Goal: Task Accomplishment & Management: Manage account settings

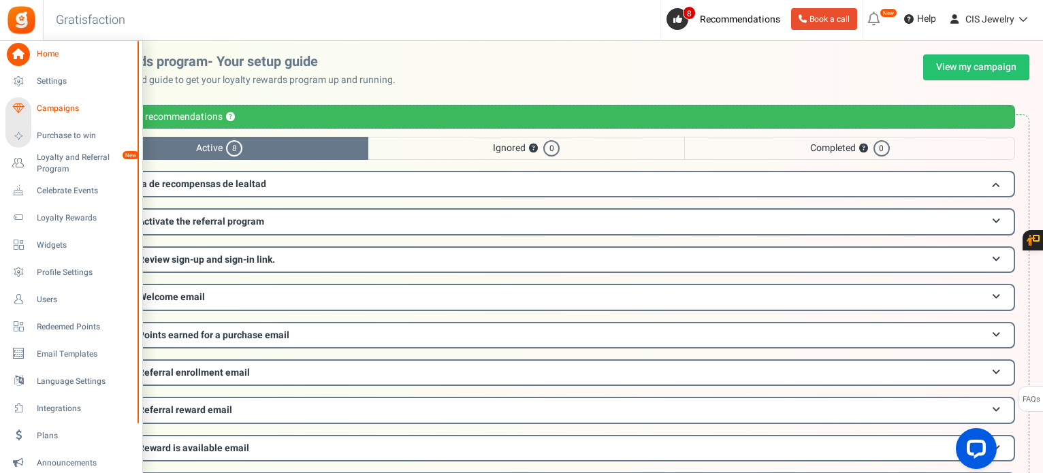
click at [49, 106] on span "Campaigns" at bounding box center [84, 109] width 95 height 12
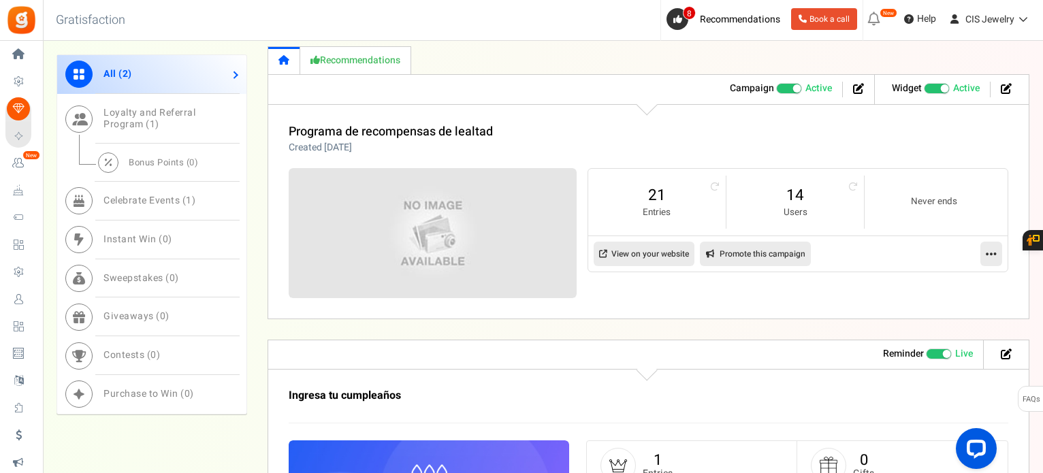
scroll to position [613, 0]
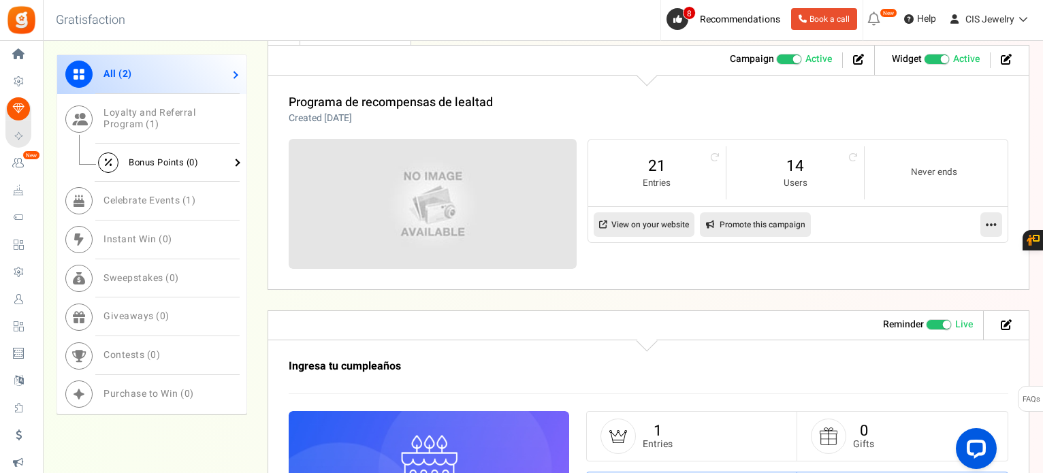
click at [229, 157] on link "Bonus Points ( 0 )" at bounding box center [151, 163] width 189 height 38
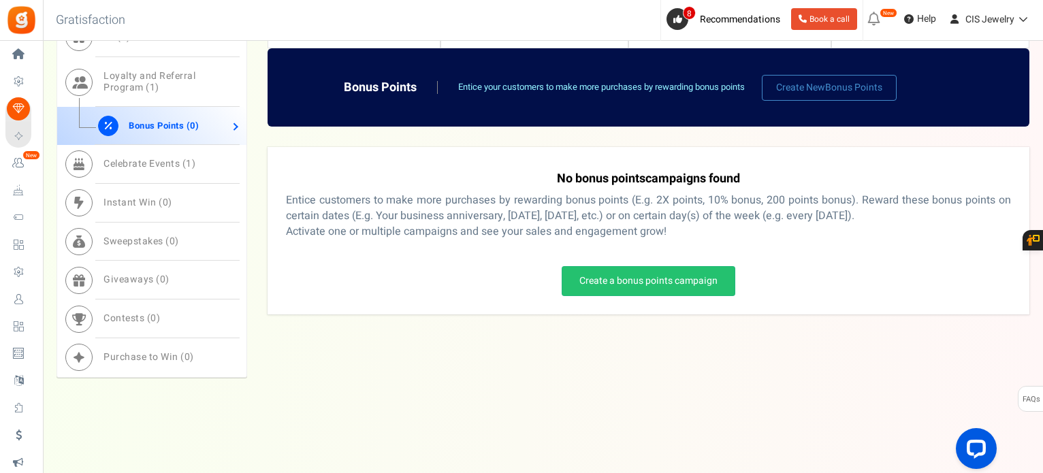
scroll to position [669, 0]
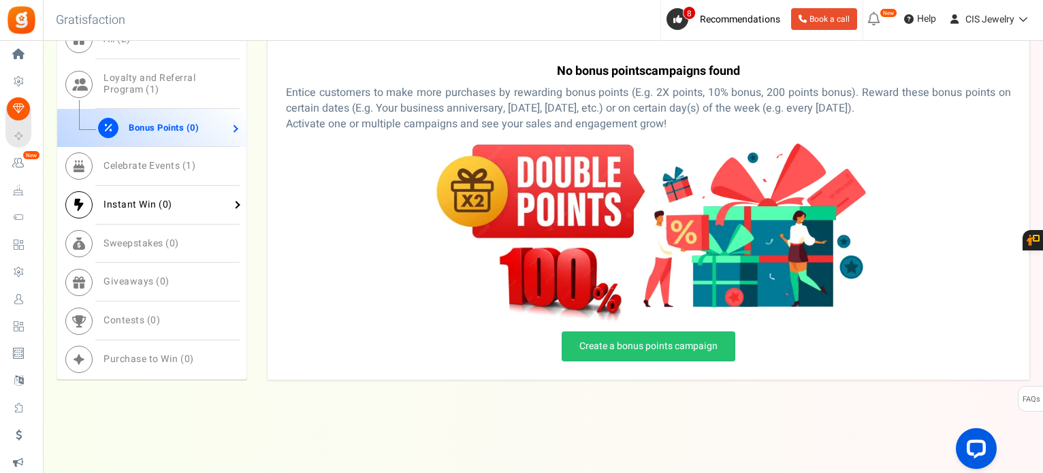
click at [193, 200] on link "Instant Win ( 0 )" at bounding box center [151, 205] width 189 height 39
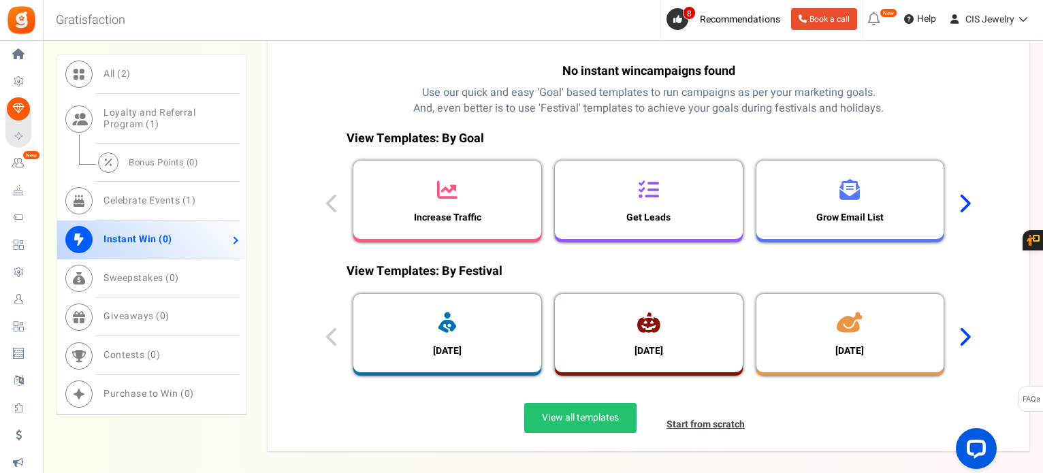
scroll to position [740, 0]
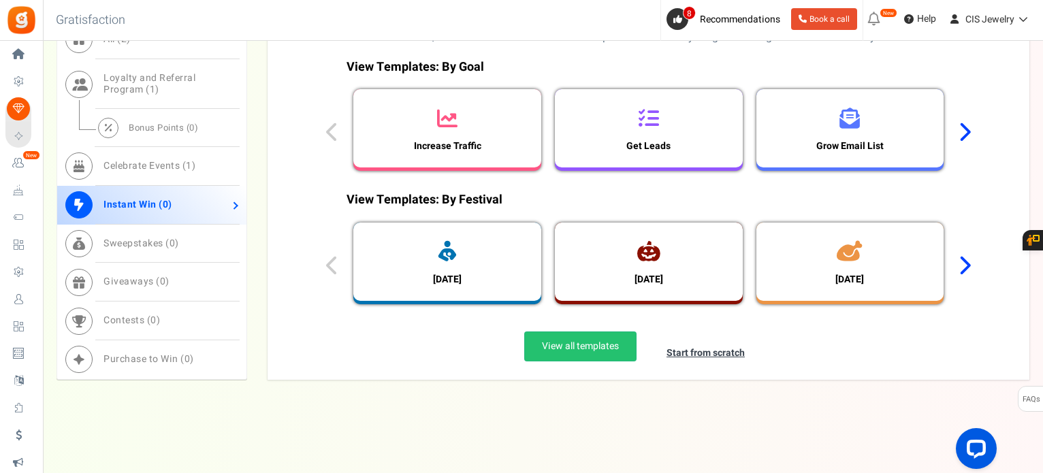
click at [965, 135] on icon at bounding box center [964, 132] width 13 height 20
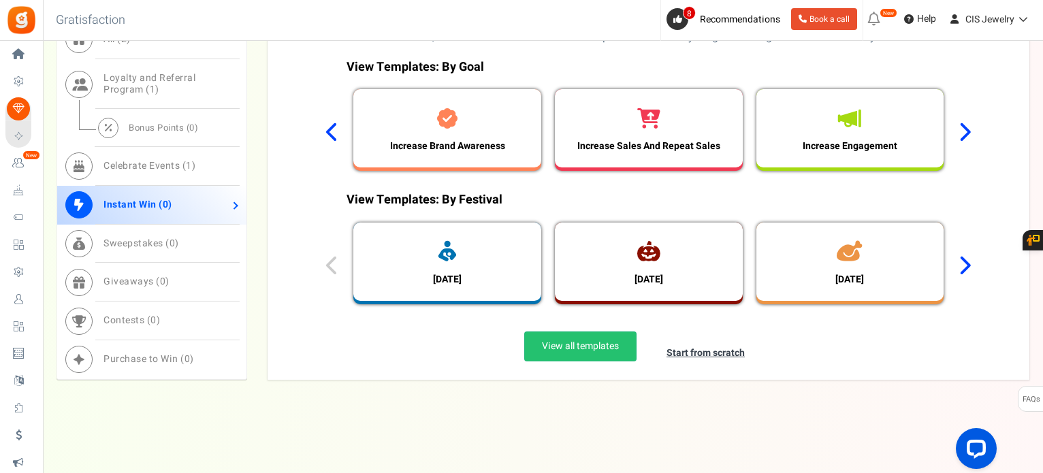
click at [965, 135] on icon at bounding box center [964, 132] width 13 height 20
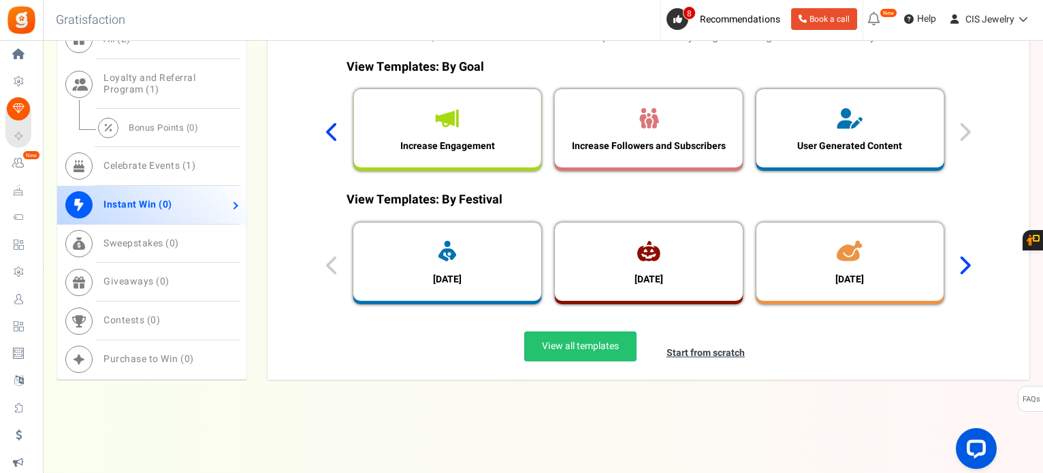
click at [965, 135] on div "View Templates: By Goal Increase Traffic Get Leads Grow Email List Increase Bra…" at bounding box center [648, 118] width 665 height 133
click at [962, 264] on icon at bounding box center [964, 265] width 13 height 20
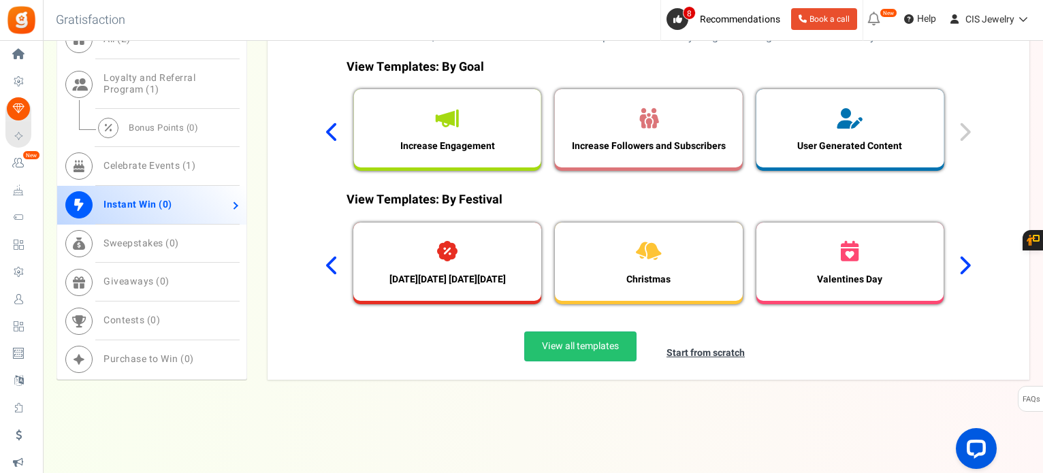
click at [962, 264] on icon at bounding box center [964, 265] width 13 height 20
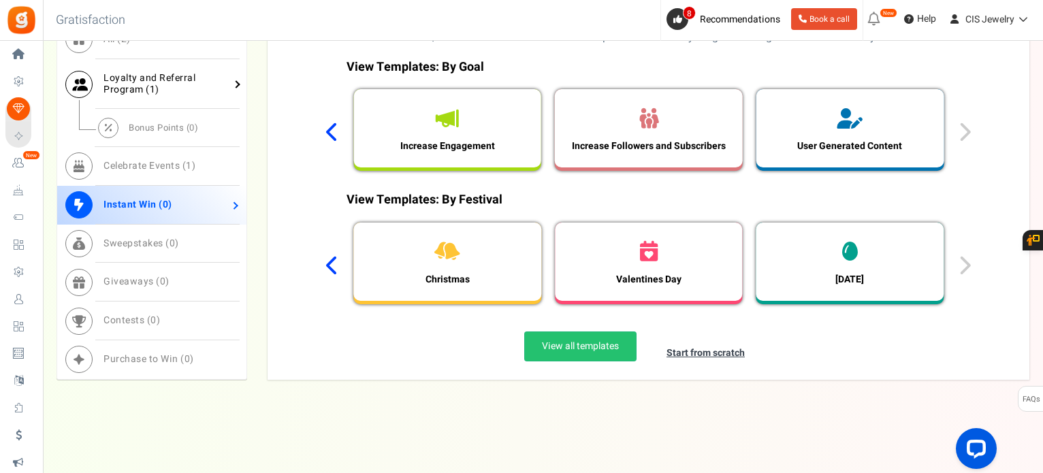
click at [225, 83] on link "Loyalty and Referral Program ( 1 )" at bounding box center [151, 84] width 189 height 50
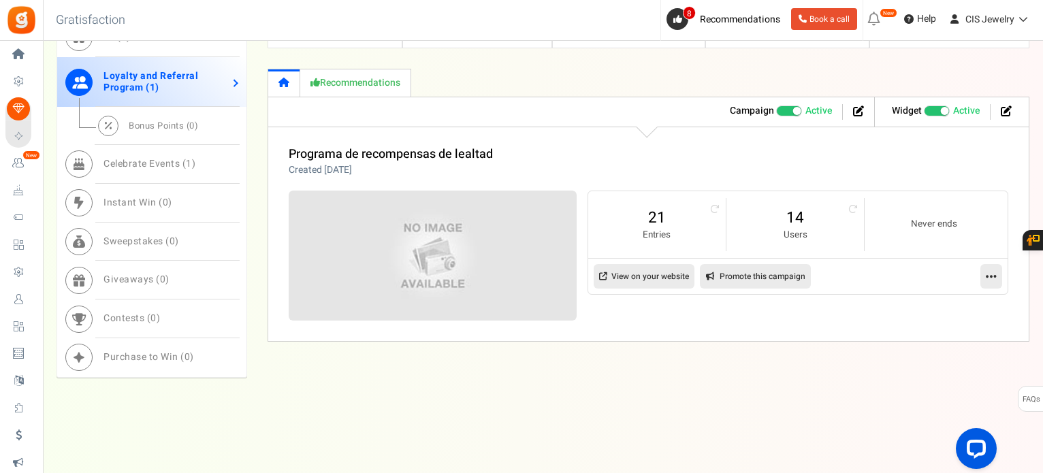
scroll to position [559, 0]
click at [341, 85] on link "Recommendations" at bounding box center [355, 85] width 111 height 28
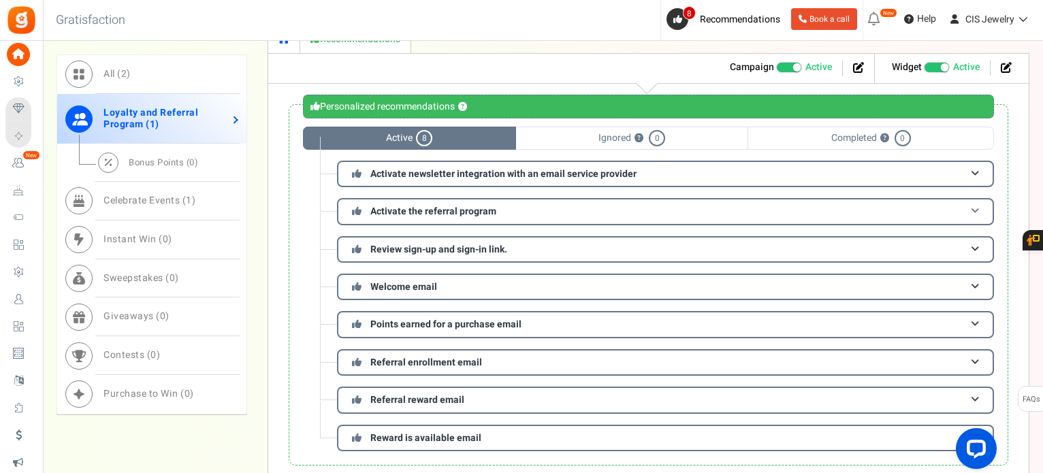
scroll to position [627, 0]
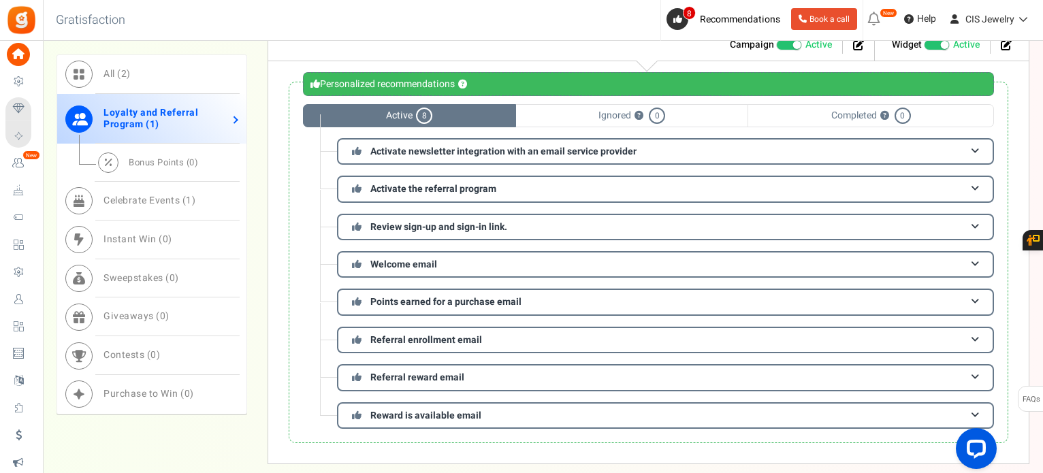
click at [610, 108] on span "Ignored ? 0" at bounding box center [632, 115] width 232 height 23
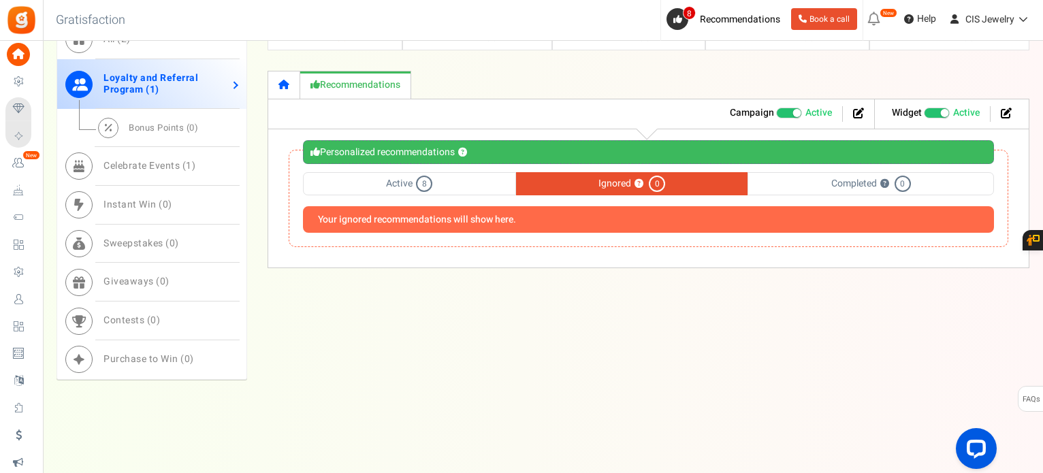
click at [875, 182] on span "Completed ? 0" at bounding box center [871, 183] width 247 height 23
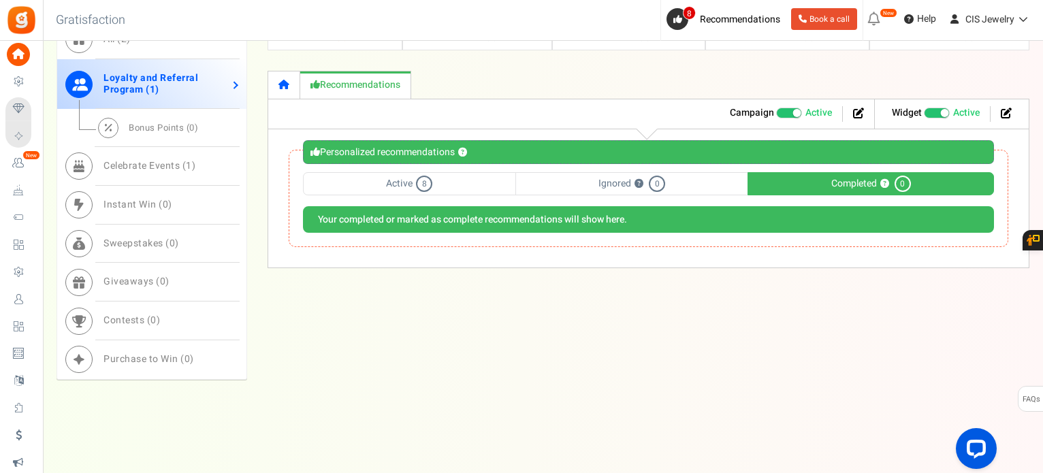
click at [399, 180] on span "Active 8" at bounding box center [409, 183] width 213 height 23
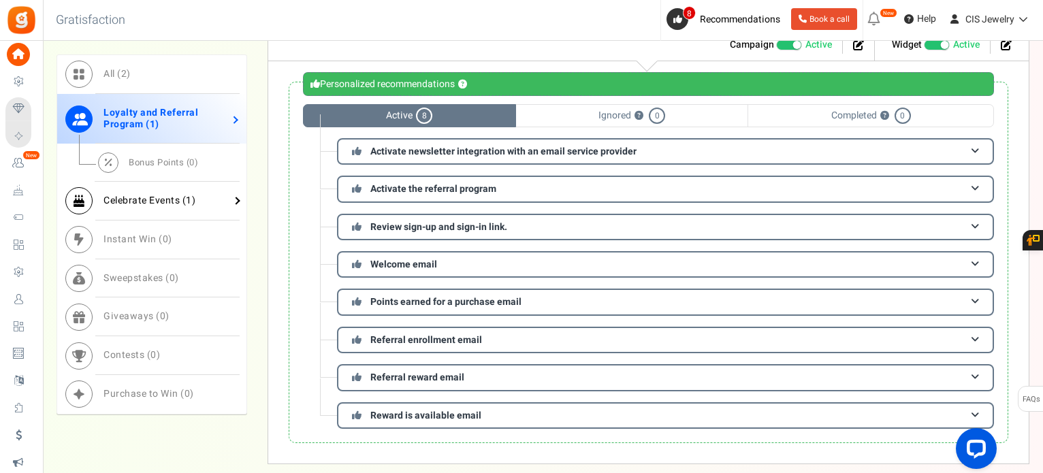
click at [173, 205] on span "Celebrate Events ( 1 )" at bounding box center [150, 200] width 92 height 14
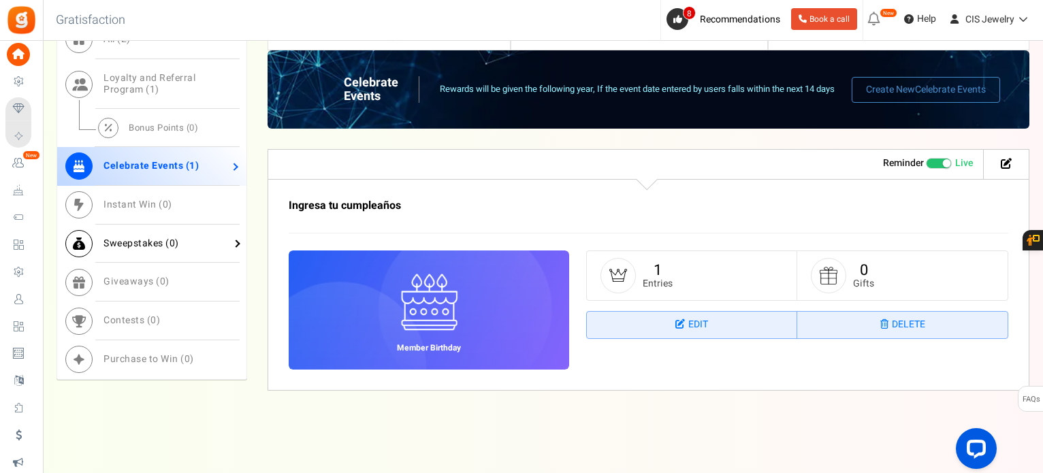
click at [171, 232] on link "Sweepstakes ( 0 )" at bounding box center [151, 244] width 189 height 39
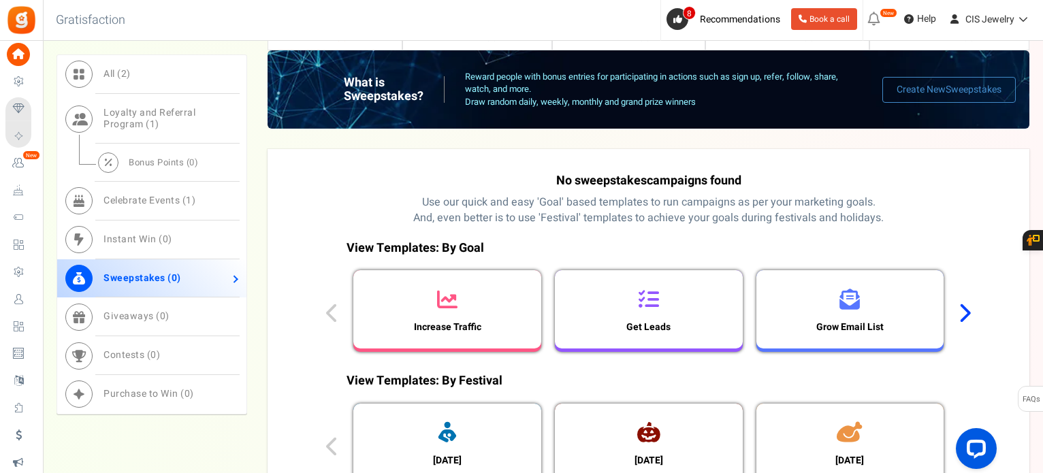
scroll to position [627, 0]
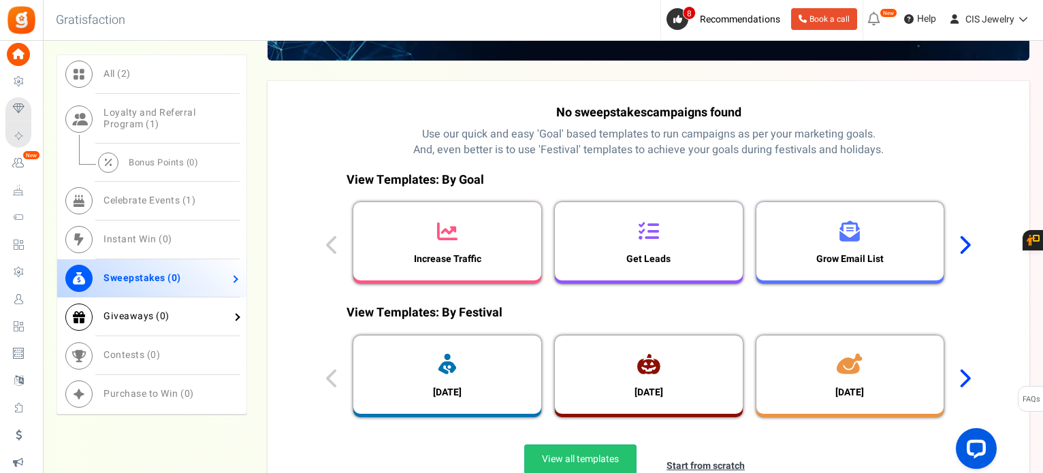
click at [166, 310] on span "Giveaways ( 0 )" at bounding box center [137, 316] width 66 height 14
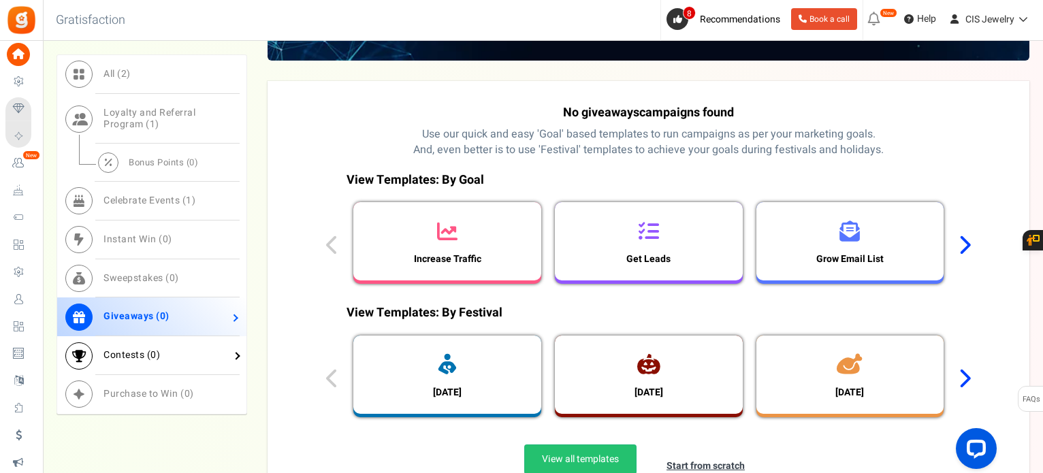
click at [163, 348] on link "Contests ( 0 )" at bounding box center [151, 355] width 189 height 39
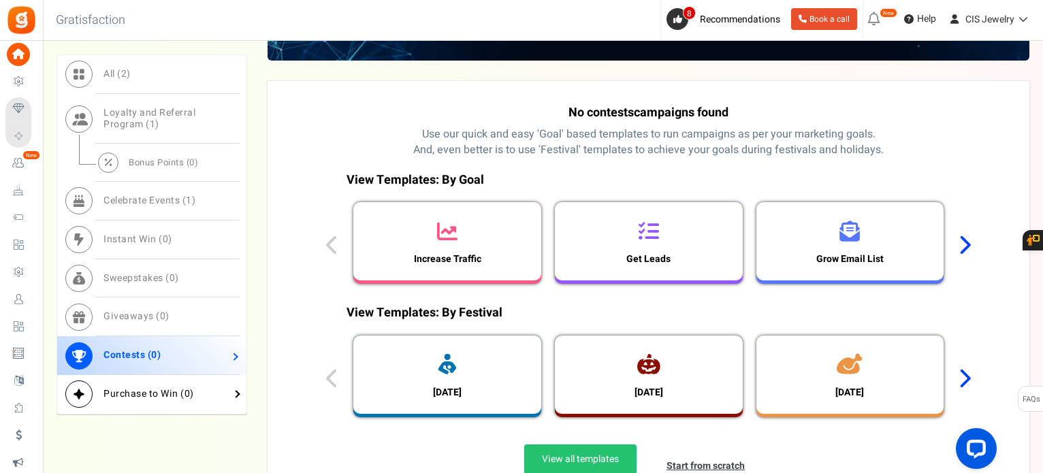
click at [155, 391] on span "Purchase to Win ( 0 )" at bounding box center [149, 394] width 91 height 14
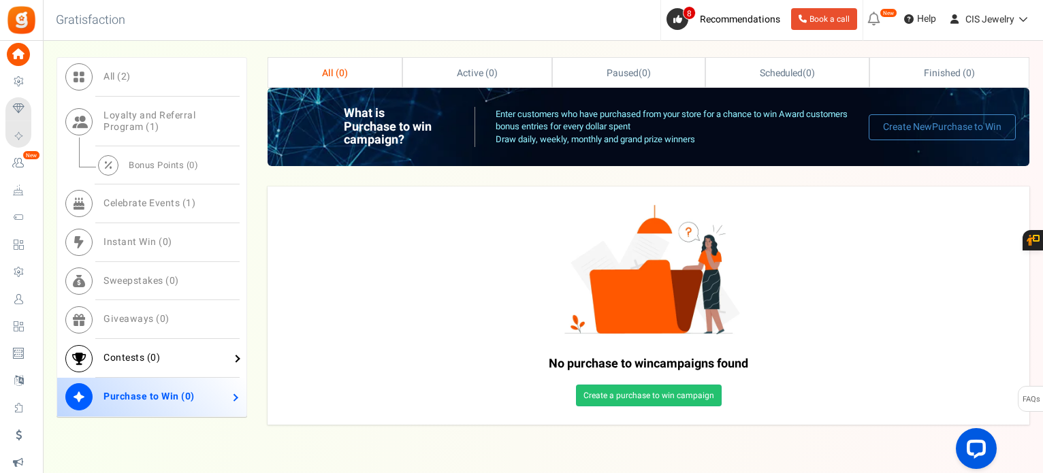
scroll to position [499, 0]
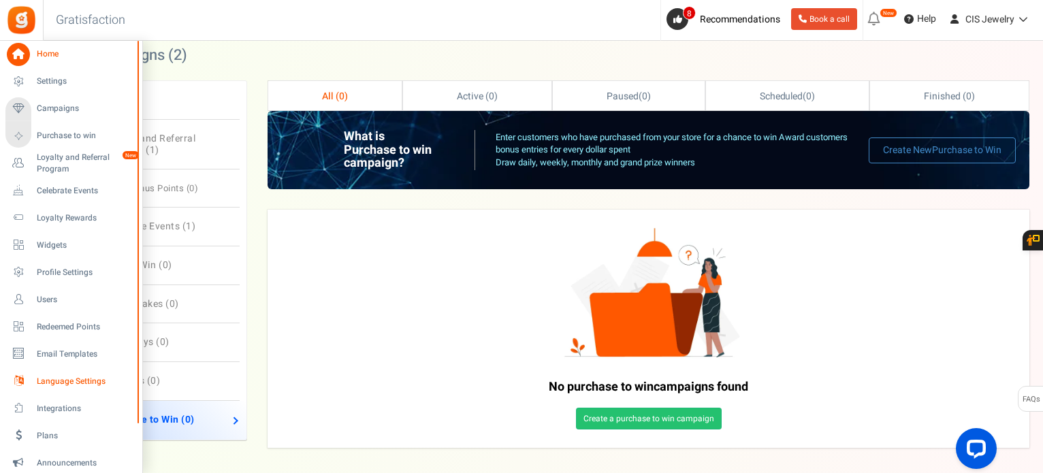
click at [61, 383] on span "Language Settings" at bounding box center [84, 382] width 95 height 12
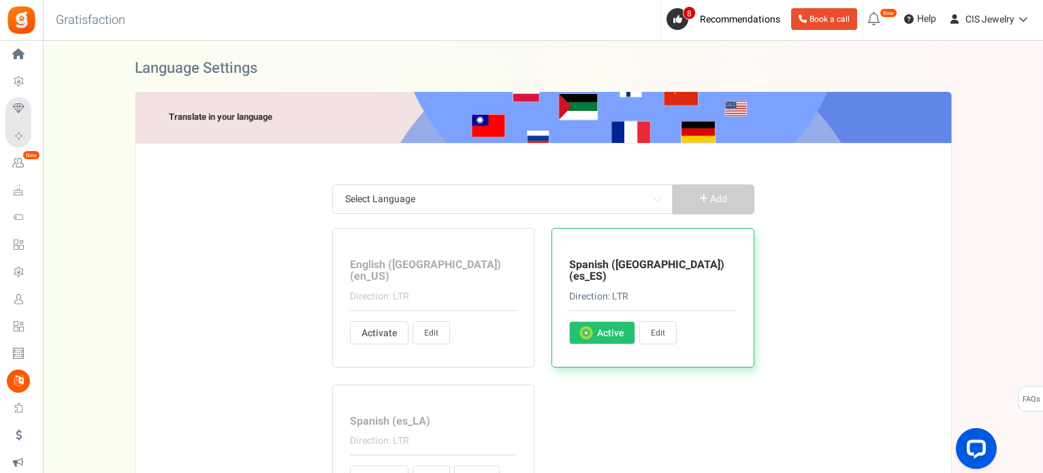
click at [0, 0] on span "Loyalty Rewards" at bounding box center [0, 0] width 0 height 0
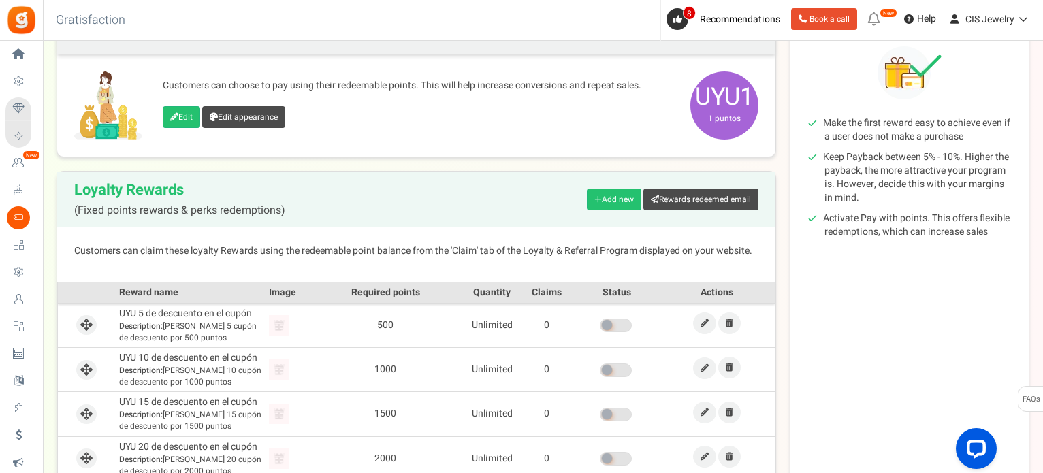
scroll to position [150, 0]
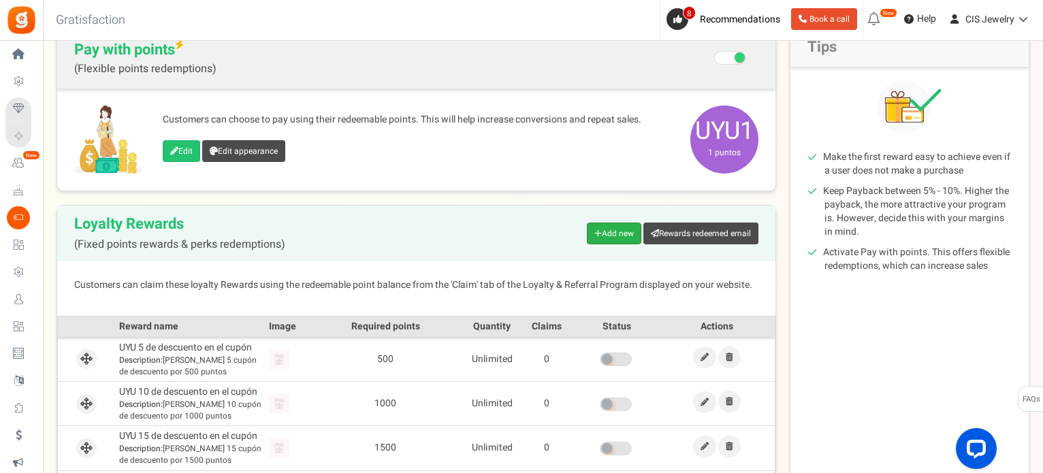
click at [595, 230] on icon at bounding box center [598, 234] width 7 height 8
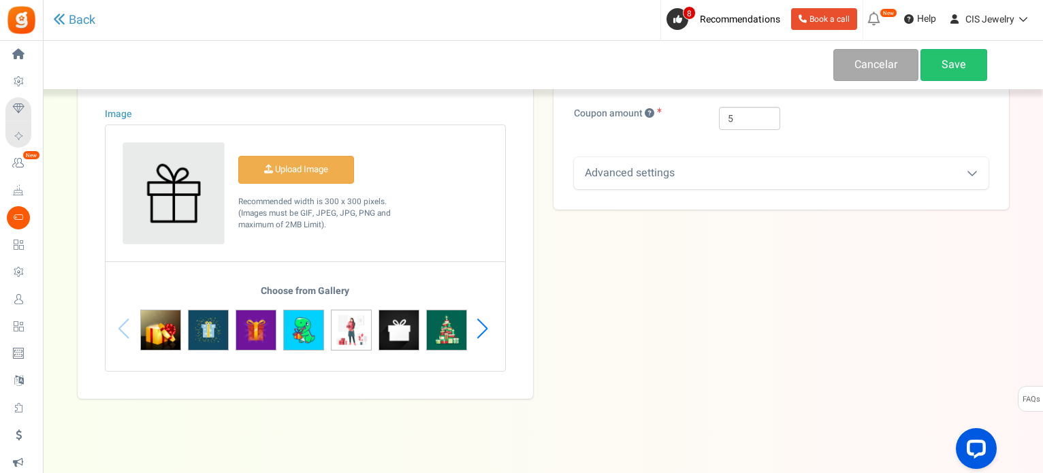
scroll to position [266, 0]
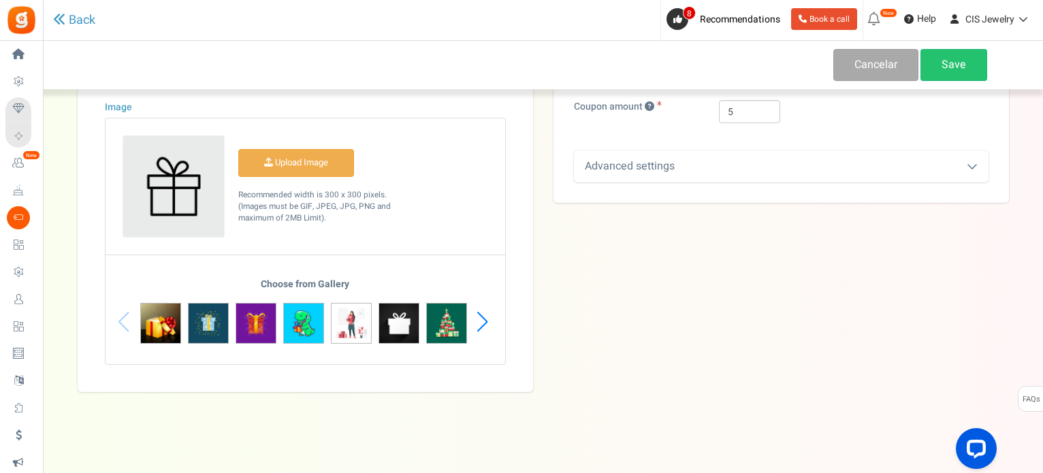
click at [640, 166] on div "Advanced settings" at bounding box center [781, 167] width 415 height 32
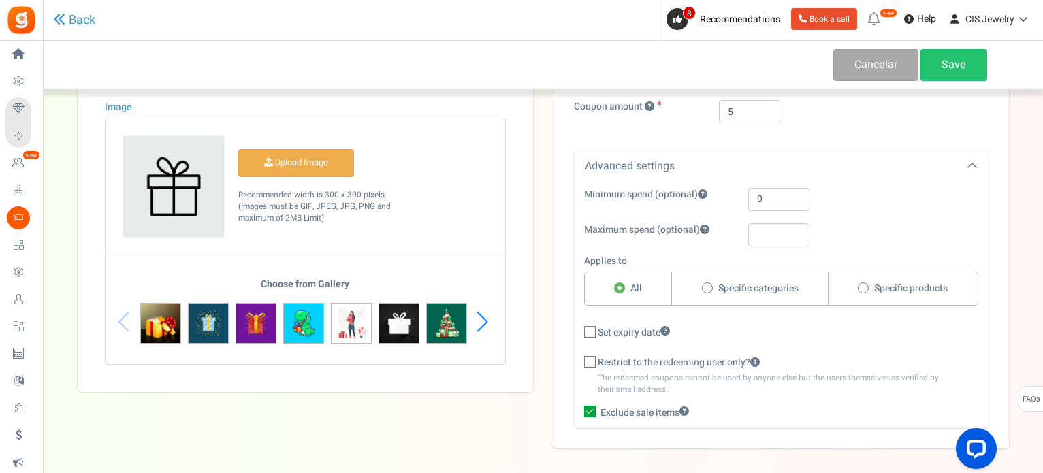
click at [640, 167] on div "Advanced settings" at bounding box center [781, 167] width 415 height 32
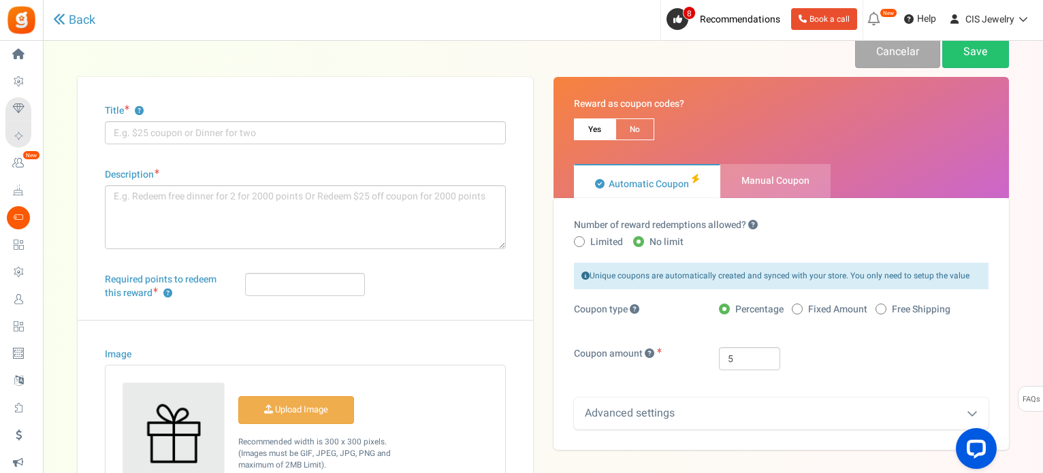
scroll to position [0, 0]
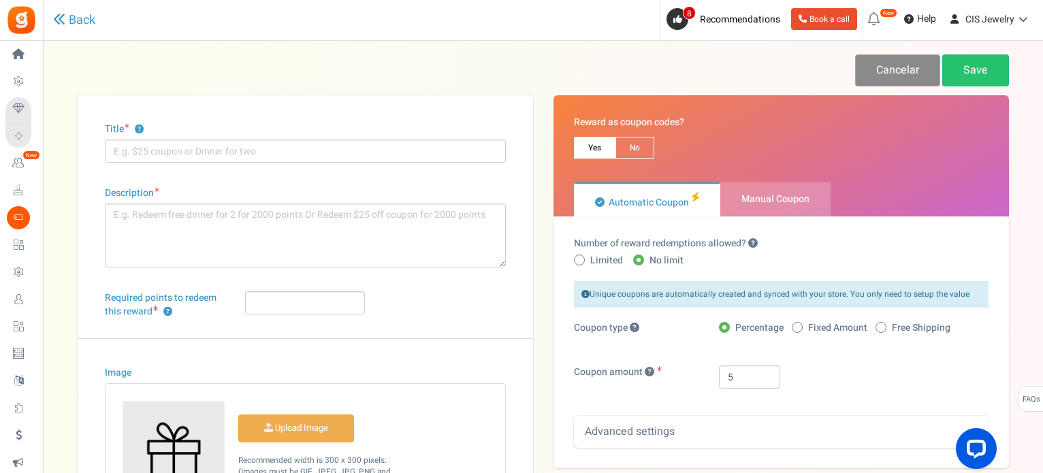
click at [877, 67] on link "Cancelar" at bounding box center [897, 70] width 85 height 32
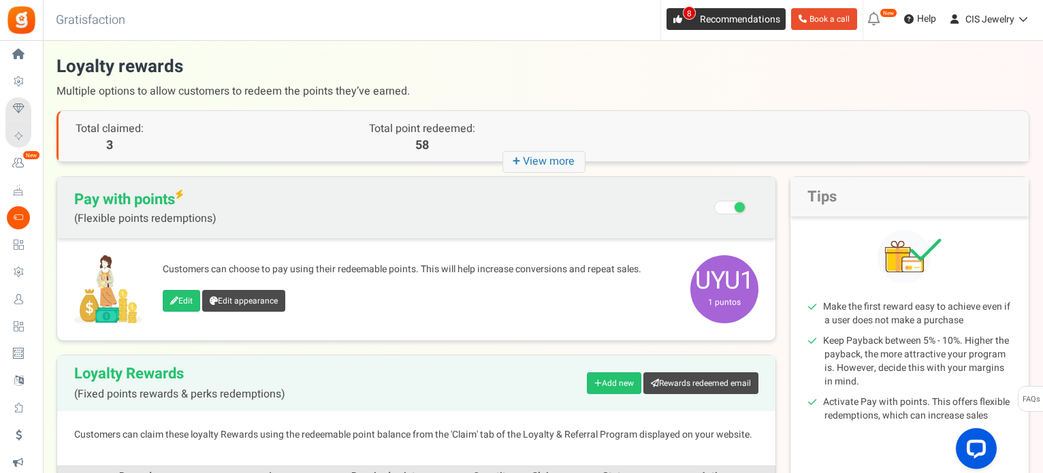
click at [720, 21] on span "Recommendations" at bounding box center [740, 19] width 80 height 14
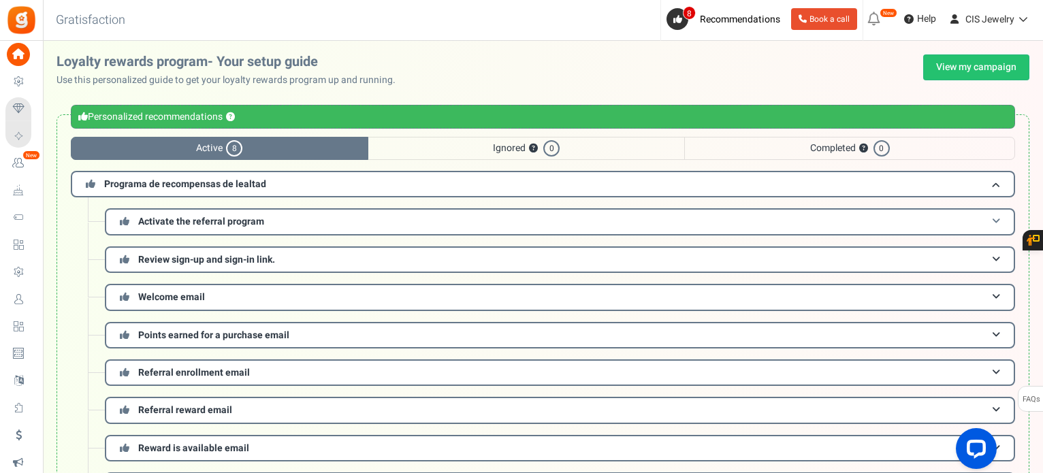
click at [994, 221] on span at bounding box center [996, 222] width 8 height 10
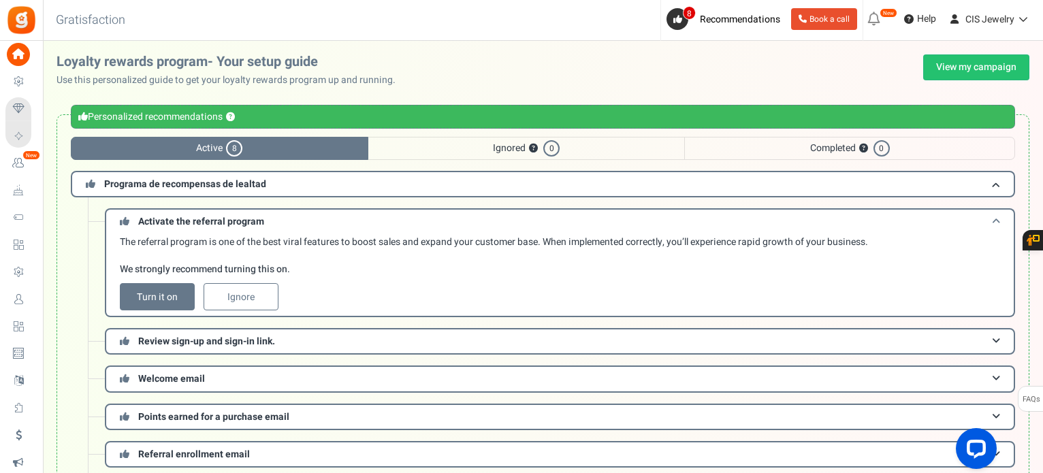
click at [994, 221] on span at bounding box center [996, 222] width 8 height 10
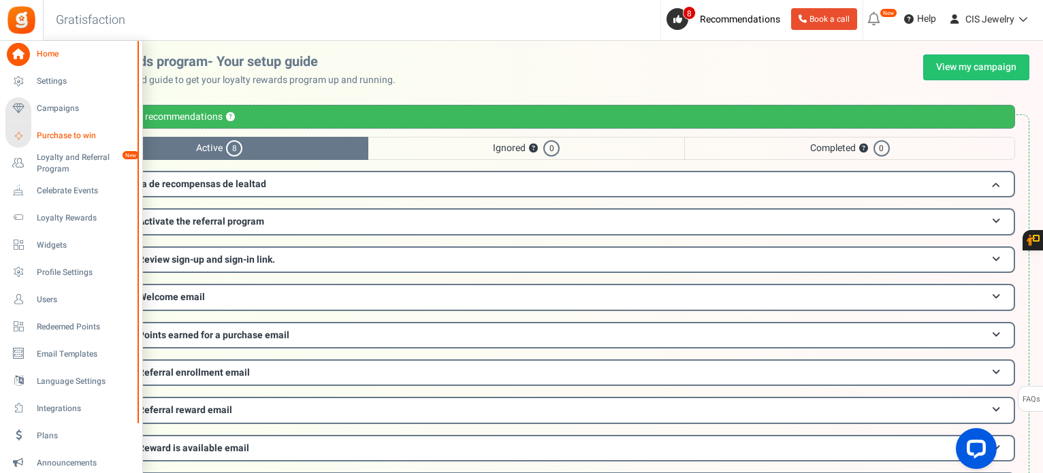
click at [59, 135] on span "Purchase to win" at bounding box center [84, 136] width 95 height 12
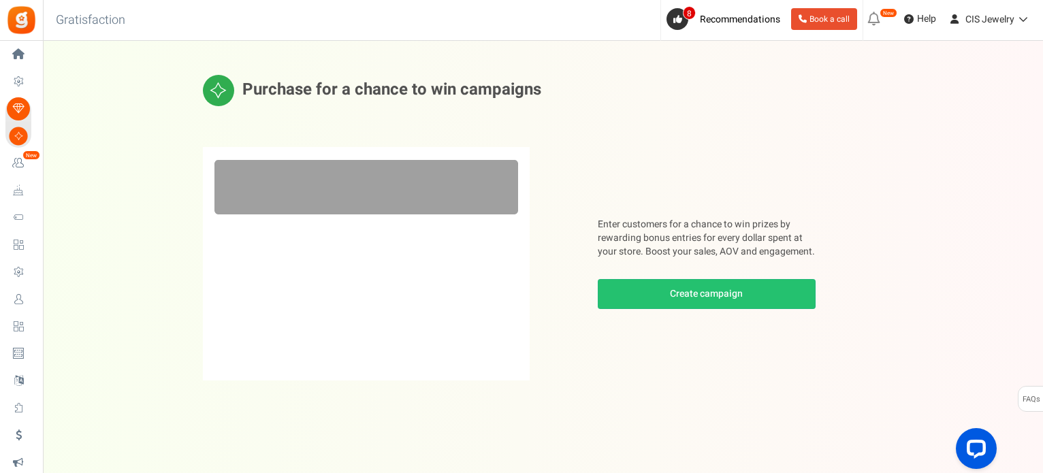
scroll to position [9, 0]
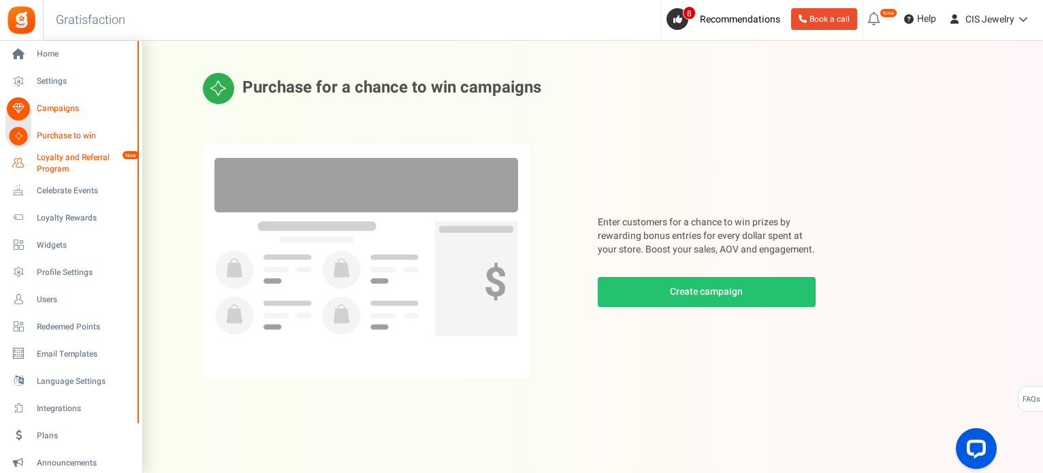
click at [93, 162] on span "Loyalty and Referral Program" at bounding box center [86, 163] width 99 height 23
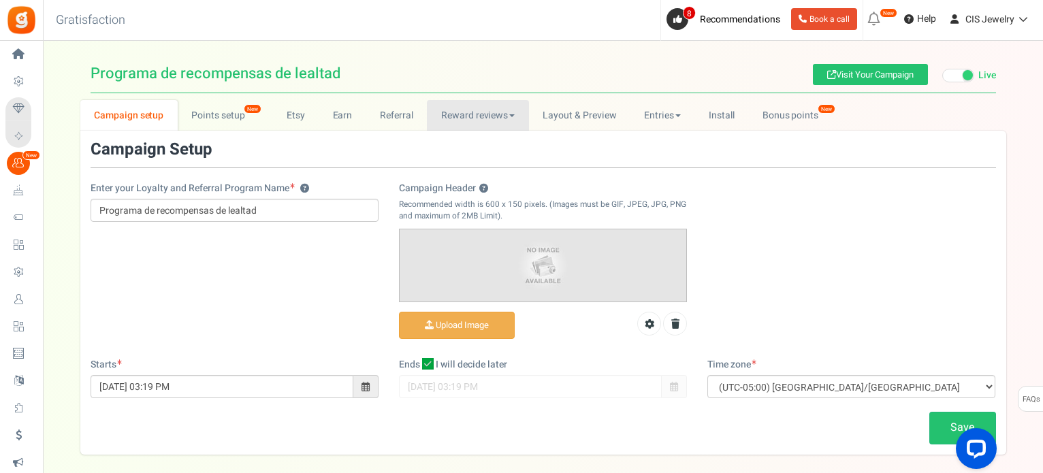
click at [510, 114] on span at bounding box center [511, 115] width 5 height 3
click at [482, 110] on link "Reward reviews" at bounding box center [477, 115] width 101 height 31
click at [460, 141] on link "WOO" at bounding box center [481, 146] width 109 height 20
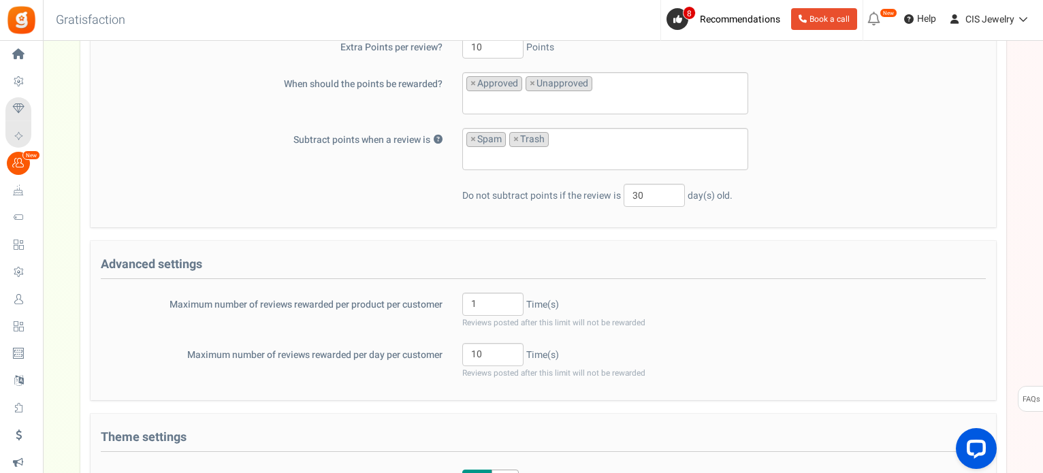
scroll to position [82, 0]
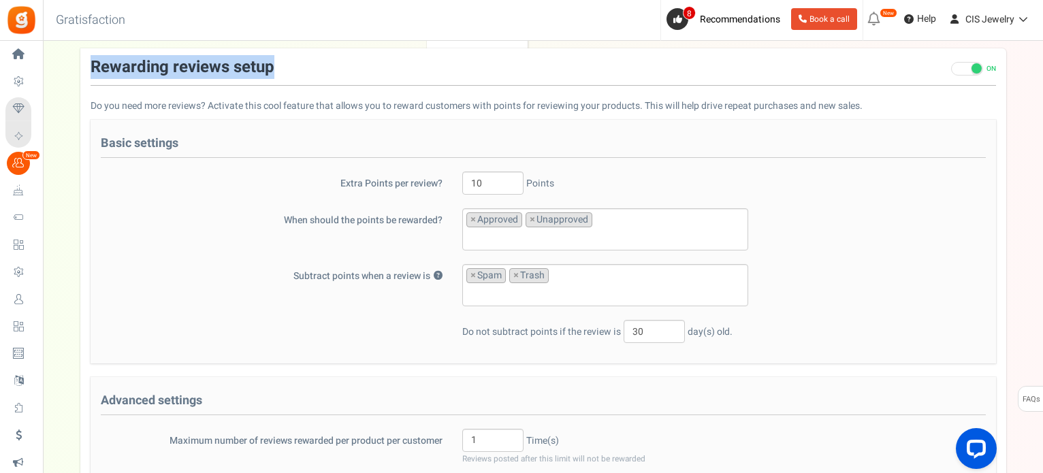
drag, startPoint x: 93, startPoint y: 69, endPoint x: 272, endPoint y: 76, distance: 179.3
click at [272, 76] on h3 "Rewarding reviews setup" at bounding box center [183, 68] width 184 height 18
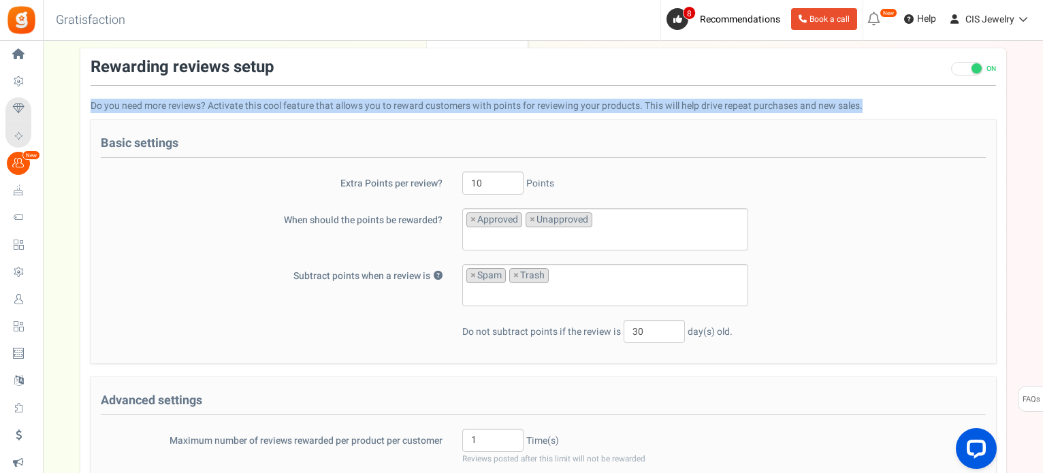
drag, startPoint x: 89, startPoint y: 103, endPoint x: 864, endPoint y: 108, distance: 775.1
click at [864, 108] on div "Rewarding reviews setup ON OFF Do you need more reviews? Activate this cool fea…" at bounding box center [543, 426] width 926 height 734
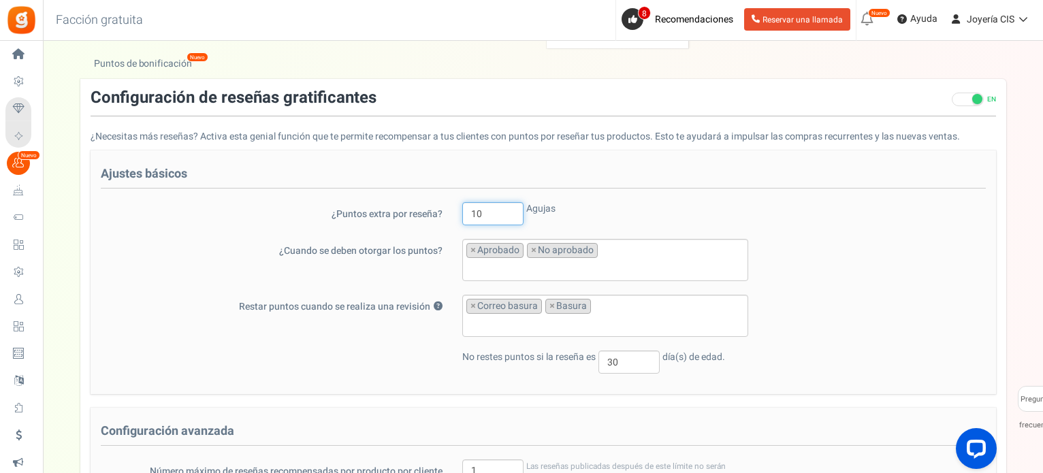
click at [494, 214] on input "10" at bounding box center [492, 213] width 61 height 23
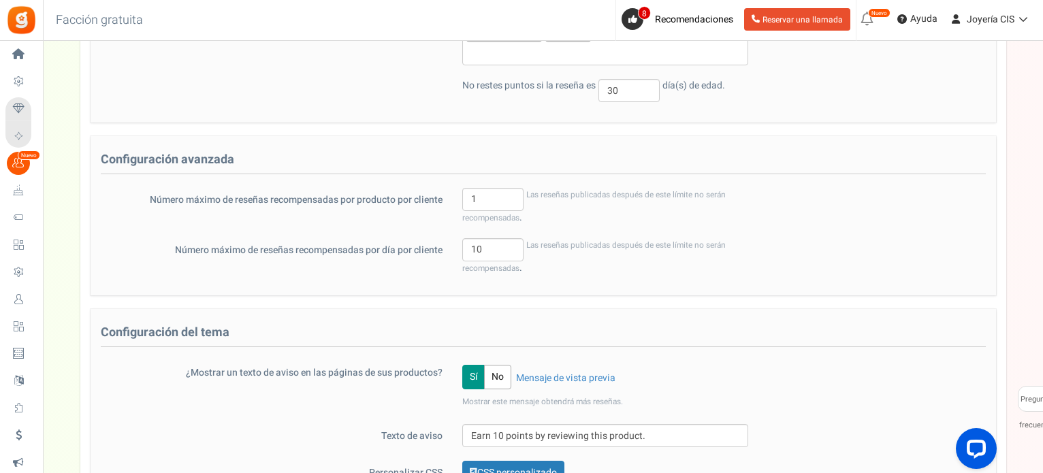
scroll to position [477, 0]
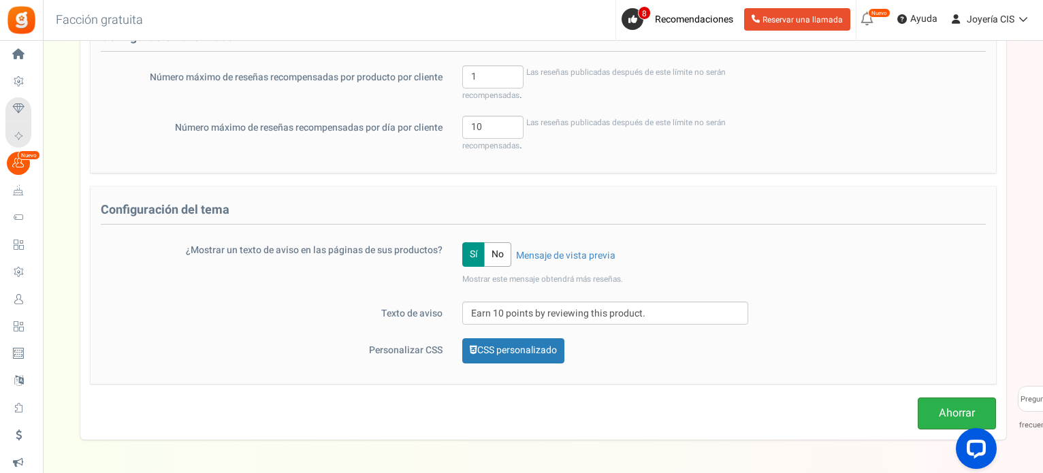
type input "100"
click at [940, 410] on font "Ahorrar" at bounding box center [957, 413] width 36 height 16
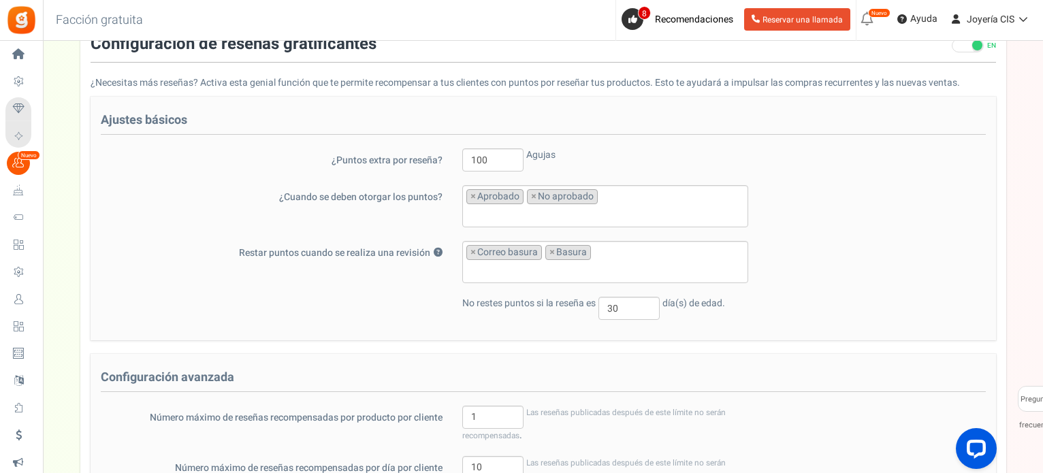
scroll to position [0, 0]
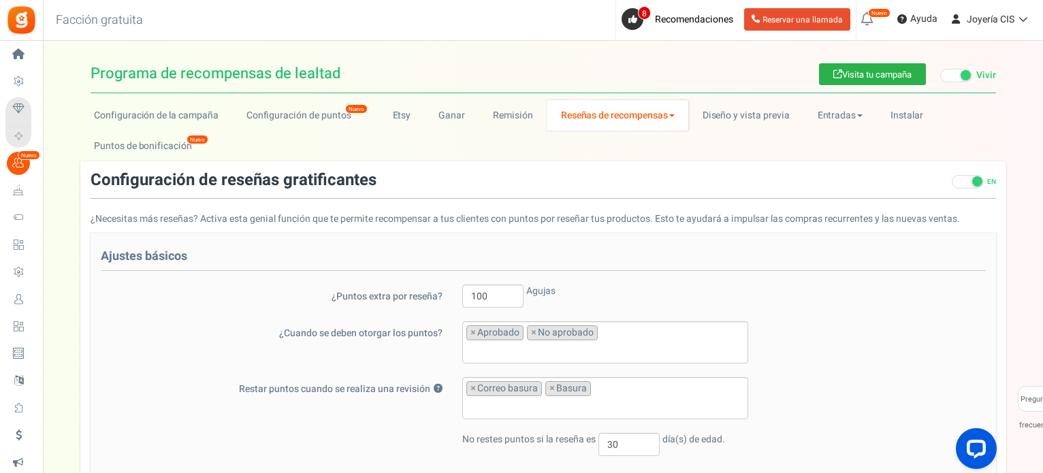
click at [872, 78] on font "Visita tu campaña" at bounding box center [877, 74] width 69 height 13
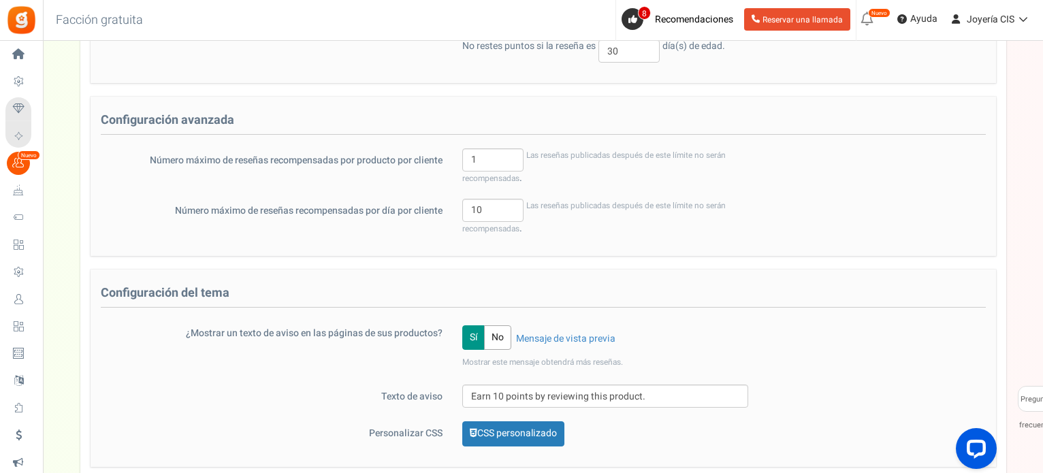
scroll to position [409, 0]
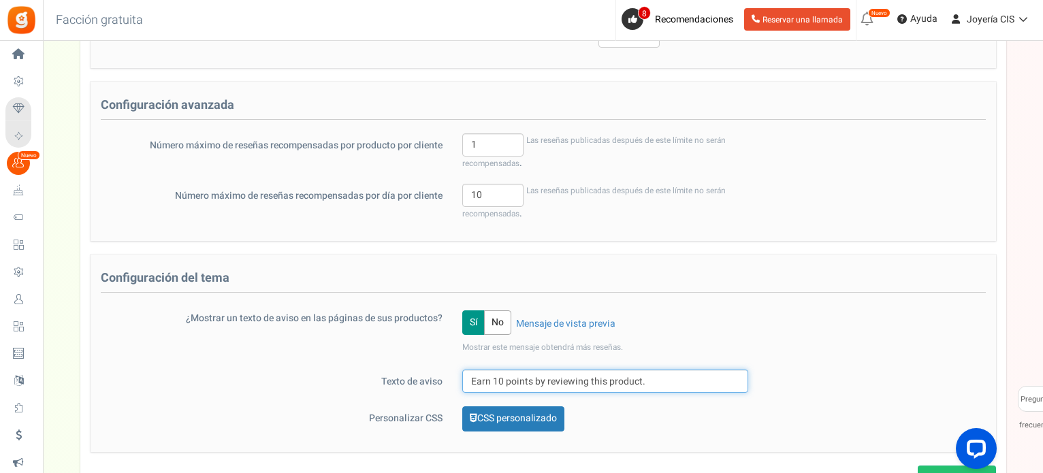
drag, startPoint x: 469, startPoint y: 376, endPoint x: 689, endPoint y: 389, distance: 220.4
click at [689, 389] on input "Earn 10 points by reviewing this product." at bounding box center [605, 381] width 286 height 23
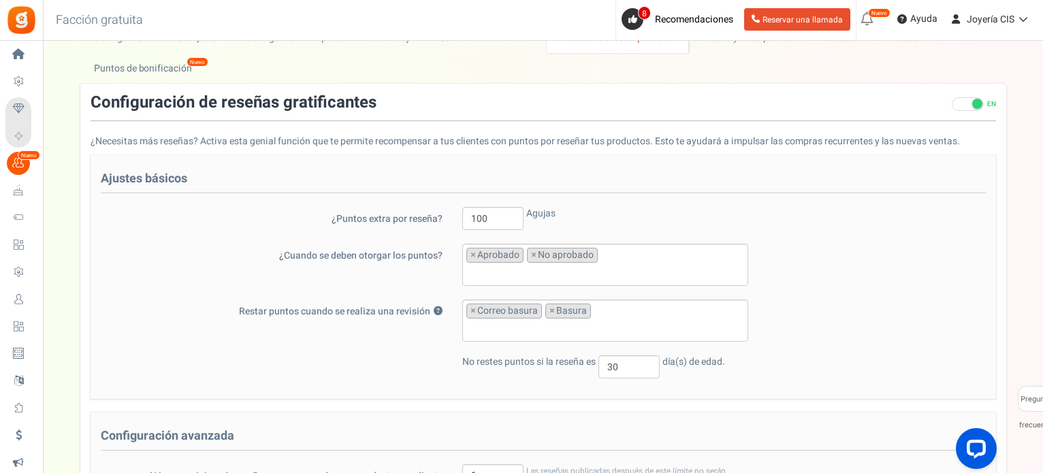
scroll to position [68, 0]
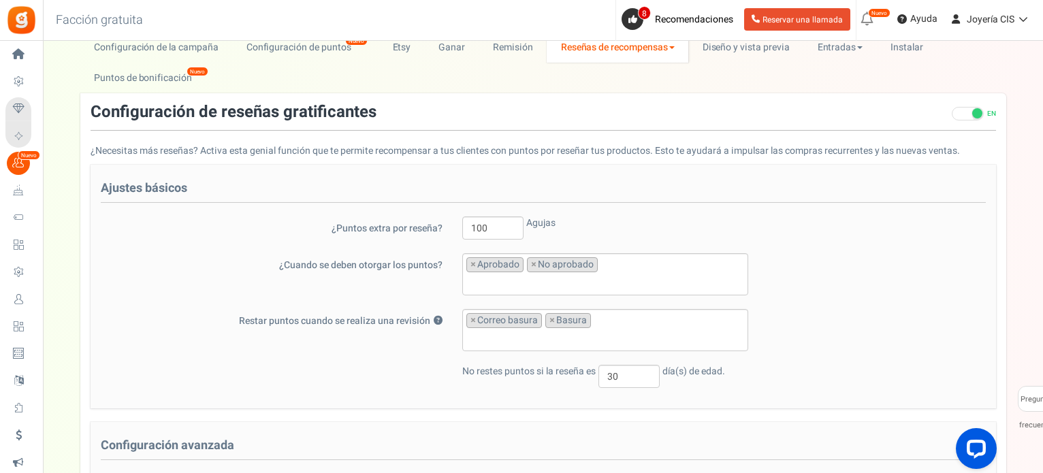
type input "Gana 10 puntos por dejar una reseña de este producto"
click at [488, 225] on input "100" at bounding box center [492, 228] width 61 height 23
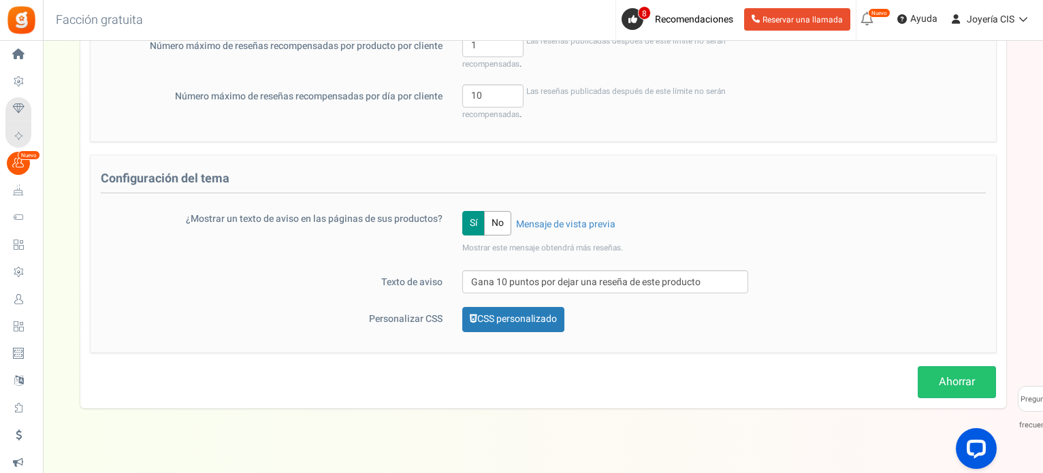
scroll to position [523, 0]
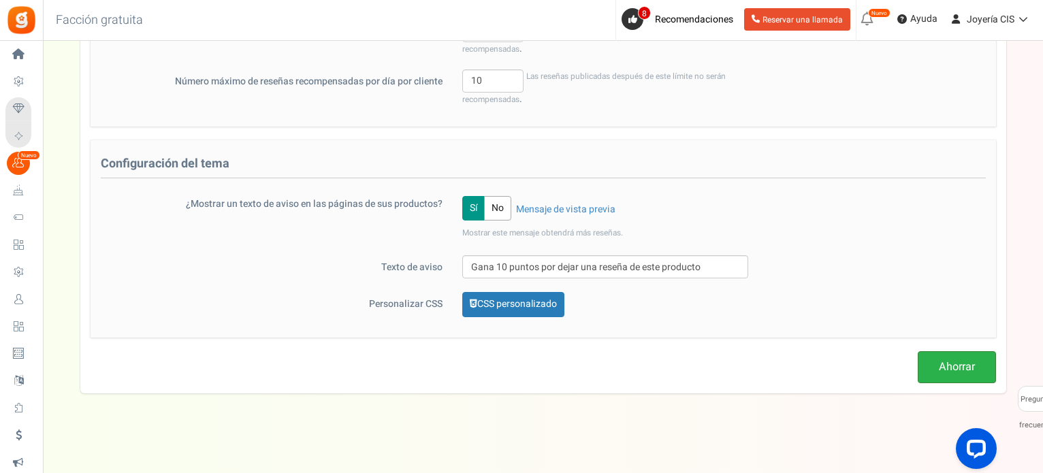
type input "10"
click at [937, 369] on link "Ahorrar" at bounding box center [957, 367] width 78 height 32
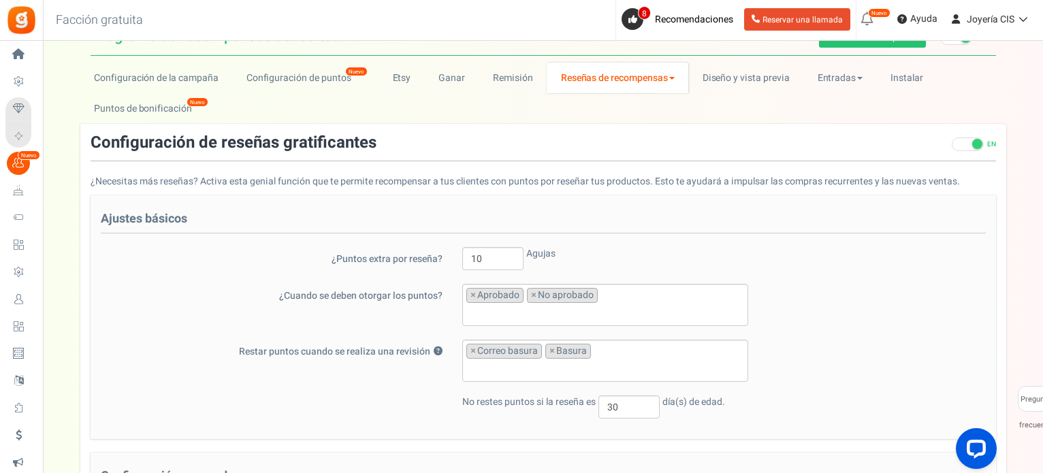
scroll to position [0, 0]
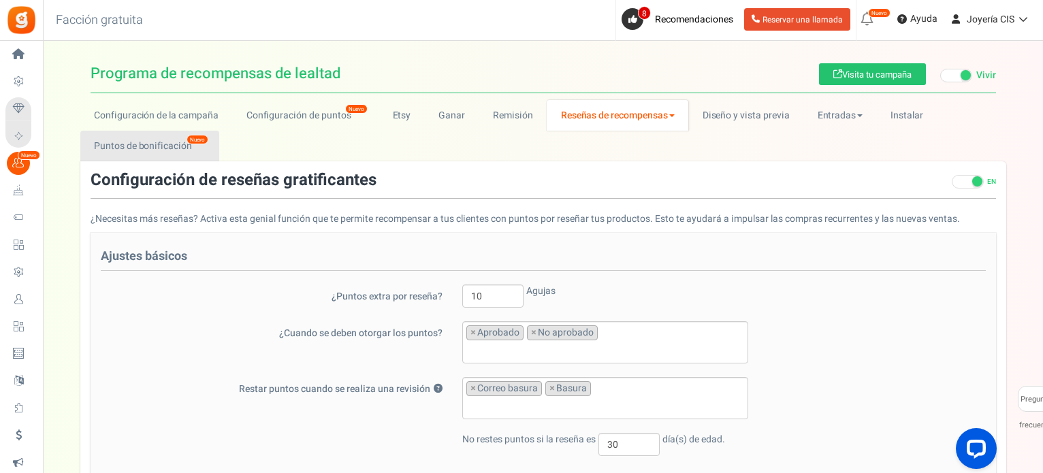
click at [188, 141] on em "Nuevo" at bounding box center [198, 140] width 22 height 10
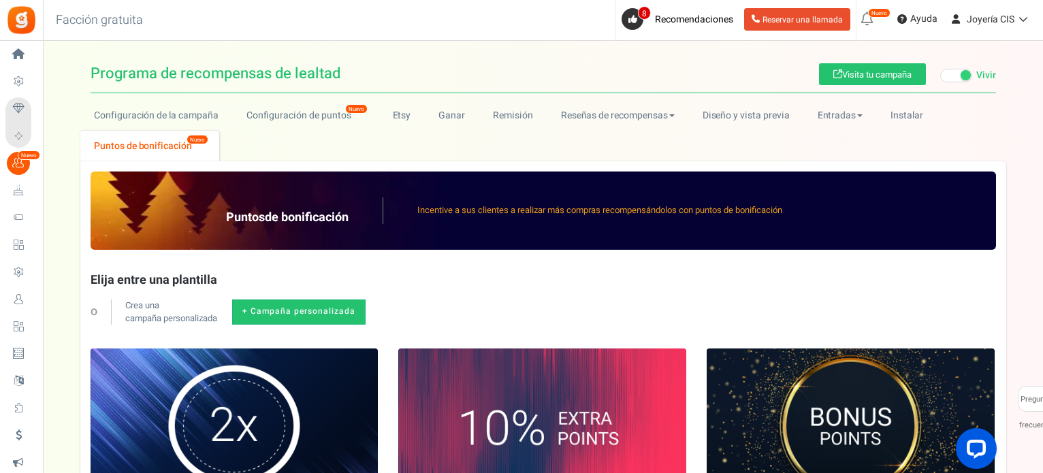
drag, startPoint x: 69, startPoint y: 348, endPoint x: 99, endPoint y: 350, distance: 30.0
click at [0, 0] on font "Plantillas de correo electrónico" at bounding box center [0, 0] width 0 height 0
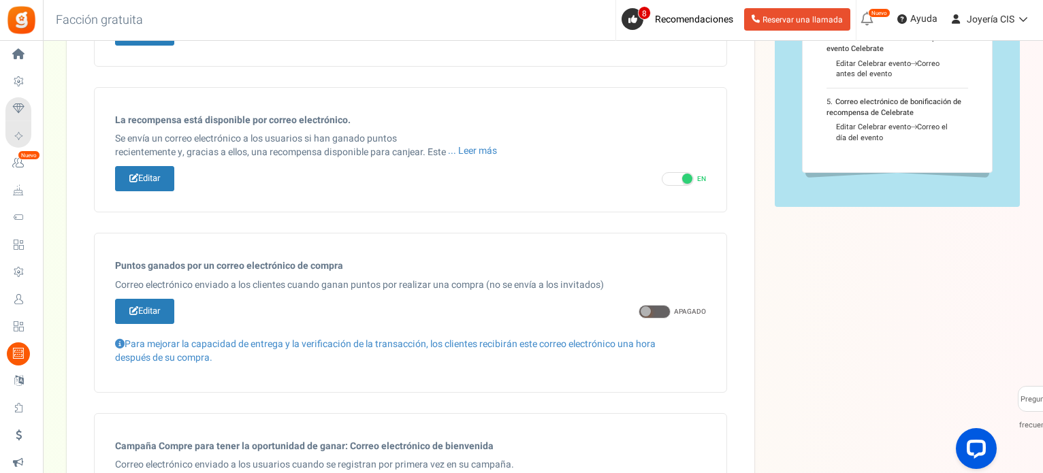
scroll to position [341, 0]
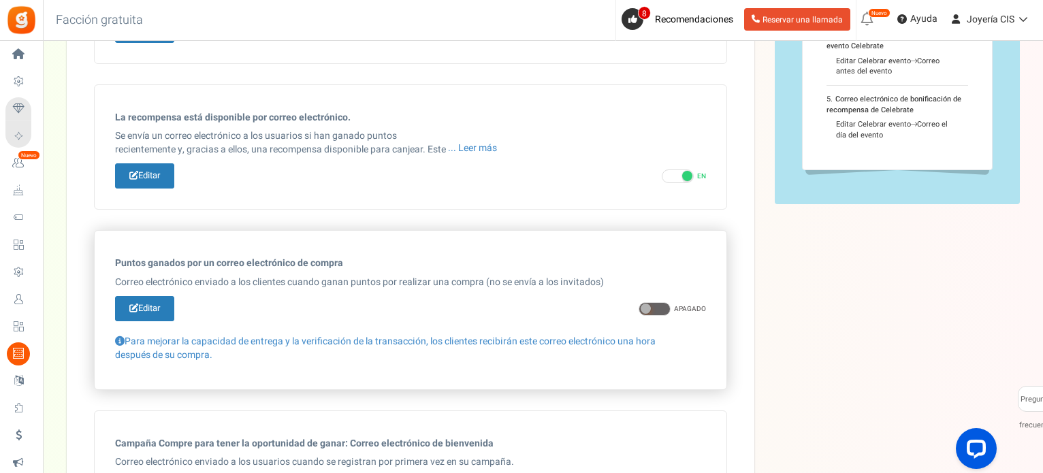
click at [651, 306] on span at bounding box center [646, 309] width 10 height 10
click at [648, 306] on input "ON APAGADO" at bounding box center [643, 309] width 9 height 9
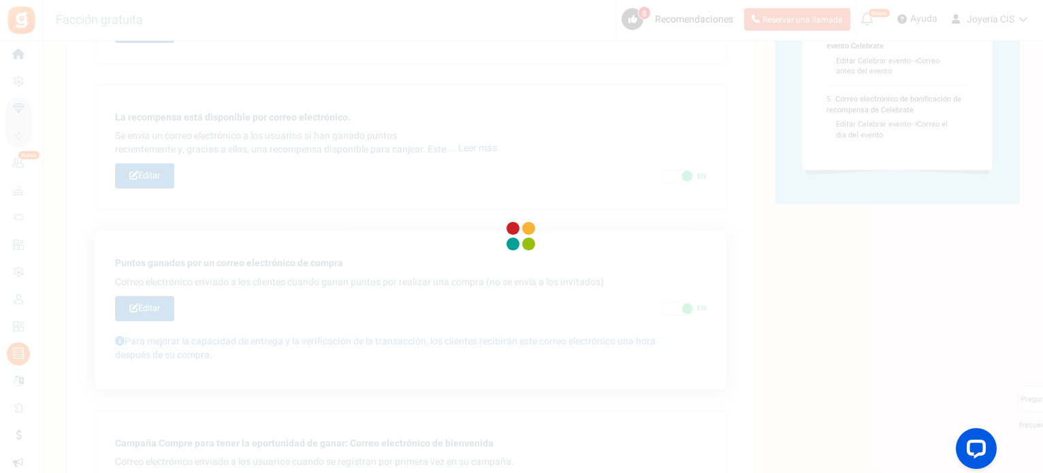
checkbox input "false"
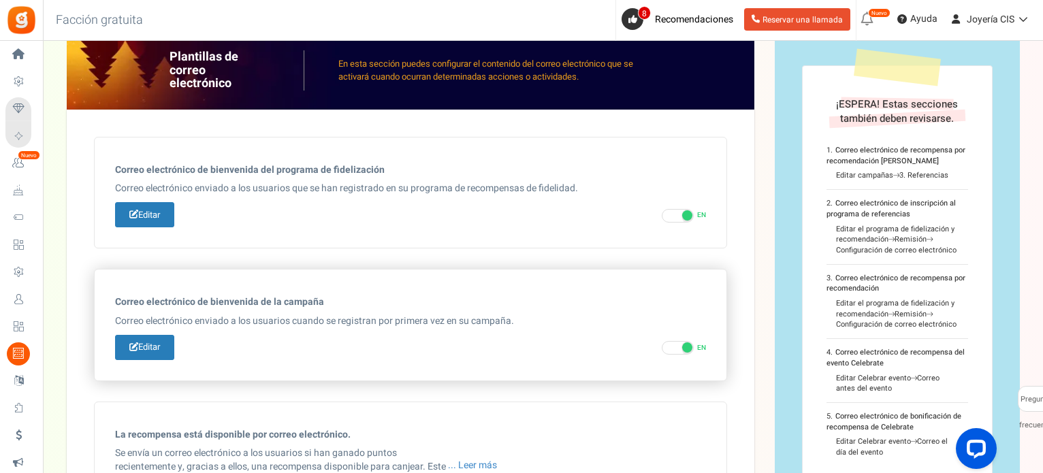
scroll to position [0, 0]
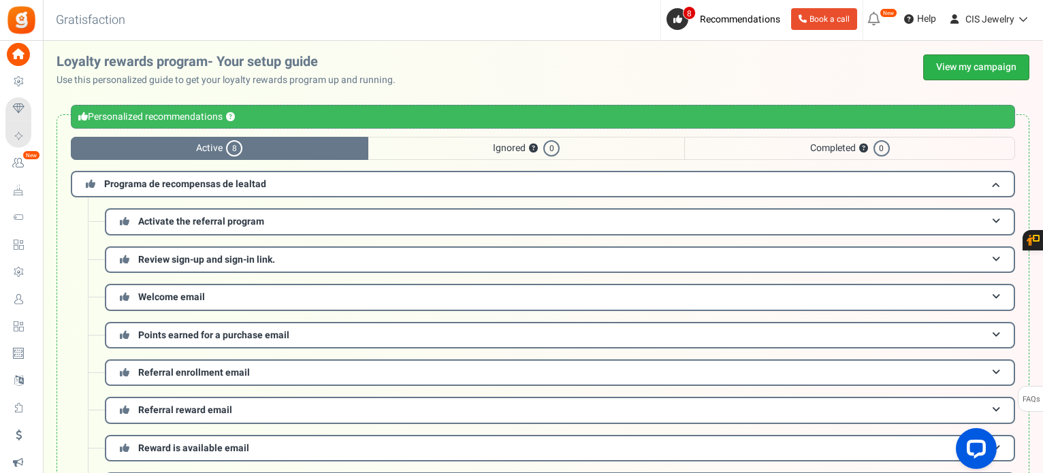
click at [957, 69] on link "View my campaign" at bounding box center [977, 67] width 106 height 26
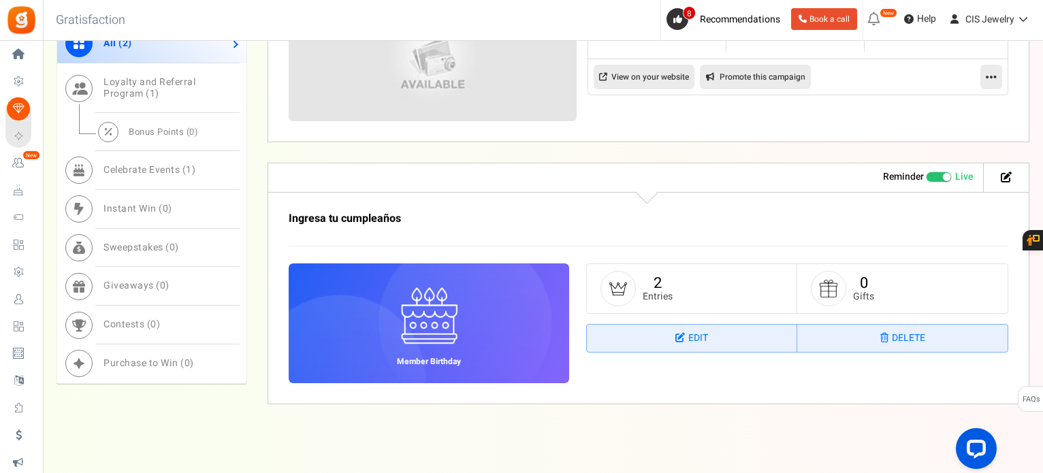
scroll to position [764, 0]
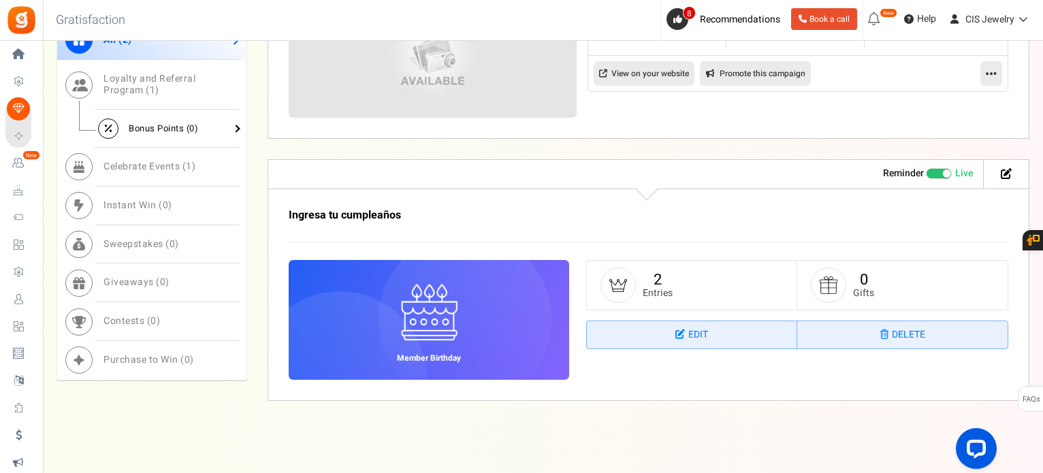
click at [142, 126] on span "Bonus Points ( 0 )" at bounding box center [163, 128] width 69 height 13
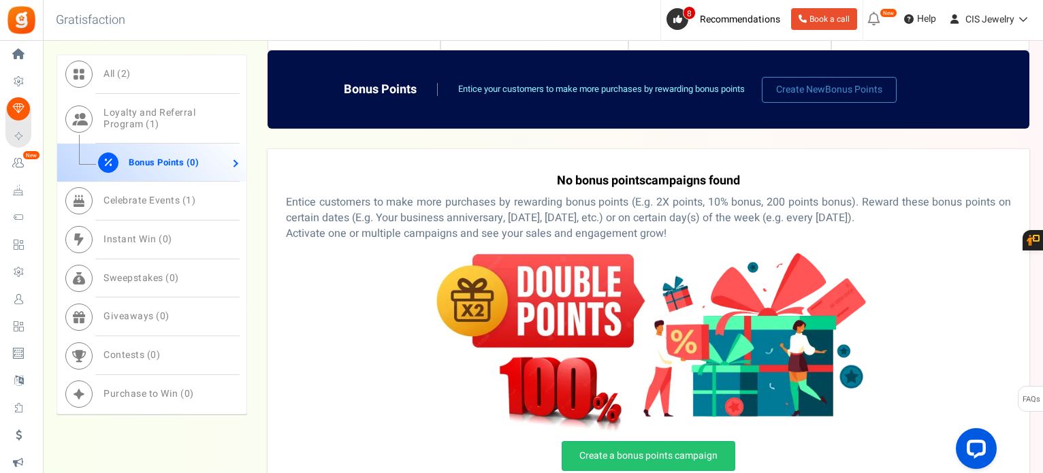
scroll to position [669, 0]
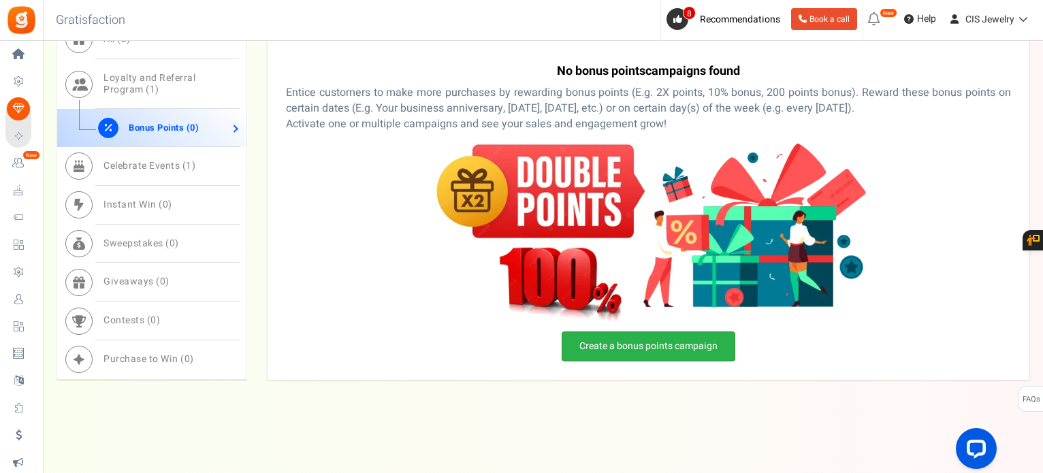
click at [650, 340] on link "Create a bonus points campaign" at bounding box center [649, 347] width 174 height 30
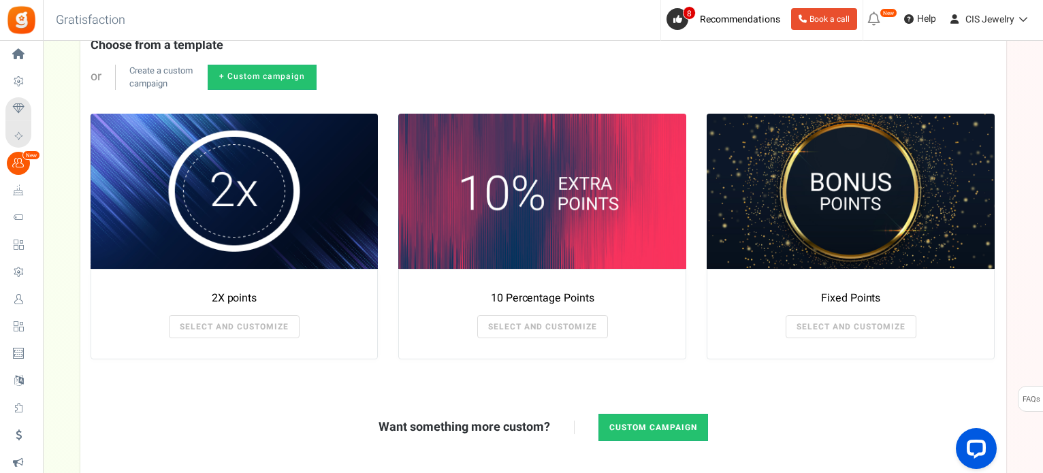
scroll to position [272, 0]
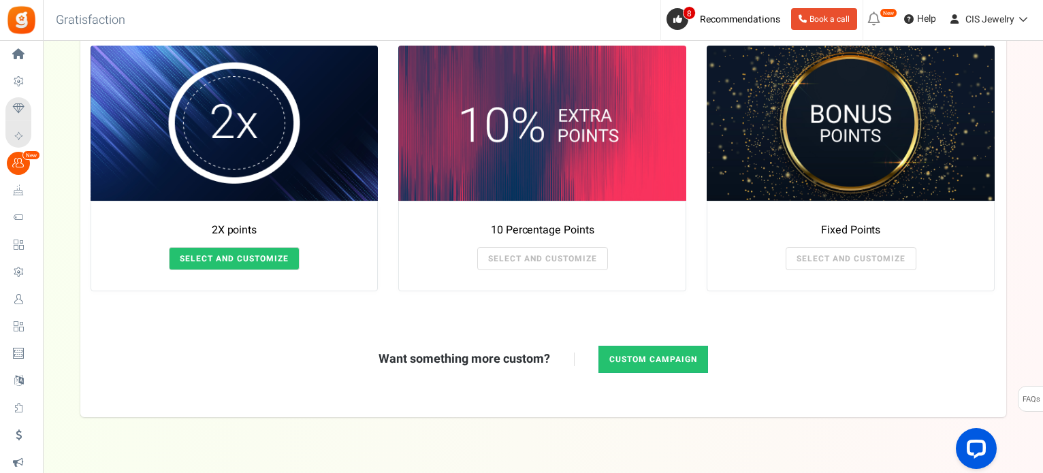
click at [262, 257] on link "SELECT AND CUSTOMIZE" at bounding box center [234, 258] width 131 height 23
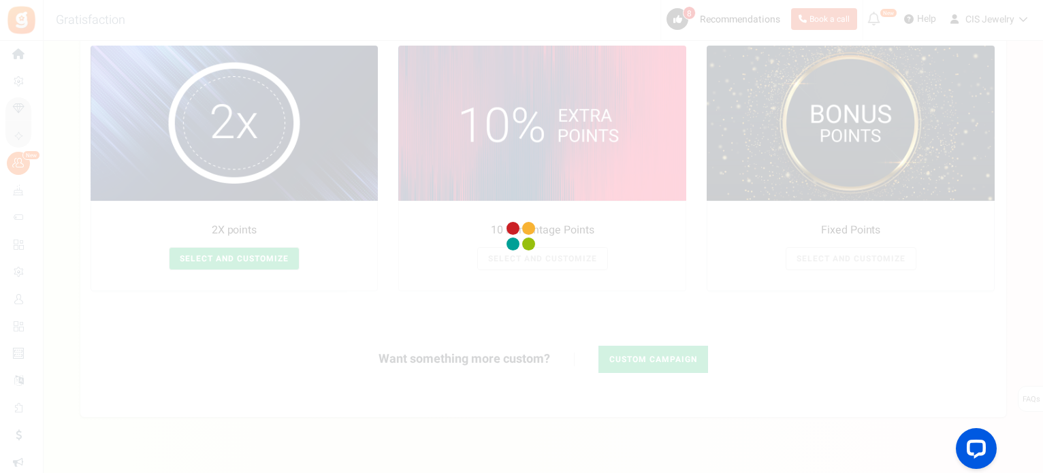
radio input "true"
type input "2"
radio input "true"
type input "[DATE] 12:01 AM"
type input "[DATE] 11:59 PM"
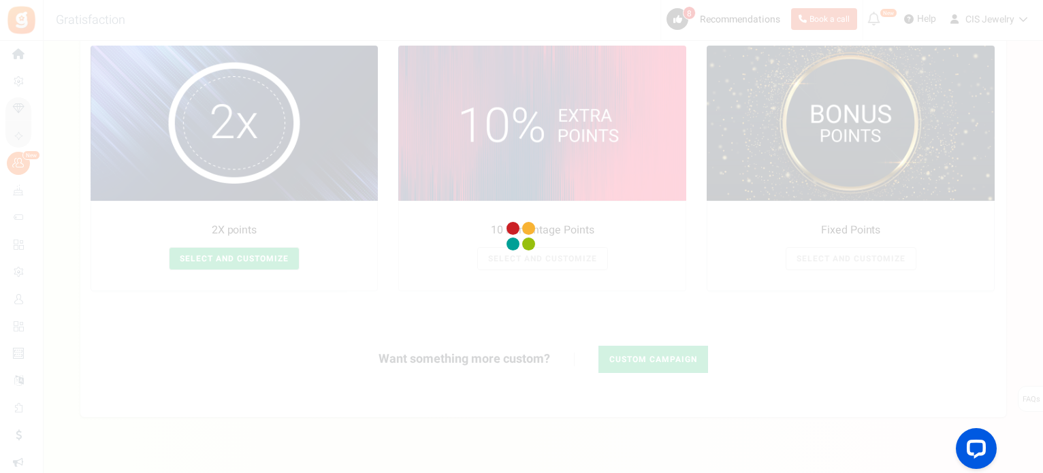
type textarea "2X points"
type textarea "Bonus Points description"
type input "#000000"
type input "#ffbe84"
type input "#000000"
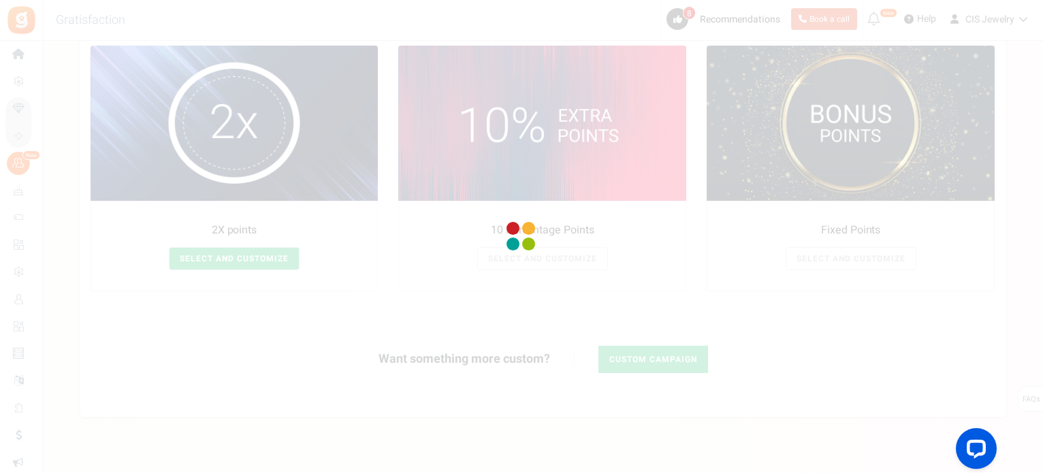
type input "#ffffff"
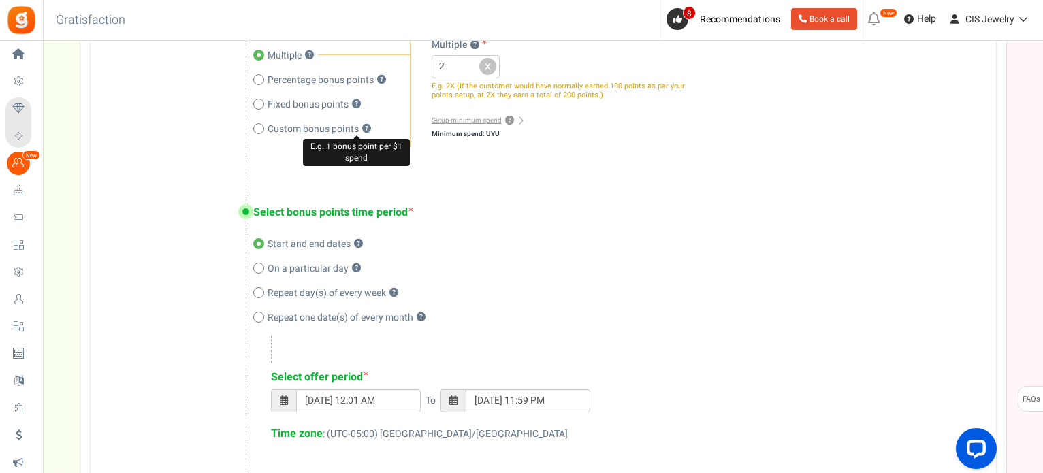
scroll to position [477, 0]
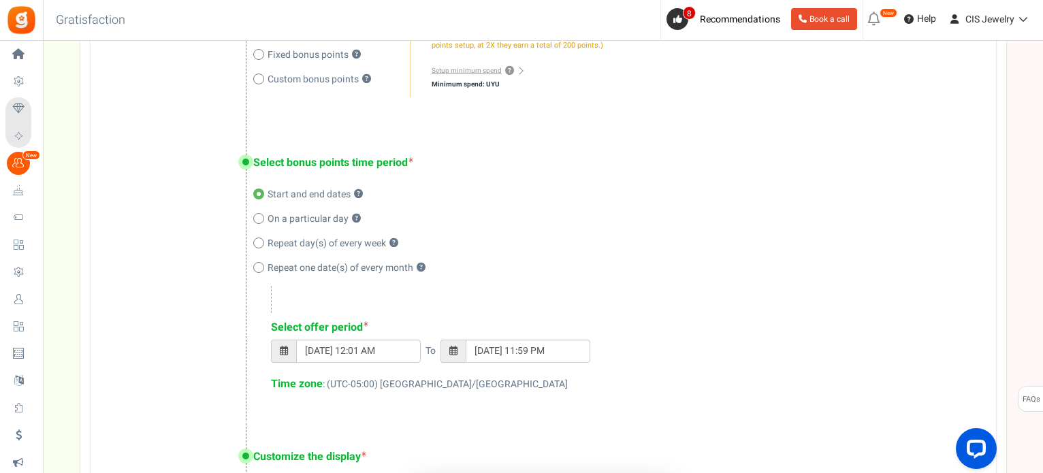
click at [452, 351] on span at bounding box center [454, 351] width 8 height 10
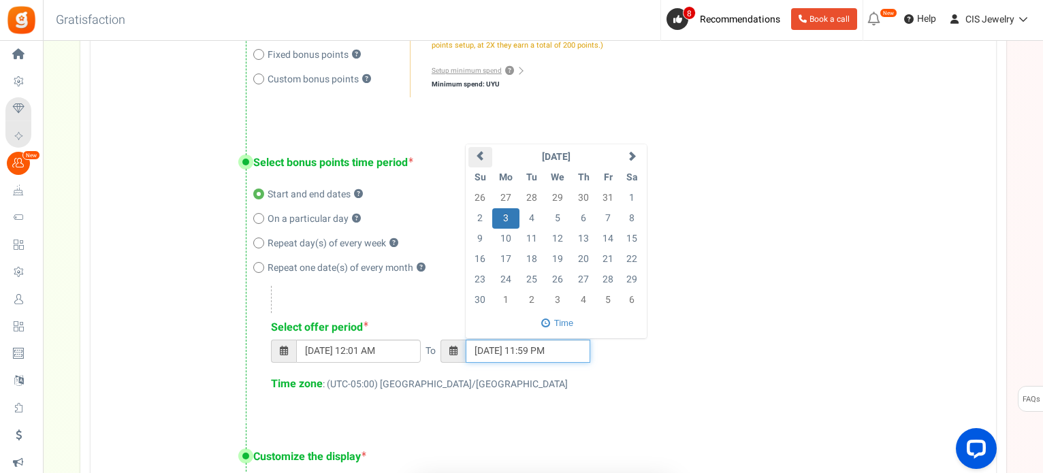
click at [482, 157] on span at bounding box center [480, 156] width 10 height 10
click at [479, 153] on span at bounding box center [480, 156] width 10 height 10
click at [532, 279] on td "30" at bounding box center [532, 280] width 24 height 20
type input "[DATE] 11:59 PM"
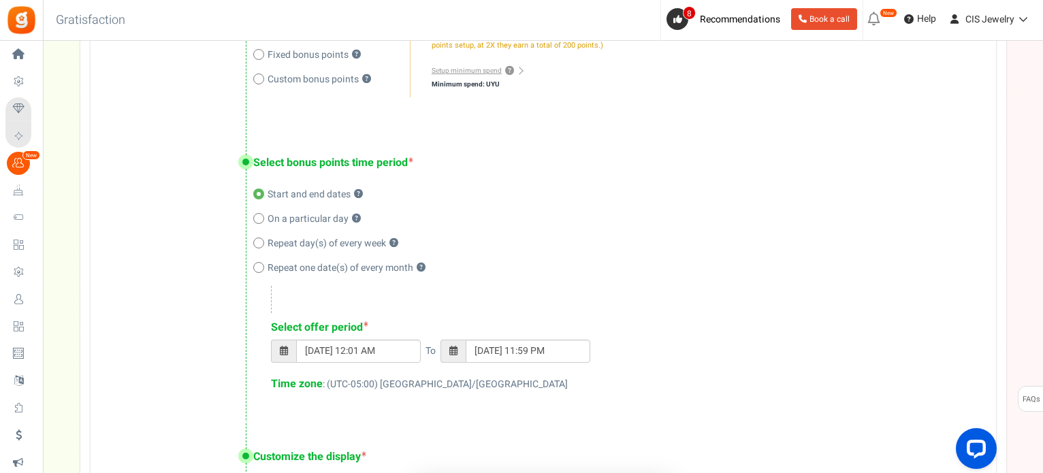
click at [351, 383] on div "Time zone : (UTC-05:00) [GEOGRAPHIC_DATA]/[GEOGRAPHIC_DATA]" at bounding box center [620, 385] width 698 height 16
click at [257, 266] on icon at bounding box center [258, 267] width 3 height 3
click at [257, 266] on input "Repeat one date(s) of every month ?" at bounding box center [257, 268] width 9 height 9
radio input "true"
type input "[DATE] 09:58 PM"
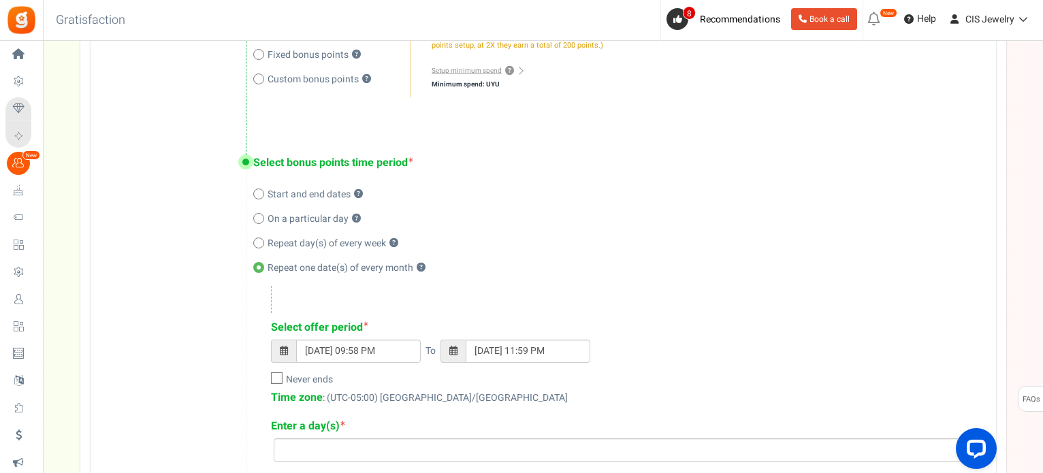
drag, startPoint x: 273, startPoint y: 265, endPoint x: 308, endPoint y: 265, distance: 34.7
click at [308, 265] on span "Repeat one date(s) of every month" at bounding box center [341, 269] width 146 height 14
click at [262, 265] on input "Repeat one date(s) of every month ?" at bounding box center [257, 268] width 9 height 9
drag, startPoint x: 413, startPoint y: 270, endPoint x: 368, endPoint y: 270, distance: 45.0
click at [368, 270] on span "Repeat one date(s) of every month" at bounding box center [341, 269] width 146 height 14
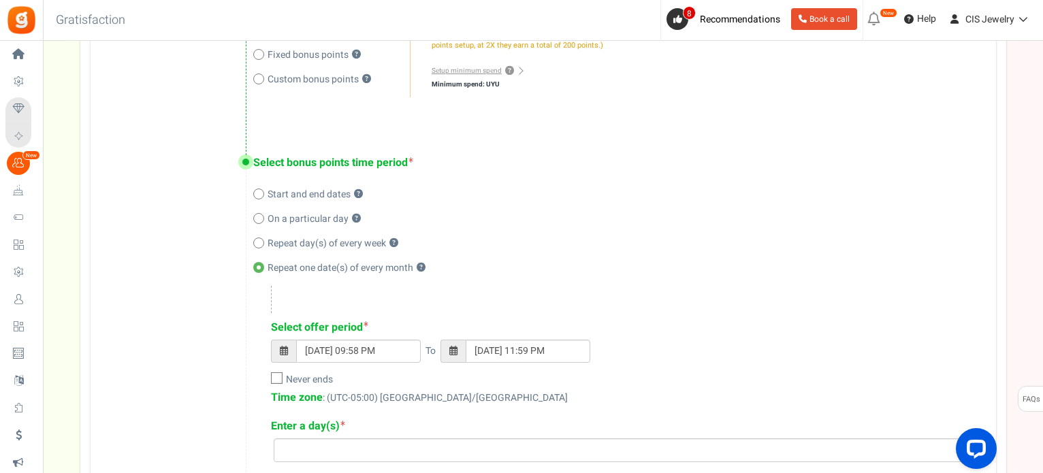
click at [262, 270] on input "Repeat one date(s) of every month ?" at bounding box center [257, 268] width 9 height 9
drag, startPoint x: 425, startPoint y: 279, endPoint x: 292, endPoint y: 261, distance: 134.7
click at [317, 261] on div "Select bonus points time period Start and end dates ? On a particular day ? Rep…" at bounding box center [544, 310] width 906 height 365
click at [418, 267] on span "?" at bounding box center [421, 268] width 9 height 9
click at [262, 267] on input "Repeat one date(s) of every month ? E.g. Every 2nd day of the month" at bounding box center [257, 268] width 9 height 9
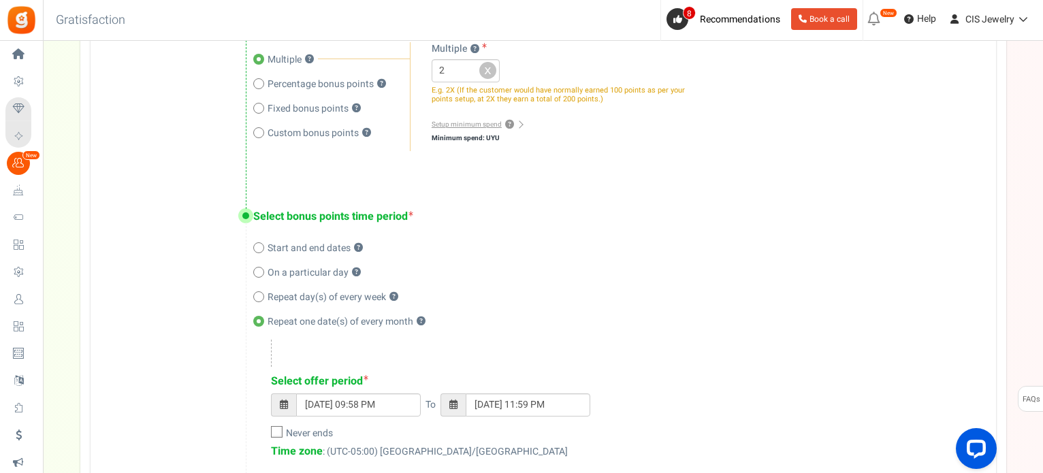
scroll to position [341, 0]
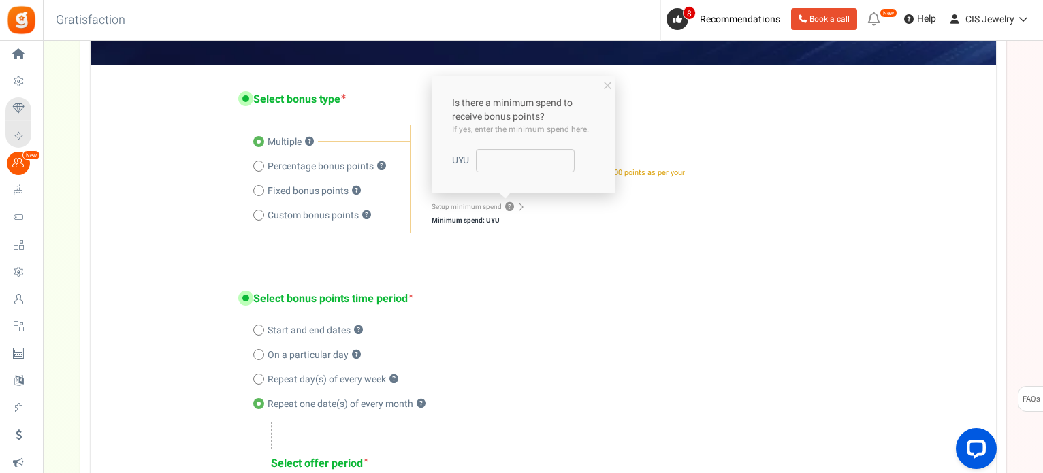
click at [482, 217] on b "Minimum spend: UYU" at bounding box center [466, 221] width 68 height 10
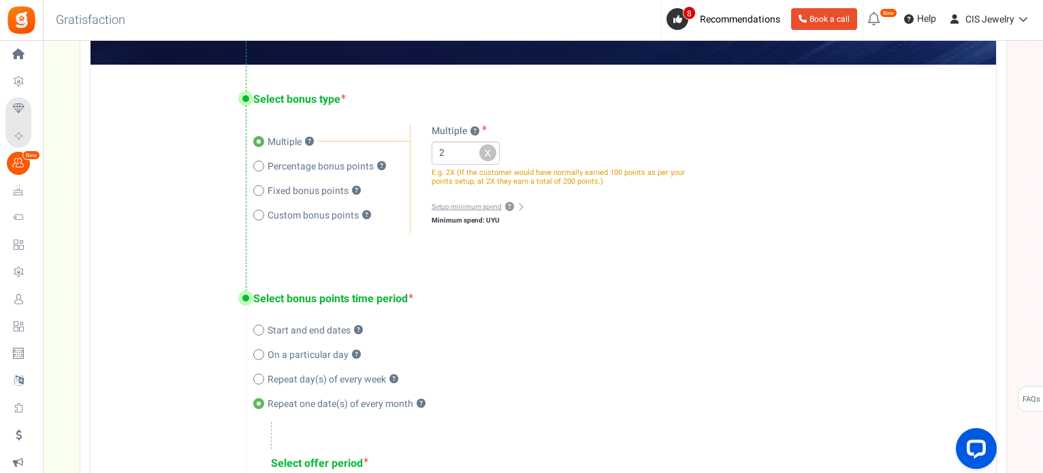
click at [501, 164] on div "2 x % pts E.g. 2X (If the customer would have normally earned 100 points as per…" at bounding box center [561, 164] width 259 height 44
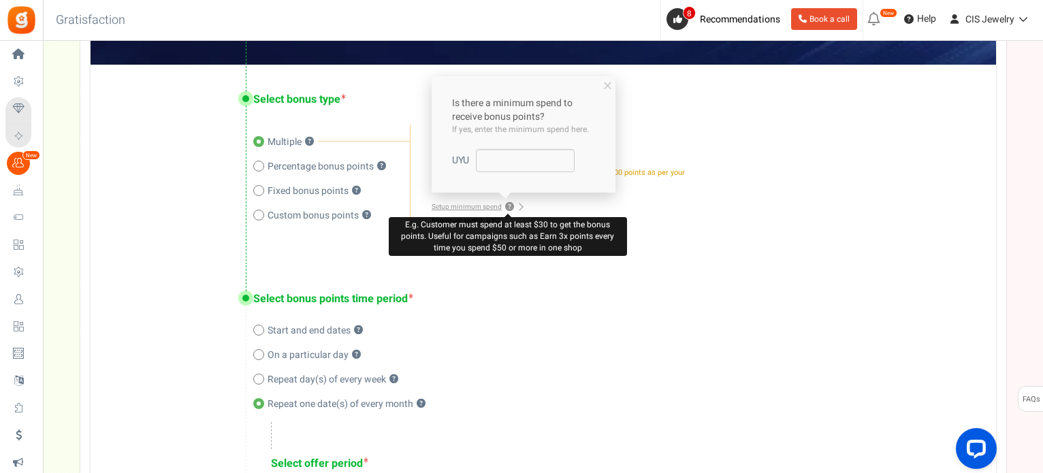
click at [507, 208] on span "?" at bounding box center [509, 207] width 9 height 9
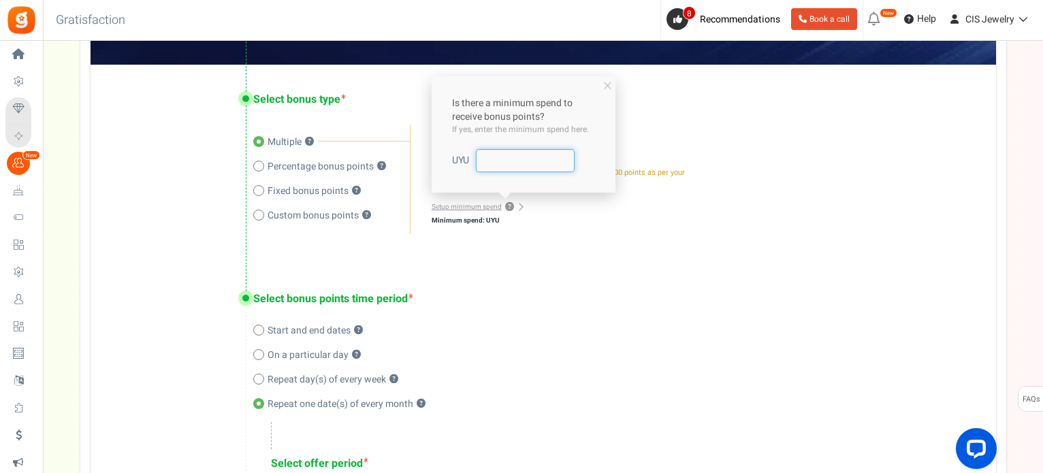
click at [506, 163] on input "number" at bounding box center [525, 160] width 99 height 23
type input "600"
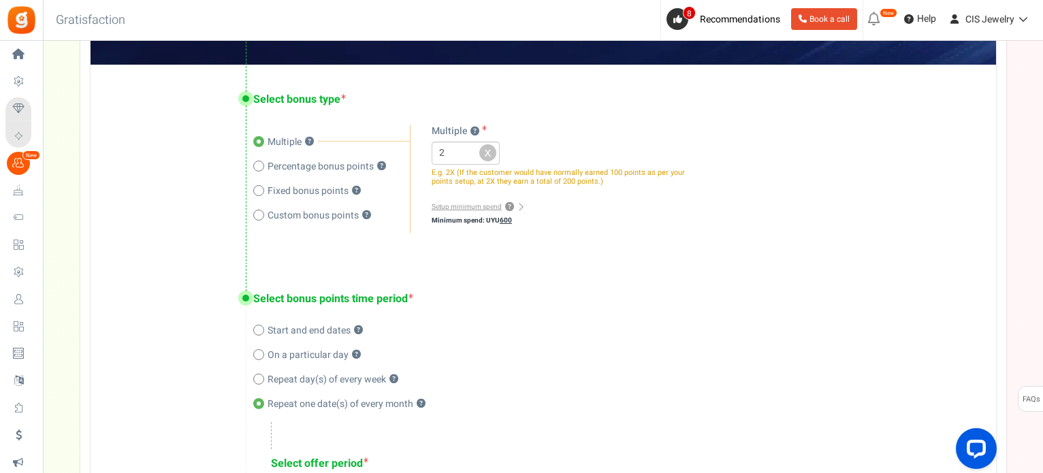
click at [567, 247] on div "Select bonus type Multiple ? Percentage bonus points ? Fixed bonus points ? ? ?…" at bounding box center [544, 165] width 906 height 200
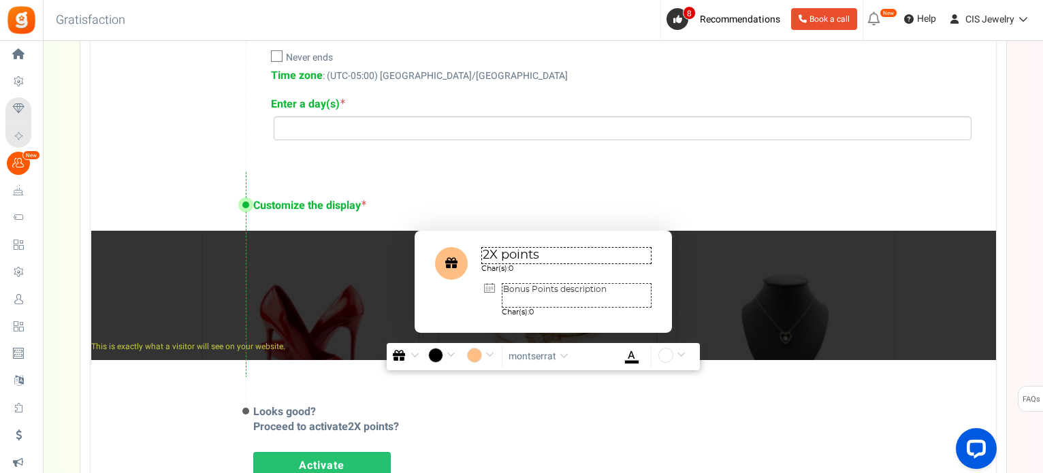
scroll to position [817, 0]
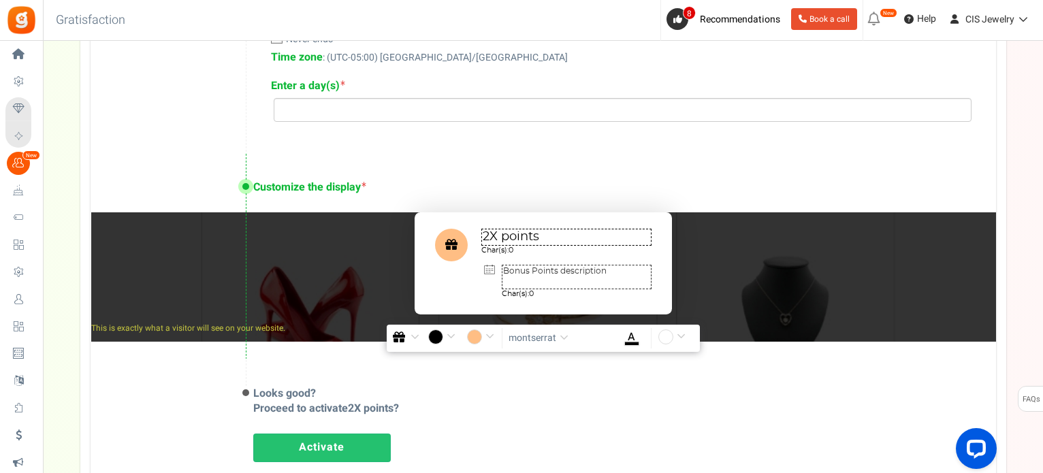
click at [507, 273] on textarea "Bonus Points description" at bounding box center [577, 277] width 150 height 25
drag, startPoint x: 610, startPoint y: 271, endPoint x: 483, endPoint y: 269, distance: 126.7
click at [502, 269] on div "Bonus Points description Char(s): 0" at bounding box center [577, 281] width 150 height 33
type textarea "Feliz PRIMAVERA!"
click at [488, 336] on input "#ffbe84" at bounding box center [482, 339] width 31 height 18
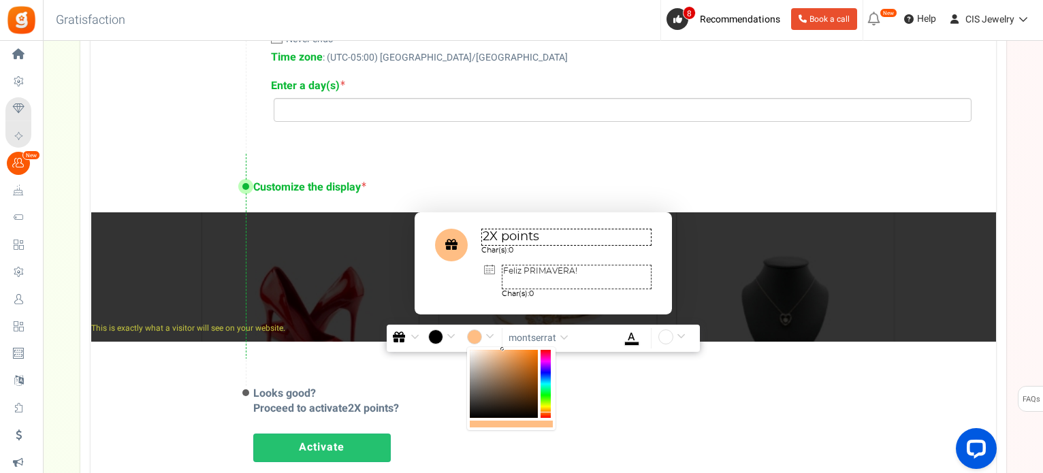
click at [548, 395] on div at bounding box center [546, 384] width 10 height 68
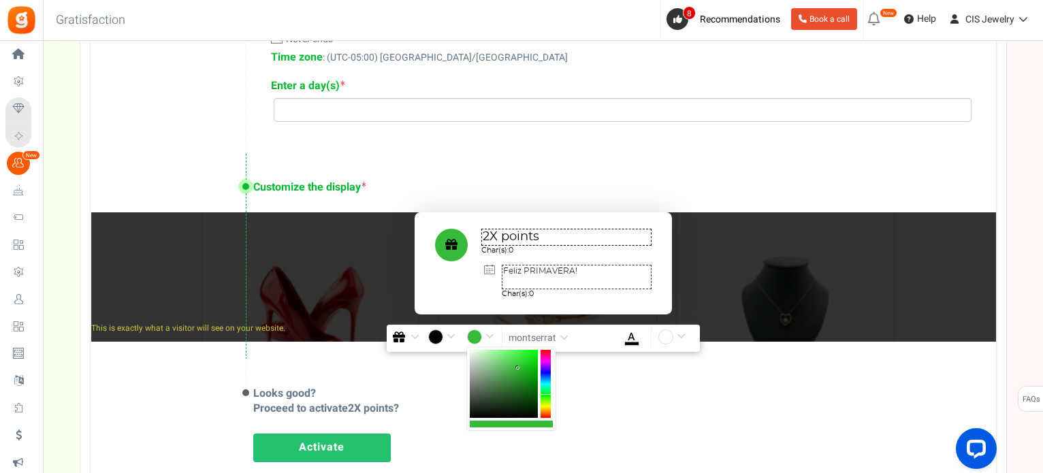
type input "#39bc3c"
drag, startPoint x: 502, startPoint y: 349, endPoint x: 518, endPoint y: 368, distance: 24.7
click at [518, 368] on b at bounding box center [517, 367] width 3 height 3
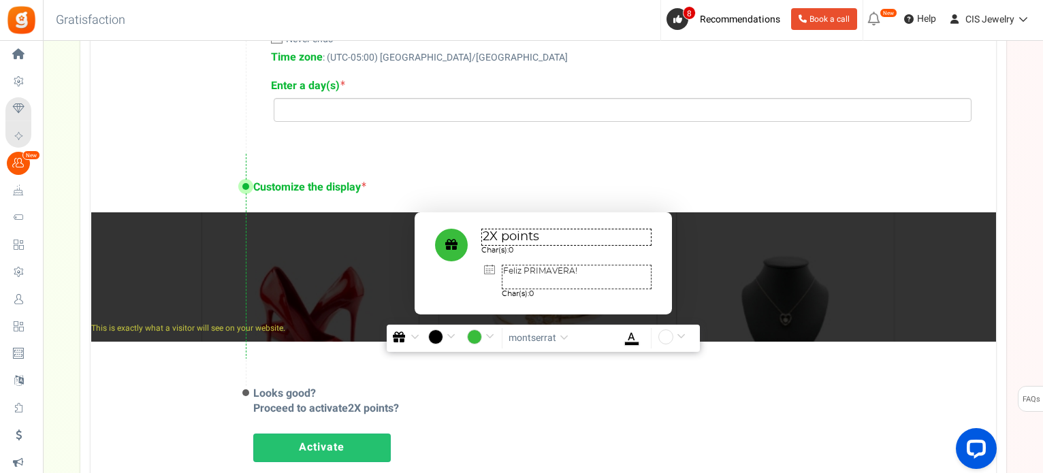
click at [415, 334] on span "button" at bounding box center [415, 337] width 9 height 10
click at [407, 393] on img at bounding box center [405, 395] width 11 height 11
click at [414, 336] on span "button" at bounding box center [415, 337] width 9 height 10
click at [409, 423] on img at bounding box center [405, 422] width 11 height 9
click at [417, 334] on span "button" at bounding box center [417, 337] width 9 height 10
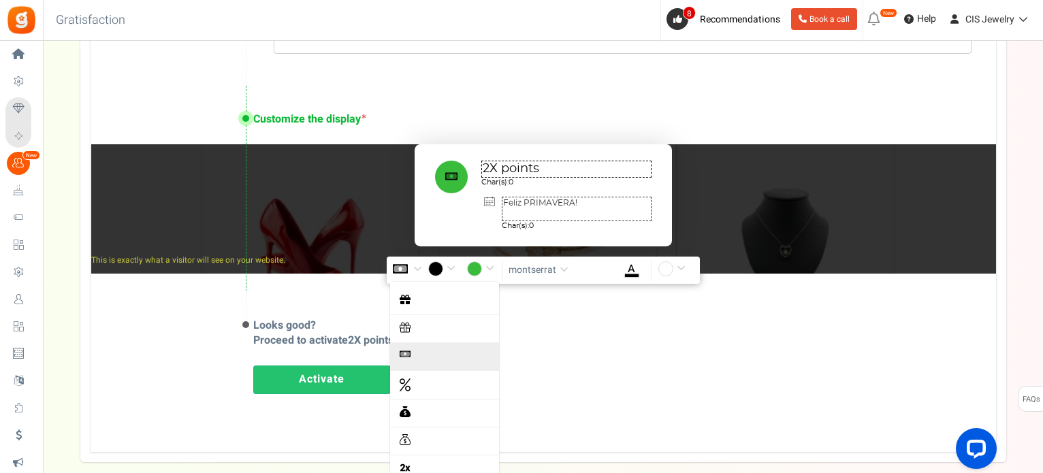
scroll to position [29, 0]
click at [407, 437] on img at bounding box center [405, 439] width 11 height 11
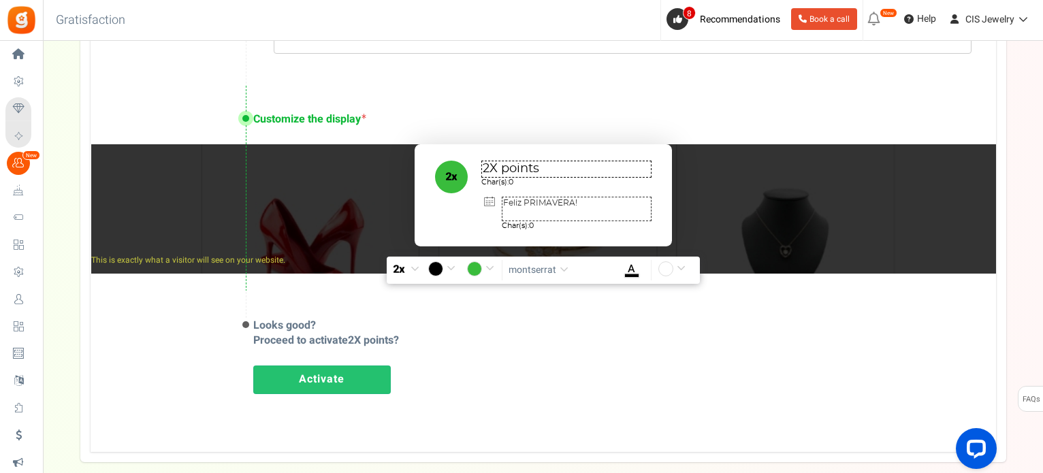
click at [544, 167] on textarea "2X points" at bounding box center [567, 169] width 170 height 17
drag, startPoint x: 543, startPoint y: 168, endPoint x: 472, endPoint y: 166, distance: 70.9
click at [472, 166] on div "2X points Char(s): 0 Feliz PRIMAVERA! Char(s): 0" at bounding box center [543, 195] width 257 height 102
type textarea "Puntos dobles"
click at [505, 201] on textarea "Feliz PRIMAVERA!" at bounding box center [577, 209] width 150 height 25
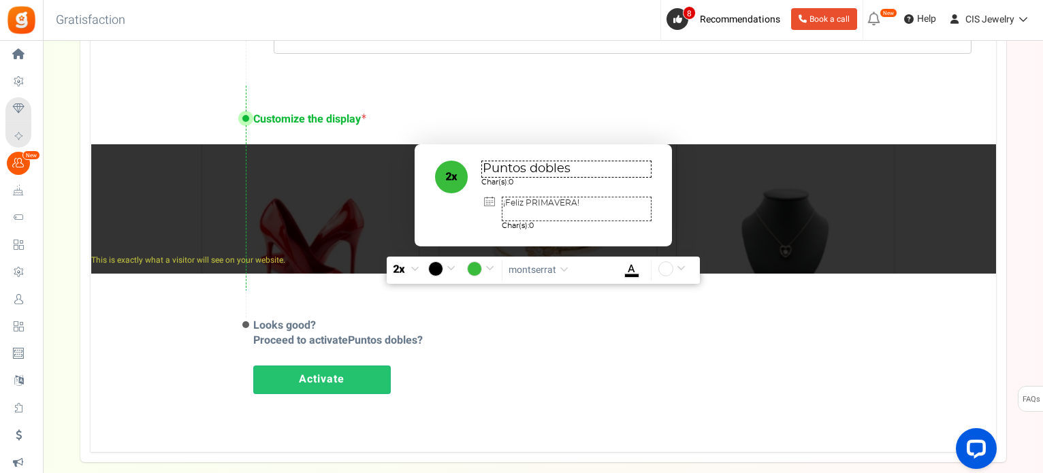
type textarea "¡Feliz PRIMAVERA!"
click at [757, 349] on div "Looks good? Proceed to activate Puntos dobles ? Activate" at bounding box center [544, 355] width 906 height 128
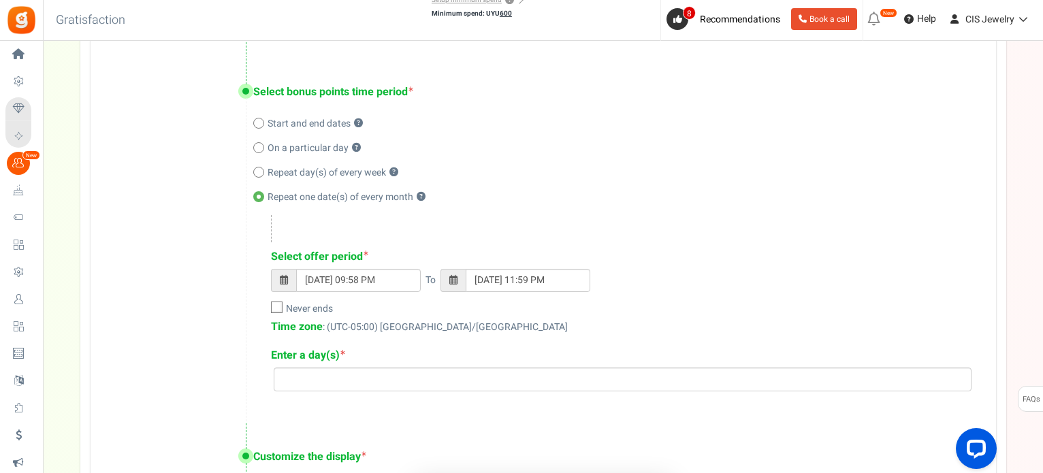
scroll to position [820, 0]
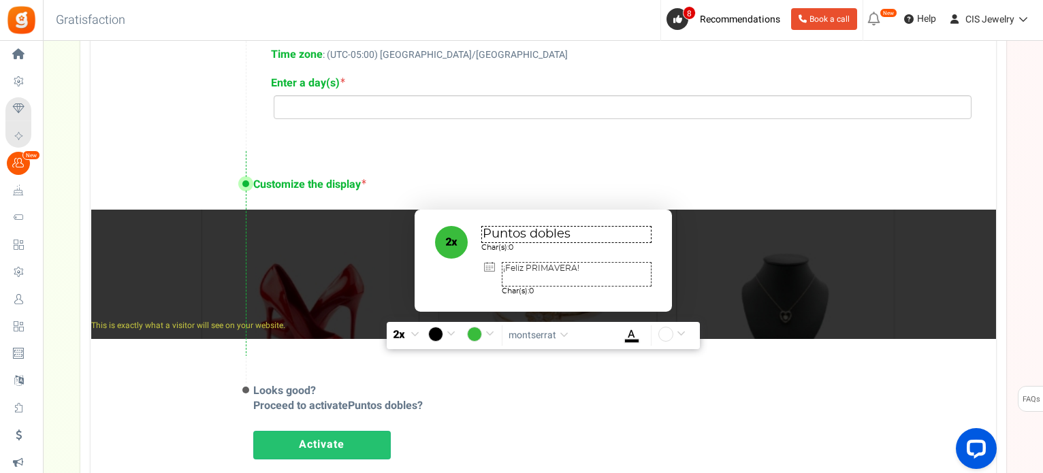
click at [330, 441] on link "Activate" at bounding box center [322, 445] width 138 height 29
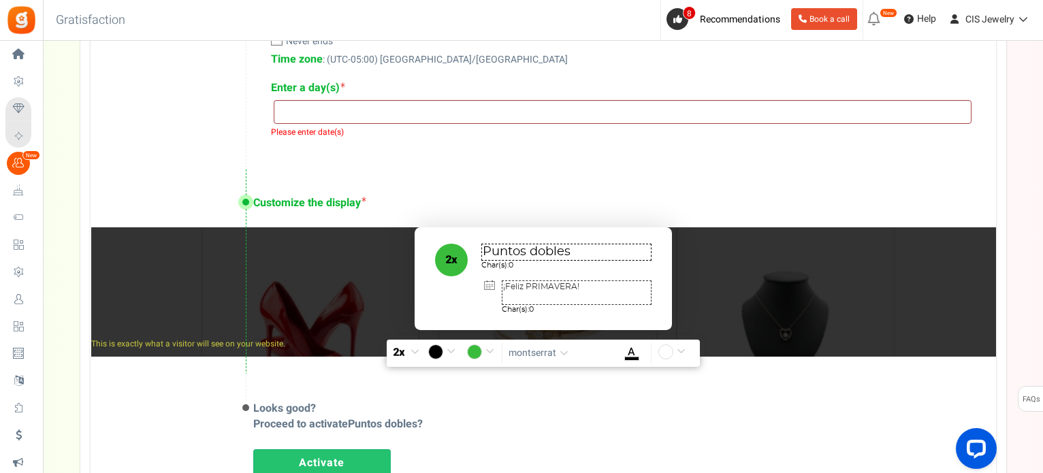
scroll to position [752, 0]
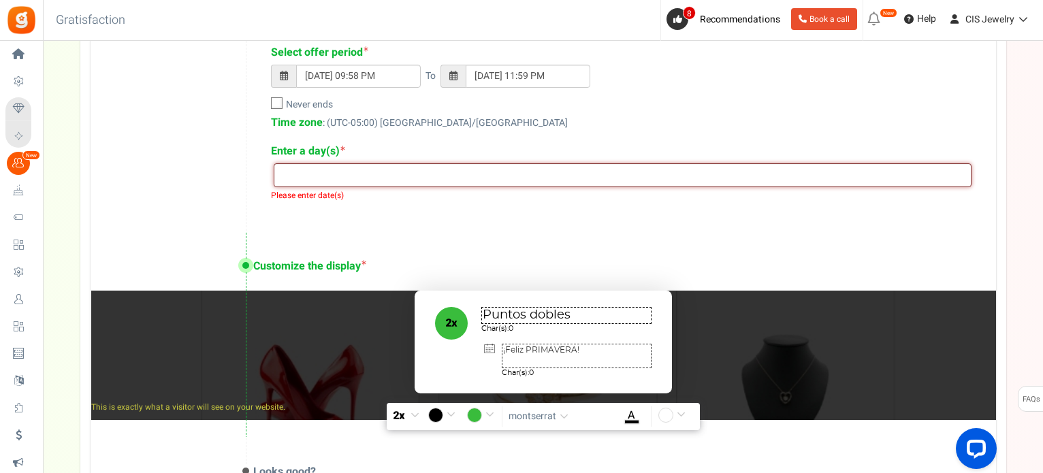
click at [344, 175] on input "search" at bounding box center [623, 175] width 690 height 15
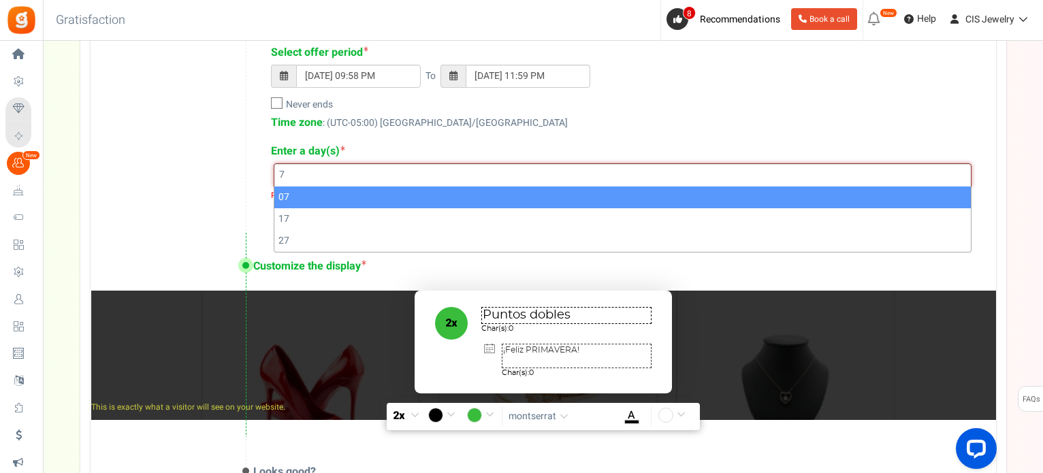
type input "7"
select select "07"
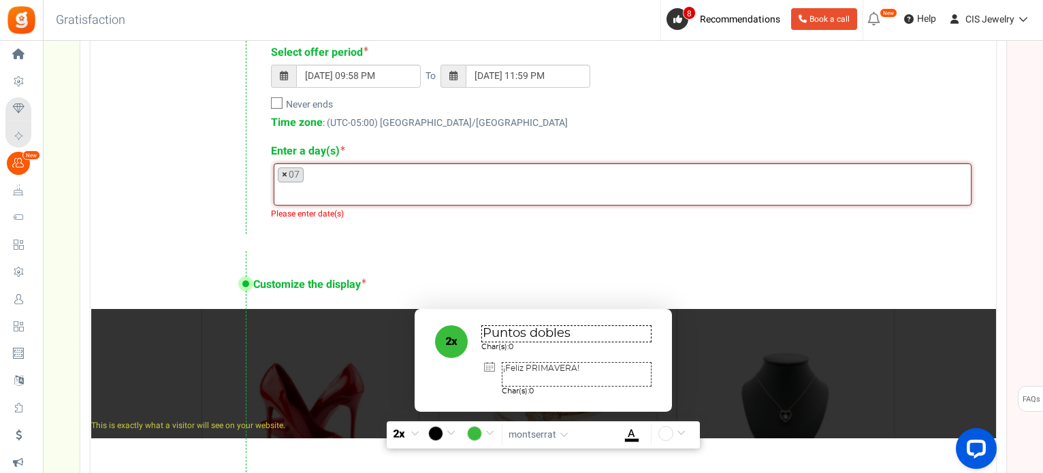
click at [285, 173] on span "×" at bounding box center [284, 175] width 5 height 14
select select
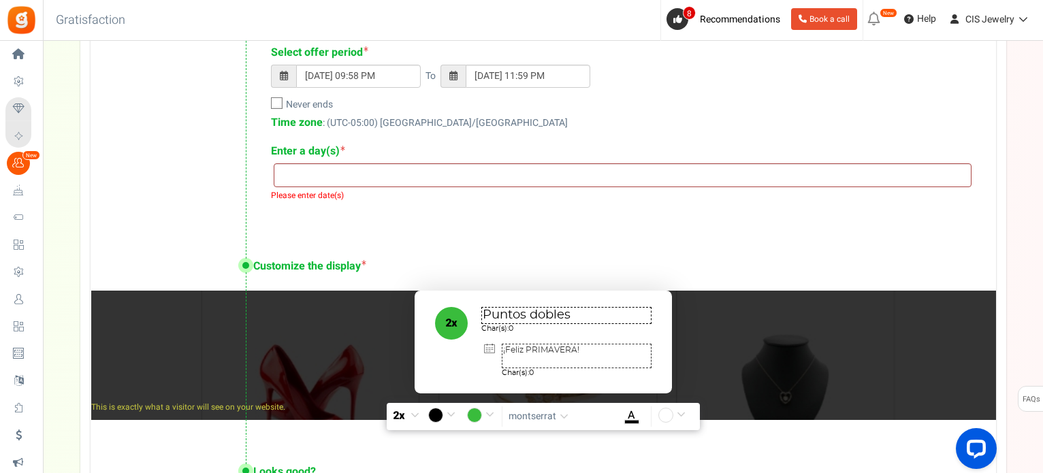
click at [471, 139] on div "Select offer period [DATE] 09:58 PM To [DATE] 11:59 PM Select a date [DATE] Nev…" at bounding box center [611, 106] width 716 height 190
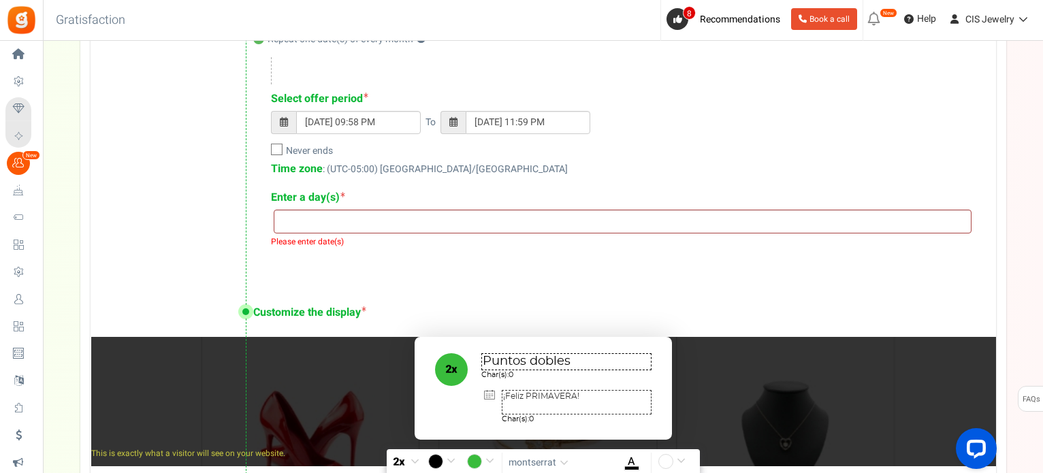
scroll to position [684, 0]
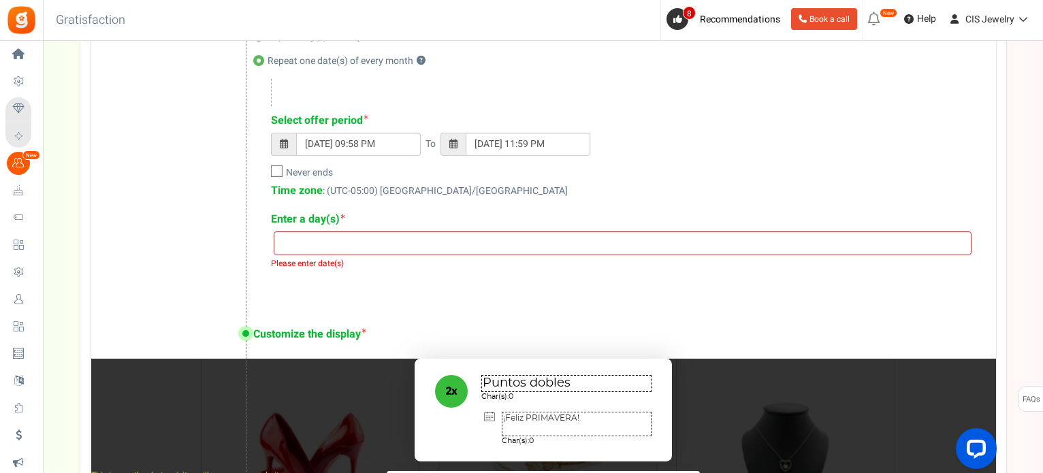
click at [281, 171] on icon at bounding box center [277, 172] width 9 height 9
click at [266, 171] on input "Never ends" at bounding box center [261, 173] width 9 height 9
click at [279, 171] on icon at bounding box center [277, 172] width 12 height 12
click at [266, 171] on input "Never ends" at bounding box center [261, 173] width 9 height 9
click at [281, 174] on icon at bounding box center [277, 172] width 9 height 9
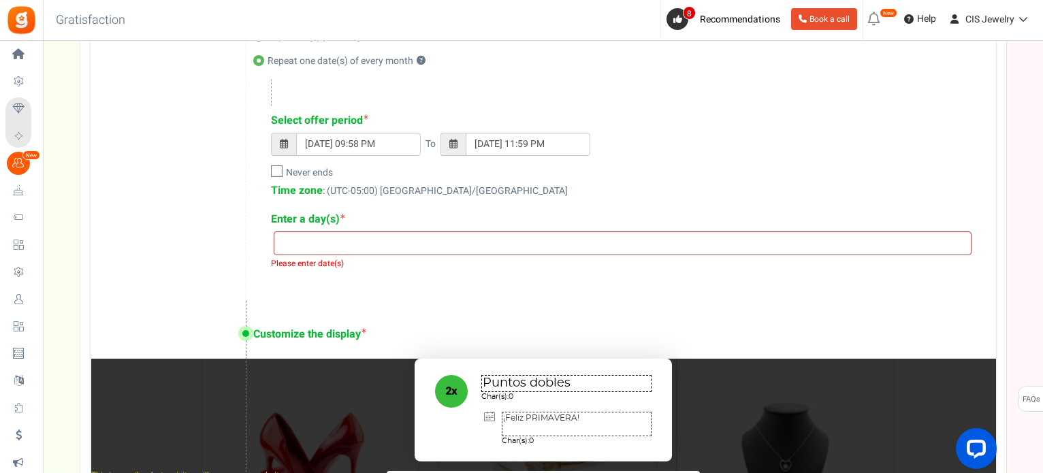
click at [266, 174] on input "Never ends" at bounding box center [261, 173] width 9 height 9
click at [281, 174] on icon at bounding box center [277, 172] width 12 height 12
click at [266, 174] on input "Never ends" at bounding box center [261, 173] width 9 height 9
checkbox input "false"
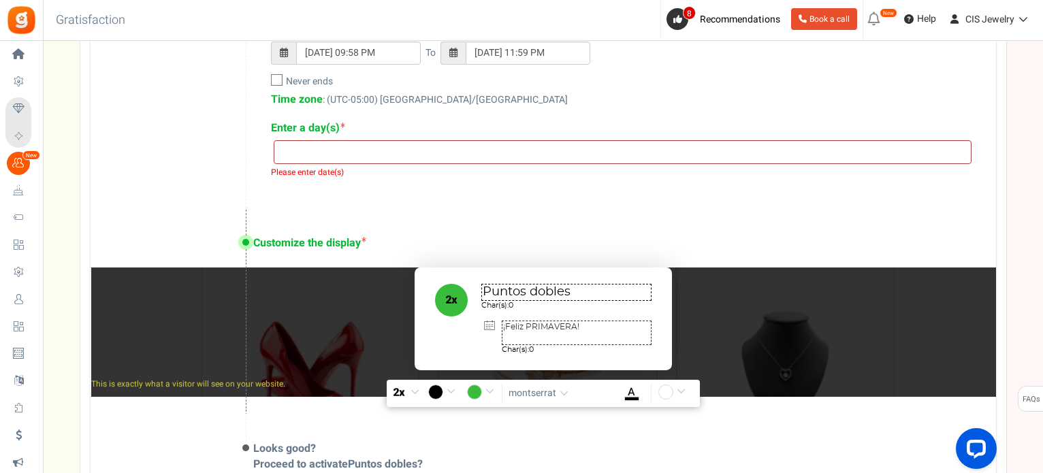
scroll to position [752, 0]
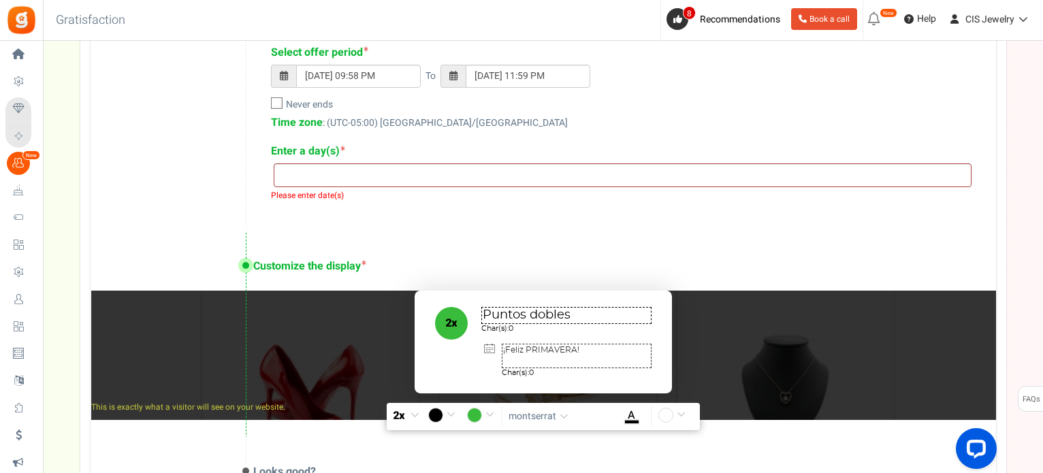
click at [439, 166] on li at bounding box center [623, 173] width 690 height 18
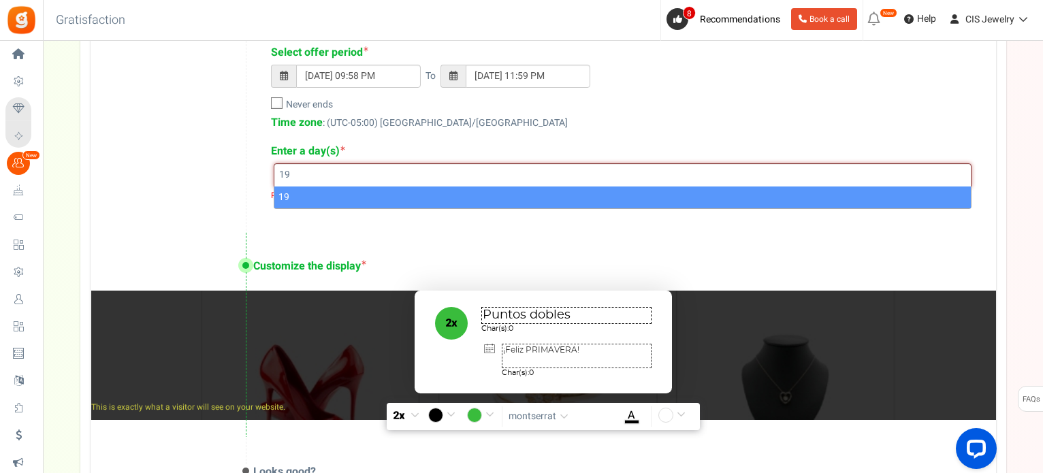
type input "19"
select select "19"
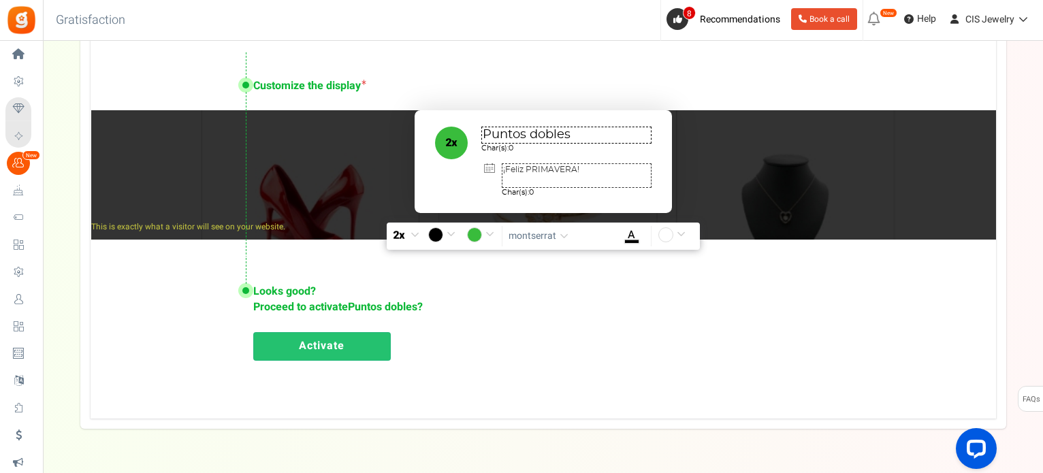
scroll to position [988, 0]
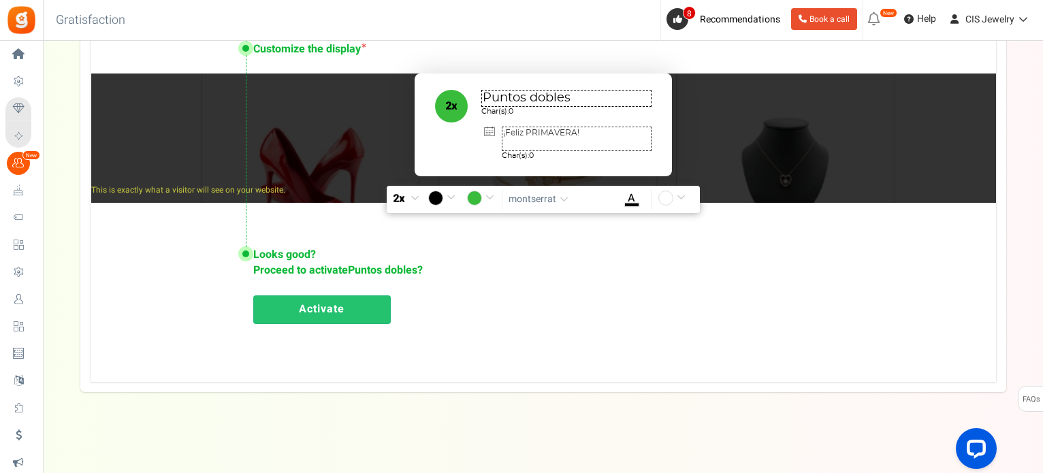
click at [380, 312] on link "Activate" at bounding box center [322, 310] width 138 height 29
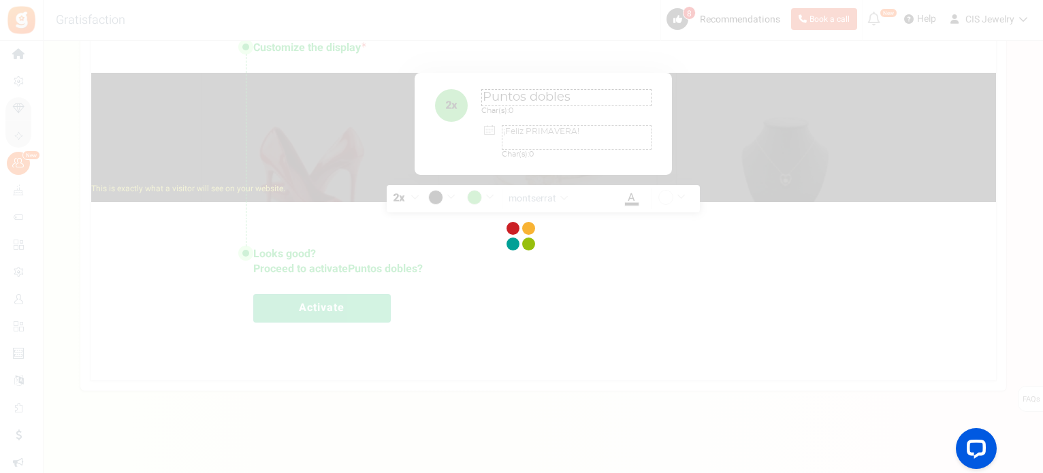
scroll to position [974, 0]
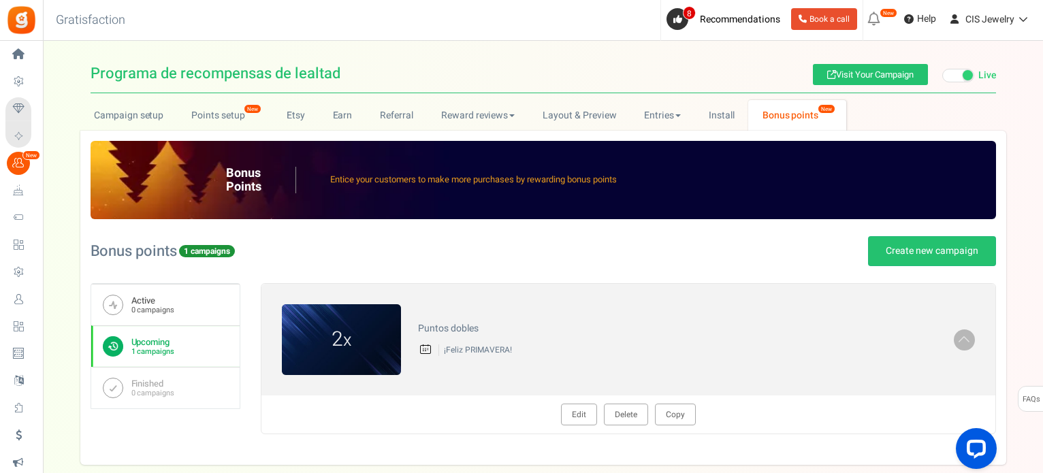
scroll to position [74, 0]
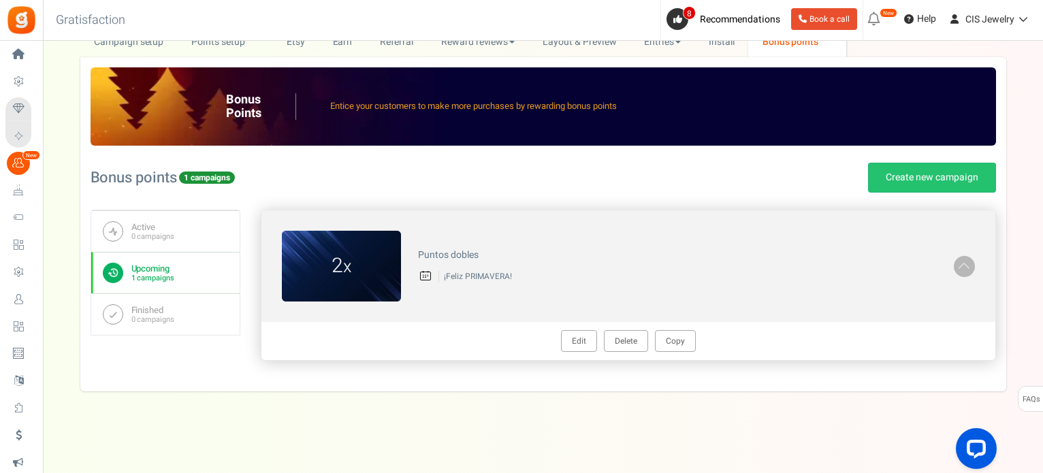
click at [964, 269] on span at bounding box center [965, 265] width 14 height 16
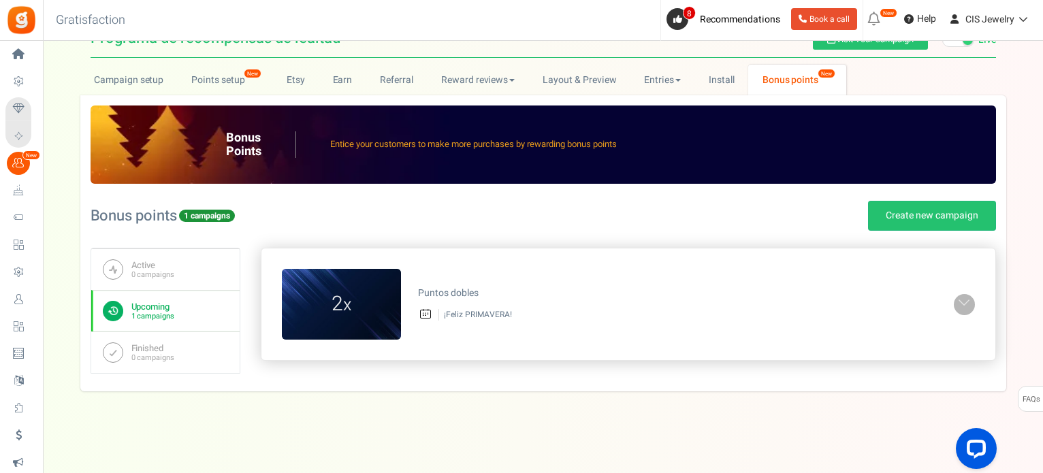
click at [964, 303] on span at bounding box center [965, 304] width 14 height 16
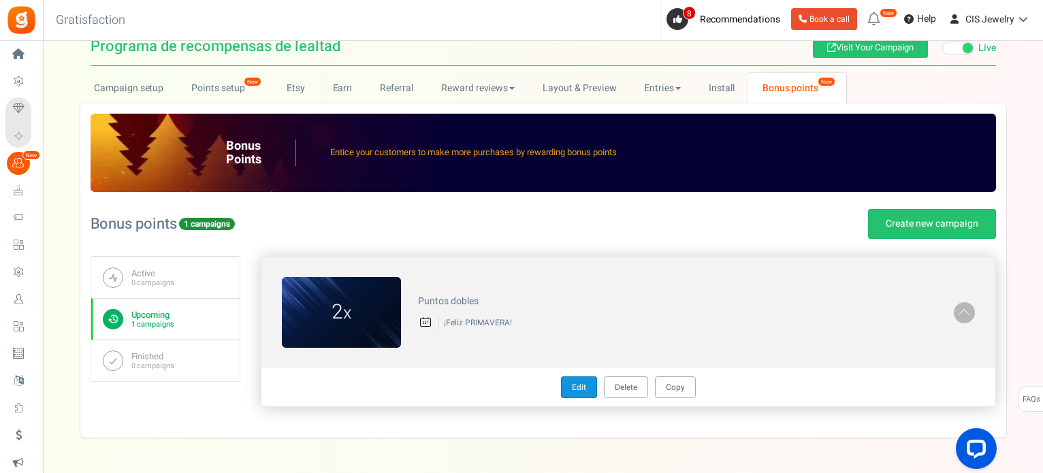
scroll to position [0, 0]
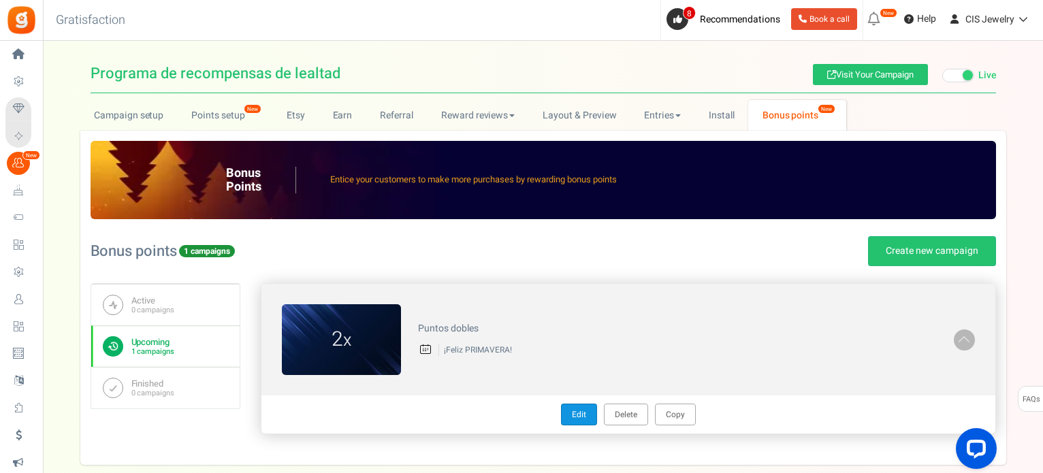
click at [576, 411] on link "Edit" at bounding box center [579, 415] width 36 height 22
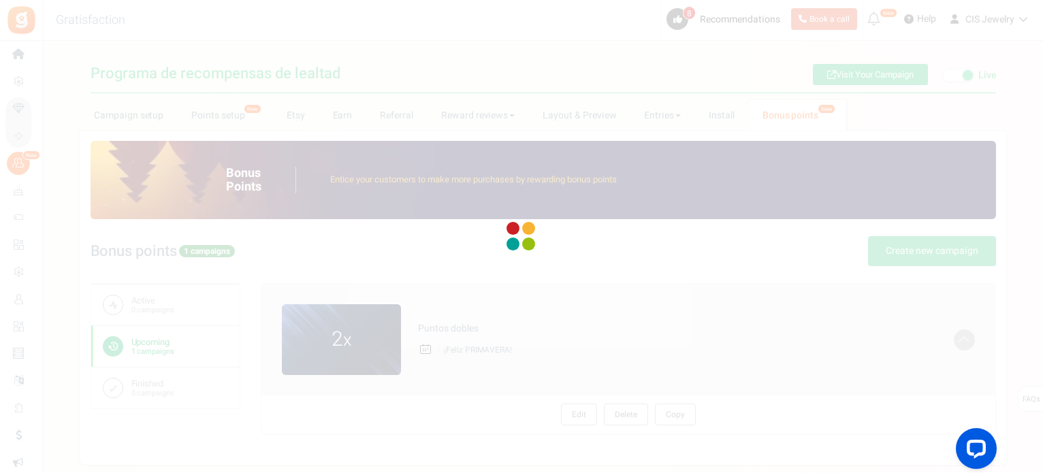
radio input "true"
type input "2"
radio input "true"
type input "[DATE] 09:58 PM"
type input "[DATE] 11:59 PM"
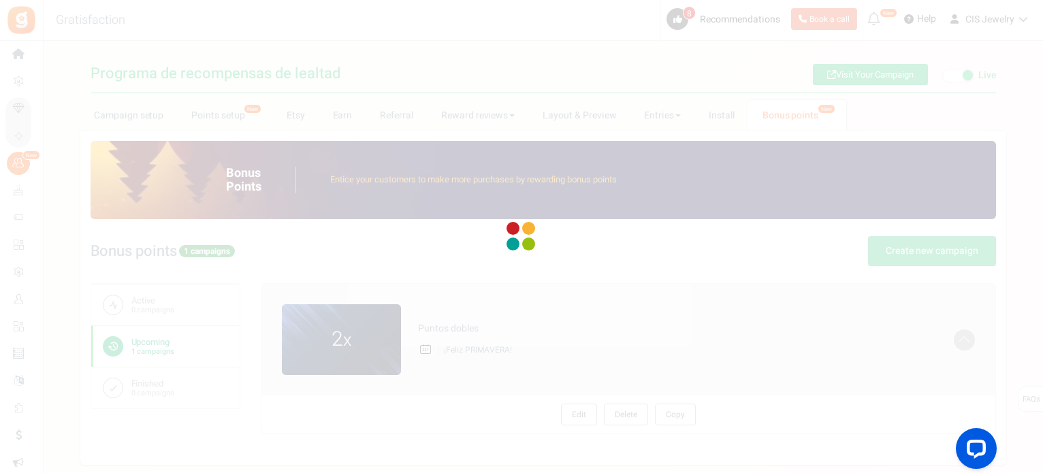
type textarea "Puntos dobles"
type textarea "¡Feliz PRIMAVERA!"
type input "#39bc3c"
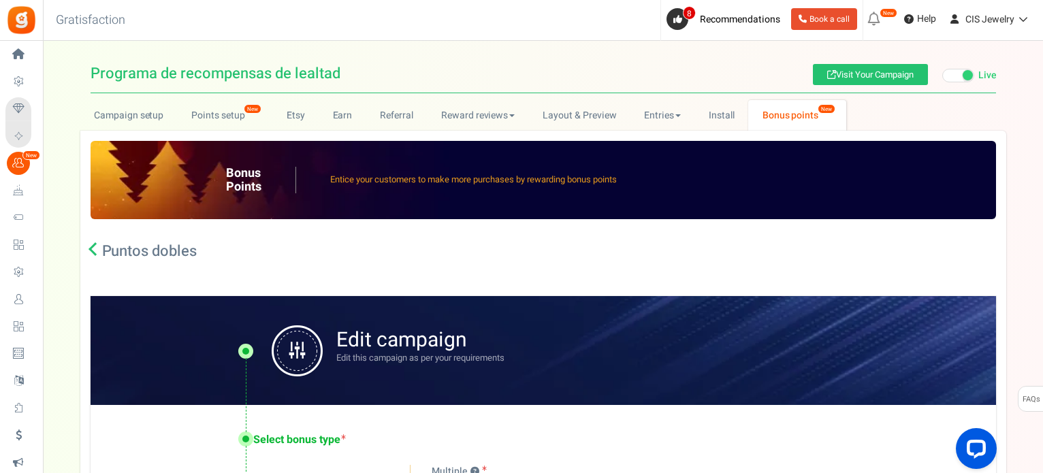
select select "19"
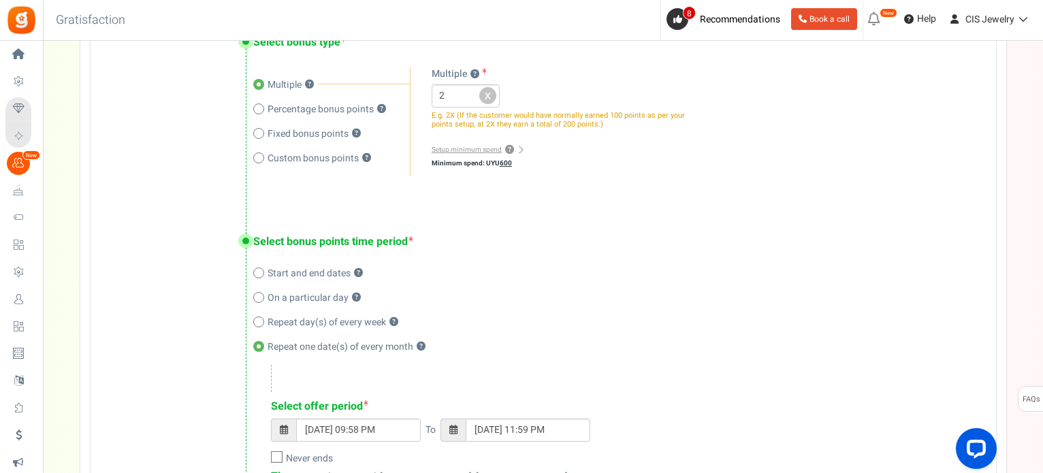
scroll to position [409, 0]
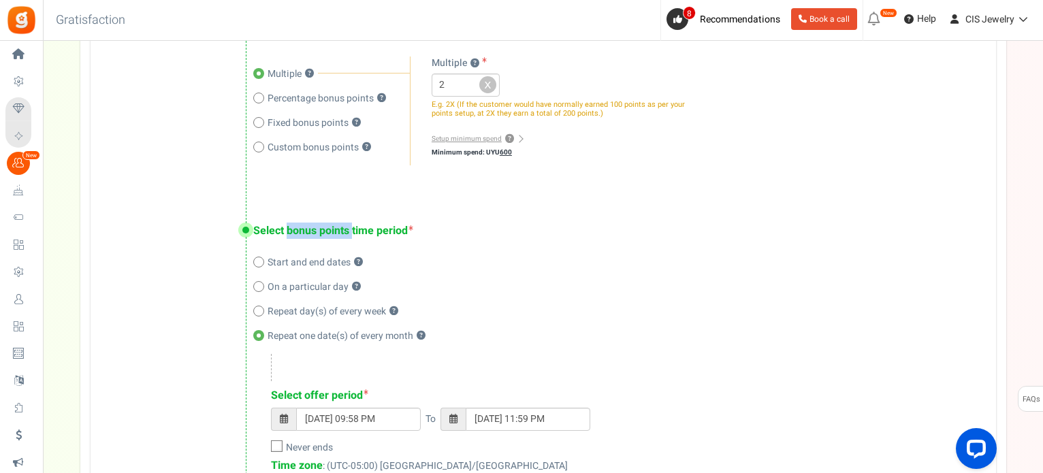
drag, startPoint x: 286, startPoint y: 228, endPoint x: 353, endPoint y: 230, distance: 67.4
click at [353, 230] on label "Select bonus points time period" at bounding box center [333, 231] width 160 height 16
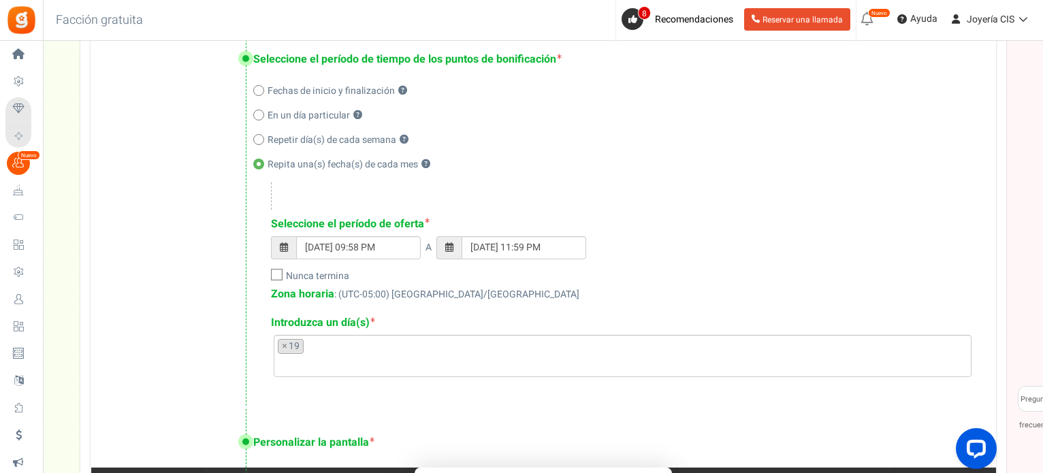
scroll to position [643, 0]
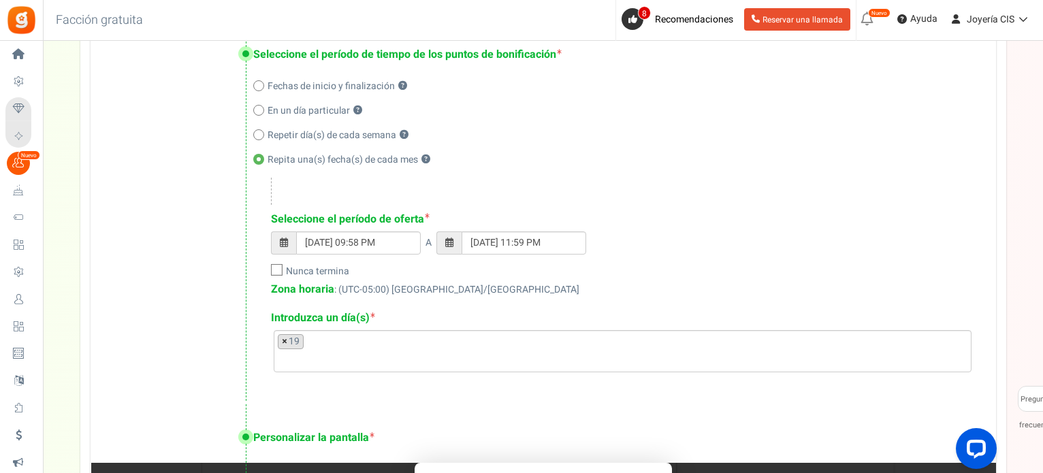
click at [283, 341] on font "×" at bounding box center [284, 341] width 5 height 14
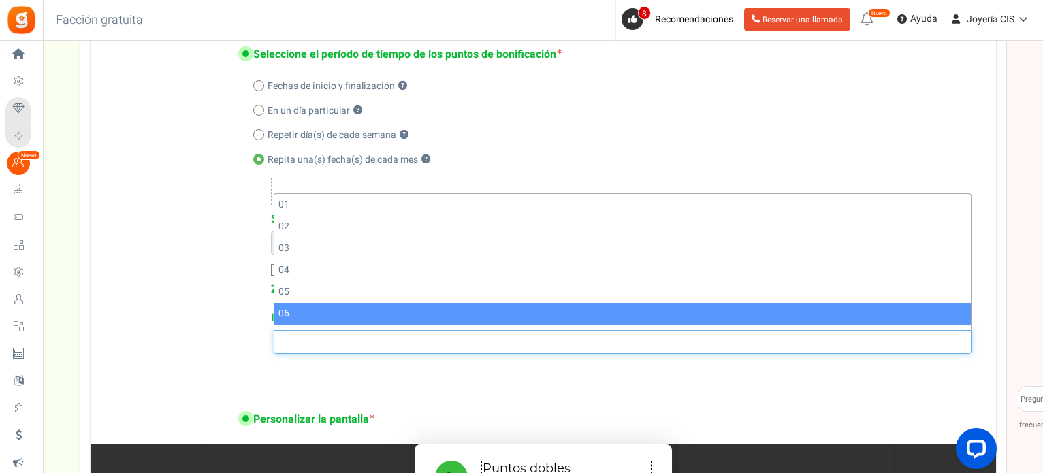
click at [238, 304] on div at bounding box center [246, 202] width 16 height 365
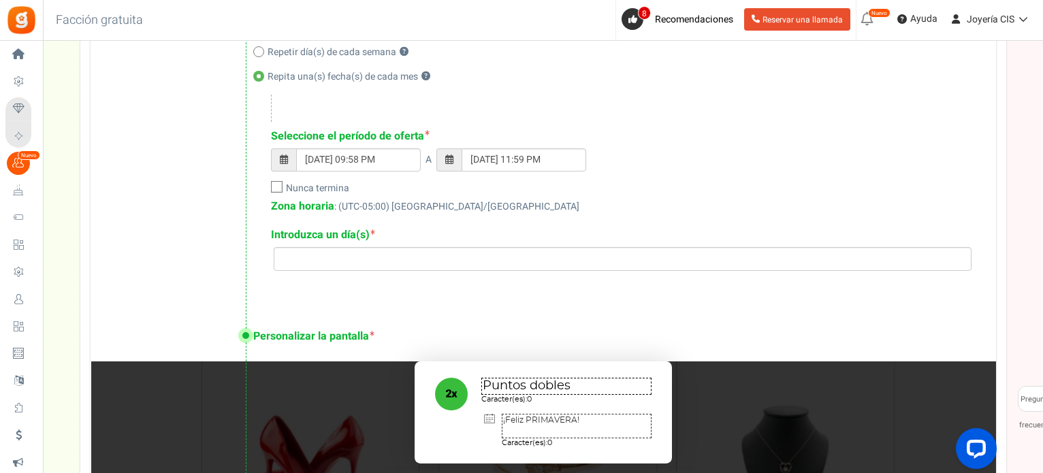
scroll to position [658, 0]
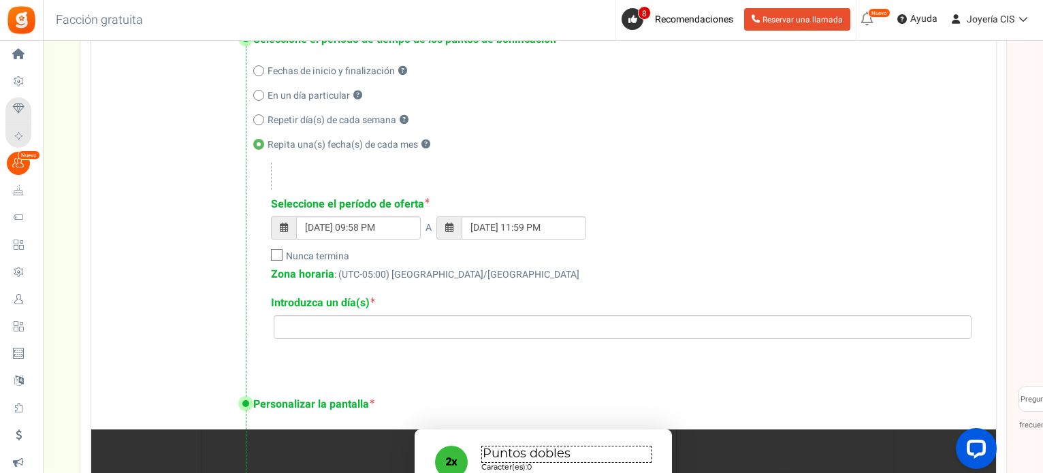
click at [362, 272] on font ": (UTC-05:00) [GEOGRAPHIC_DATA]/[GEOGRAPHIC_DATA]" at bounding box center [456, 275] width 245 height 14
click at [397, 277] on font ": (UTC-05:00) [GEOGRAPHIC_DATA]/[GEOGRAPHIC_DATA]" at bounding box center [456, 275] width 245 height 14
click at [422, 275] on font ": (UTC-05:00) [GEOGRAPHIC_DATA]/[GEOGRAPHIC_DATA]" at bounding box center [456, 275] width 245 height 14
click at [414, 274] on font ": (UTC-05:00) [GEOGRAPHIC_DATA]/[GEOGRAPHIC_DATA]" at bounding box center [456, 275] width 245 height 14
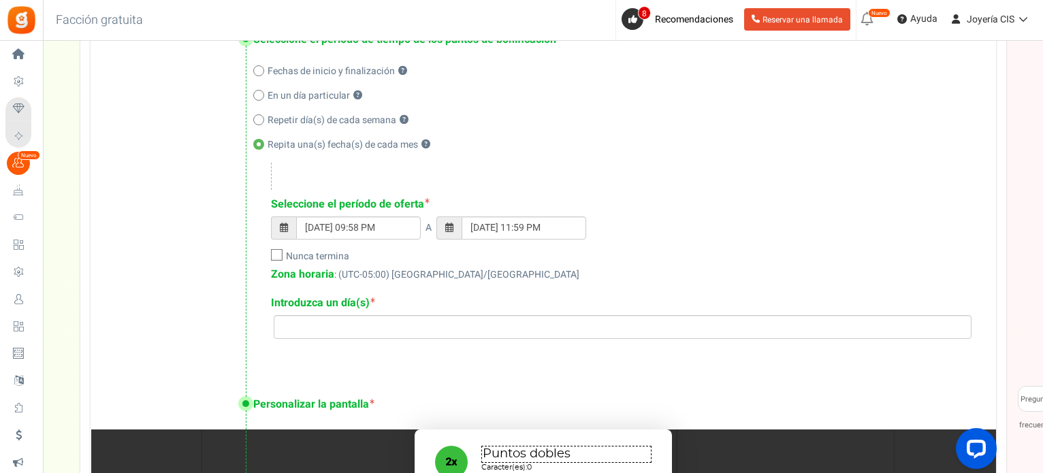
click at [349, 324] on input "search" at bounding box center [623, 326] width 690 height 15
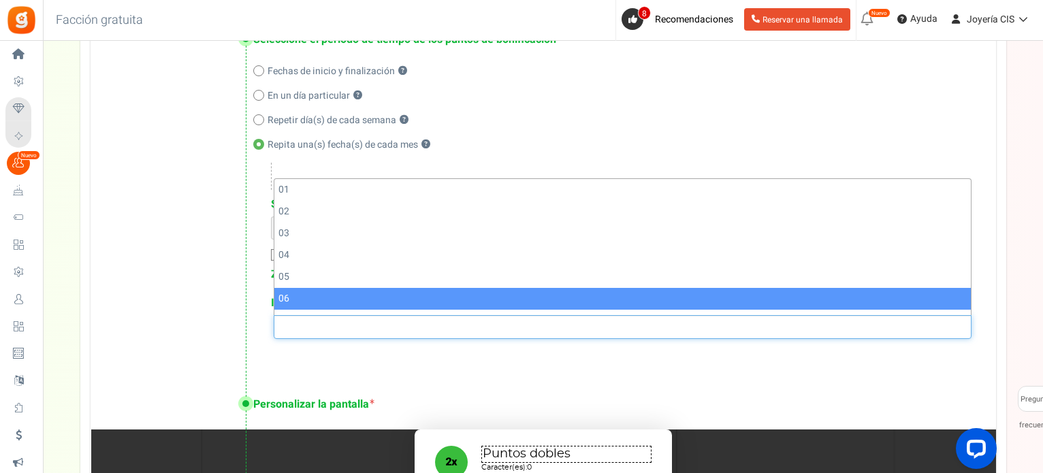
scroll to position [341, 0]
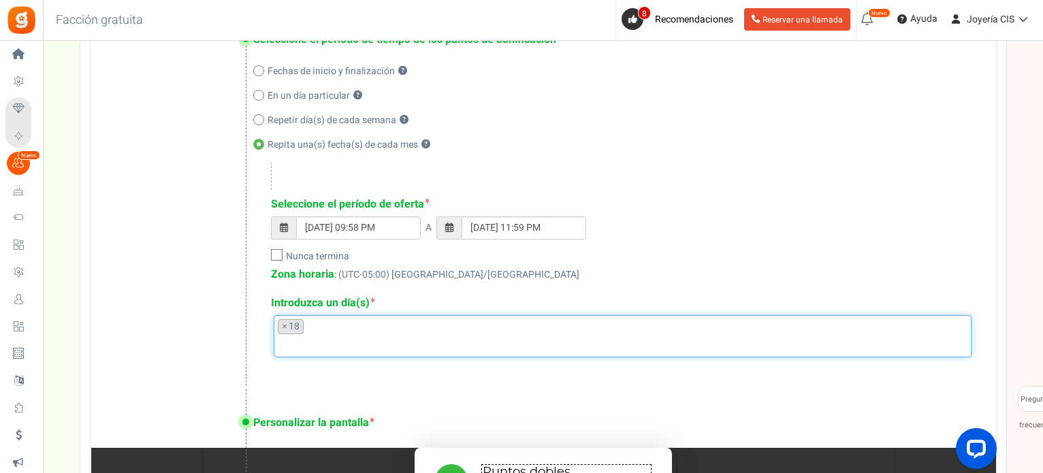
select select "18"
click at [326, 335] on li at bounding box center [623, 343] width 690 height 18
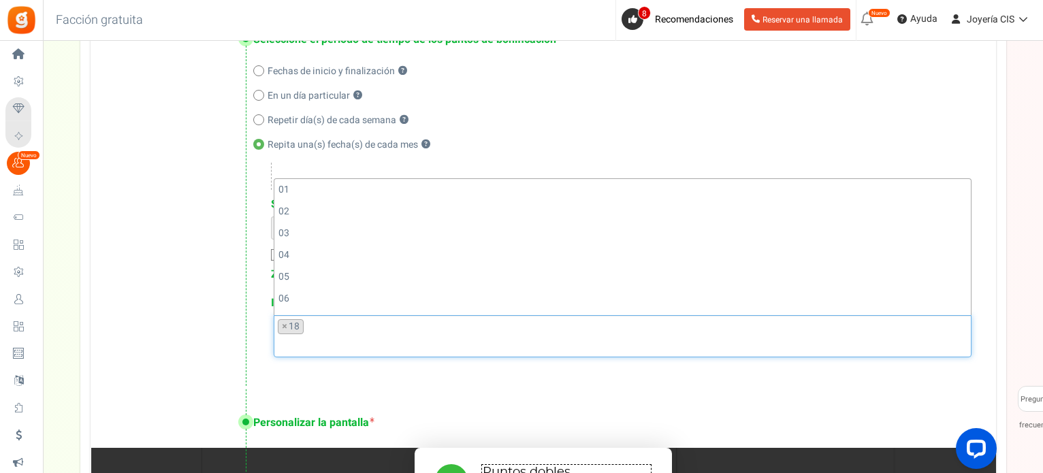
scroll to position [327, 0]
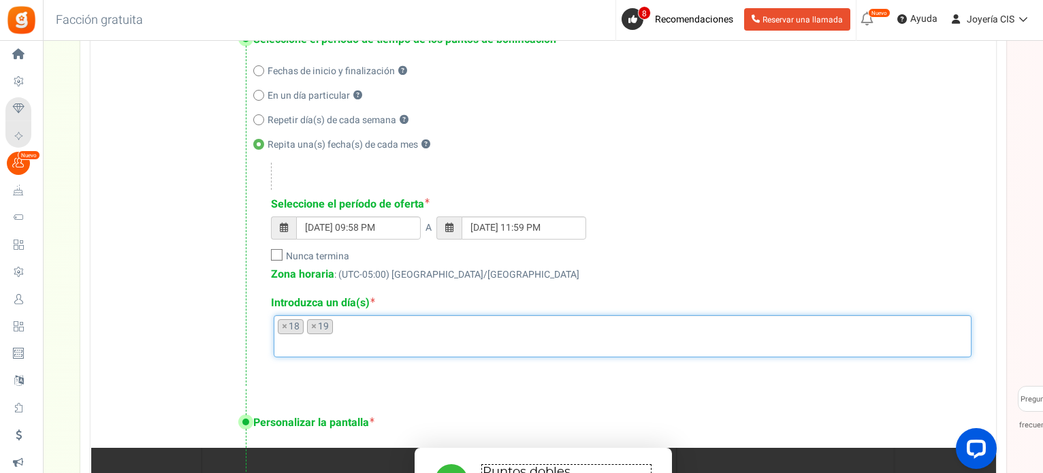
click at [348, 338] on input "search" at bounding box center [623, 345] width 690 height 15
click at [375, 334] on li at bounding box center [623, 343] width 690 height 18
click at [422, 329] on ul "× 18 × 19 × 20 × 21" at bounding box center [622, 334] width 697 height 37
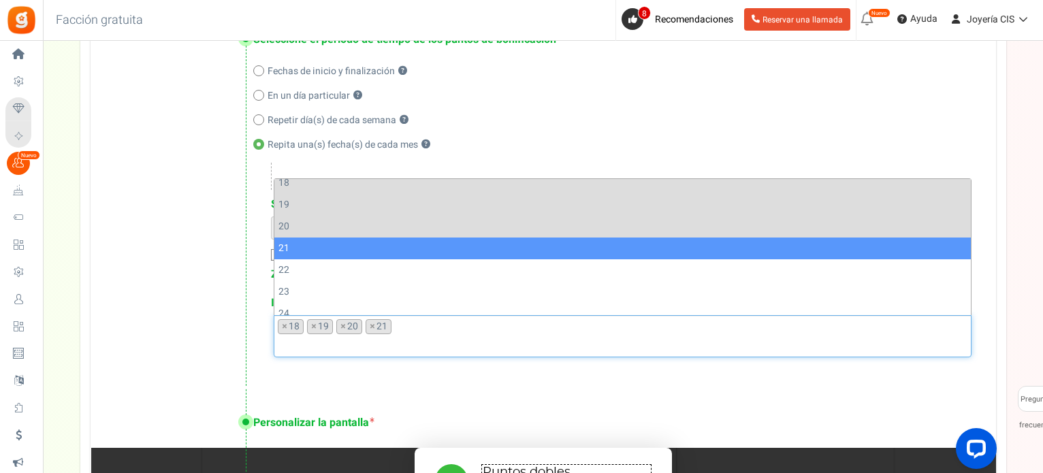
scroll to position [395, 0]
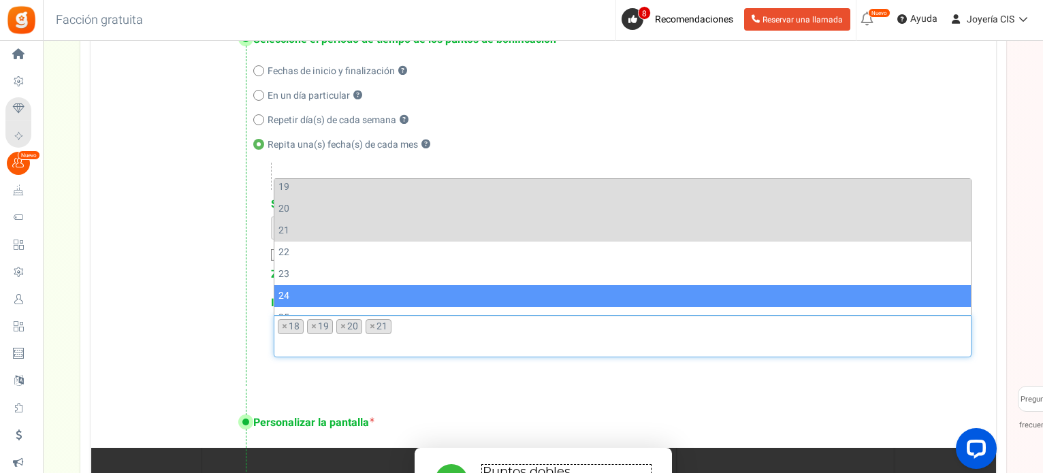
click at [203, 303] on div "Seleccione el período de tiempo de los puntos de bonificación Fechas de inicio …" at bounding box center [544, 196] width 906 height 383
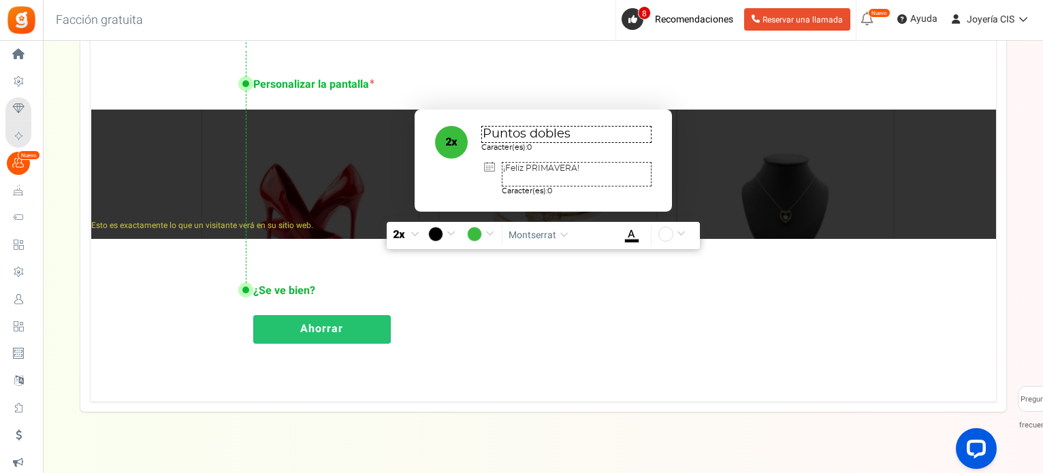
scroll to position [998, 0]
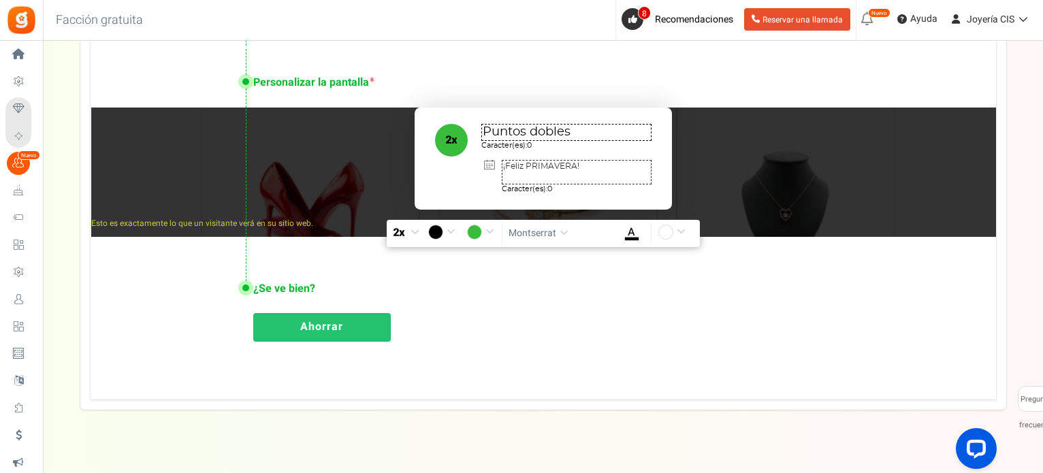
click at [309, 330] on font "Ahorrar" at bounding box center [321, 327] width 43 height 16
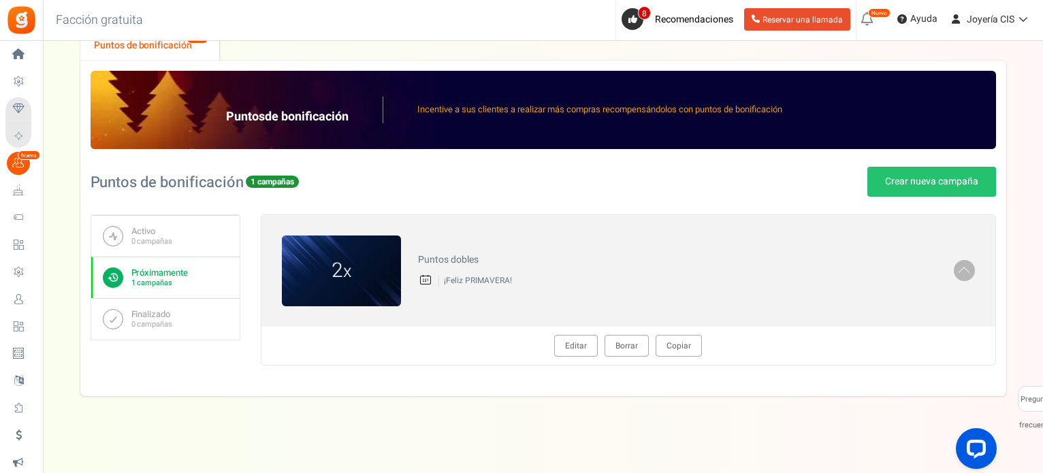
scroll to position [105, 0]
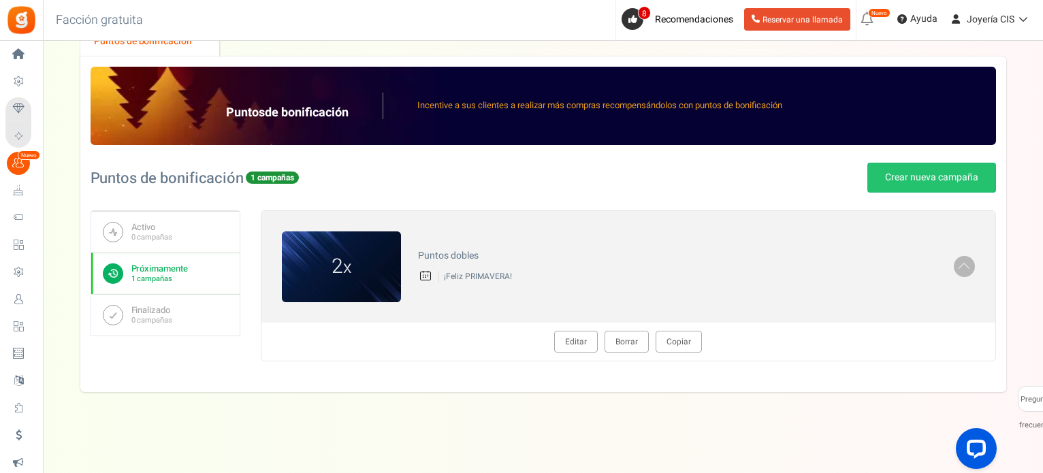
click at [567, 340] on font "Editar" at bounding box center [576, 342] width 22 height 12
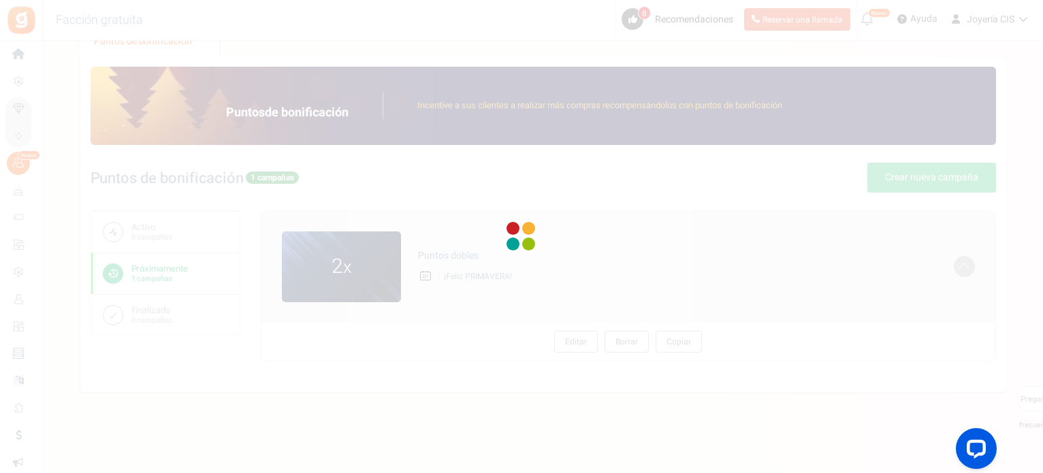
radio input "true"
type input "2"
radio input "true"
type input "[DATE] 09:58 PM"
type input "[DATE] 11:59 PM"
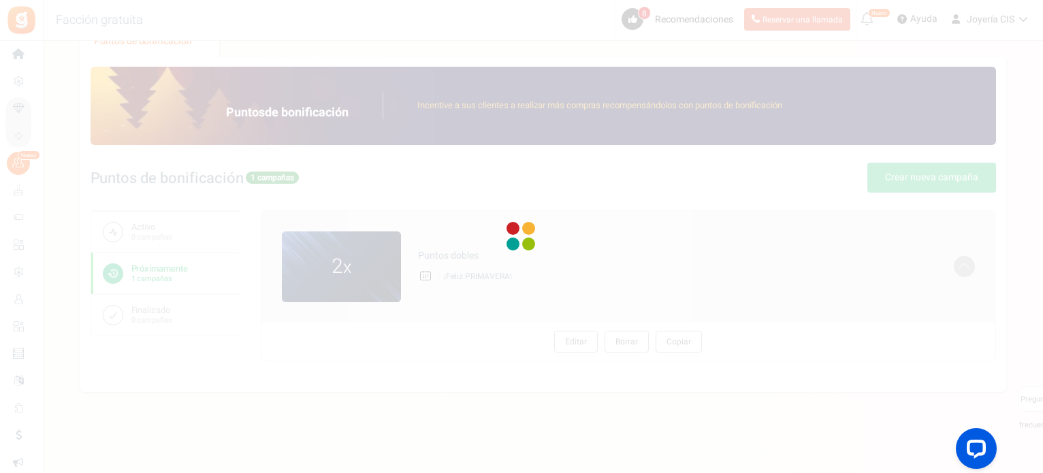
type textarea "Puntos dobles"
type textarea "¡Feliz PRIMAVERA!"
type input "#39bc3c"
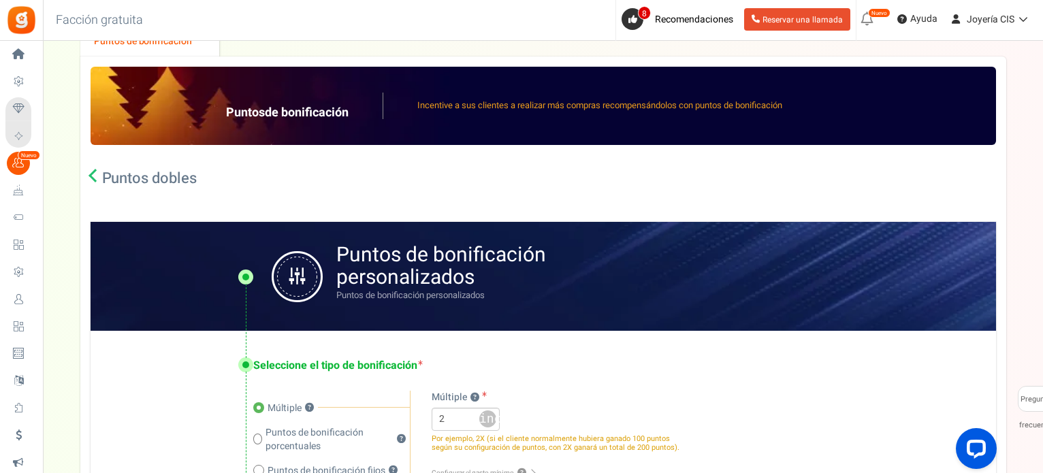
select select "18"
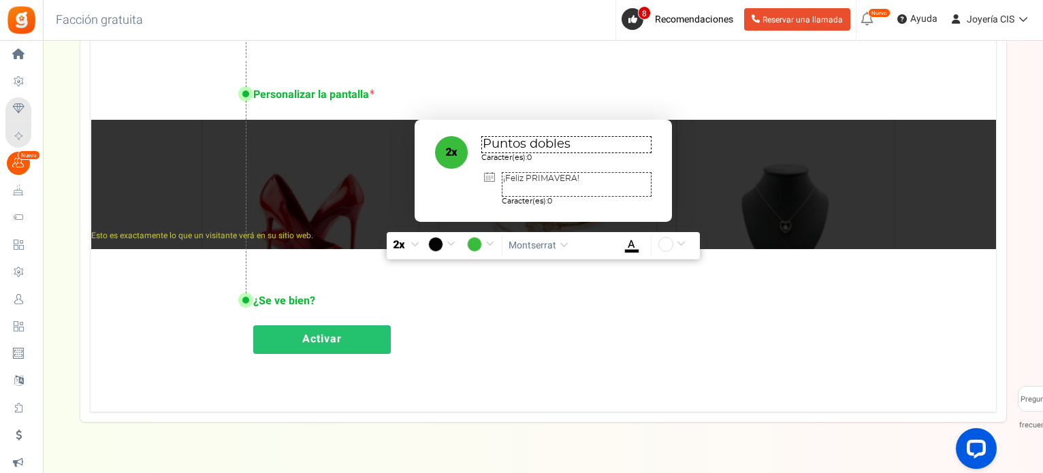
scroll to position [990, 0]
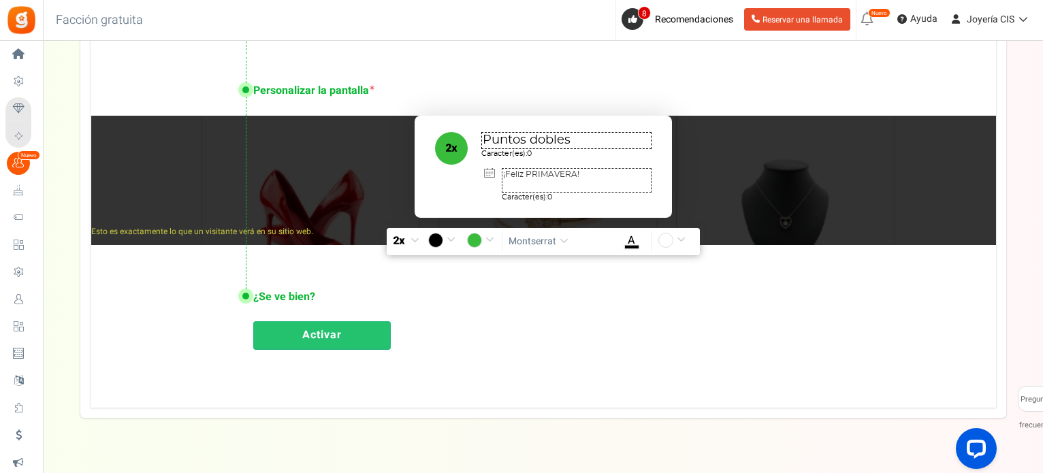
click at [683, 237] on input "#ffffff" at bounding box center [674, 242] width 31 height 18
drag, startPoint x: 422, startPoint y: 126, endPoint x: 425, endPoint y: 118, distance: 8.6
click at [425, 118] on div "Puntos dobles Caracter(es): 0 ¡Feliz PRIMAVERA! Caracter(es): 0" at bounding box center [543, 167] width 257 height 102
click at [415, 239] on span "button" at bounding box center [415, 241] width 9 height 10
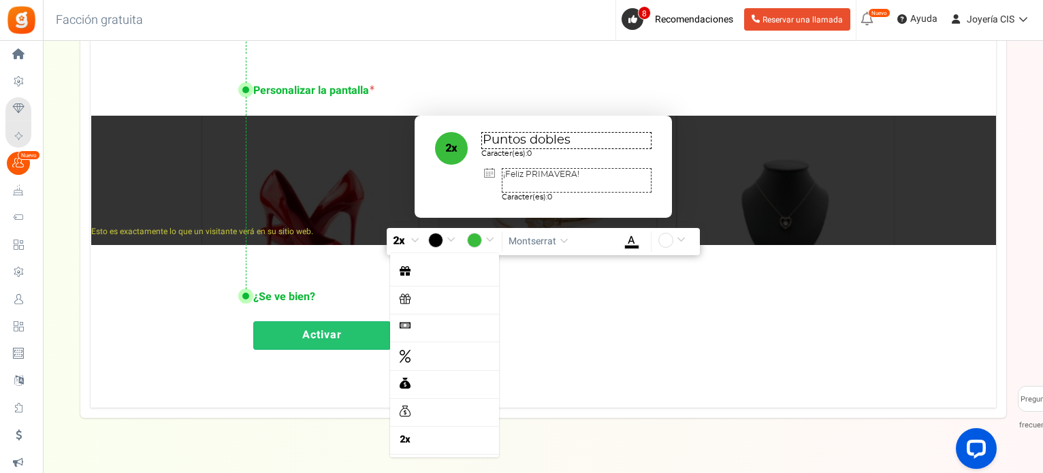
click at [415, 239] on span "button" at bounding box center [415, 241] width 9 height 10
click at [564, 238] on span "button" at bounding box center [564, 241] width 9 height 10
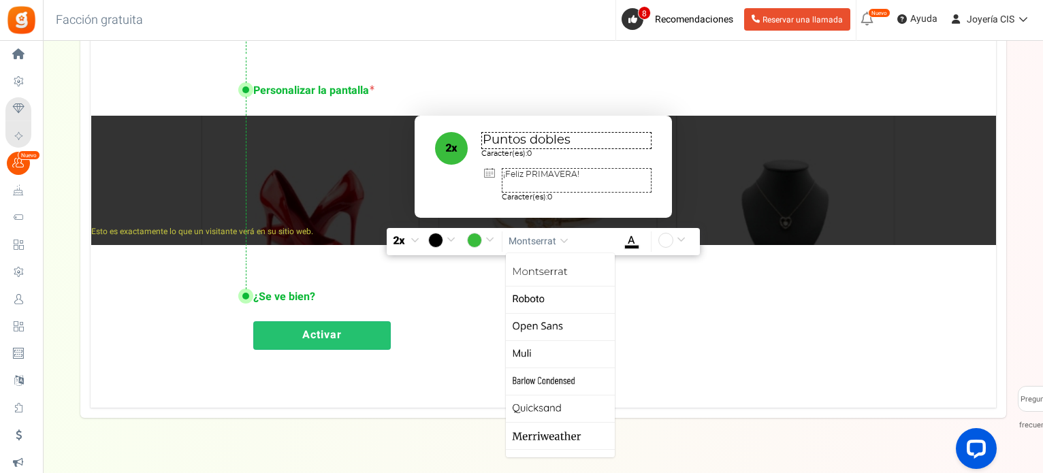
click at [564, 238] on span "button" at bounding box center [564, 241] width 9 height 10
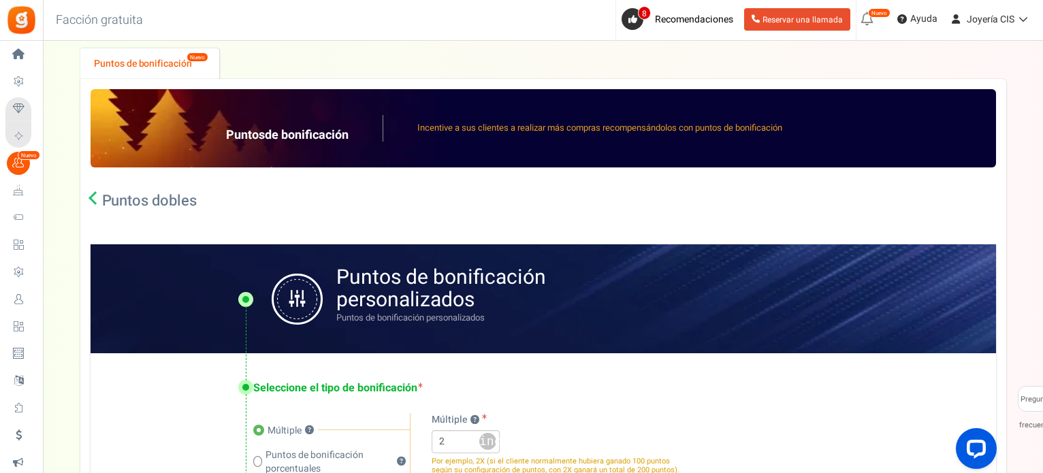
scroll to position [68, 0]
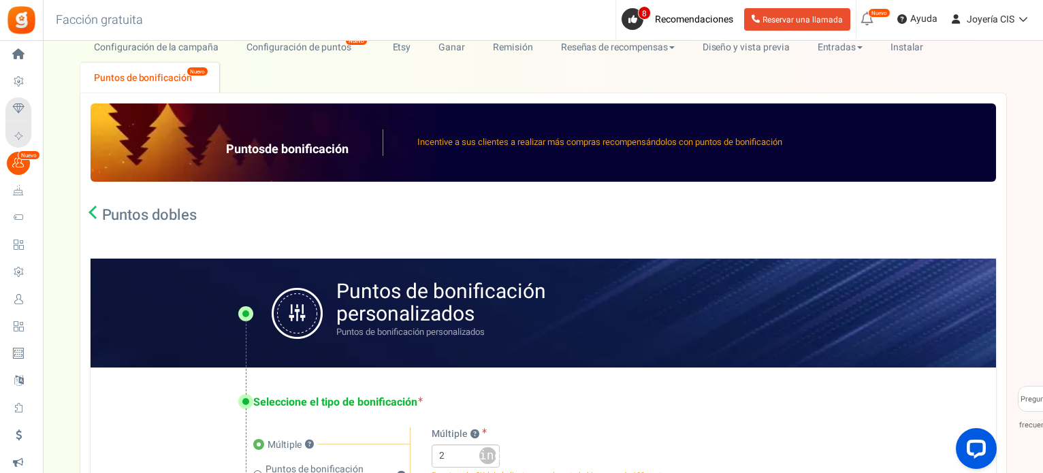
click at [93, 216] on icon at bounding box center [96, 213] width 14 height 14
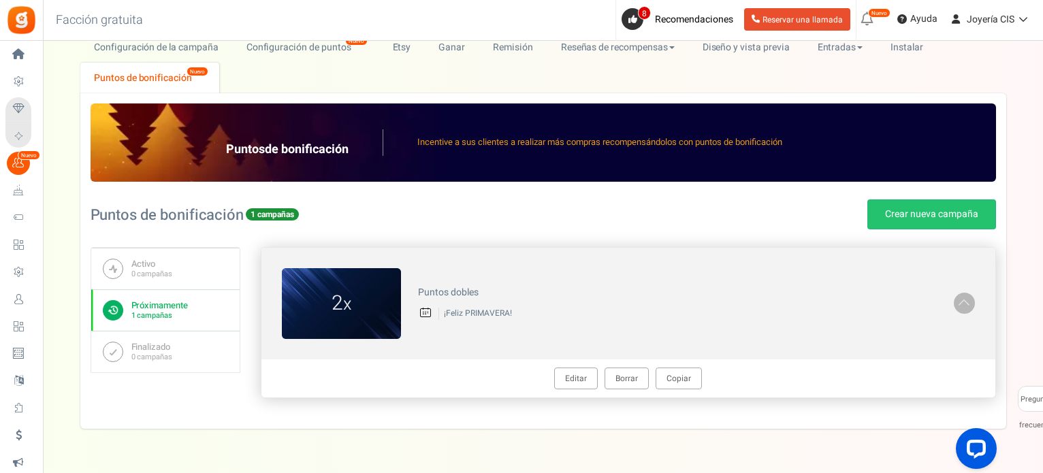
scroll to position [105, 0]
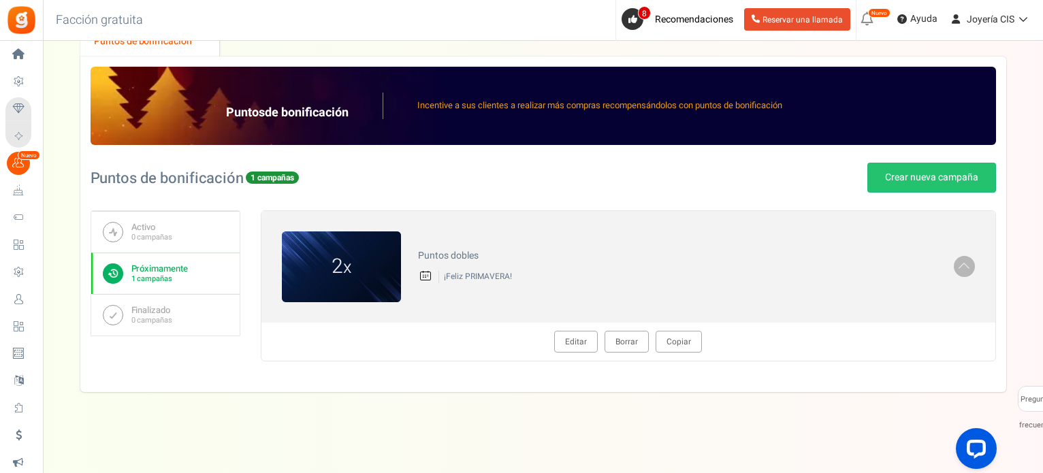
click at [174, 267] on font "Próximamente" at bounding box center [159, 268] width 57 height 13
click at [584, 343] on font "Editar" at bounding box center [576, 342] width 22 height 12
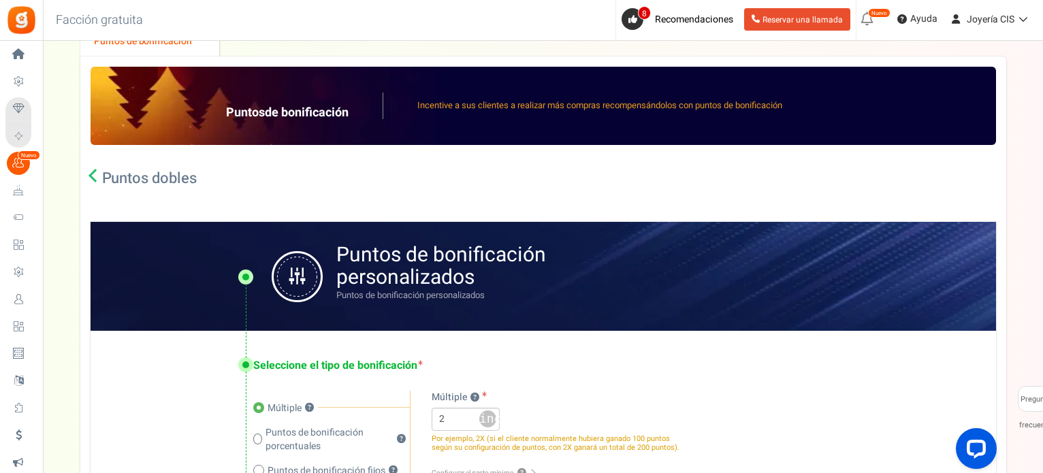
select select "18"
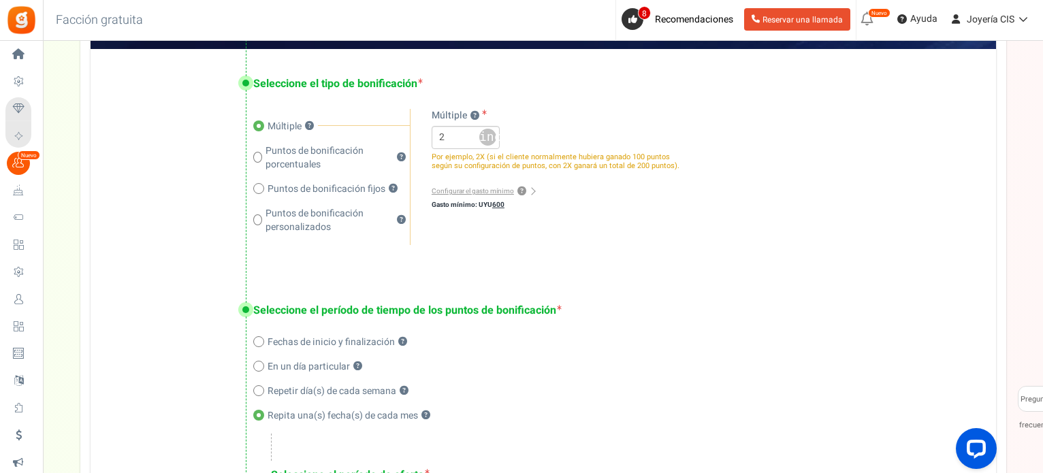
scroll to position [514, 0]
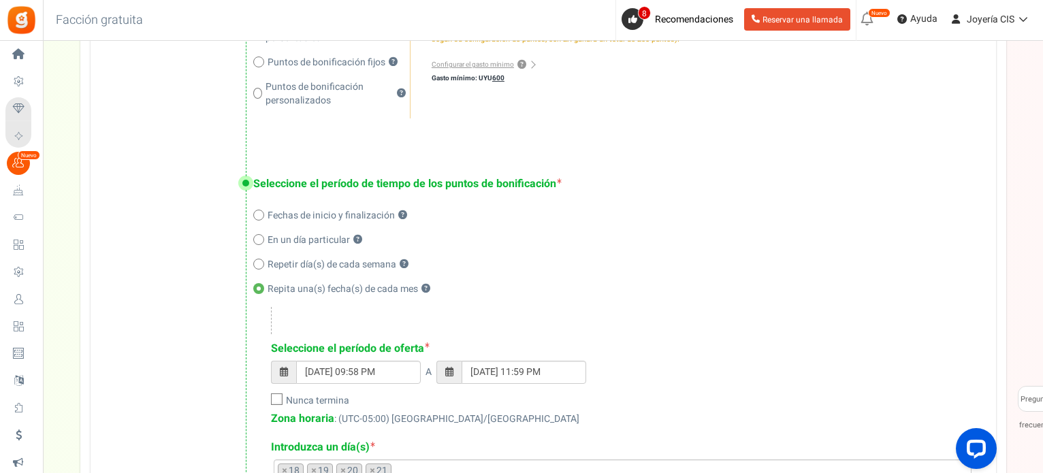
click at [396, 418] on font ": (UTC-05:00) [GEOGRAPHIC_DATA]/[GEOGRAPHIC_DATA]" at bounding box center [456, 419] width 245 height 14
type input "[DATE] 10:08 PM"
click at [380, 375] on input "[DATE] 10:08 PM" at bounding box center [358, 372] width 125 height 23
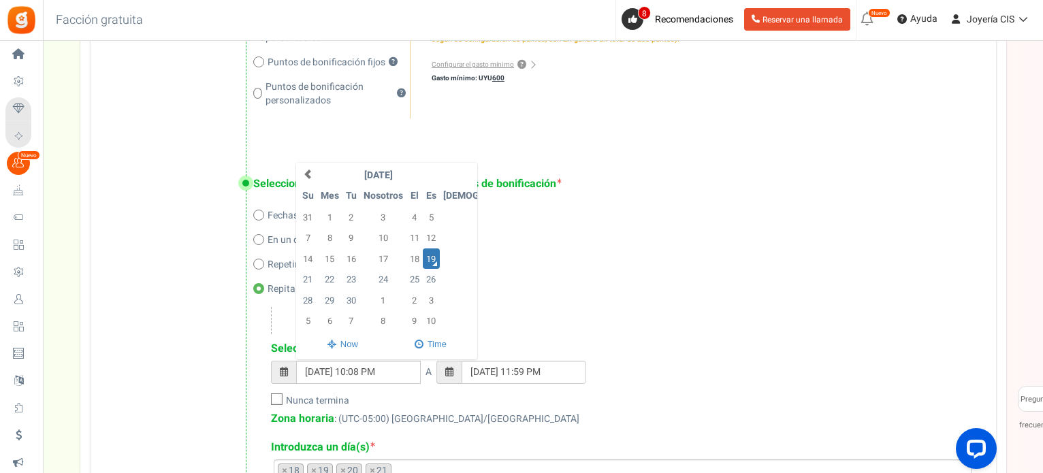
click at [507, 407] on div "Seleccione el período de oferta [DATE] 10:08 PM Septiembre de 2025 Su Mes Tu No…" at bounding box center [620, 384] width 698 height 86
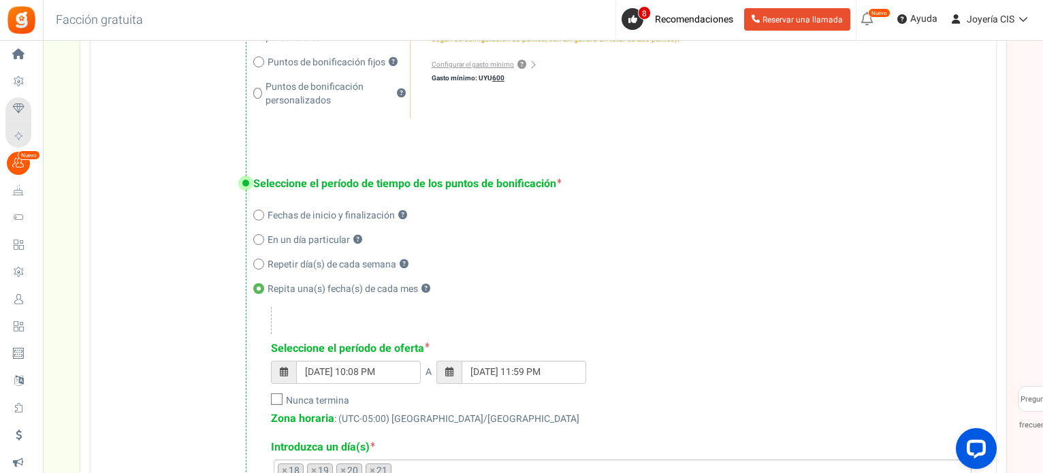
click at [458, 414] on font ": (UTC-05:00) [GEOGRAPHIC_DATA]/[GEOGRAPHIC_DATA]" at bounding box center [456, 419] width 245 height 14
click at [399, 416] on font ": (UTC-05:00) [GEOGRAPHIC_DATA]/[GEOGRAPHIC_DATA]" at bounding box center [456, 419] width 245 height 14
click at [314, 420] on font "Zona horaria" at bounding box center [302, 419] width 63 height 16
click at [293, 420] on font "Zona horaria" at bounding box center [302, 419] width 63 height 16
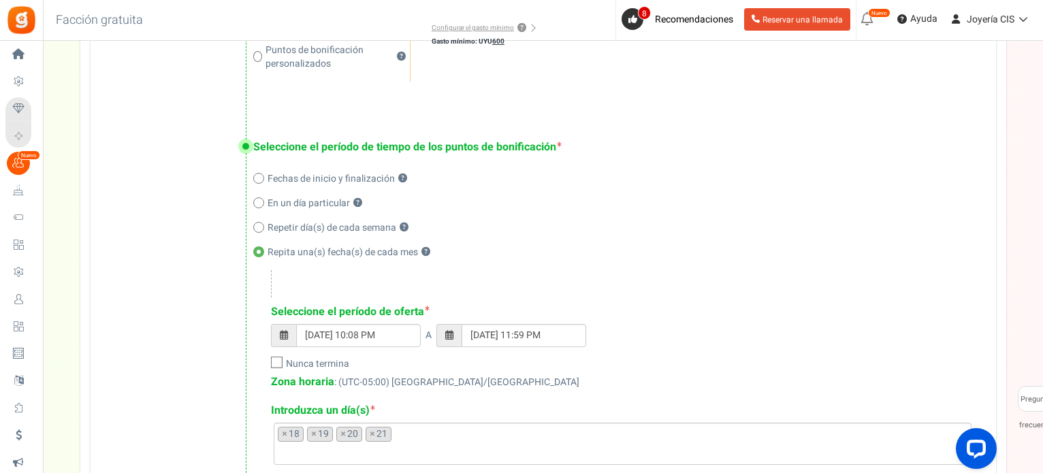
scroll to position [582, 0]
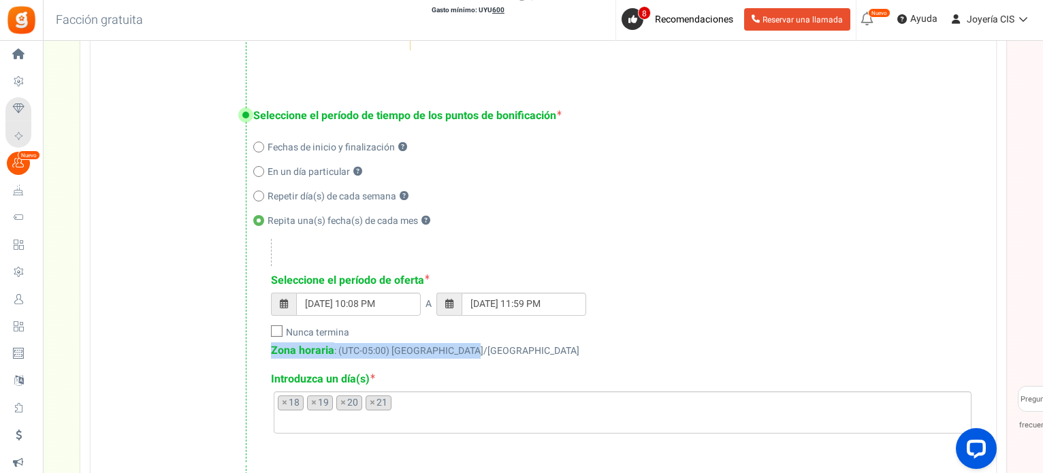
drag, startPoint x: 270, startPoint y: 348, endPoint x: 468, endPoint y: 353, distance: 198.3
click at [468, 353] on div "Seleccione el período de oferta [DATE] 10:08 PM A [DATE] 11:59 PM Seleccione un…" at bounding box center [611, 336] width 716 height 195
copy div "Zona horaria : (UTC-05:00) [GEOGRAPHIC_DATA]/[GEOGRAPHIC_DATA]"
click at [370, 304] on input "[DATE] 10:08 PM" at bounding box center [358, 304] width 125 height 23
drag, startPoint x: 368, startPoint y: 304, endPoint x: 360, endPoint y: 302, distance: 7.8
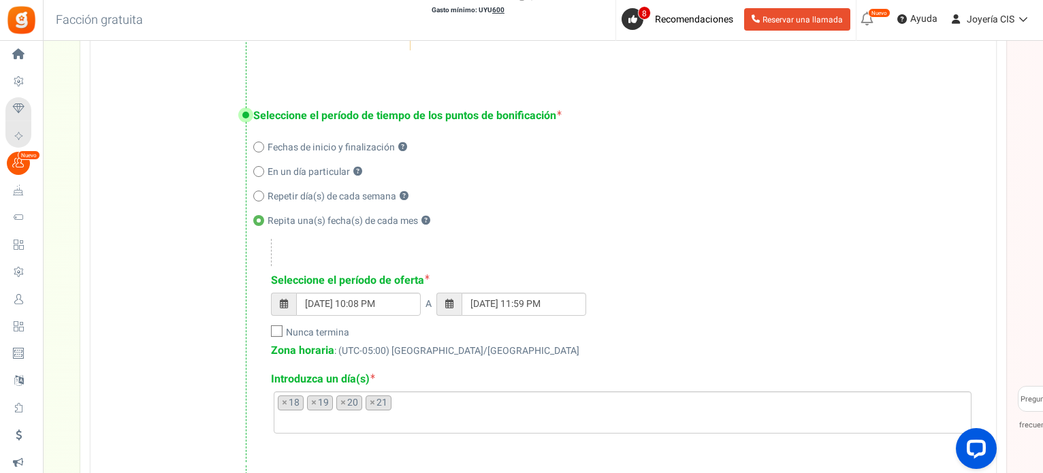
click at [360, 302] on input "[DATE] 10:08 PM" at bounding box center [358, 304] width 125 height 23
click at [364, 301] on input "[DATE] 10:08 PM" at bounding box center [358, 304] width 125 height 23
type input "[DATE] 10:15 PM"
type input "[DATE] 11:59 PM"
click at [391, 298] on input "[DATE] 10:15 PM" at bounding box center [358, 304] width 125 height 23
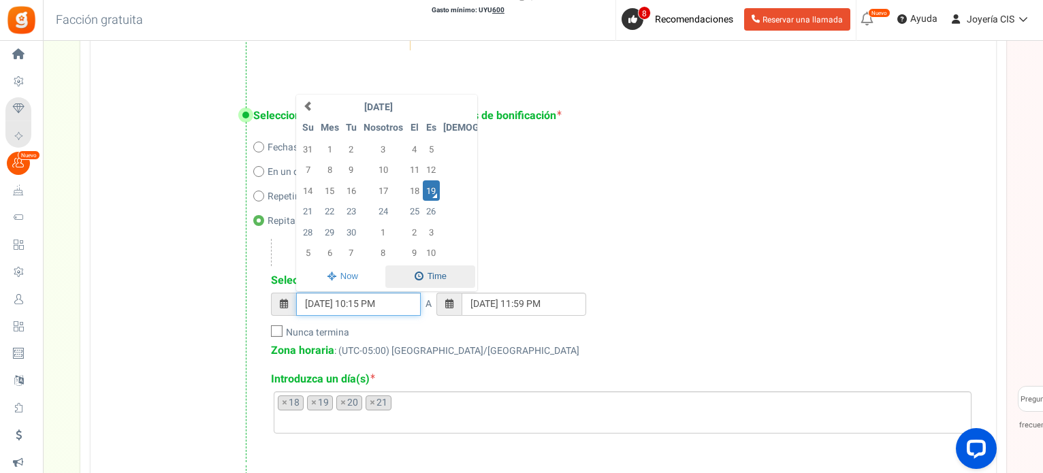
click at [423, 275] on span at bounding box center [430, 277] width 90 height 22
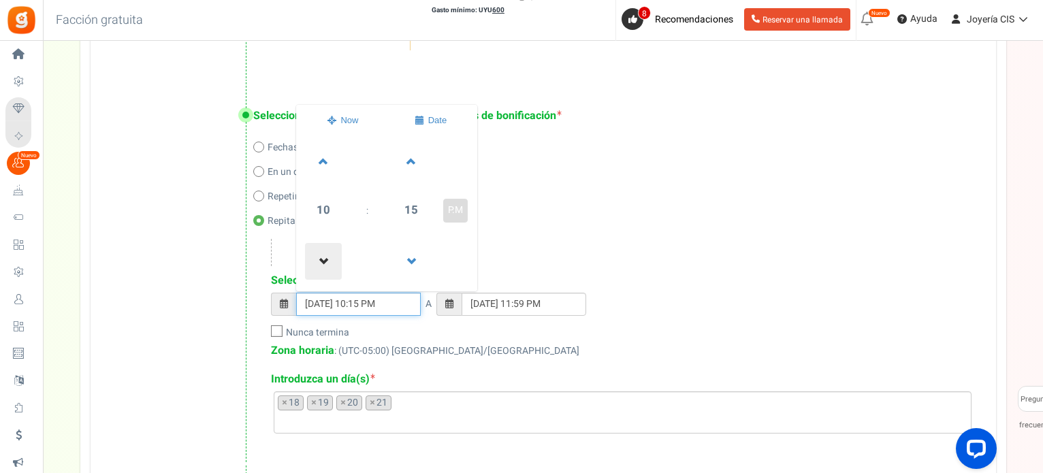
click at [326, 255] on span at bounding box center [323, 261] width 37 height 37
click at [321, 260] on span at bounding box center [323, 261] width 37 height 37
click at [323, 161] on span at bounding box center [323, 161] width 37 height 37
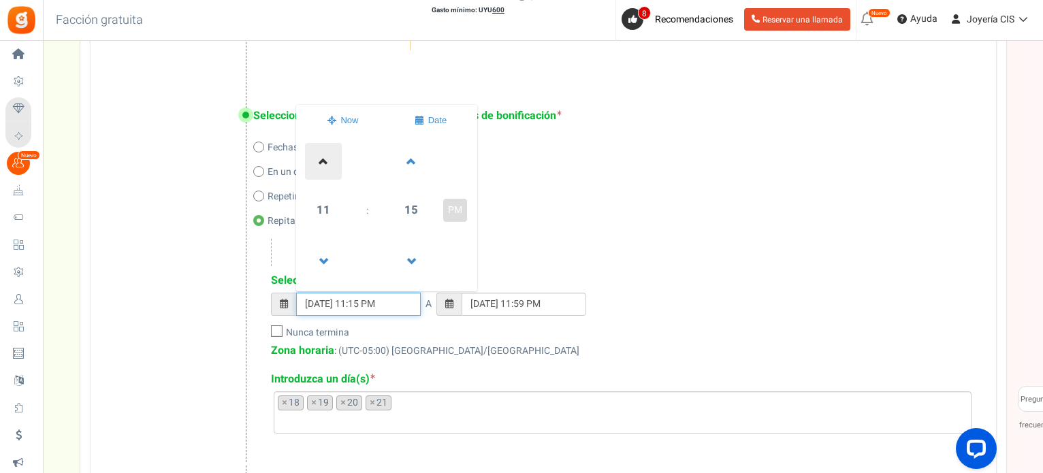
type input "[DATE] 12:15 AM"
type input "[DATE] 11:59 PM"
click at [322, 257] on span at bounding box center [323, 261] width 37 height 37
type input "[DATE] 11:15 PM"
type input "[DATE] 11:59 PM"
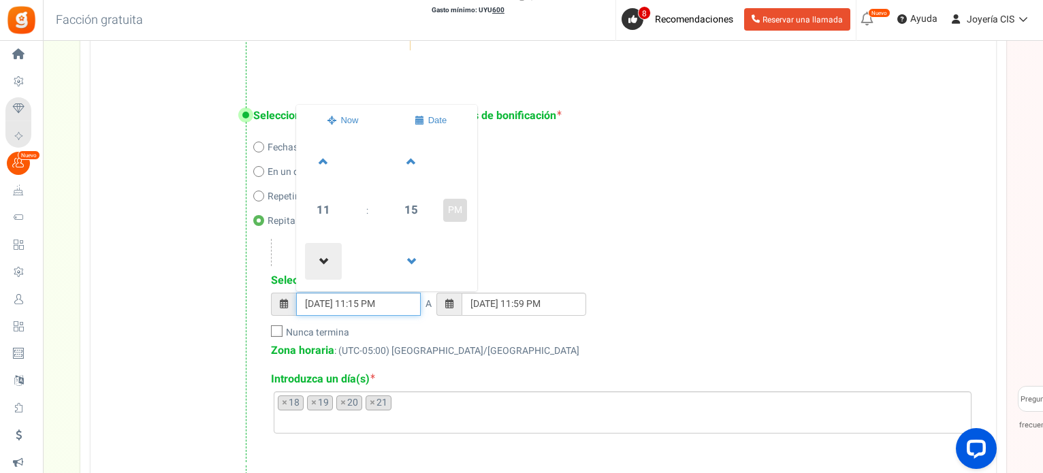
click at [322, 257] on span at bounding box center [323, 261] width 37 height 37
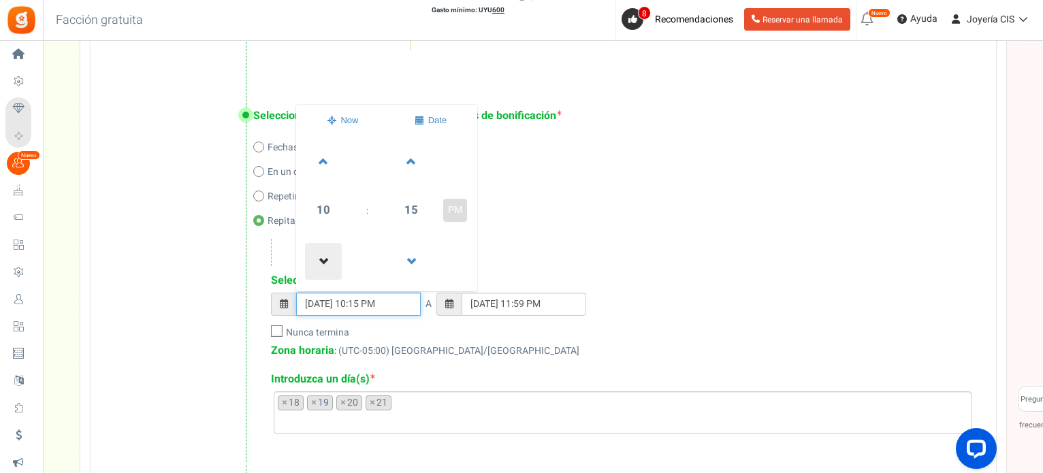
click at [322, 257] on span at bounding box center [323, 261] width 37 height 37
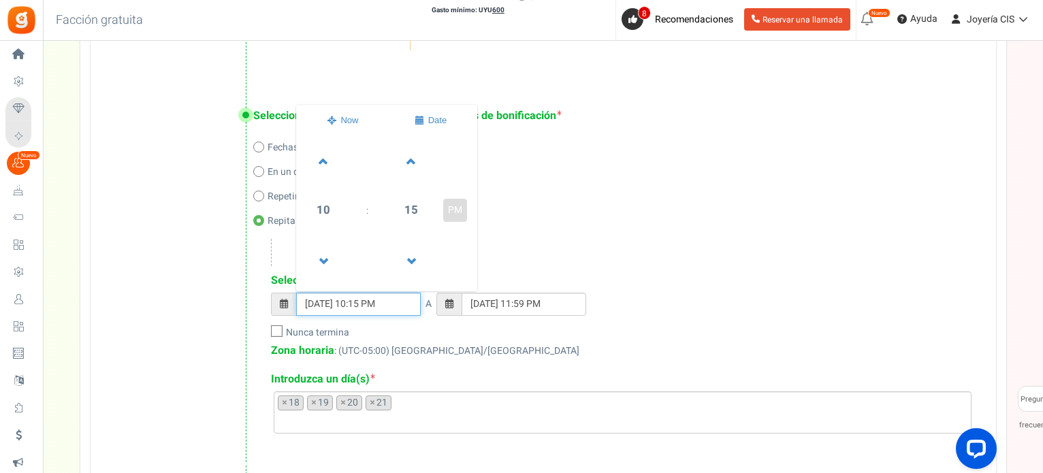
click at [314, 309] on input "[DATE] 10:15 PM" at bounding box center [358, 304] width 125 height 23
click at [564, 344] on div "Zona horaria : (UTC-05:00) [GEOGRAPHIC_DATA]/[GEOGRAPHIC_DATA]" at bounding box center [620, 351] width 698 height 16
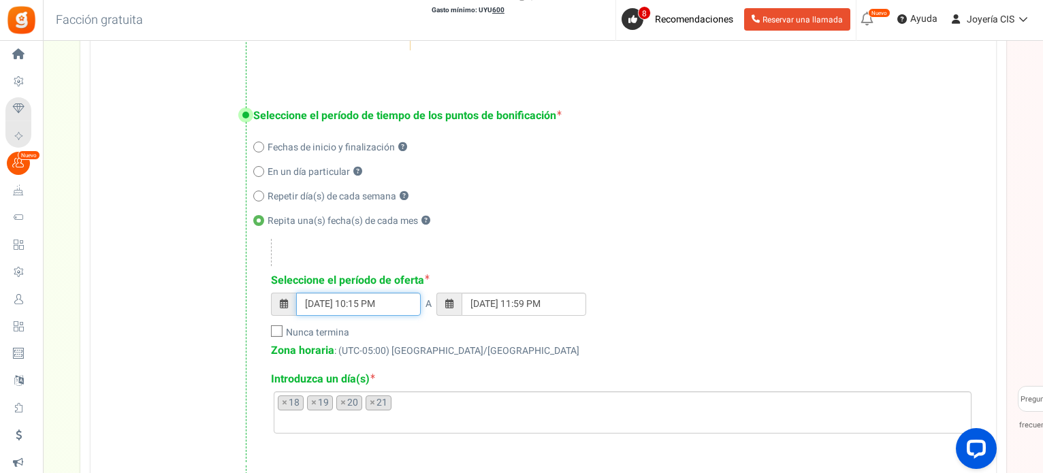
click at [314, 306] on input "[DATE] 10:15 PM" at bounding box center [358, 304] width 125 height 23
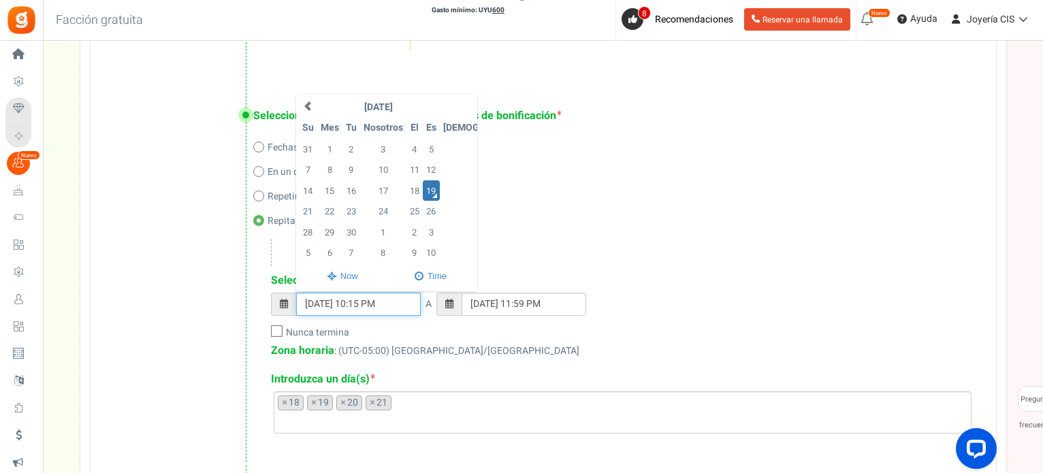
click at [420, 189] on font "18" at bounding box center [415, 190] width 10 height 13
type input "[DATE] 10:15 PM"
type input "[DATE] 11:59 PM"
click at [665, 319] on div "[DATE] 10:15 PM [DATE] Su Mes Tu Nosotros El Es Sá 31 1 2 3 4 5 6 7 8 9 10 11 1…" at bounding box center [620, 311] width 698 height 37
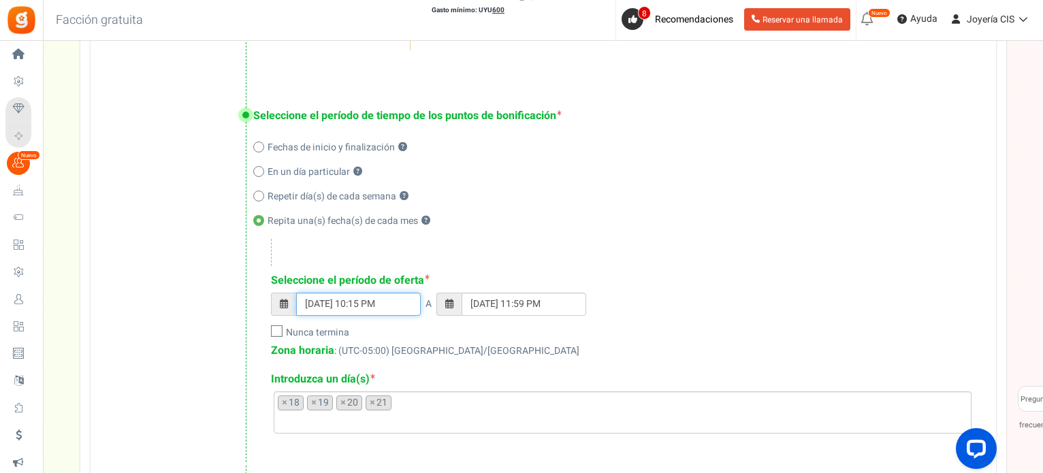
click at [310, 304] on input "[DATE] 10:15 PM" at bounding box center [358, 304] width 125 height 23
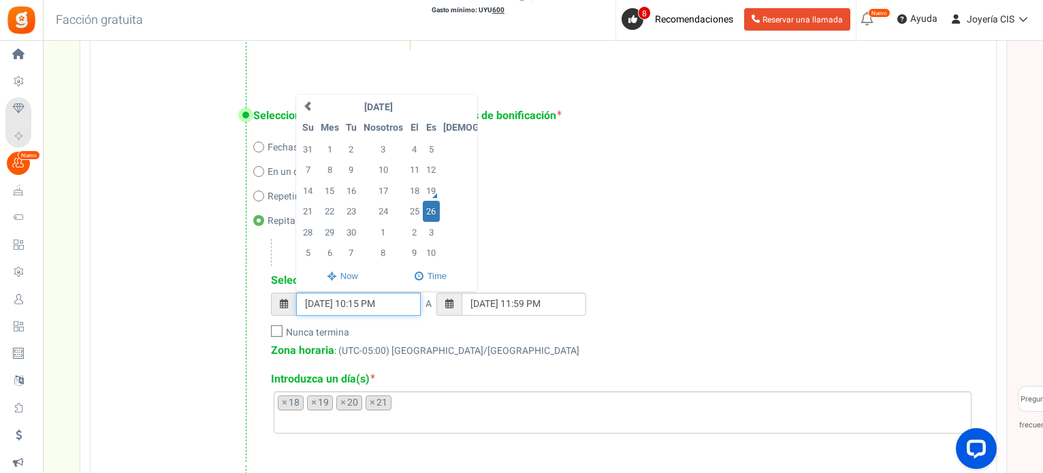
click at [420, 189] on font "18" at bounding box center [415, 190] width 10 height 13
click at [436, 188] on font "19" at bounding box center [431, 190] width 10 height 13
type input "[DATE] 10:15 PM"
type input "[DATE] 11:59 PM"
drag, startPoint x: 363, startPoint y: 302, endPoint x: 405, endPoint y: 301, distance: 42.2
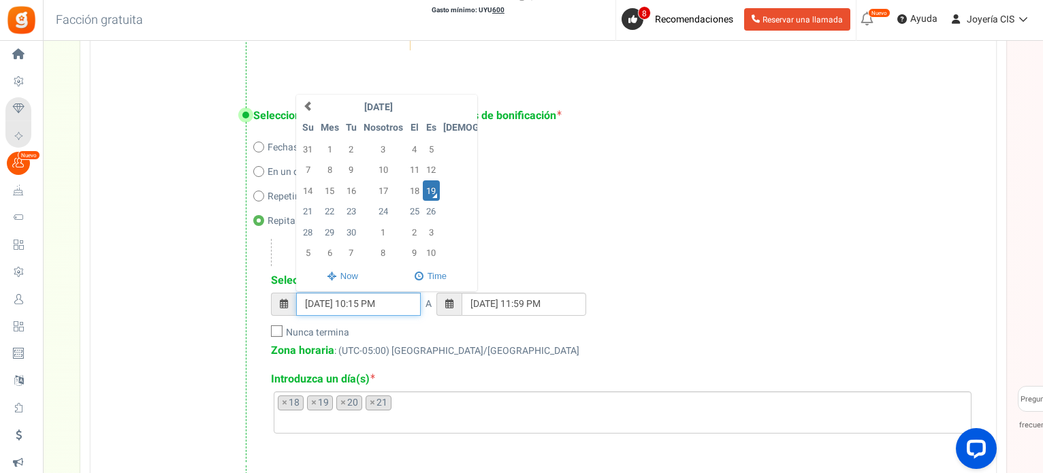
click at [400, 301] on input "[DATE] 10:15 PM" at bounding box center [358, 304] width 125 height 23
click at [712, 267] on div "Seleccione el período de oferta [DATE] 10:15 PM [DATE] Su Mes Tu Nosotros El Es…" at bounding box center [611, 336] width 716 height 195
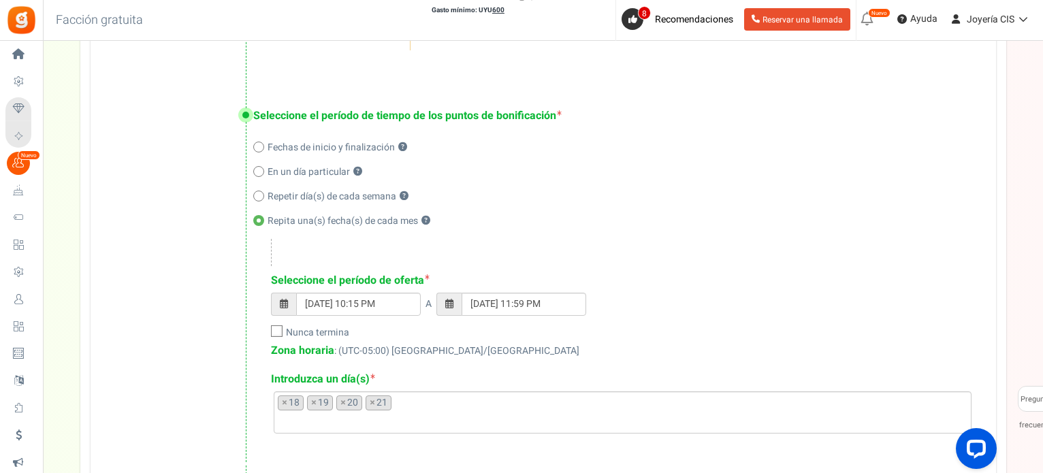
click at [275, 332] on icon at bounding box center [277, 332] width 9 height 9
click at [266, 332] on input "Nunca termina" at bounding box center [261, 333] width 9 height 9
click at [275, 332] on icon at bounding box center [277, 332] width 12 height 12
click at [266, 332] on input "Nunca termina" at bounding box center [261, 333] width 9 height 9
checkbox input "false"
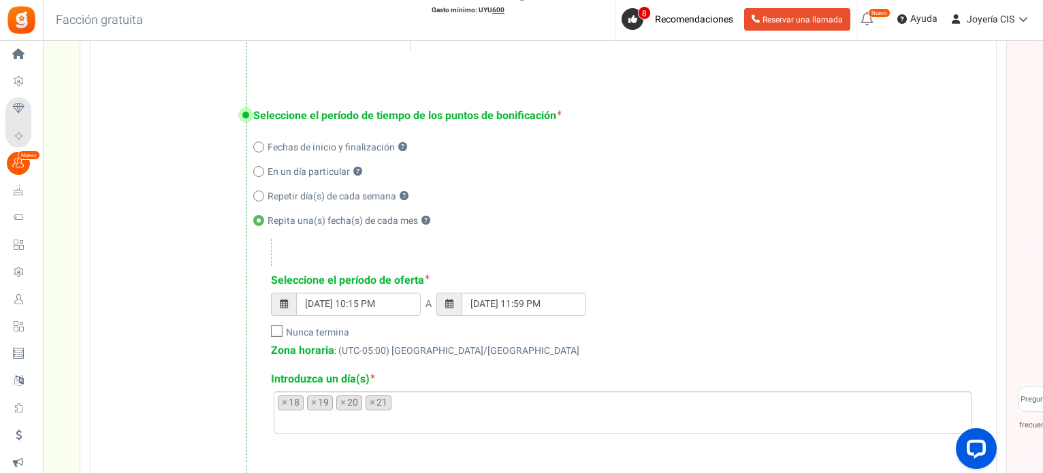
click at [381, 350] on font ": (UTC-05:00) [GEOGRAPHIC_DATA]/[GEOGRAPHIC_DATA]" at bounding box center [456, 351] width 245 height 14
click at [400, 350] on font ": (UTC-05:00) [GEOGRAPHIC_DATA]/[GEOGRAPHIC_DATA]" at bounding box center [456, 351] width 245 height 14
click at [451, 347] on font ": (UTC-05:00) [GEOGRAPHIC_DATA]/[GEOGRAPHIC_DATA]" at bounding box center [456, 351] width 245 height 14
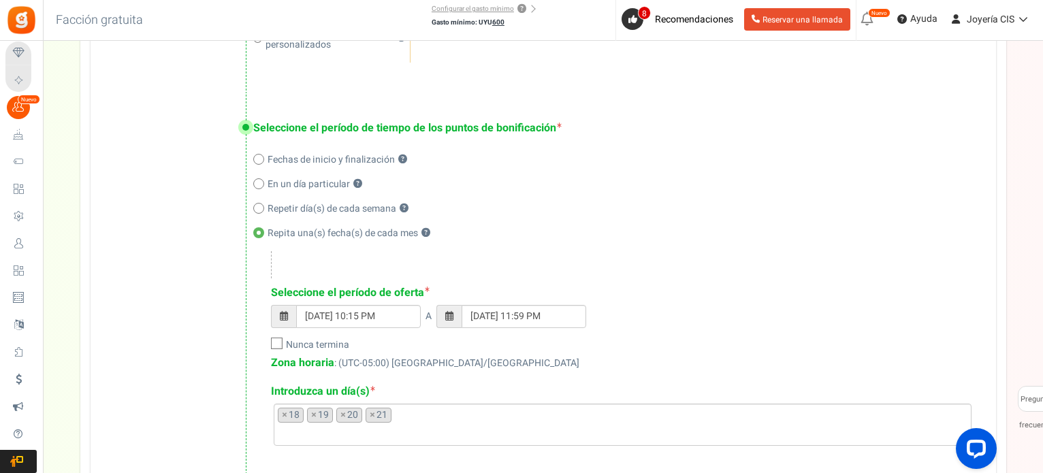
scroll to position [613, 0]
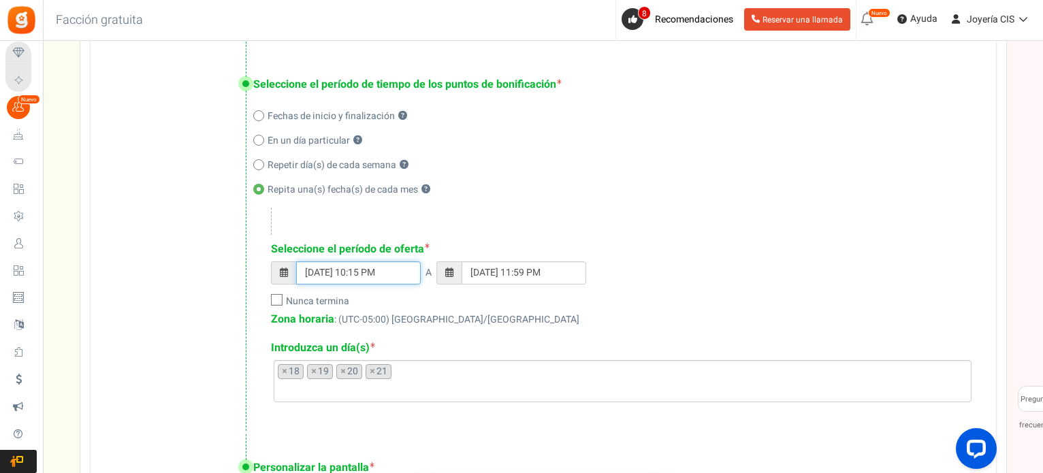
click at [398, 272] on input "[DATE] 10:15 PM" at bounding box center [358, 273] width 125 height 23
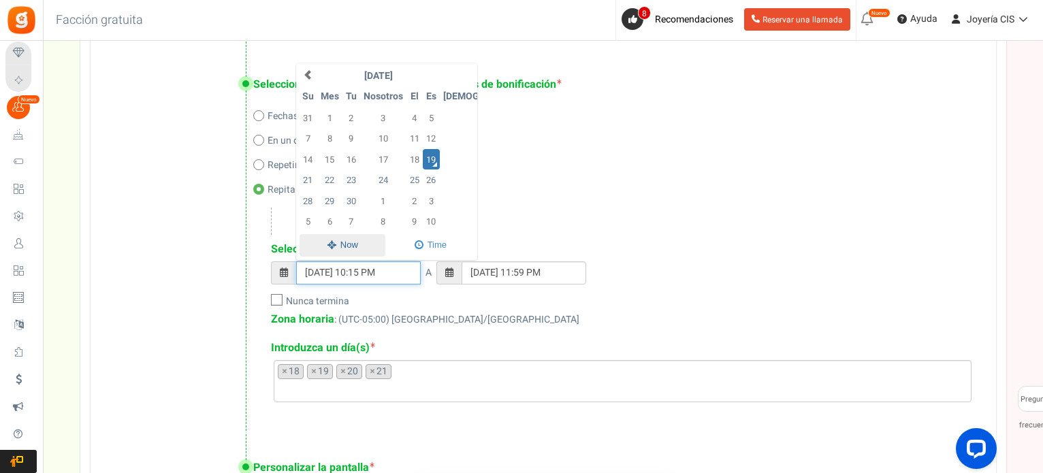
click at [349, 248] on span at bounding box center [343, 245] width 86 height 22
type input "[DATE] 10:17 PM"
click at [350, 248] on span at bounding box center [343, 245] width 86 height 22
click at [522, 312] on div "Zona horaria : (UTC-05:00) [GEOGRAPHIC_DATA]/[GEOGRAPHIC_DATA]" at bounding box center [620, 320] width 698 height 16
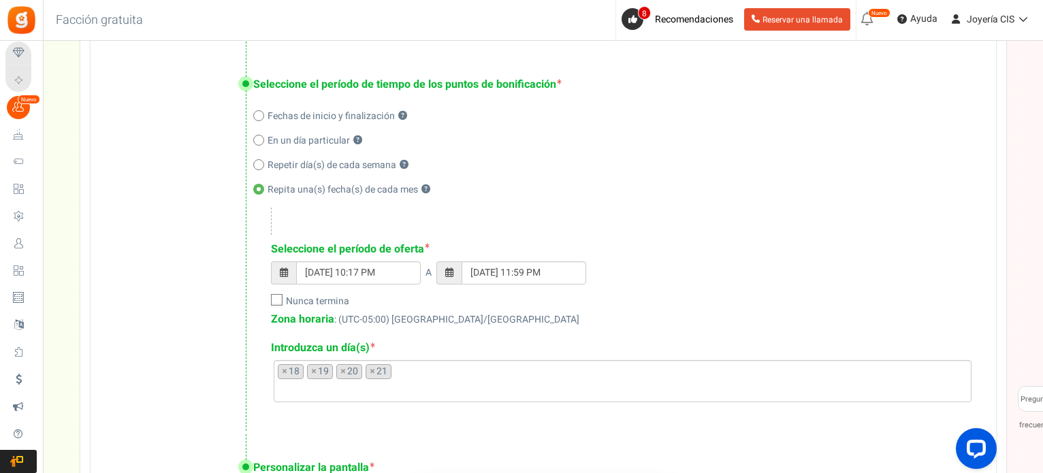
click at [395, 322] on font ": (UTC-05:00) [GEOGRAPHIC_DATA]/[GEOGRAPHIC_DATA]" at bounding box center [456, 320] width 245 height 14
click at [259, 113] on span at bounding box center [258, 115] width 11 height 11
click at [259, 113] on input "Fechas de inicio y finalización ?" at bounding box center [257, 116] width 9 height 9
radio input "true"
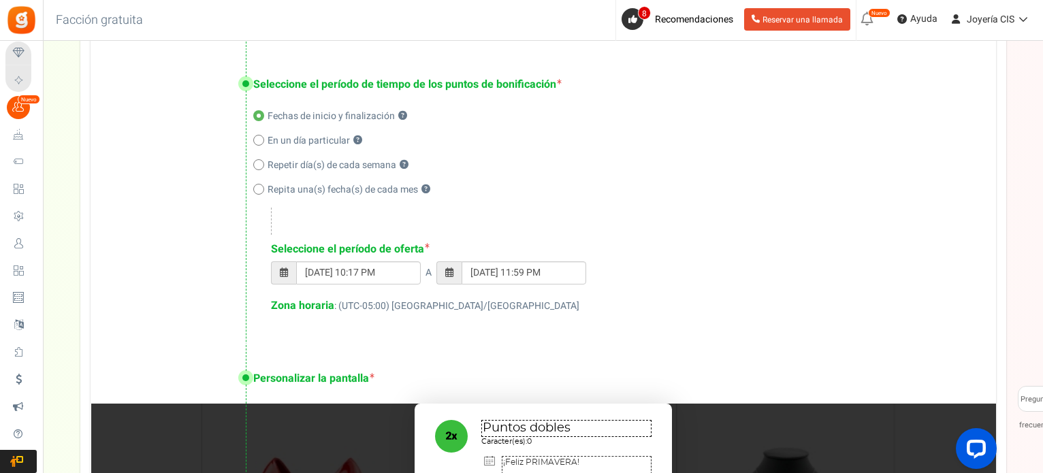
click at [262, 187] on span at bounding box center [258, 189] width 11 height 11
click at [262, 187] on input "Repita una(s) fecha(s) de cada mes ?" at bounding box center [257, 190] width 9 height 9
radio input "true"
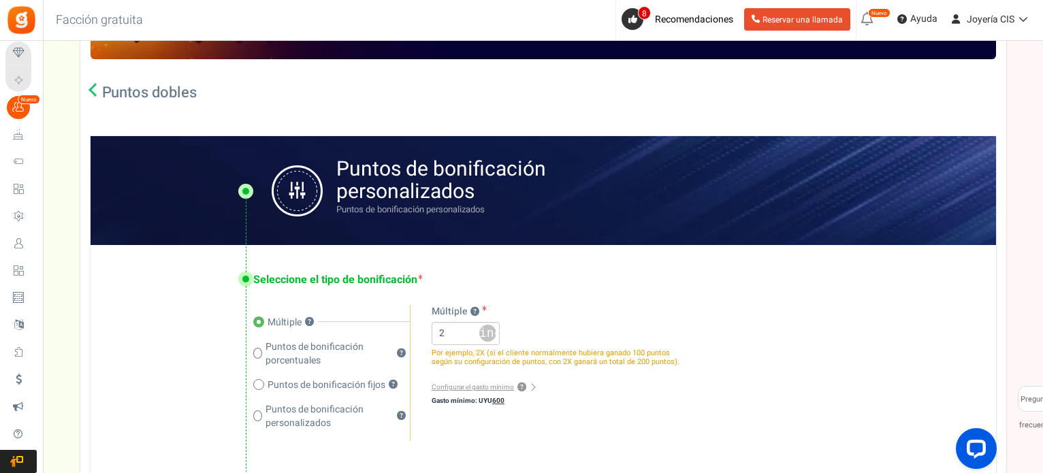
scroll to position [131, 0]
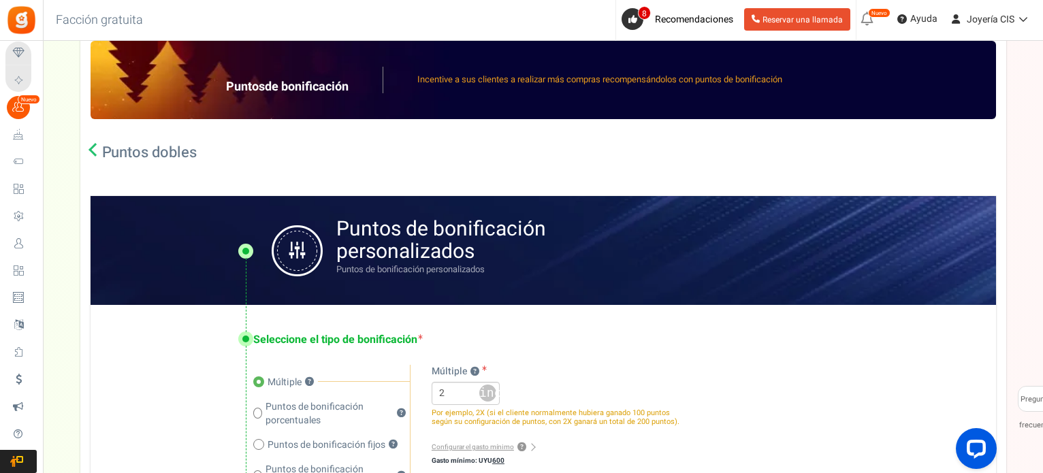
click at [95, 153] on icon at bounding box center [96, 150] width 14 height 14
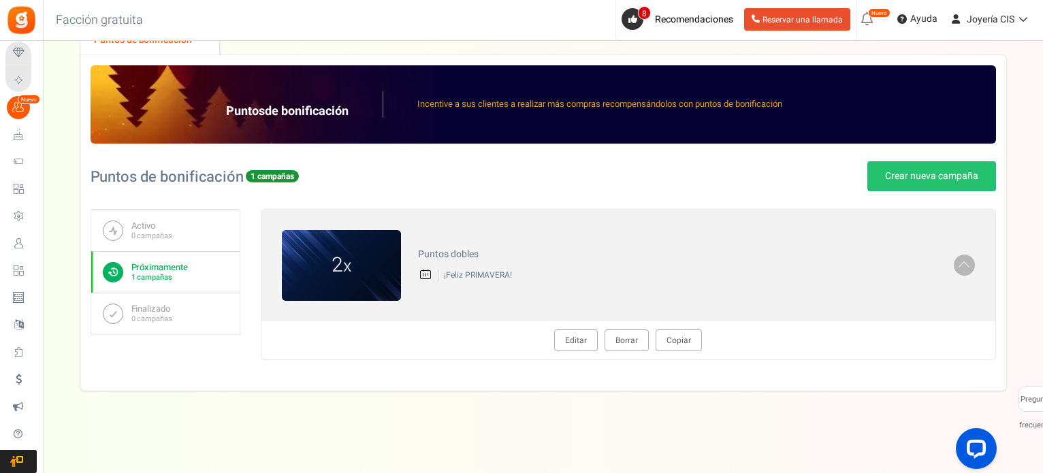
scroll to position [105, 0]
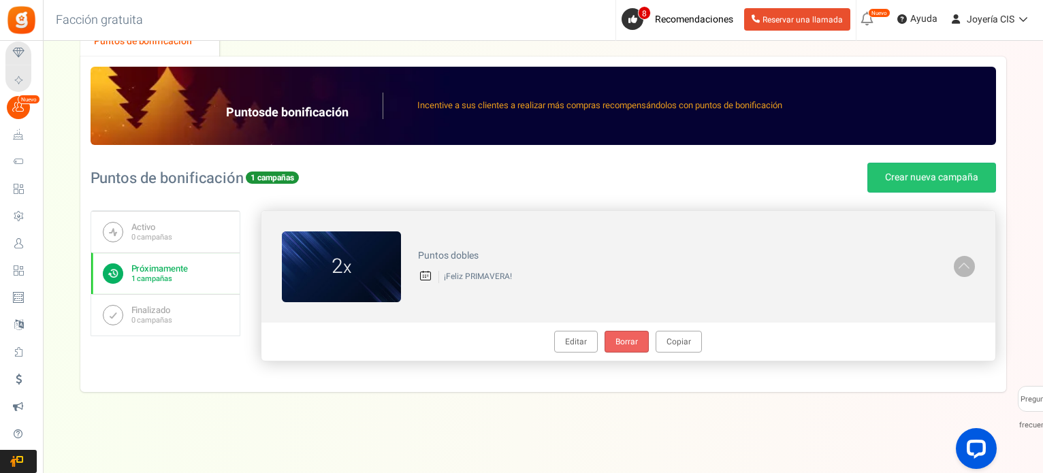
click at [624, 345] on font "Borrar" at bounding box center [627, 342] width 22 height 12
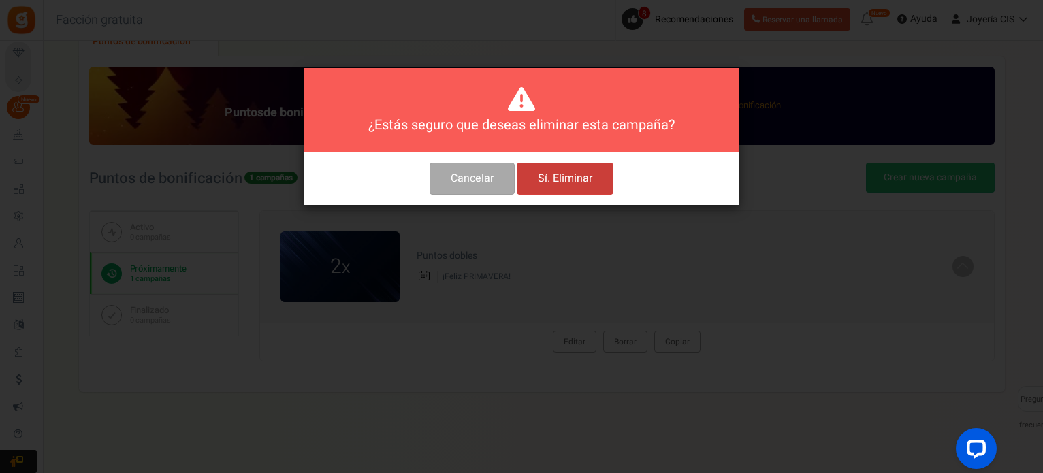
click at [546, 172] on font "Sí. Eliminar" at bounding box center [565, 178] width 54 height 16
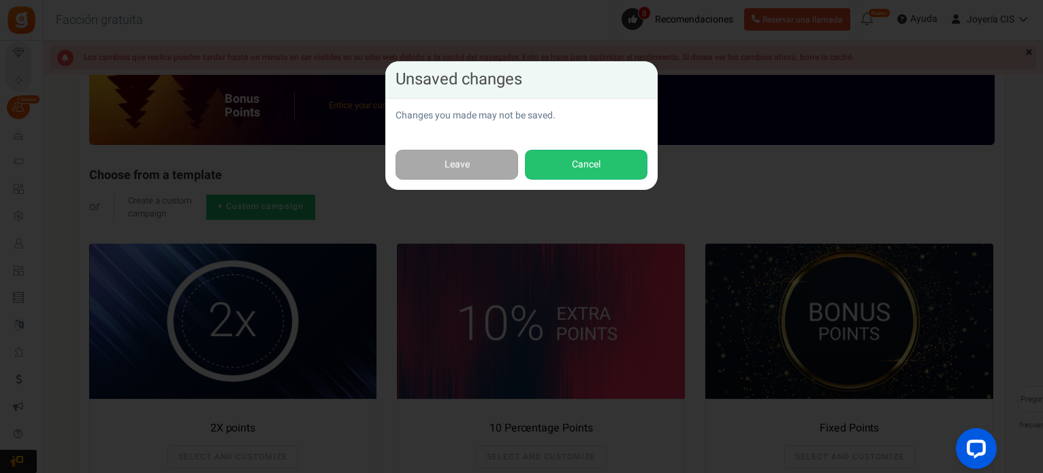
scroll to position [59, 0]
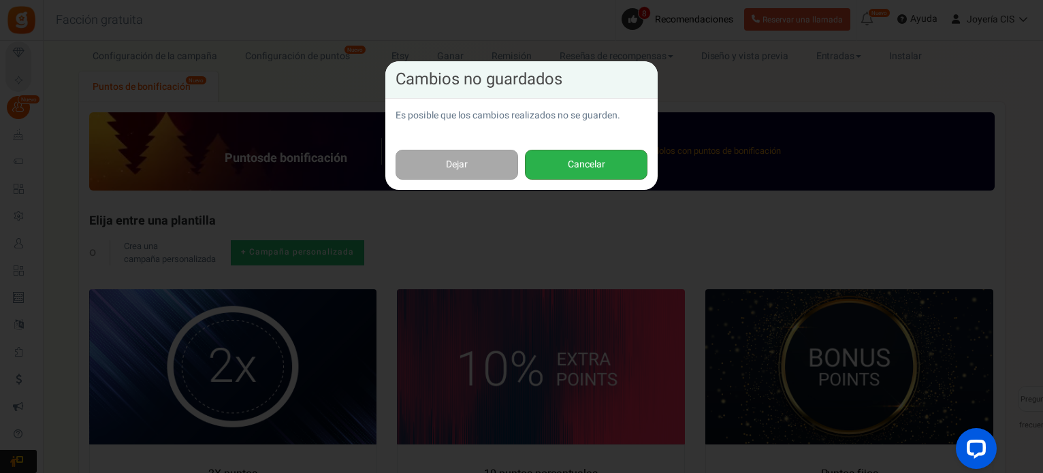
click at [596, 170] on font "Cancelar" at bounding box center [586, 164] width 37 height 14
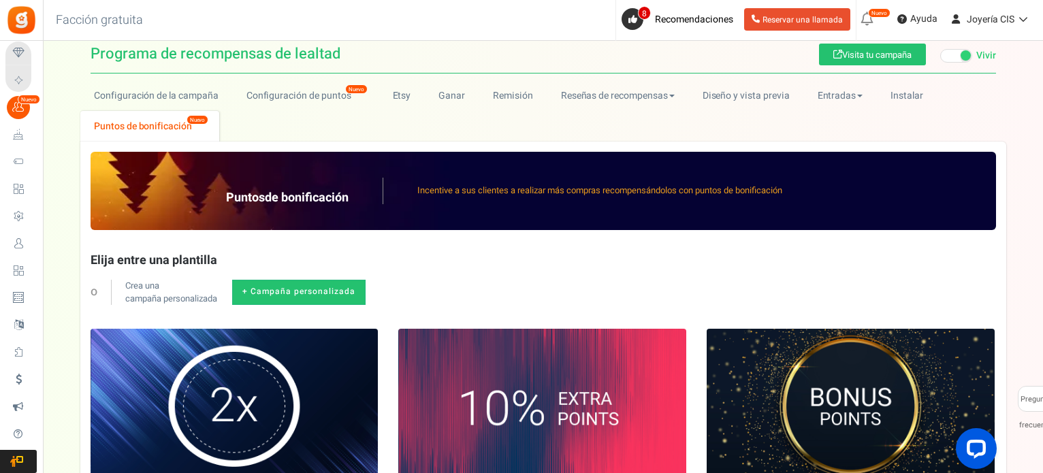
scroll to position [0, 0]
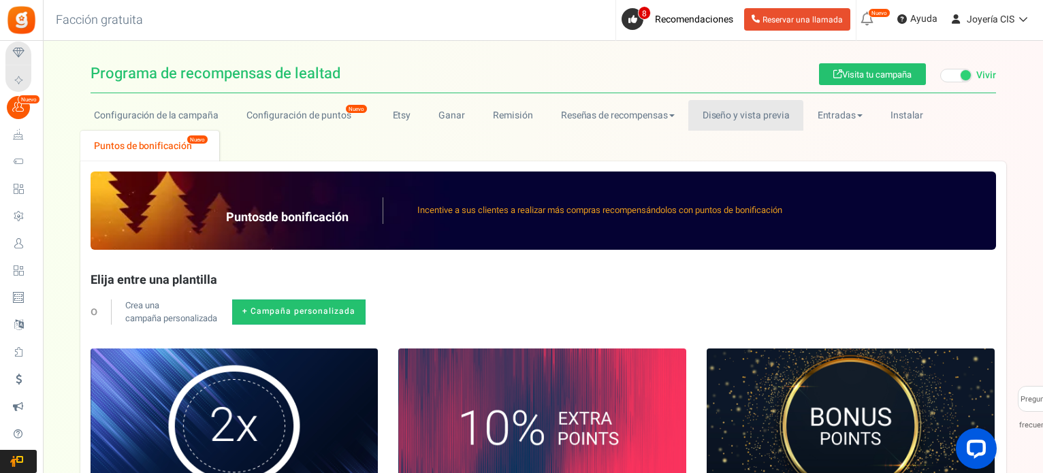
click at [725, 112] on font "Diseño y vista previa" at bounding box center [746, 115] width 87 height 14
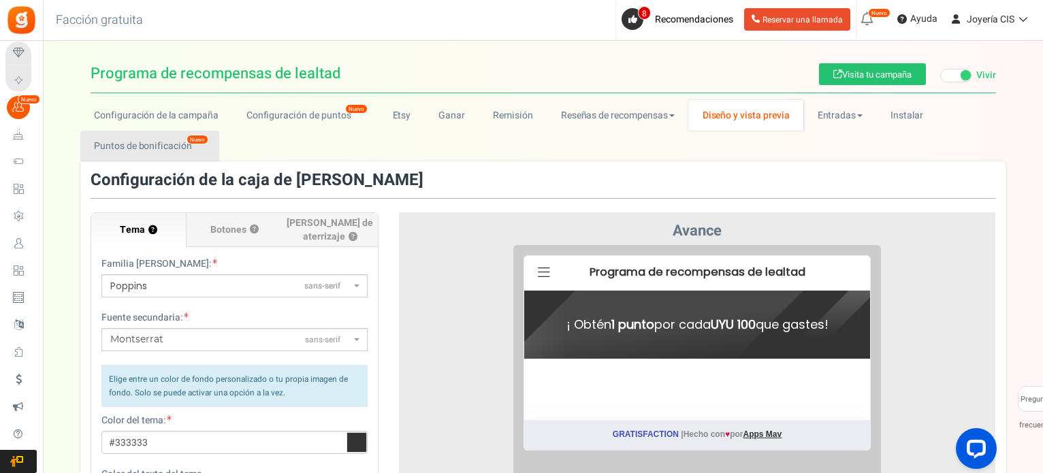
click at [163, 144] on font "Puntos de bonificación" at bounding box center [143, 146] width 98 height 14
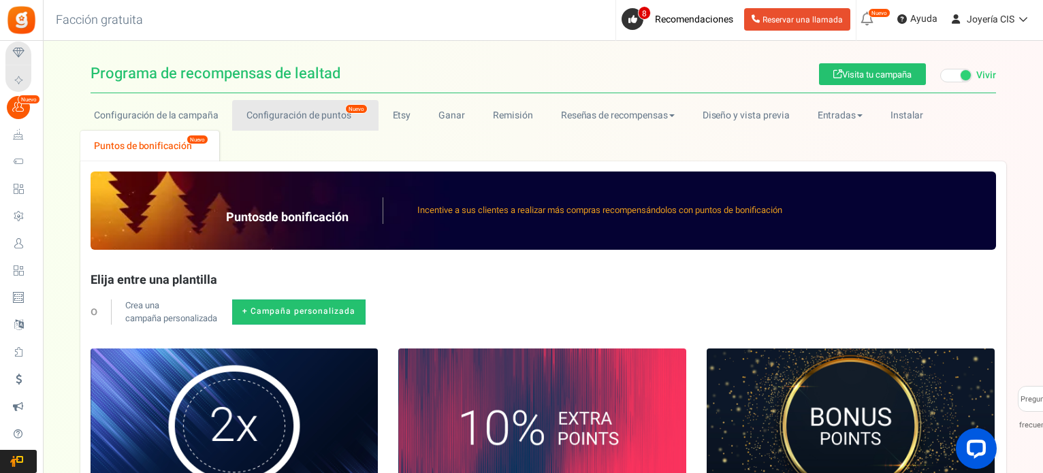
click at [242, 116] on link "Configuración de puntos Nuevo" at bounding box center [305, 115] width 146 height 31
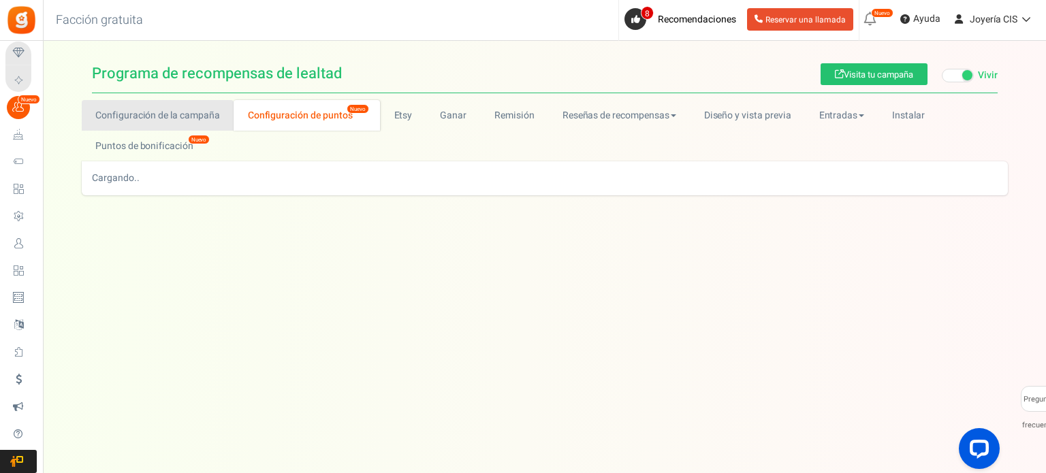
click at [158, 116] on font "Configuración de la campaña" at bounding box center [157, 115] width 125 height 14
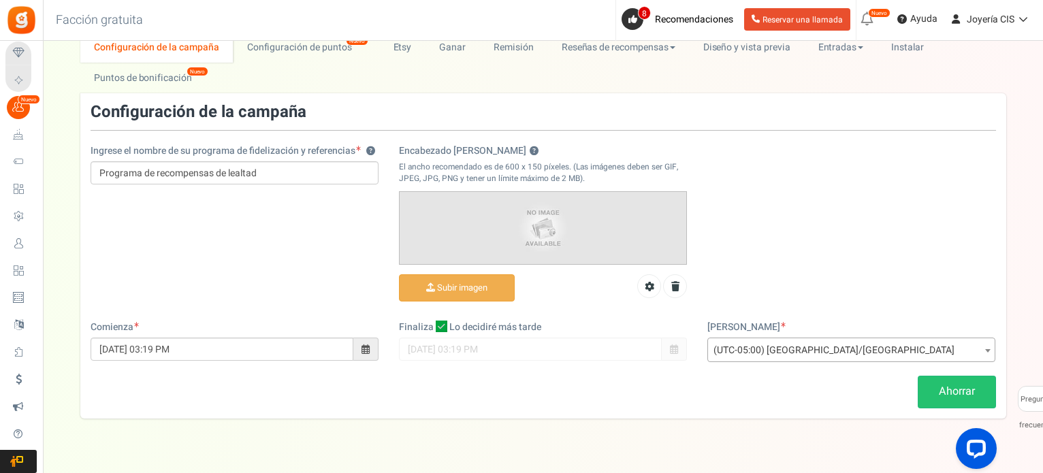
scroll to position [95, 0]
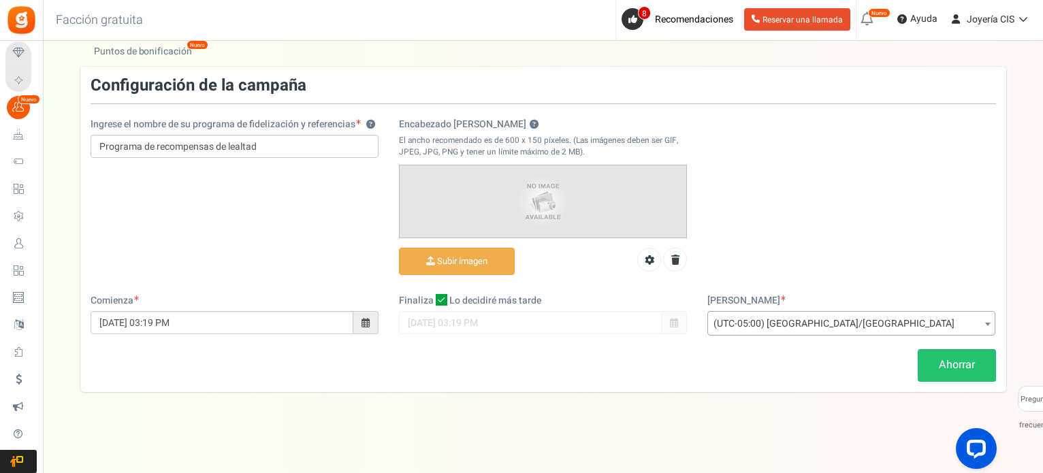
click at [993, 324] on span at bounding box center [988, 324] width 14 height 25
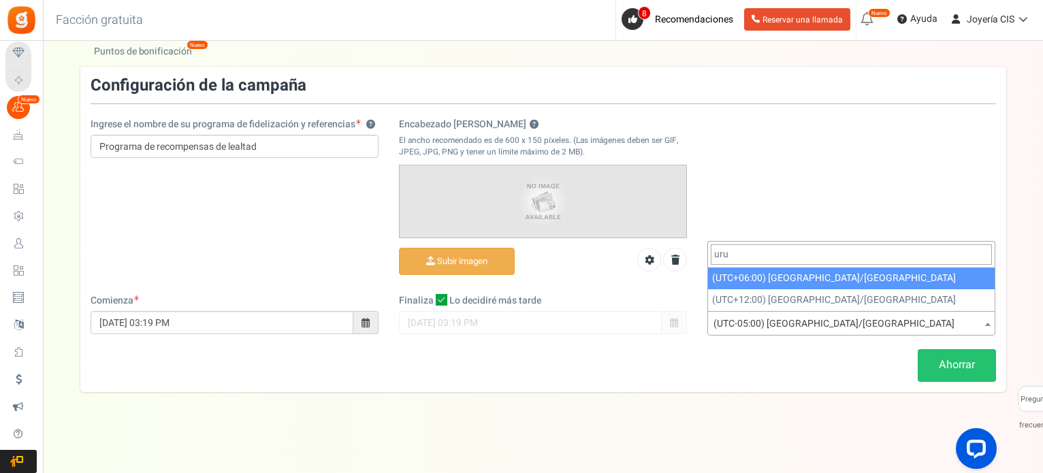
scroll to position [0, 0]
type input "u"
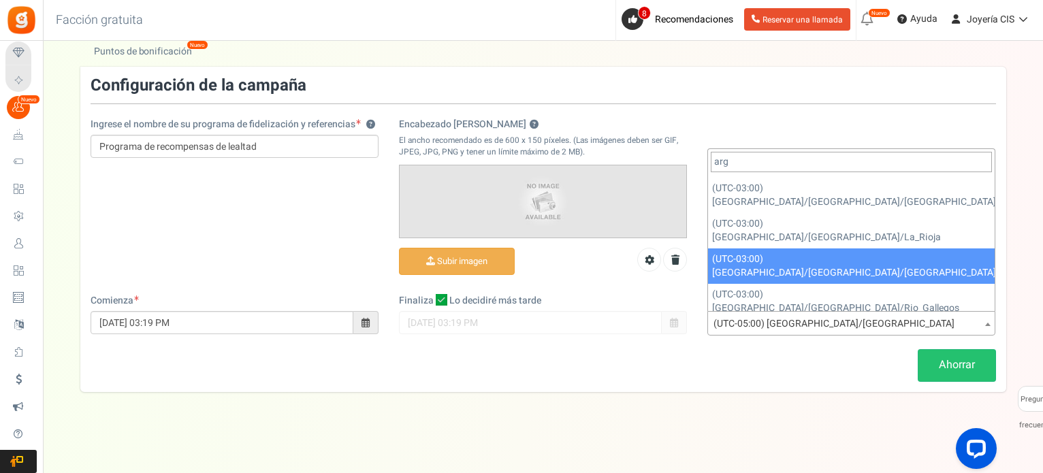
scroll to position [125, 0]
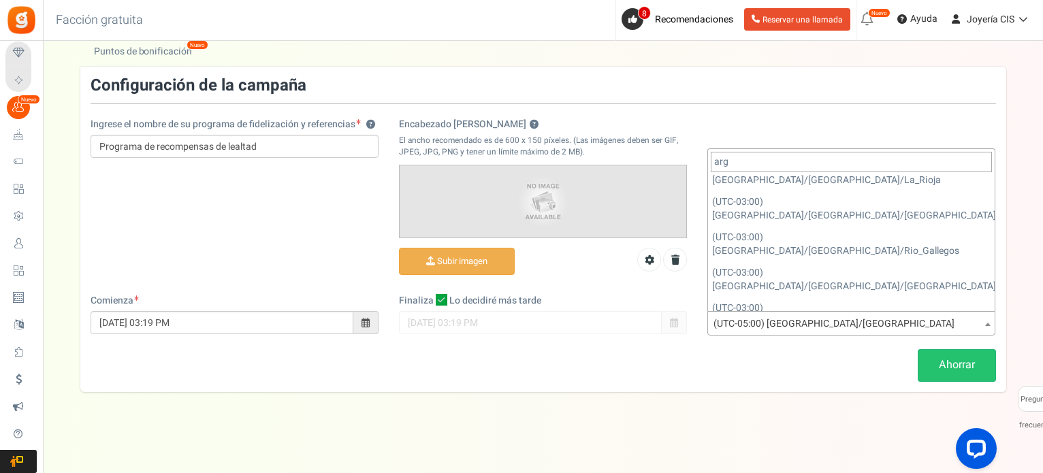
type input "arg"
select select "[GEOGRAPHIC_DATA]/[GEOGRAPHIC_DATA]/Buenos_Aires"
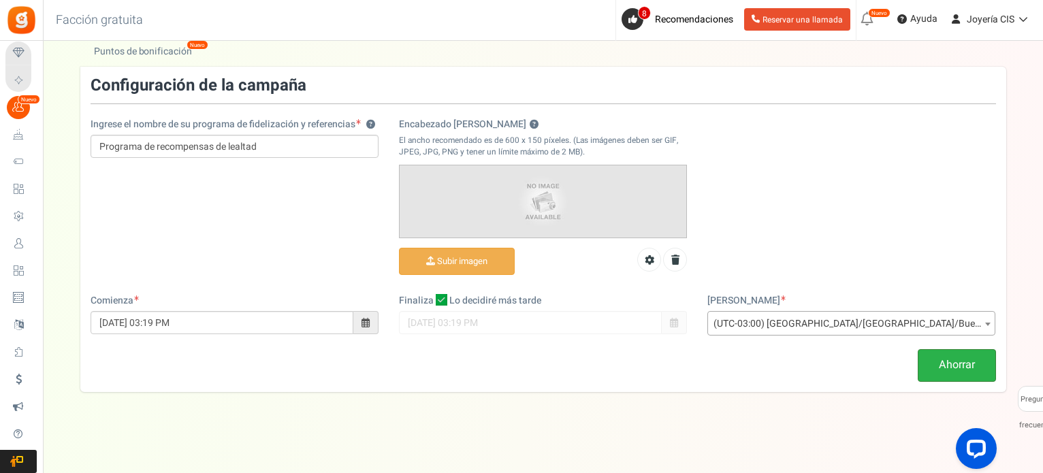
click at [937, 369] on link "Ahorrar" at bounding box center [957, 365] width 78 height 32
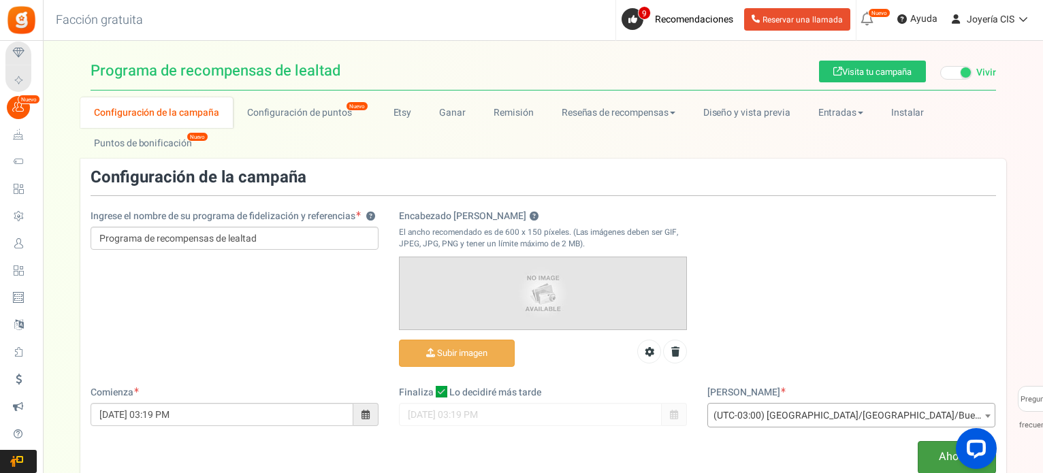
scroll to position [0, 0]
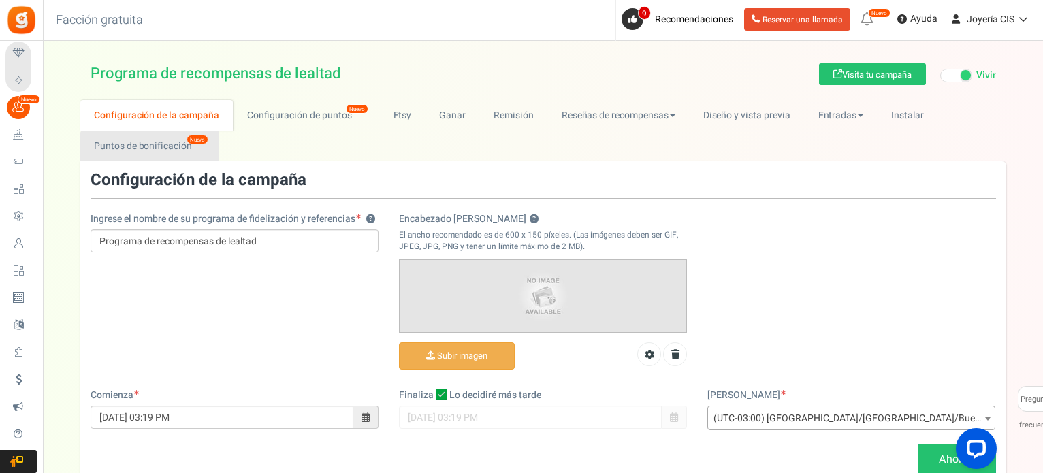
click at [181, 144] on font "Puntos de bonificación" at bounding box center [143, 146] width 98 height 14
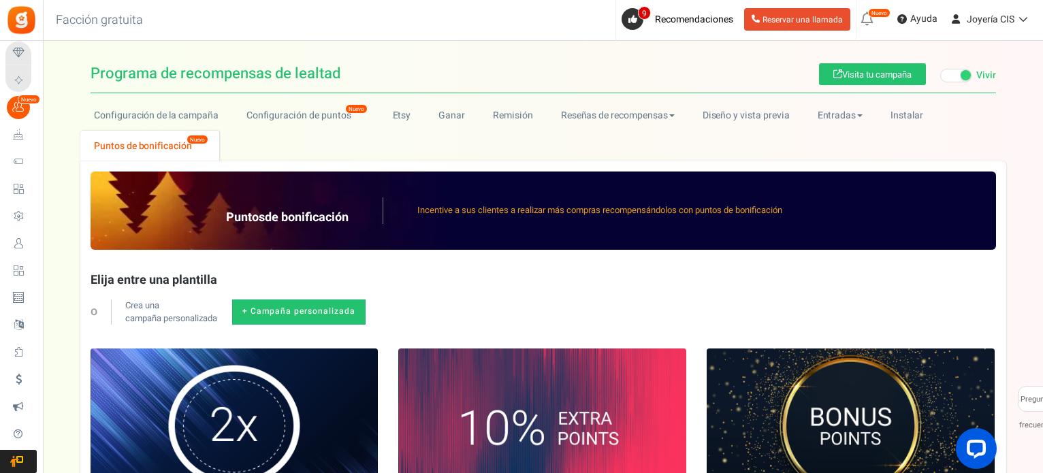
click at [252, 370] on span at bounding box center [235, 426] width 288 height 155
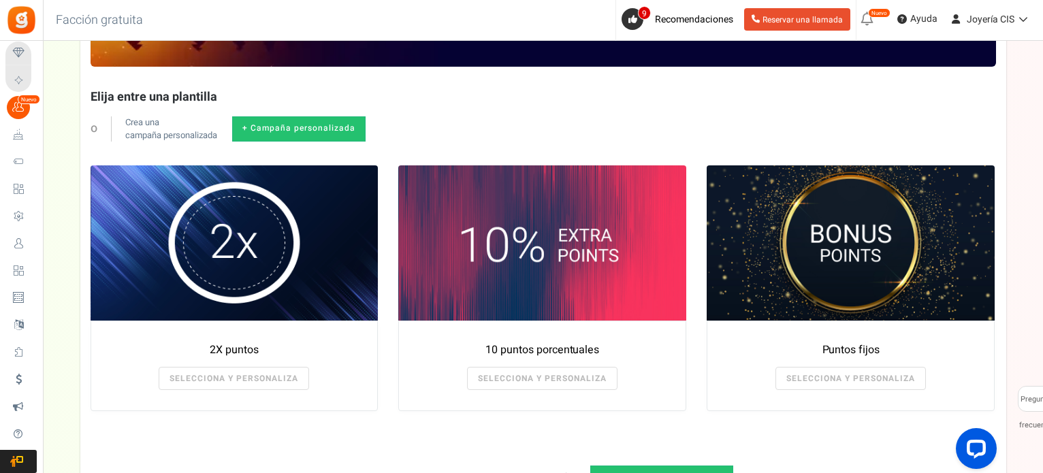
scroll to position [204, 0]
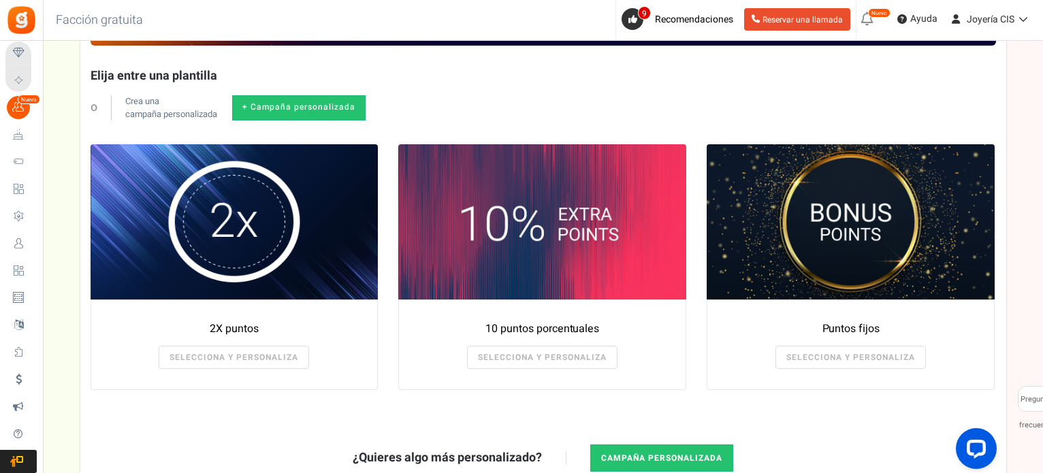
click at [244, 355] on font "SELECCIONA Y PERSONALIZA" at bounding box center [234, 357] width 129 height 12
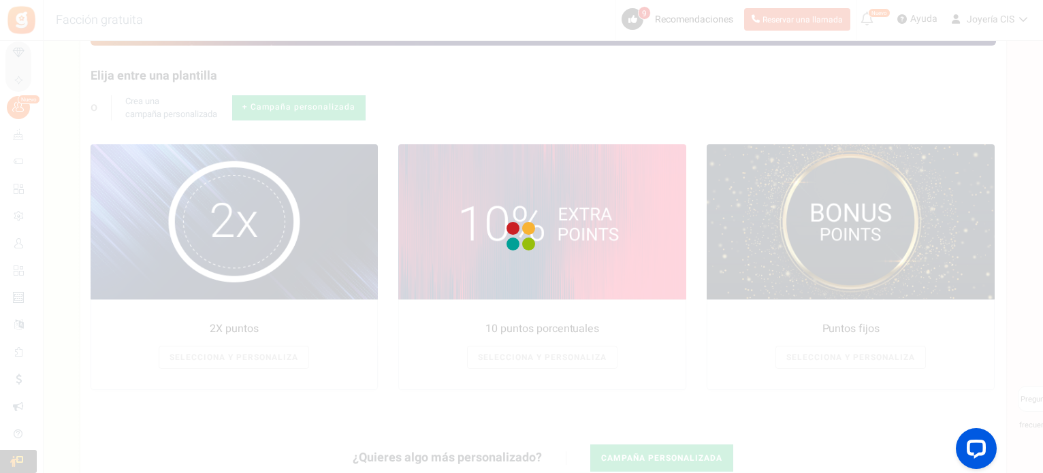
radio input "true"
type input "2"
radio input "true"
type input "[DATE] 12:01 AM"
type input "[DATE] 11:59 PM"
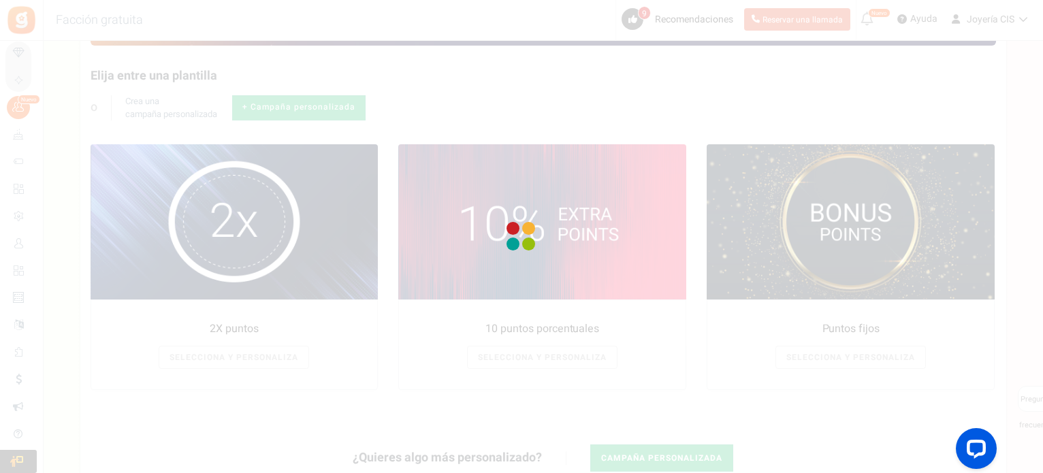
type textarea "2X points"
type textarea "Bonus Points description"
type input "#000000"
type input "#ffbe84"
type input "#000000"
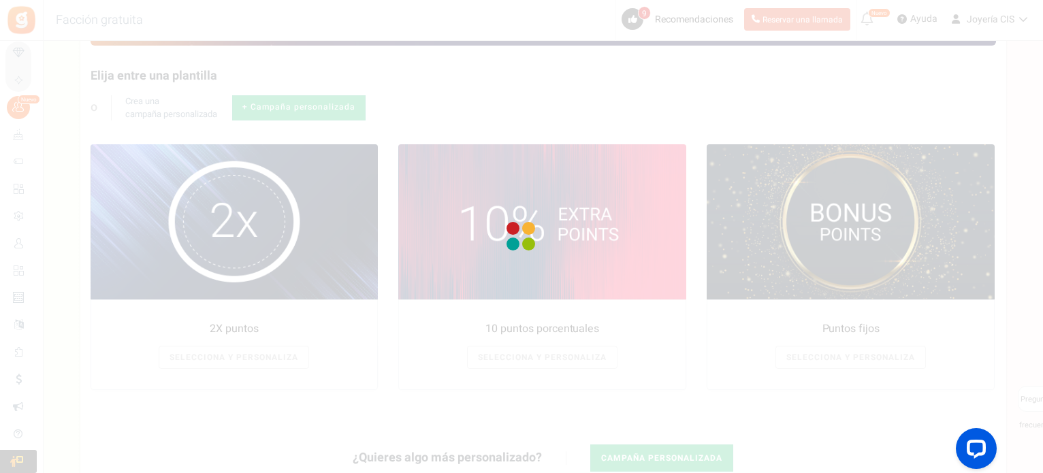
type input "#ffffff"
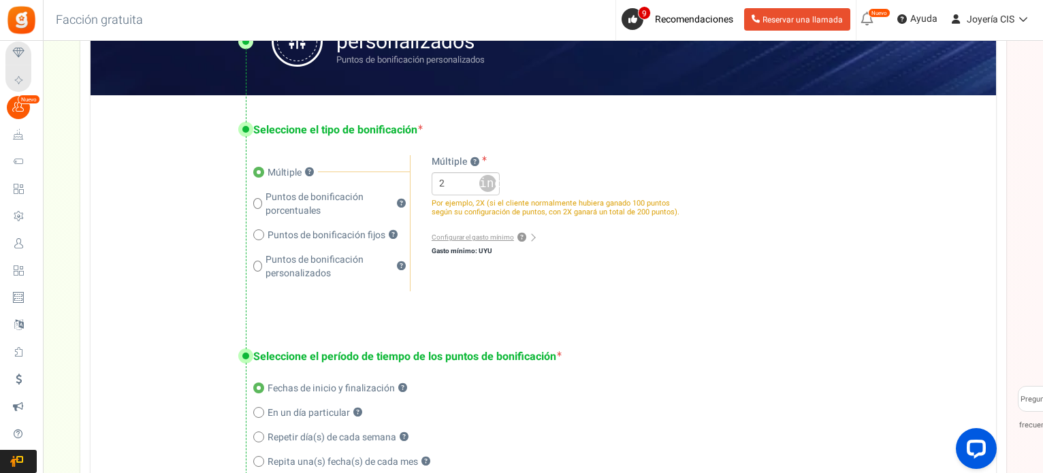
scroll to position [545, 0]
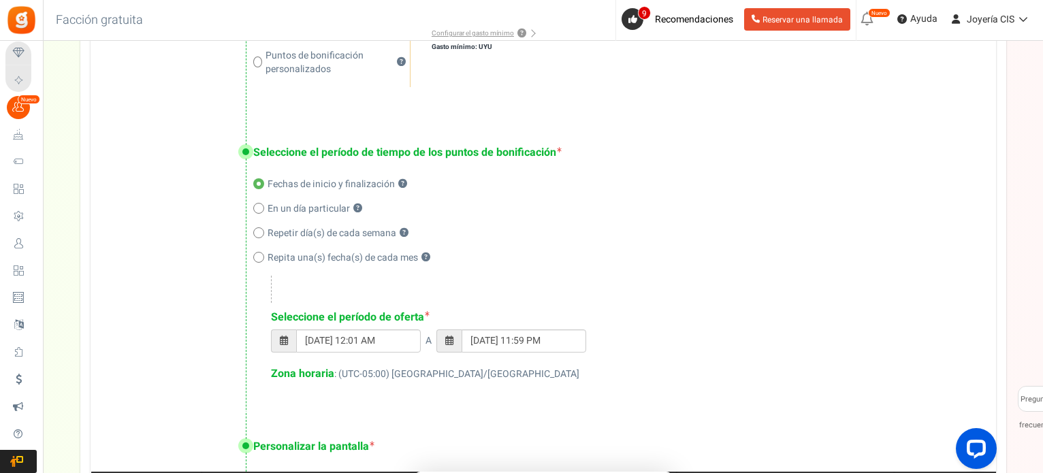
click at [359, 370] on font ": (UTC-05:00) [GEOGRAPHIC_DATA]/[GEOGRAPHIC_DATA]" at bounding box center [456, 374] width 245 height 14
click at [334, 375] on font ": (UTC-05:00) [GEOGRAPHIC_DATA]/[GEOGRAPHIC_DATA]" at bounding box center [456, 374] width 245 height 14
drag, startPoint x: 369, startPoint y: 375, endPoint x: 396, endPoint y: 376, distance: 26.6
click at [370, 375] on font ": (UTC-05:00) [GEOGRAPHIC_DATA]/[GEOGRAPHIC_DATA]" at bounding box center [456, 374] width 245 height 14
drag, startPoint x: 441, startPoint y: 377, endPoint x: 484, endPoint y: 374, distance: 42.4
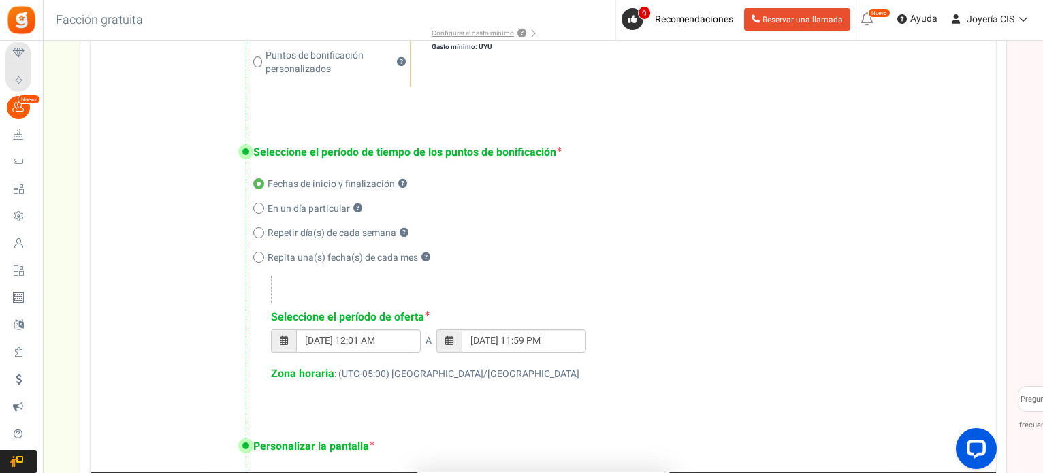
click at [443, 377] on font ": (UTC-05:00) [GEOGRAPHIC_DATA]/[GEOGRAPHIC_DATA]" at bounding box center [456, 374] width 245 height 14
drag, startPoint x: 484, startPoint y: 374, endPoint x: 493, endPoint y: 373, distance: 9.0
click at [485, 374] on div "Zona horaria : (UTC-05:00) [GEOGRAPHIC_DATA]/[GEOGRAPHIC_DATA]" at bounding box center [620, 374] width 698 height 16
click at [542, 371] on div "Zona horaria : (UTC-05:00) [GEOGRAPHIC_DATA]/[GEOGRAPHIC_DATA]" at bounding box center [620, 374] width 698 height 16
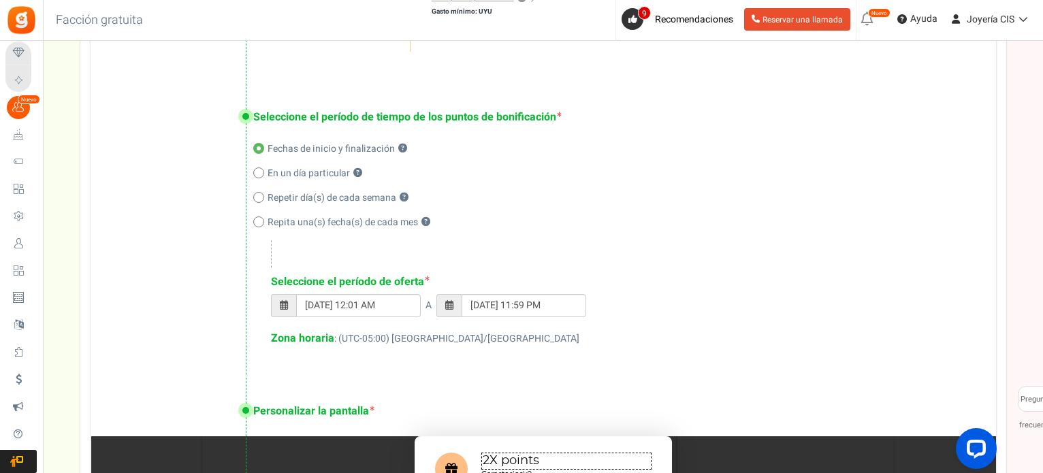
scroll to position [613, 0]
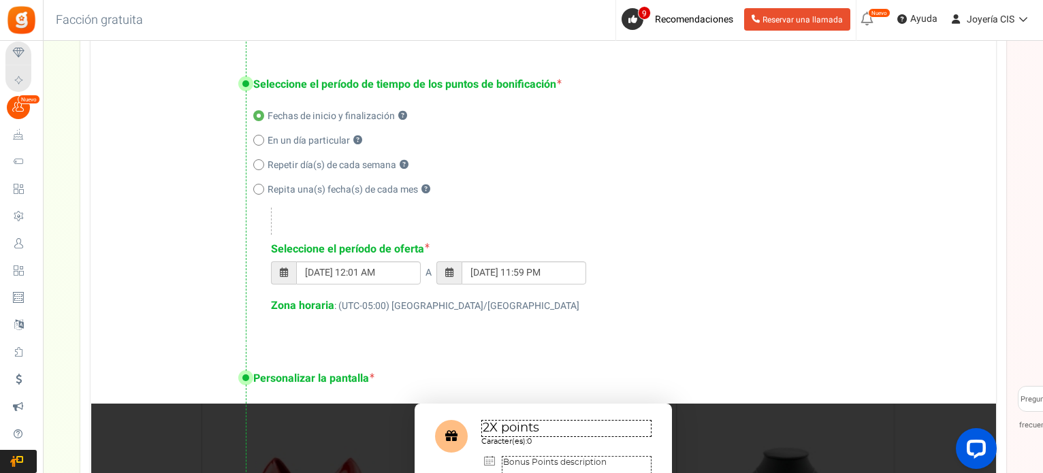
click at [349, 307] on font ": (UTC-05:00) [GEOGRAPHIC_DATA]/[GEOGRAPHIC_DATA]" at bounding box center [456, 306] width 245 height 14
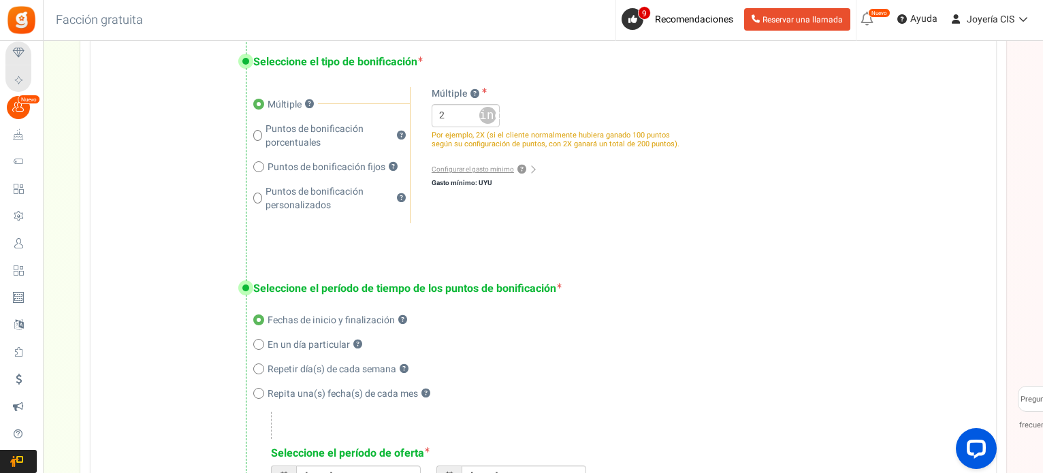
scroll to position [136, 0]
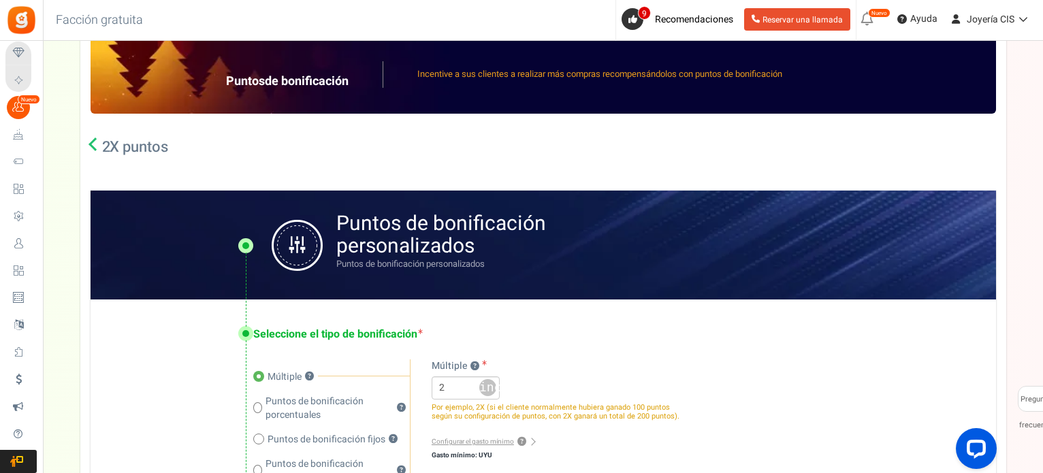
click at [96, 140] on icon at bounding box center [96, 145] width 14 height 14
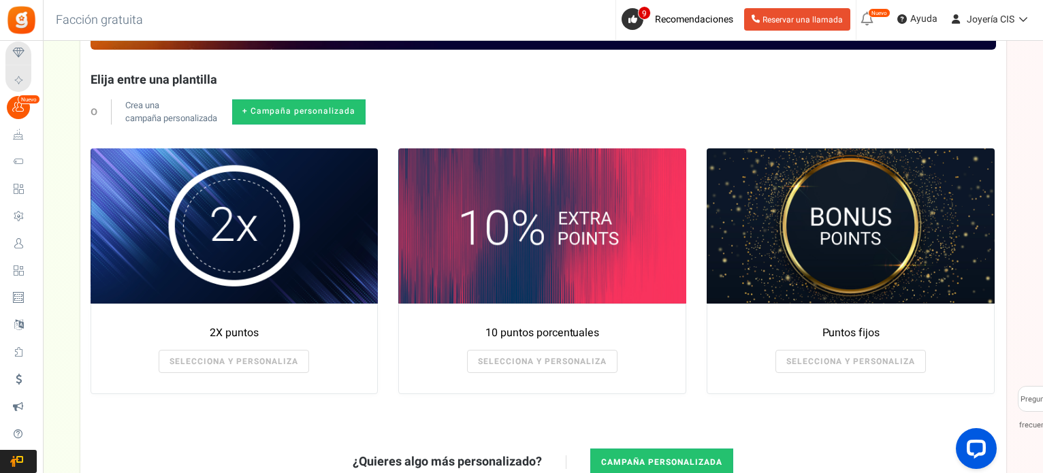
scroll to position [272, 0]
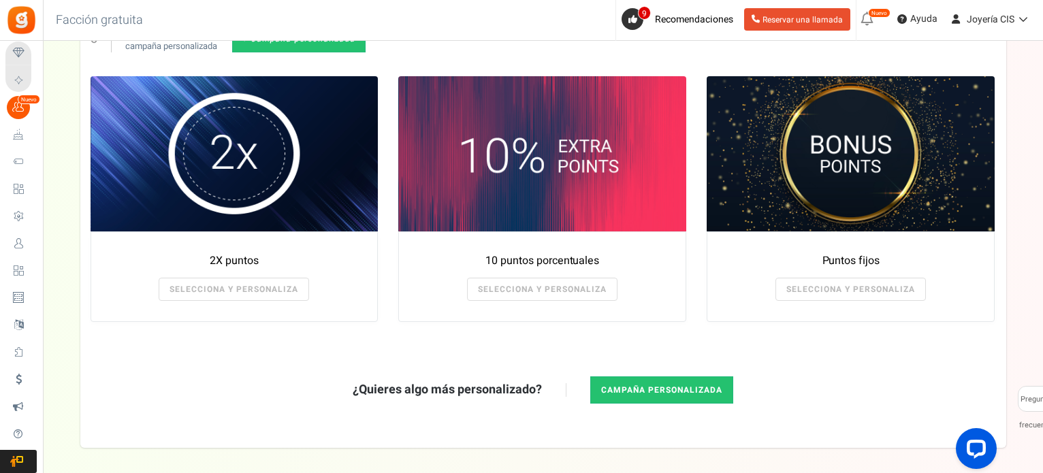
click at [667, 392] on font "Campaña personalizada" at bounding box center [661, 390] width 121 height 12
type textarea "Get bonus points!"
type textarea "Shop and get bonus points!"
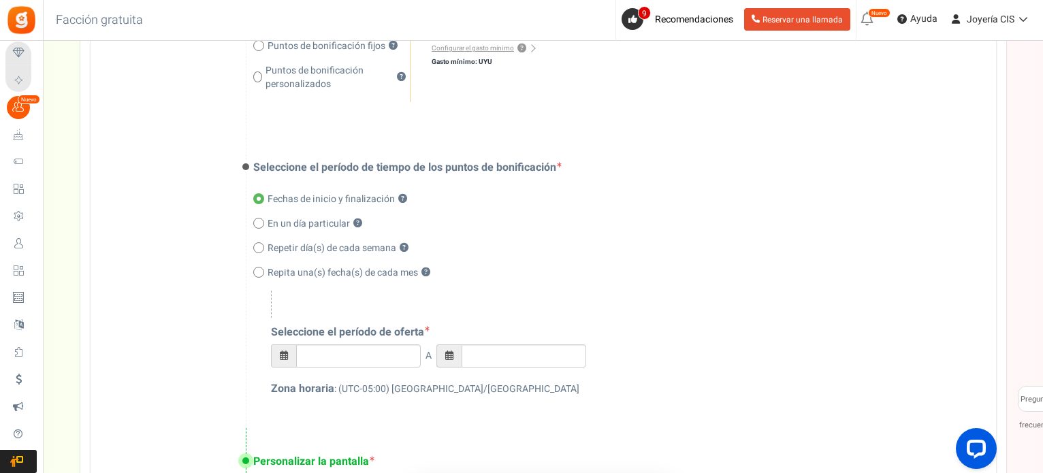
scroll to position [613, 0]
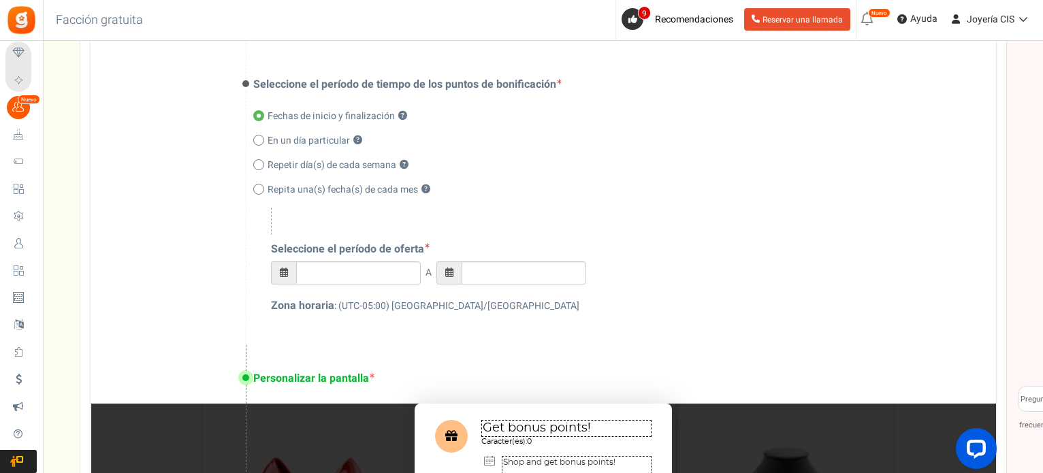
click at [452, 303] on font ": (UTC-05:00) [GEOGRAPHIC_DATA]/[GEOGRAPHIC_DATA]" at bounding box center [456, 306] width 245 height 14
drag, startPoint x: 417, startPoint y: 303, endPoint x: 403, endPoint y: 304, distance: 14.4
click at [417, 303] on font ": (UTC-05:00) [GEOGRAPHIC_DATA]/[GEOGRAPHIC_DATA]" at bounding box center [456, 306] width 245 height 14
click at [381, 306] on font ": (UTC-05:00) [GEOGRAPHIC_DATA]/[GEOGRAPHIC_DATA]" at bounding box center [456, 306] width 245 height 14
click at [360, 307] on font ": (UTC-05:00) [GEOGRAPHIC_DATA]/[GEOGRAPHIC_DATA]" at bounding box center [456, 306] width 245 height 14
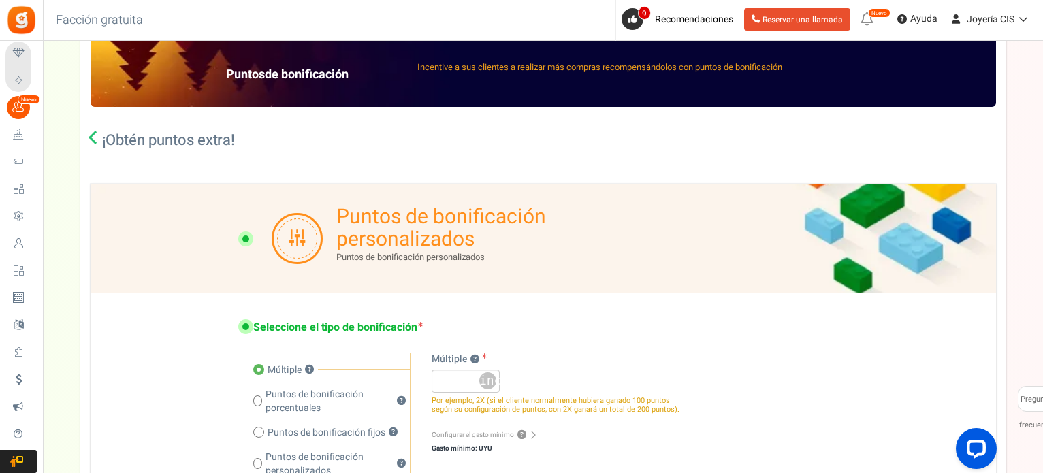
scroll to position [136, 0]
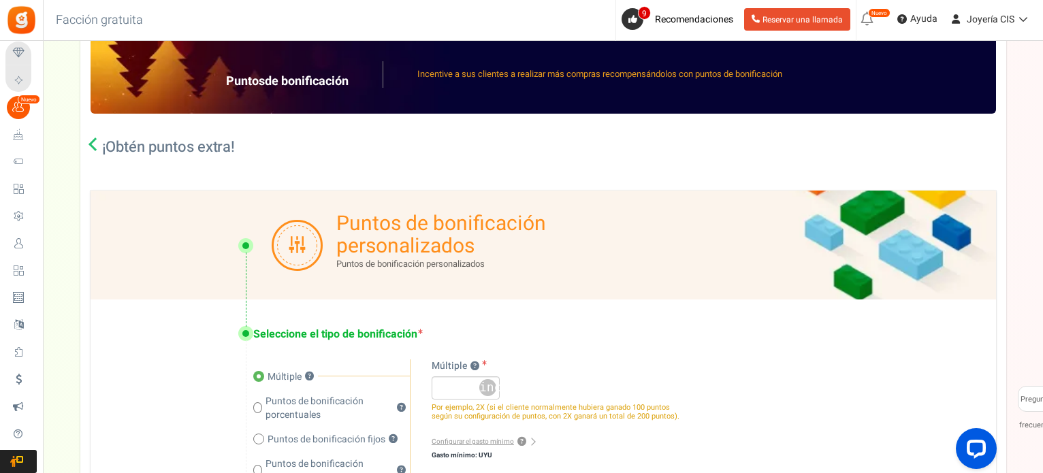
click at [93, 144] on icon at bounding box center [96, 145] width 14 height 14
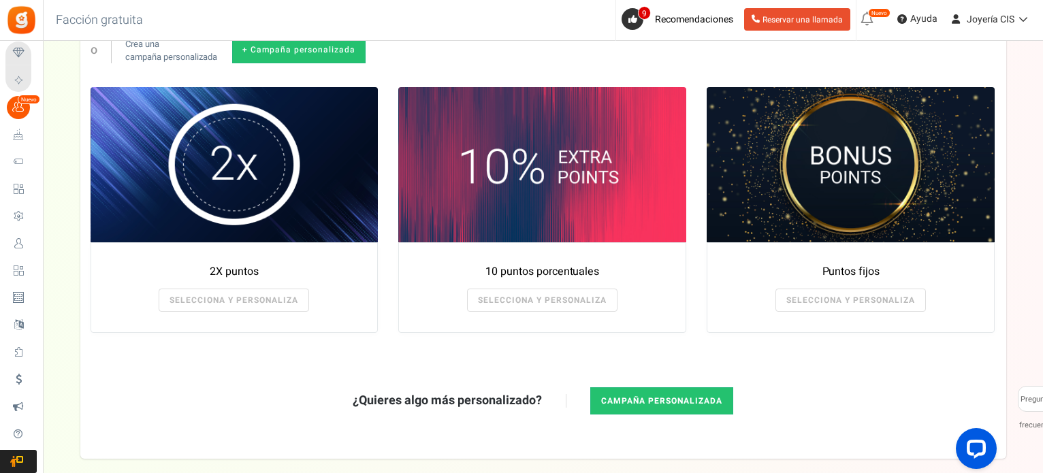
scroll to position [330, 0]
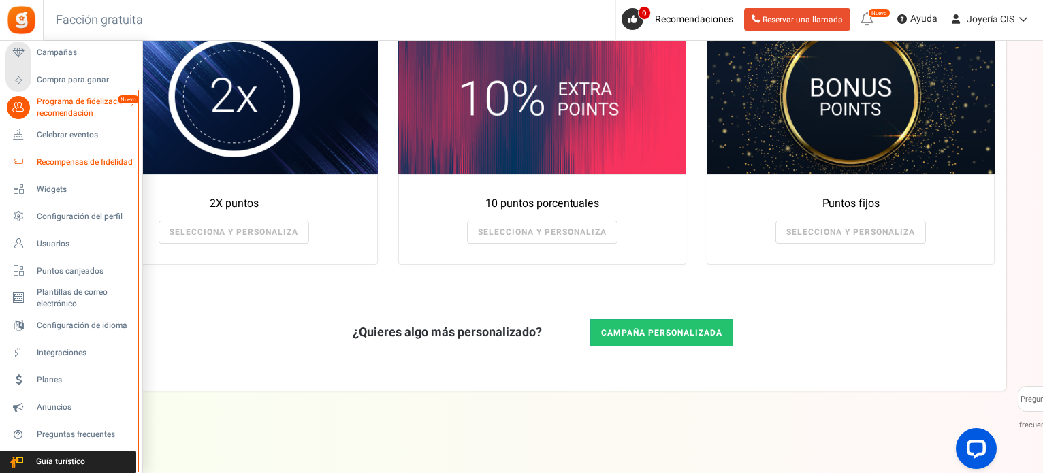
click at [82, 163] on font "Recompensas de fidelidad" at bounding box center [85, 162] width 96 height 12
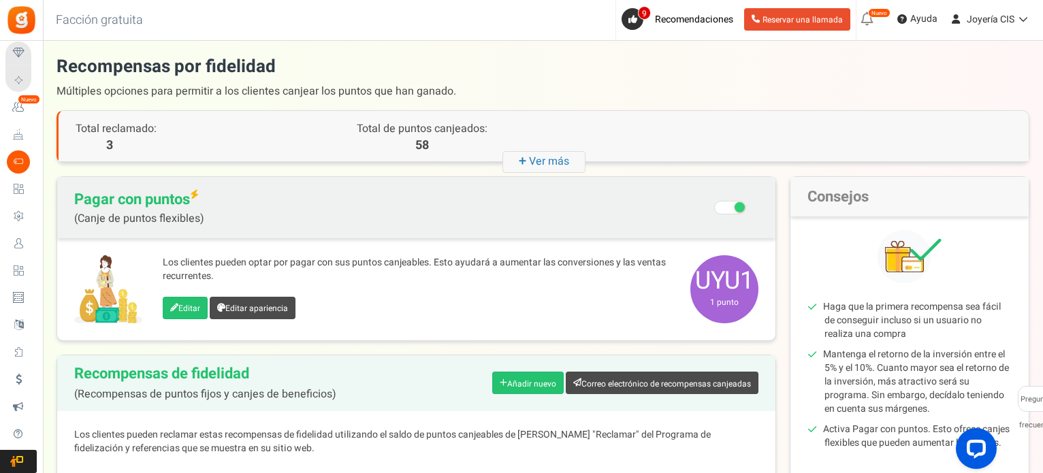
click at [514, 159] on icon "+ Ver más" at bounding box center [544, 162] width 83 height 22
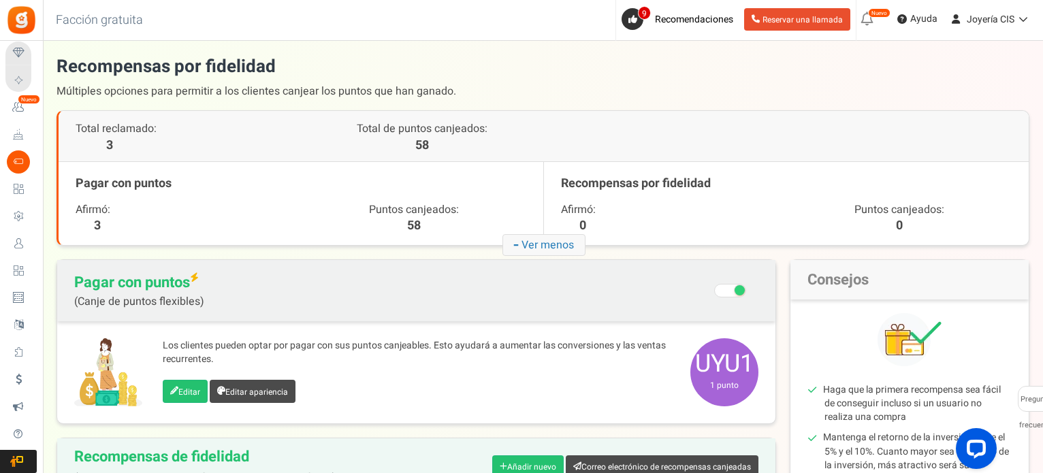
click at [522, 245] on font "Ver menos" at bounding box center [548, 245] width 52 height 16
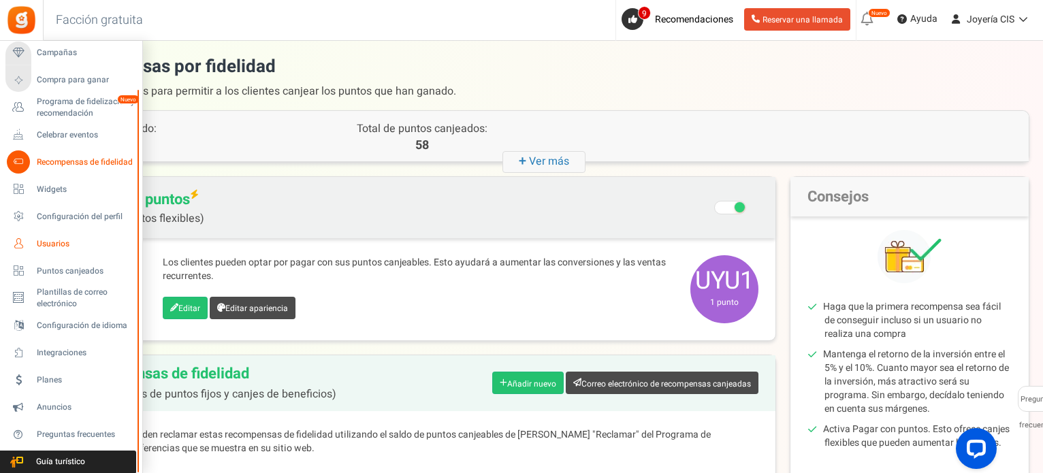
click at [61, 242] on font "Usuarios" at bounding box center [53, 244] width 33 height 12
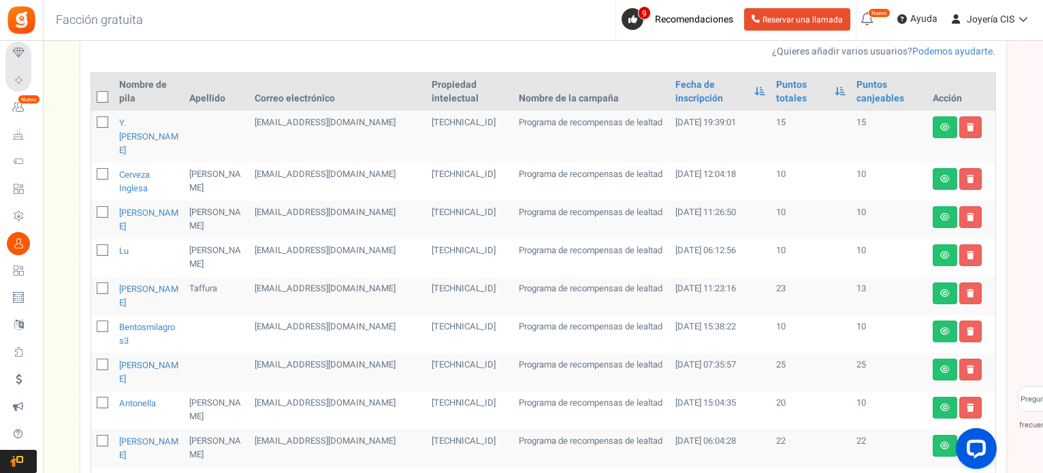
scroll to position [204, 0]
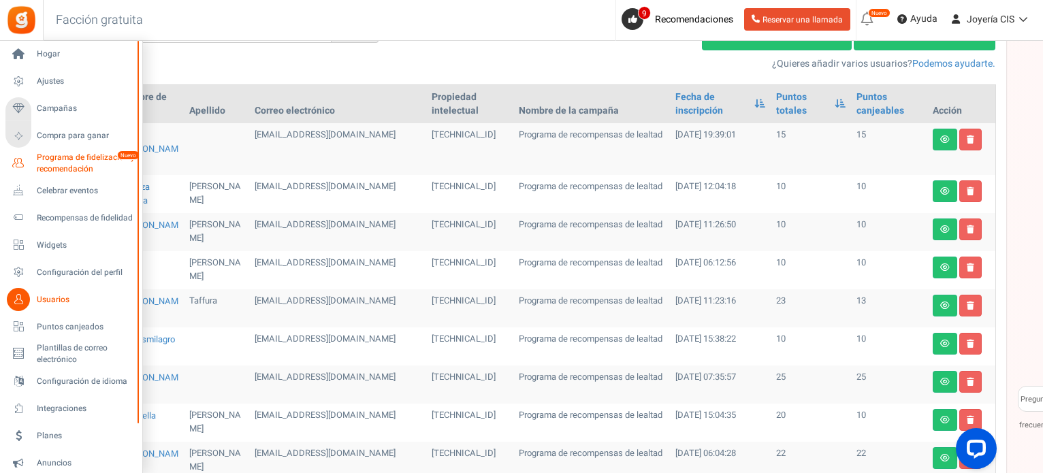
click at [71, 165] on font "Programa de fidelización y recomendación" at bounding box center [86, 163] width 98 height 24
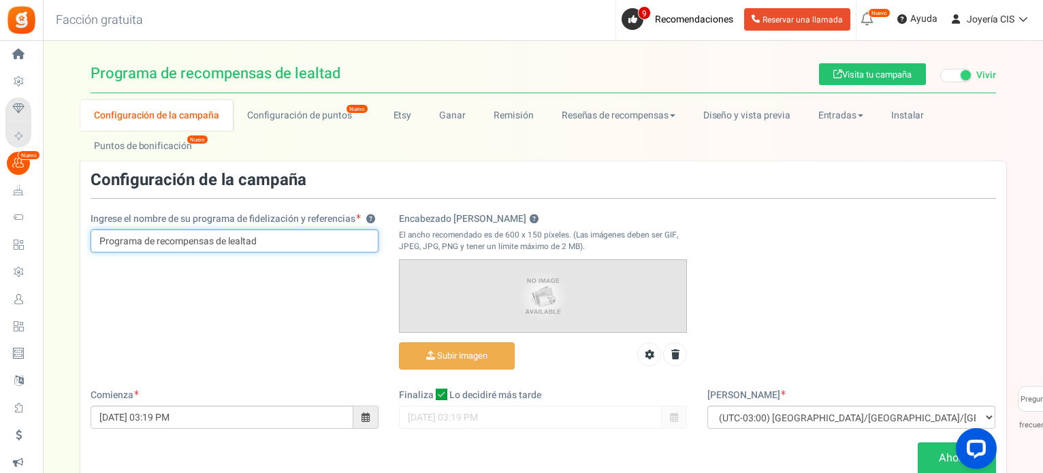
click at [204, 242] on input "Programa de recompensas de lealtad" at bounding box center [235, 241] width 288 height 23
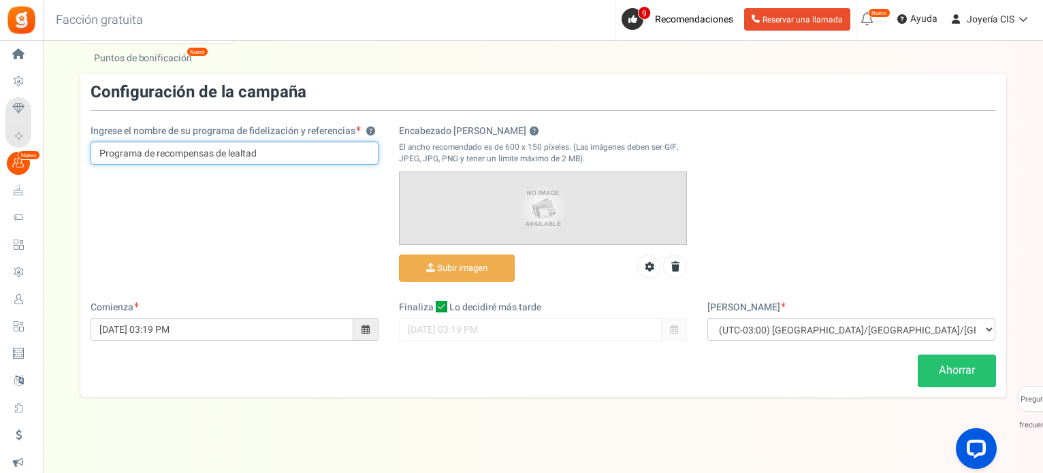
scroll to position [93, 0]
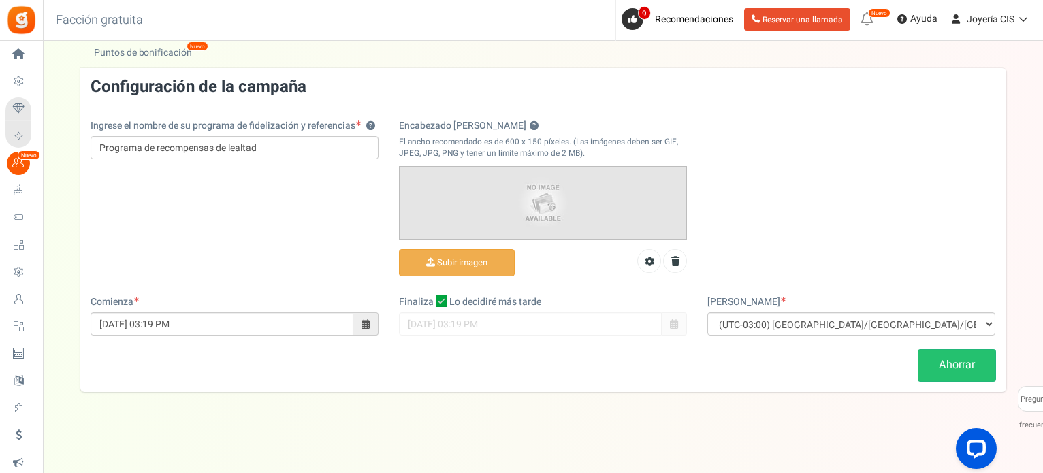
click at [436, 300] on icon at bounding box center [442, 302] width 12 height 12
click at [431, 300] on input "Lo decidiré más tarde" at bounding box center [426, 302] width 9 height 9
checkbox input "false"
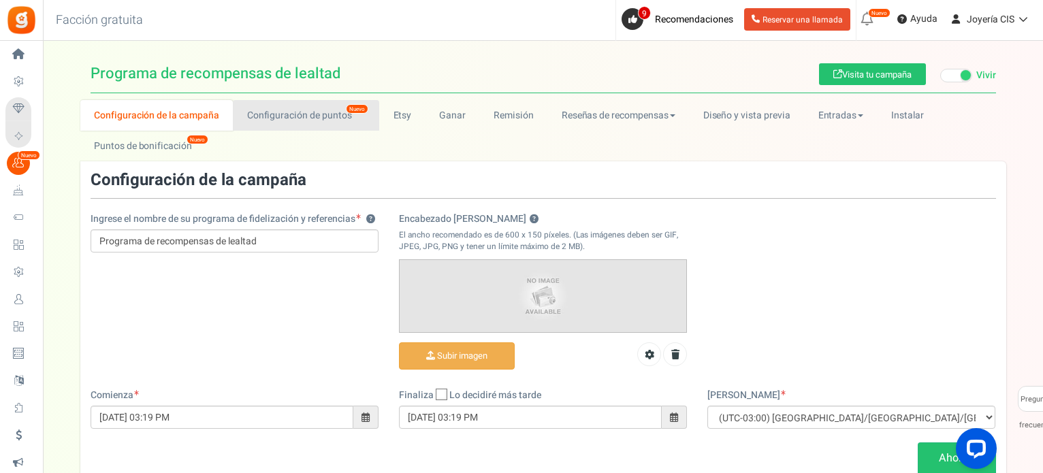
click at [311, 116] on font "Configuración de puntos" at bounding box center [299, 115] width 105 height 14
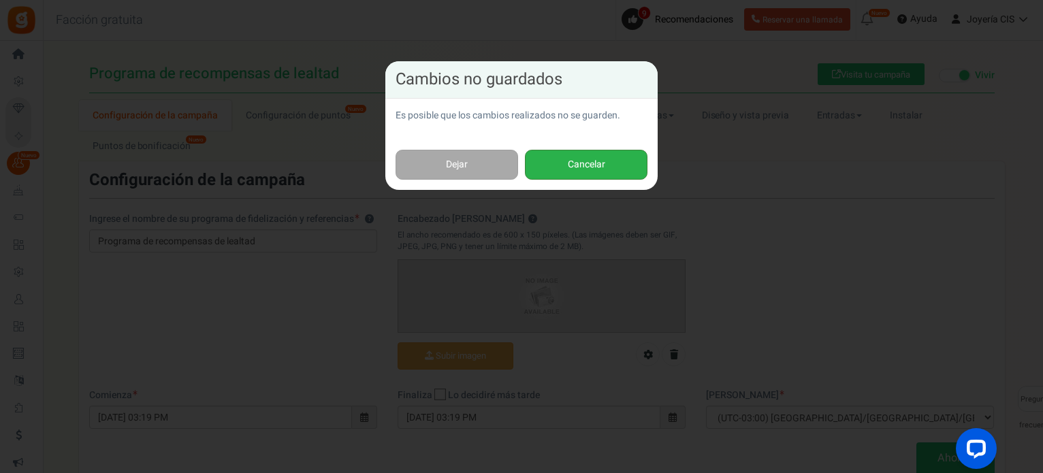
click at [554, 165] on button "Cancelar" at bounding box center [586, 165] width 123 height 31
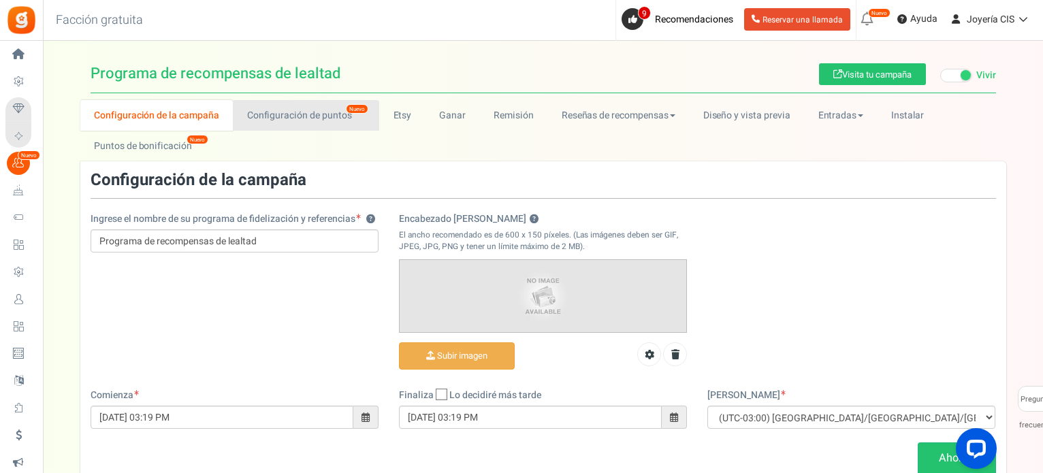
click at [334, 116] on font "Configuración de puntos" at bounding box center [299, 115] width 105 height 14
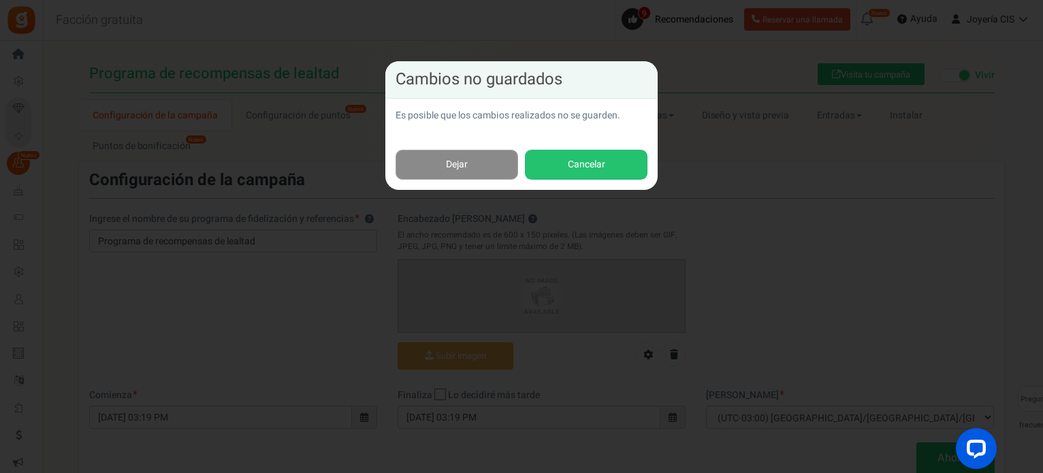
click at [472, 155] on link "Dejar" at bounding box center [457, 165] width 123 height 31
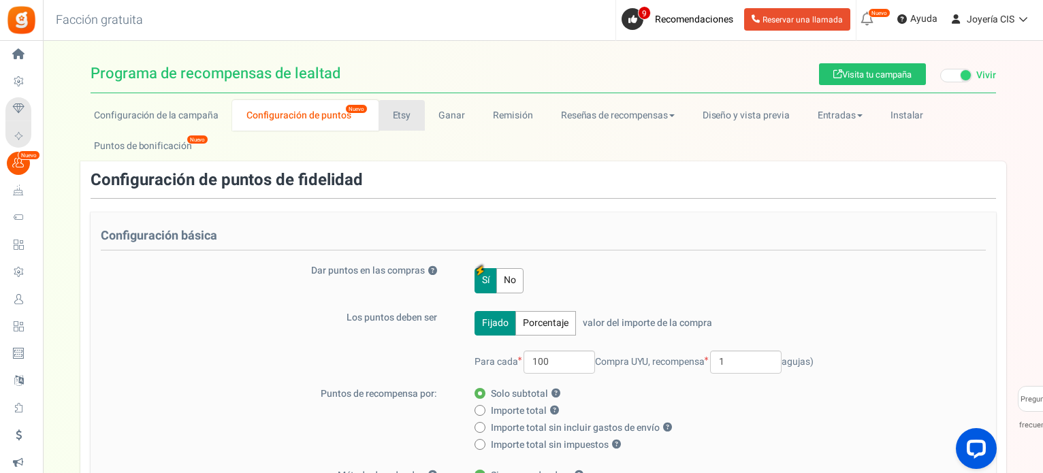
click at [400, 117] on font "Etsy" at bounding box center [402, 115] width 18 height 14
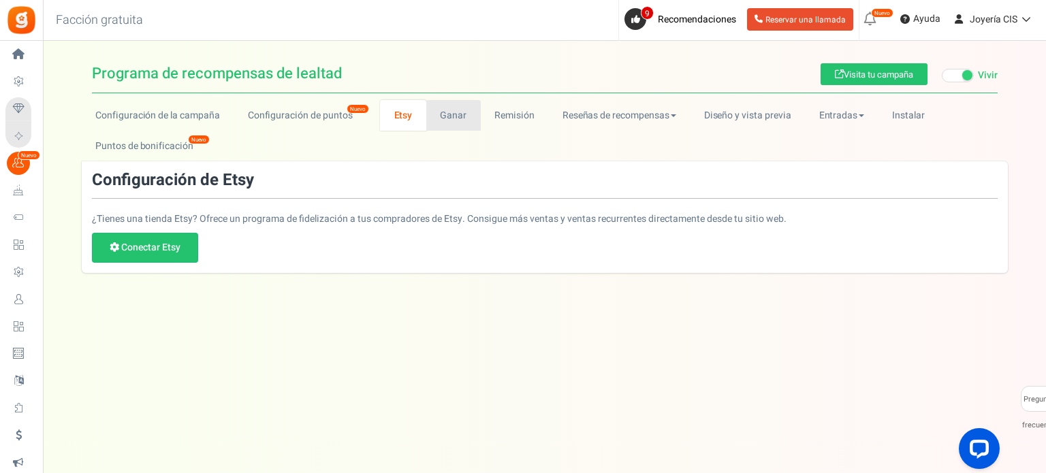
click at [450, 114] on font "Ganar" at bounding box center [453, 115] width 27 height 14
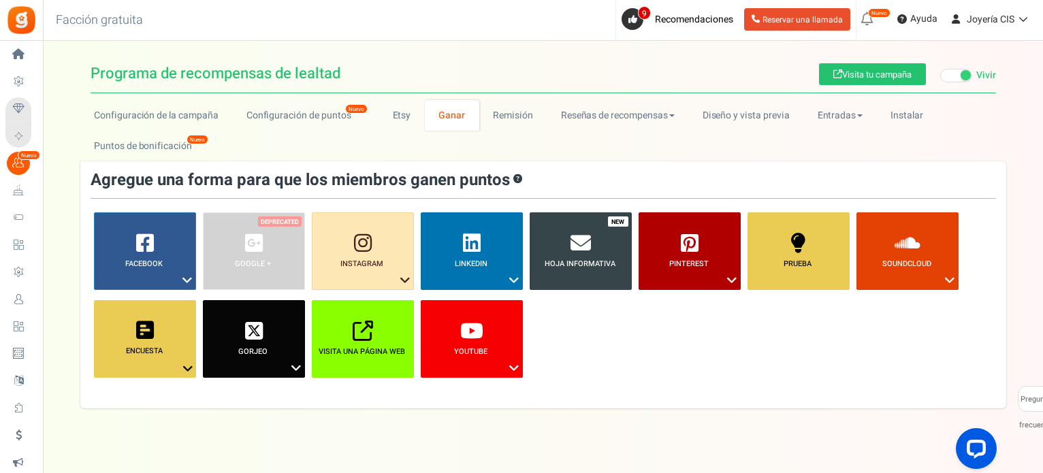
drag, startPoint x: 294, startPoint y: 222, endPoint x: 281, endPoint y: 223, distance: 13.7
click at [281, 223] on li "Google + ?" at bounding box center [254, 252] width 109 height 78
click at [186, 281] on icon at bounding box center [187, 281] width 16 height 18
click at [406, 280] on icon at bounding box center [405, 281] width 16 height 18
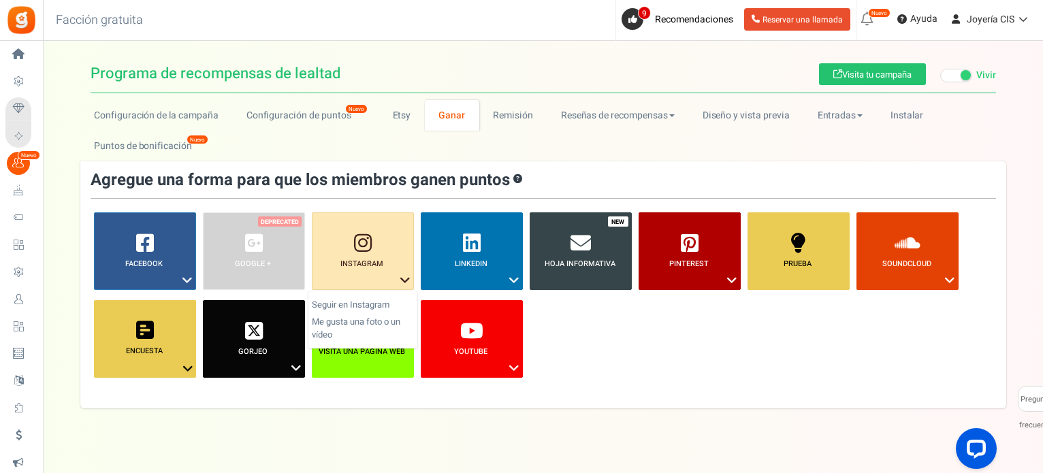
click at [674, 365] on ul "Facebook ? Visita en Facebook Compartir en Facebook Google + ?" at bounding box center [544, 301] width 906 height 176
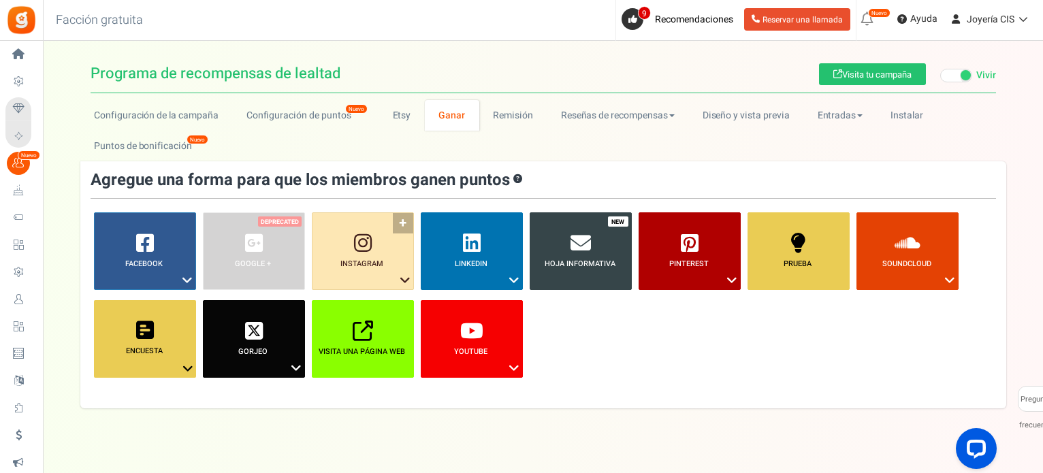
click at [406, 281] on icon at bounding box center [405, 281] width 16 height 18
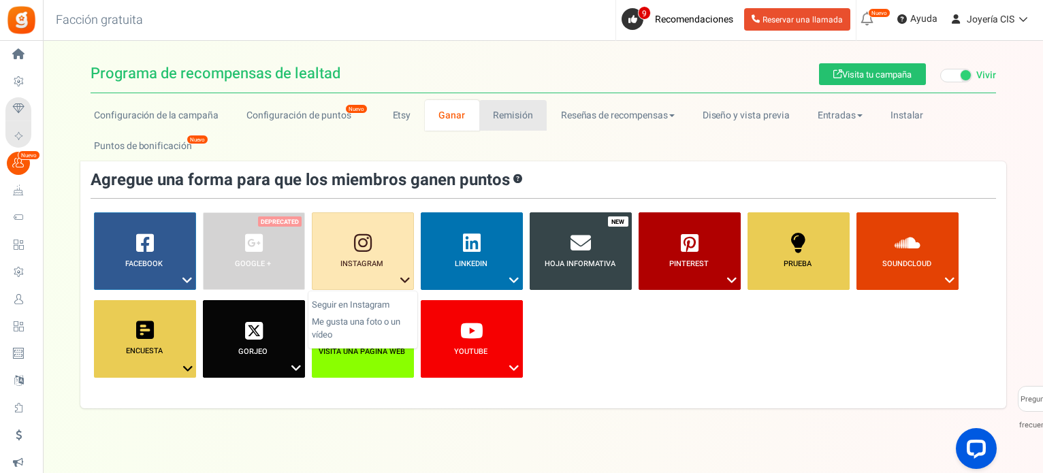
click at [523, 116] on font "Remisión" at bounding box center [513, 115] width 40 height 14
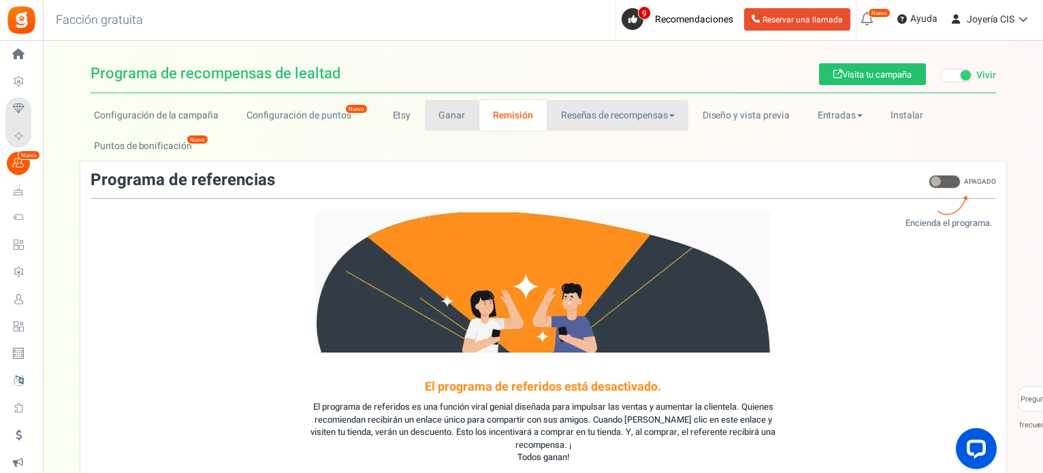
click at [561, 114] on font "Reseñas de recompensas" at bounding box center [614, 115] width 107 height 14
click at [721, 119] on font "Diseño y vista previa" at bounding box center [746, 115] width 87 height 14
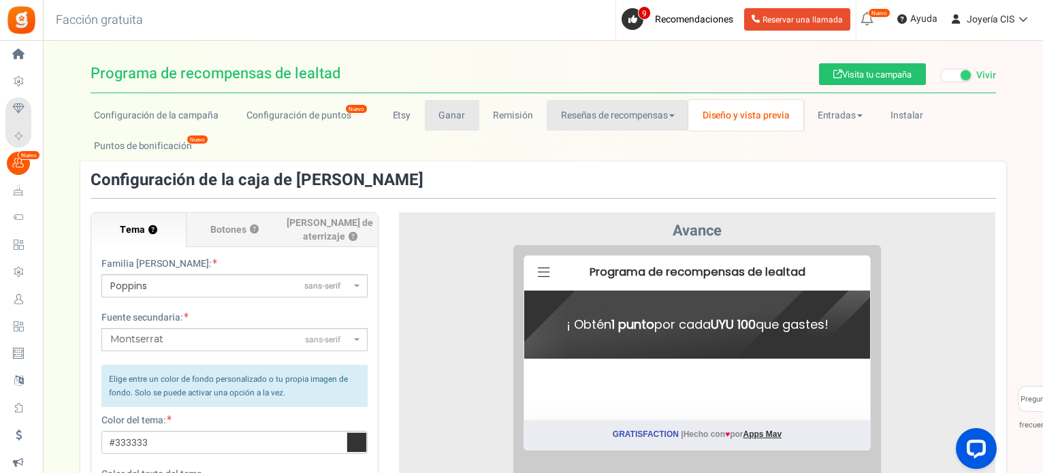
click at [629, 114] on font "Reseñas de recompensas" at bounding box center [614, 115] width 107 height 14
click at [614, 116] on font "Reseñas de recompensas" at bounding box center [614, 115] width 107 height 14
click at [524, 108] on font "Remisión" at bounding box center [513, 115] width 40 height 14
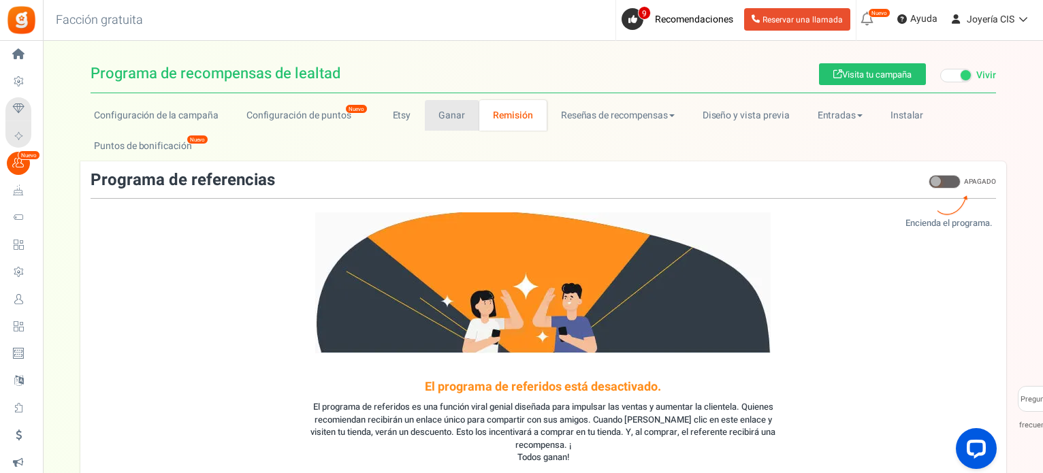
click at [945, 179] on span at bounding box center [945, 182] width 32 height 14
click at [929, 179] on input "EN APAGADO" at bounding box center [929, 189] width 0 height 23
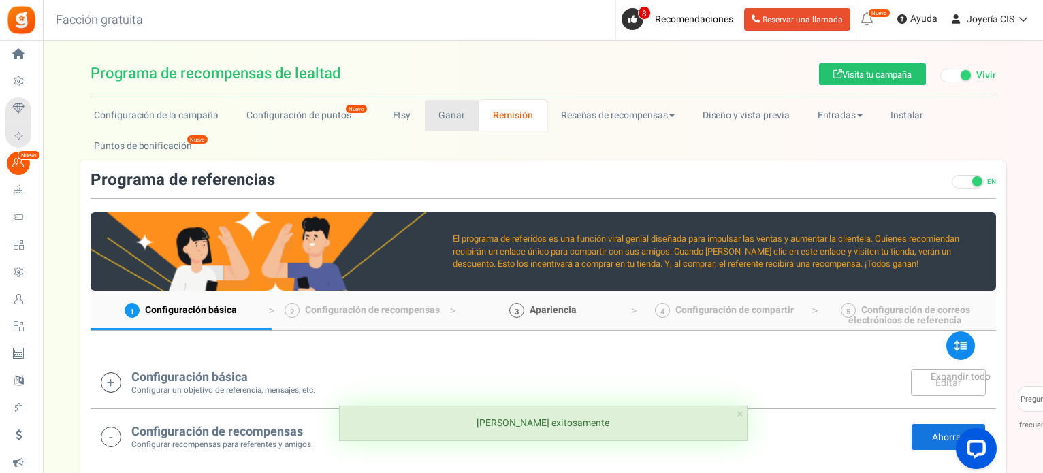
scroll to position [136, 0]
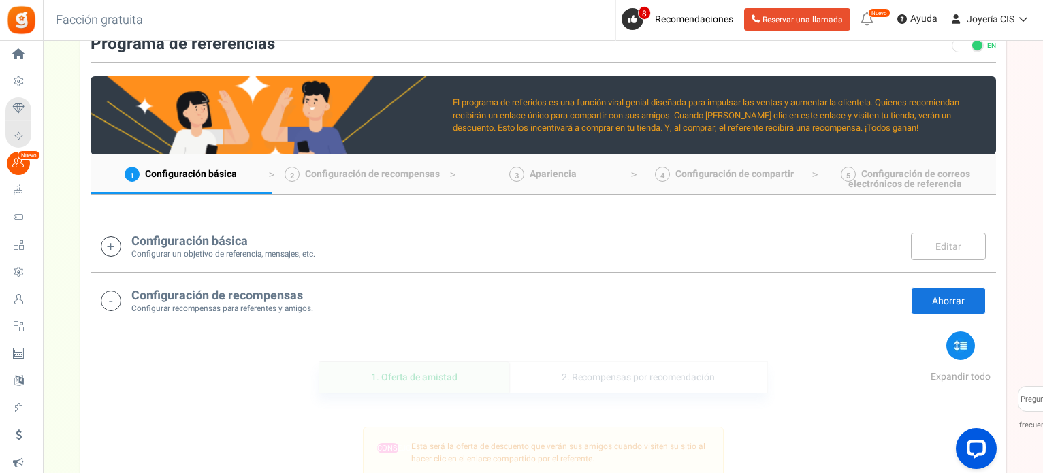
click at [116, 239] on icon at bounding box center [111, 246] width 20 height 20
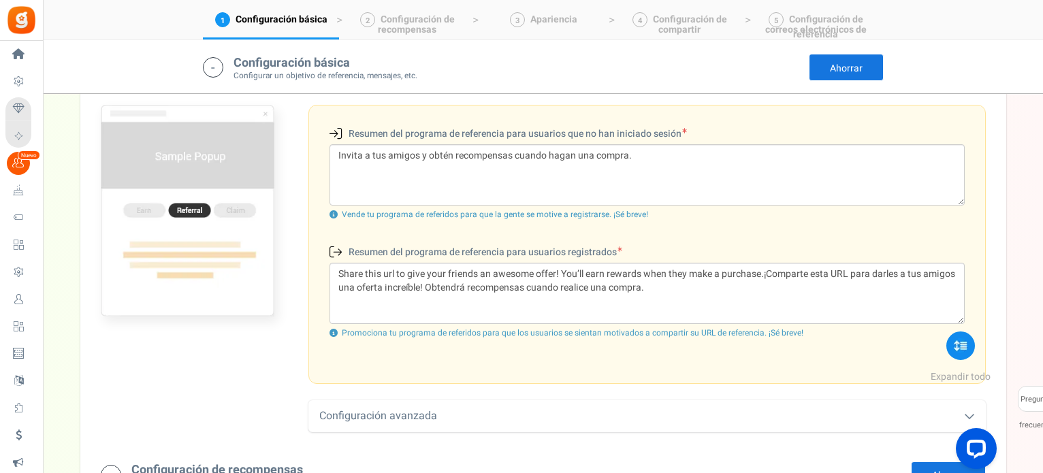
scroll to position [520, 0]
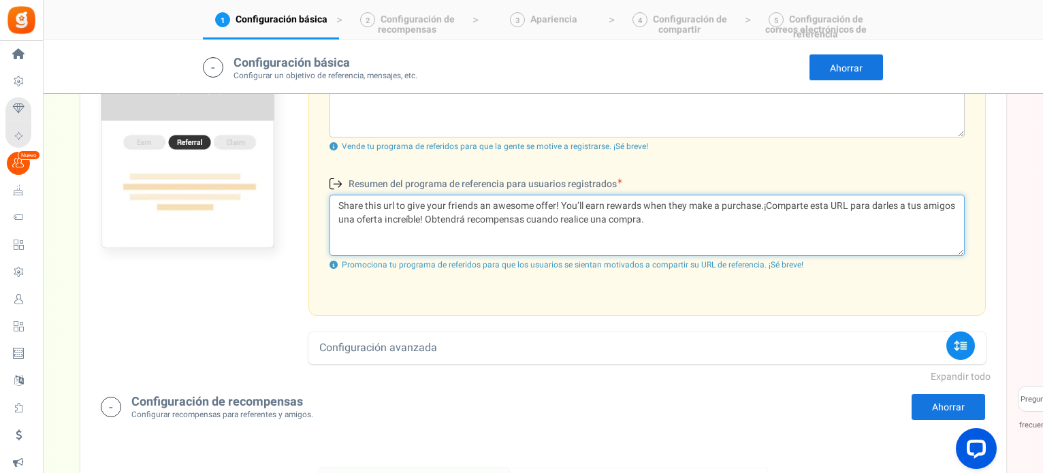
drag, startPoint x: 599, startPoint y: 225, endPoint x: 336, endPoint y: 204, distance: 263.7
click at [336, 204] on textarea "Share this url to give your friends an awesome offer! You’ll earn rewards when …" at bounding box center [647, 225] width 635 height 61
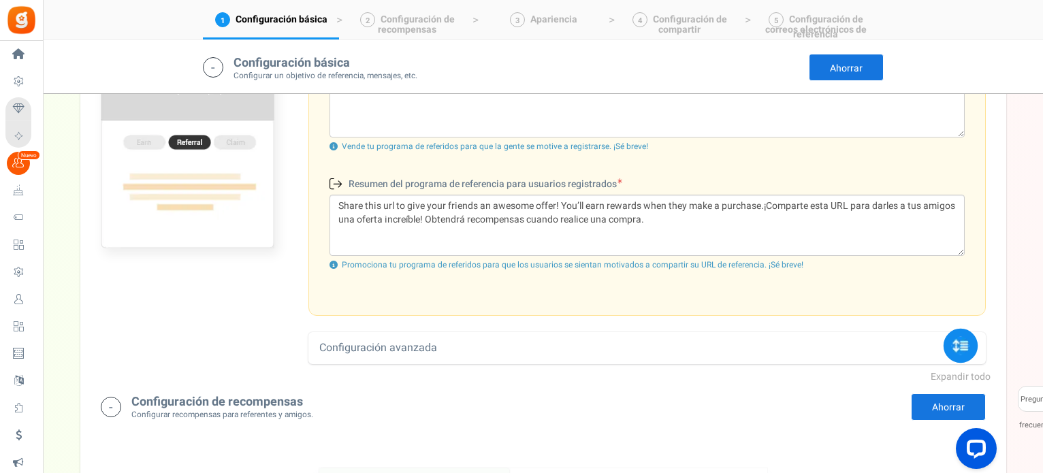
click at [956, 346] on icon at bounding box center [961, 345] width 34 height 34
click at [413, 343] on font "Configuración avanzada" at bounding box center [378, 348] width 118 height 16
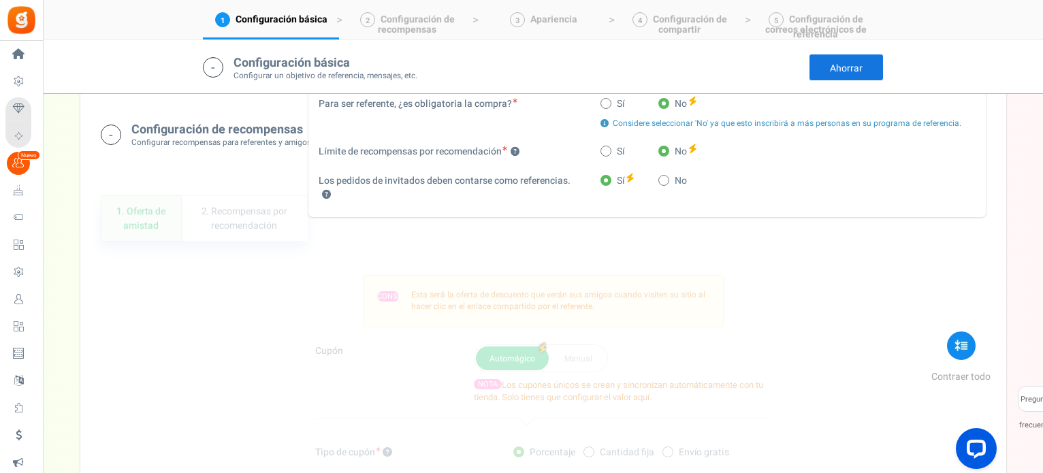
scroll to position [656, 0]
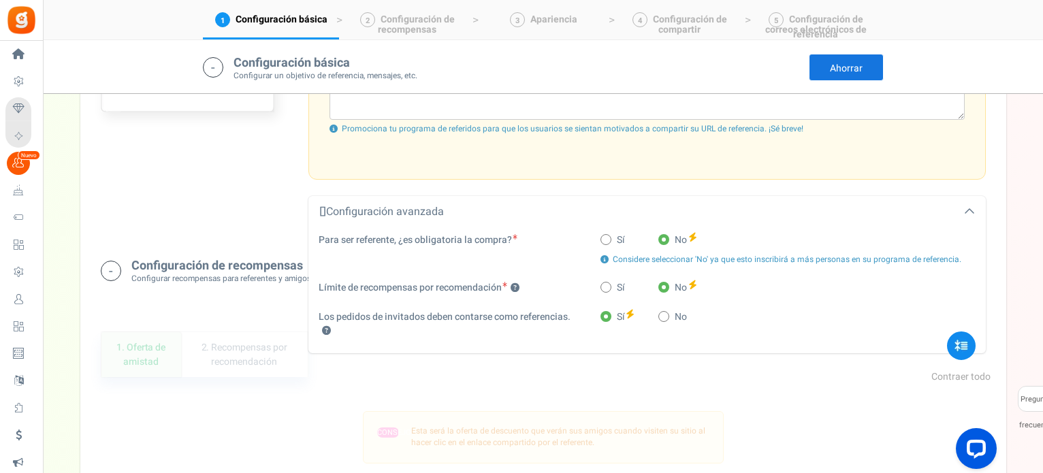
click at [972, 206] on icon at bounding box center [969, 211] width 11 height 11
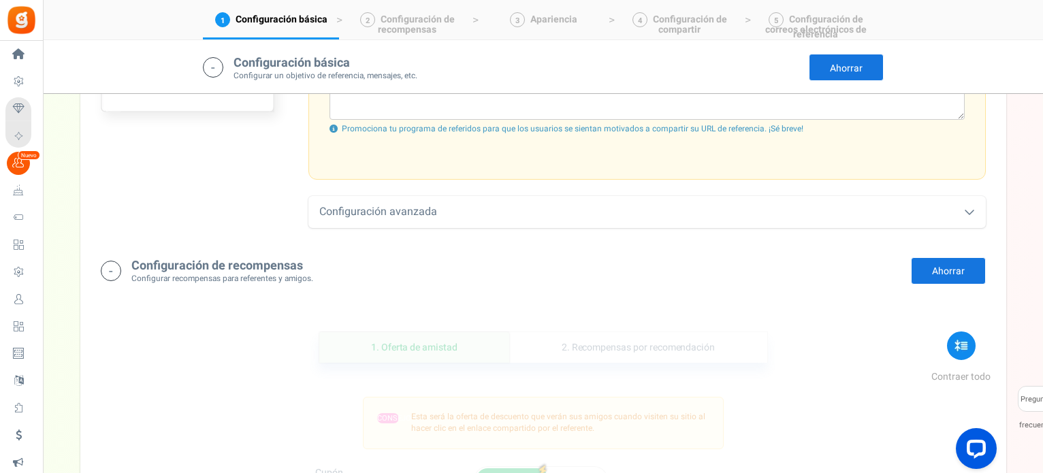
click at [112, 268] on icon at bounding box center [111, 271] width 20 height 20
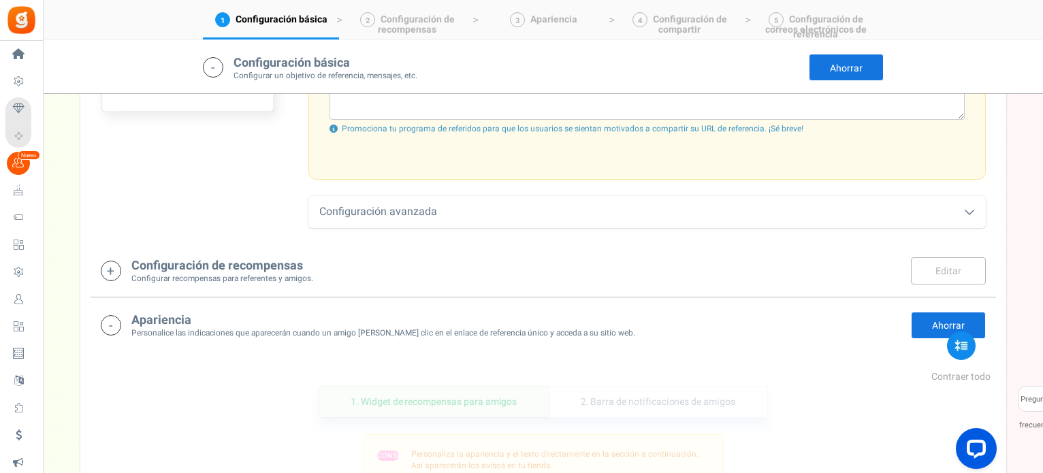
click at [116, 266] on icon at bounding box center [111, 271] width 20 height 20
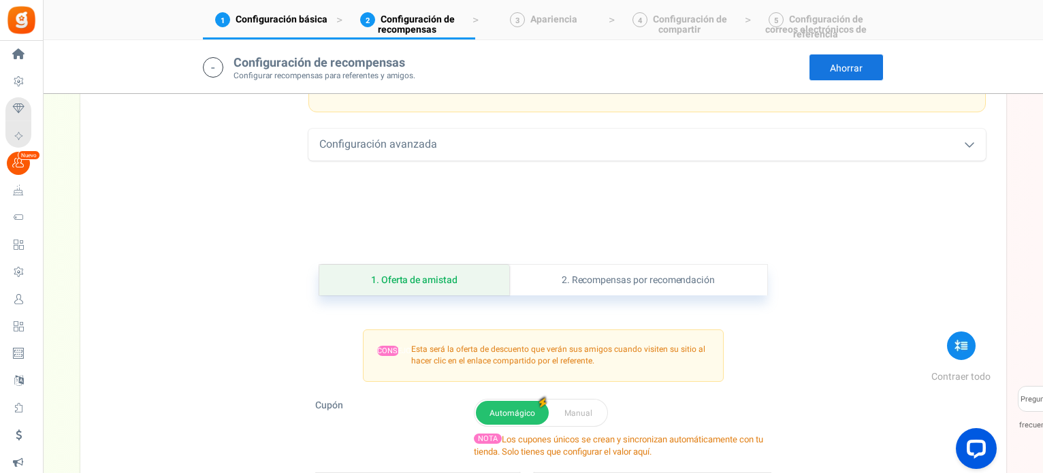
scroll to position [860, 0]
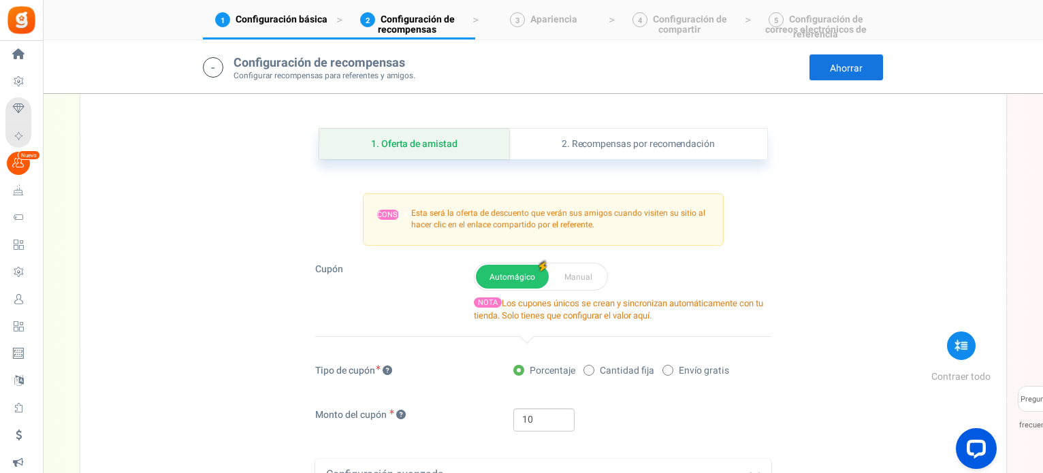
click at [591, 369] on icon at bounding box center [589, 370] width 3 height 3
click at [591, 368] on input "Cantidad fija" at bounding box center [588, 371] width 9 height 9
radio input "true"
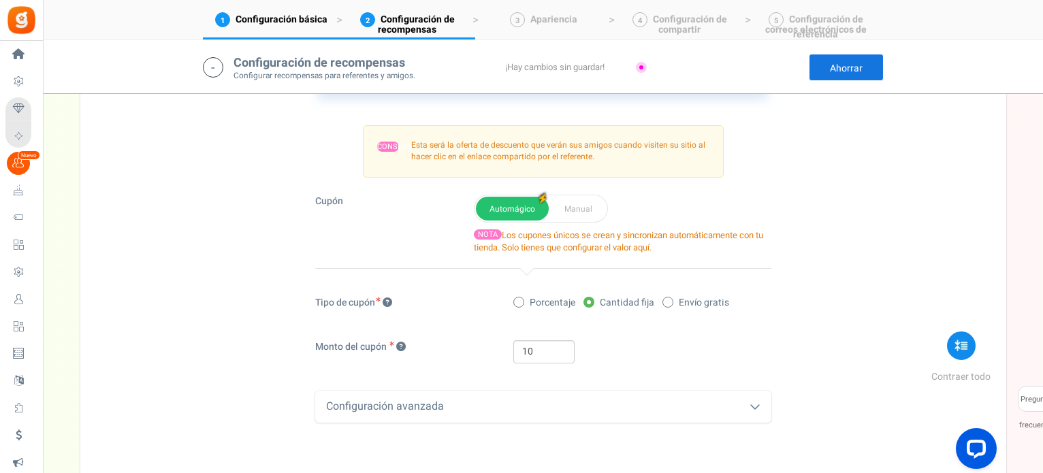
scroll to position [996, 0]
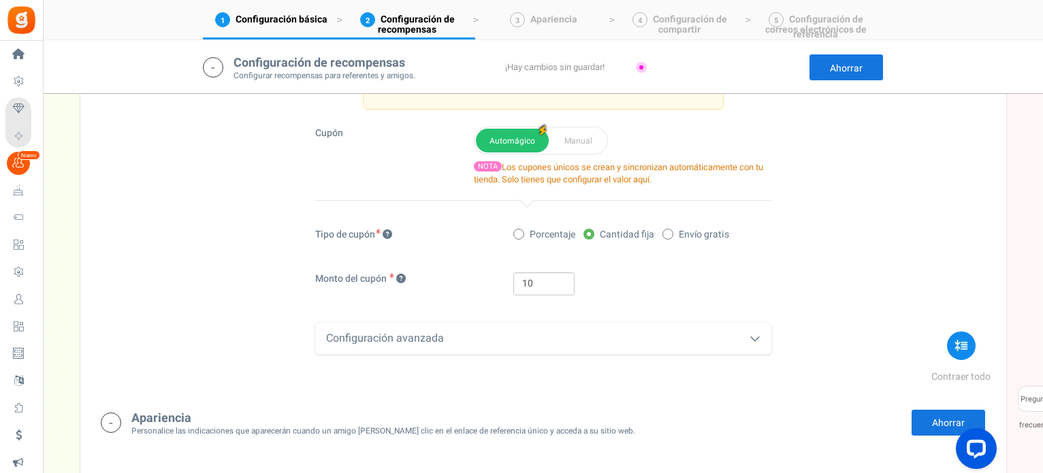
click at [750, 334] on icon at bounding box center [755, 338] width 11 height 11
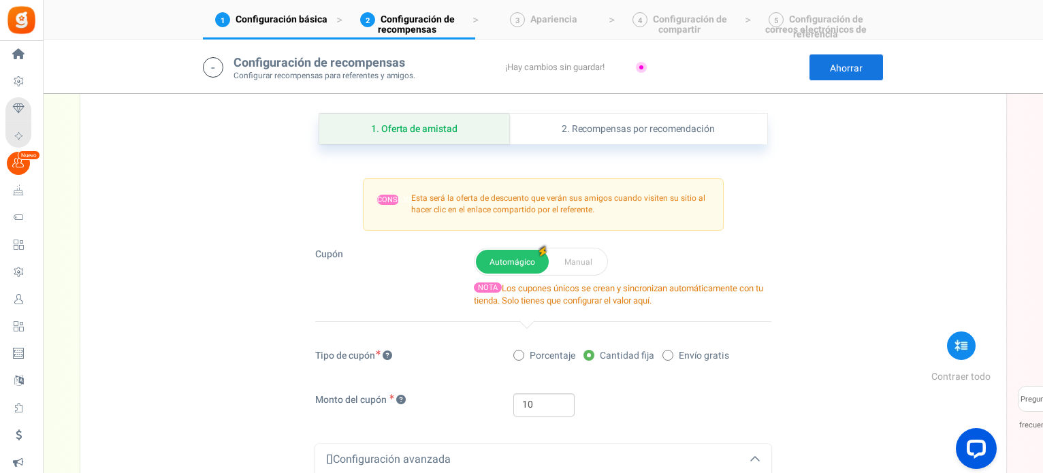
scroll to position [860, 0]
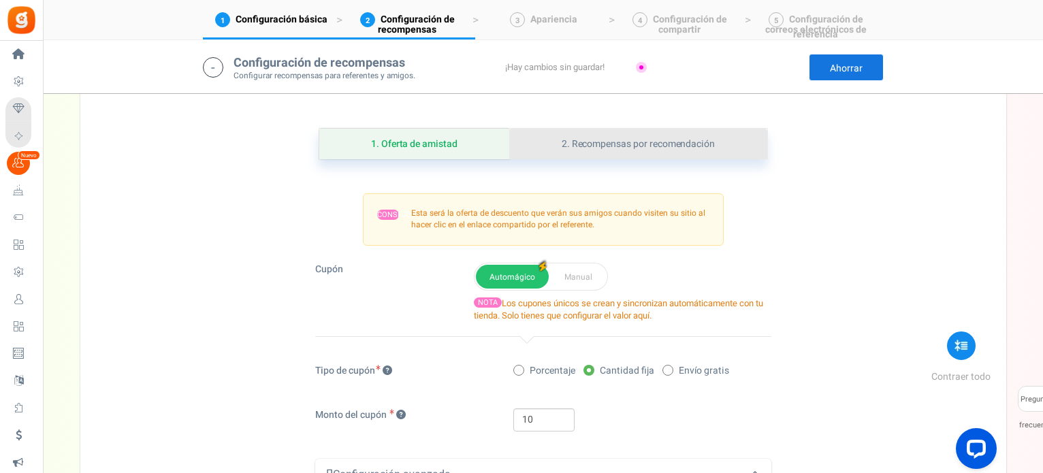
click at [651, 142] on font "2. Recompensas por recomendación" at bounding box center [638, 144] width 153 height 14
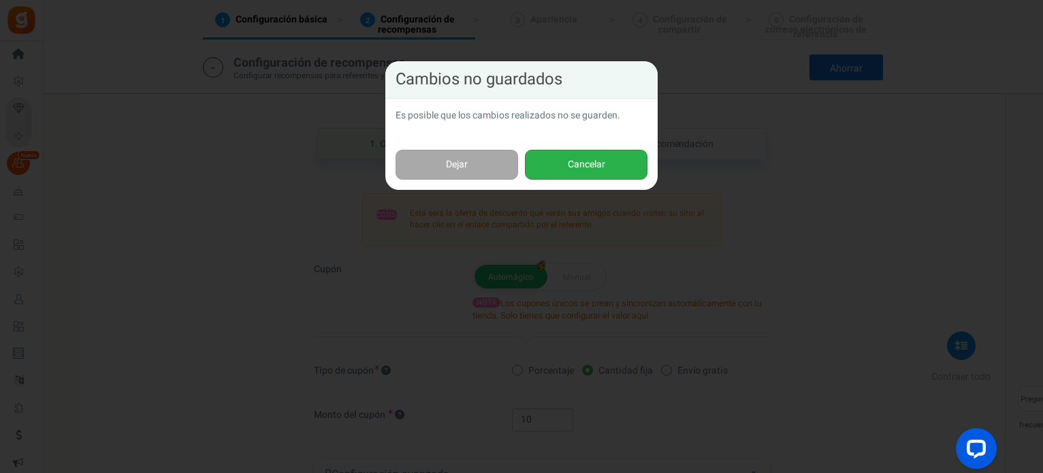
click at [568, 166] on font "Cancelar" at bounding box center [586, 164] width 37 height 14
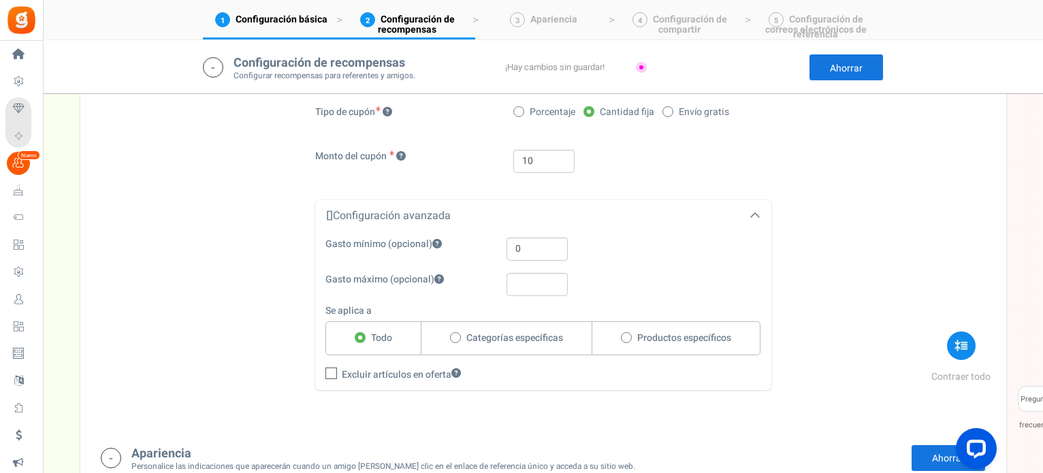
scroll to position [1336, 0]
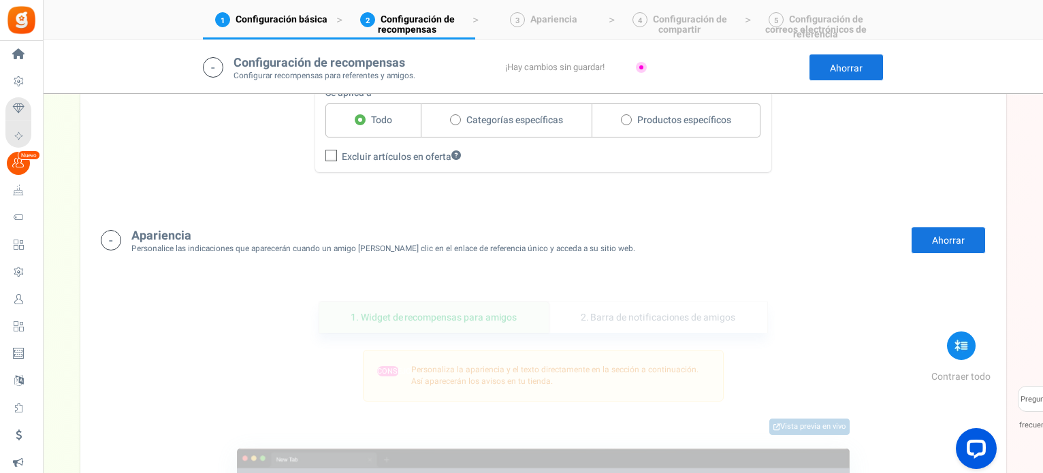
click at [928, 240] on link "Ahorrar" at bounding box center [948, 240] width 75 height 27
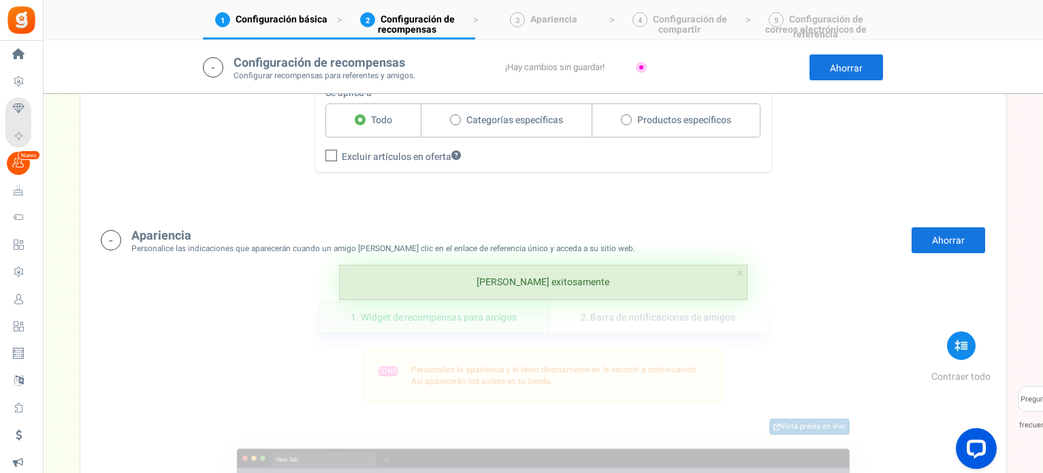
click at [112, 236] on icon at bounding box center [111, 240] width 20 height 20
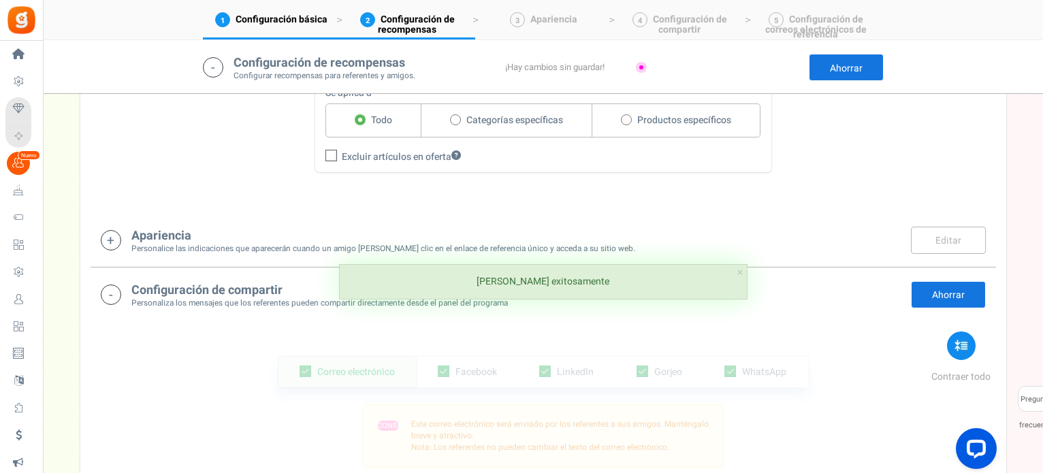
click at [112, 236] on icon at bounding box center [111, 240] width 20 height 20
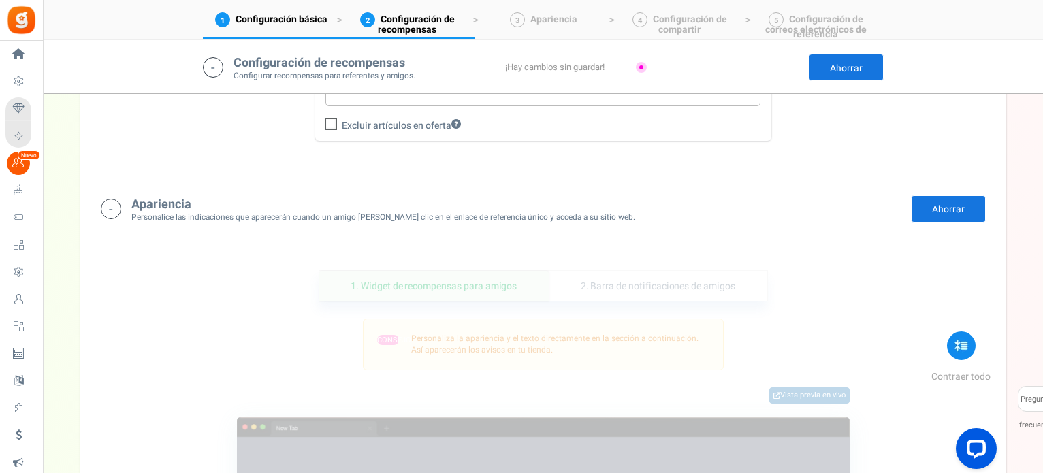
scroll to position [1304, 0]
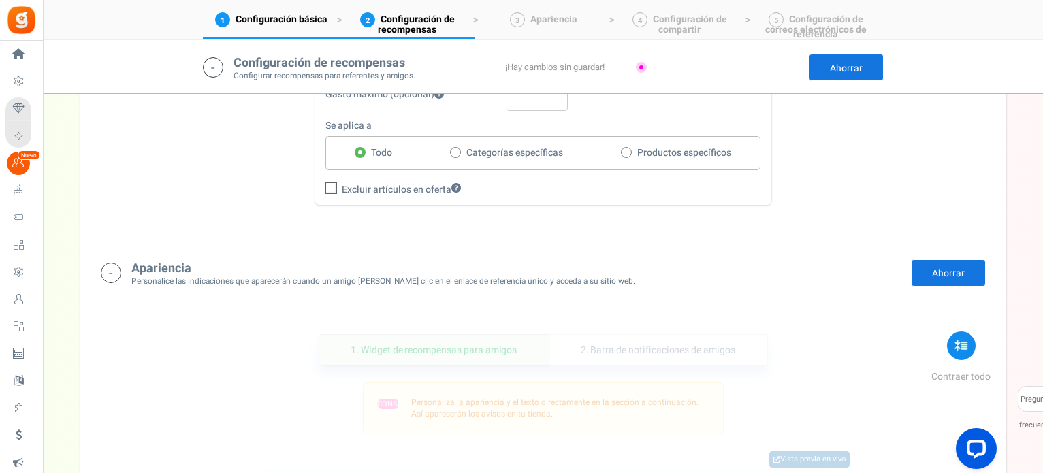
click at [111, 268] on icon at bounding box center [111, 273] width 20 height 20
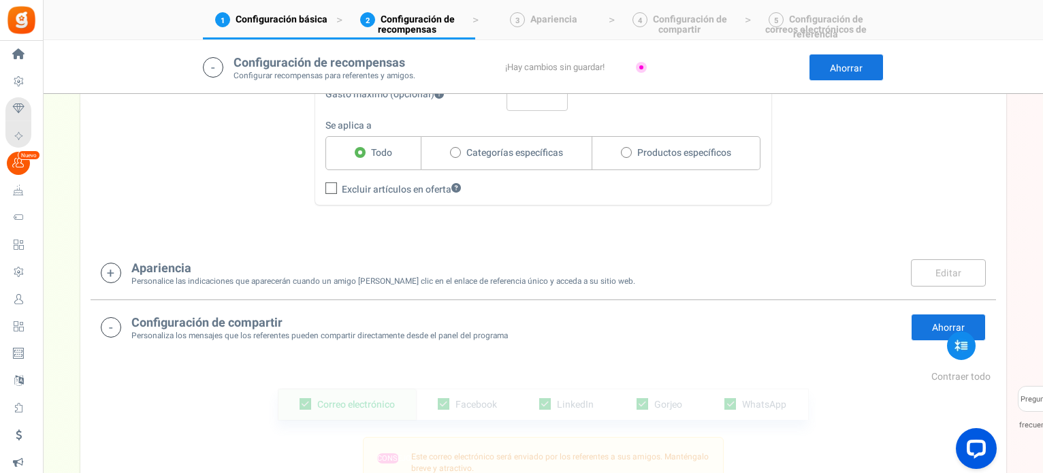
click at [111, 319] on icon at bounding box center [111, 327] width 20 height 20
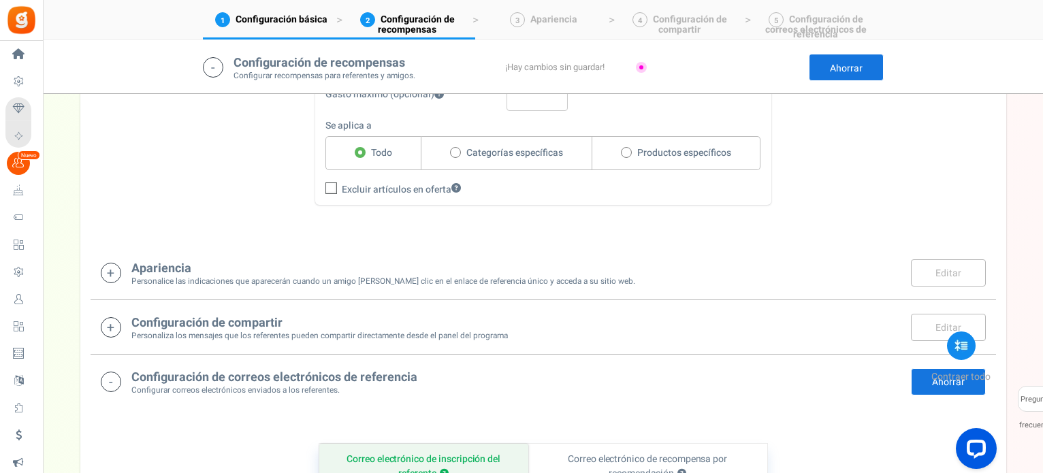
scroll to position [1440, 0]
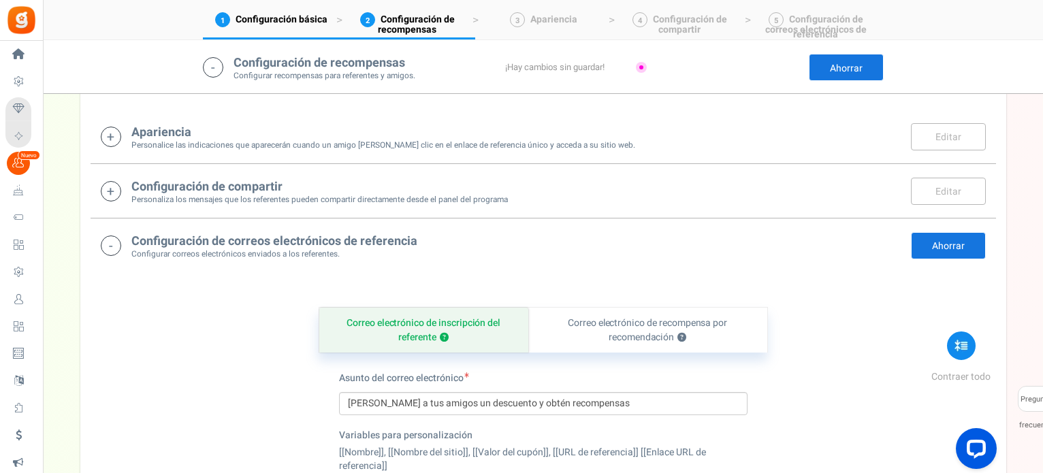
click at [110, 245] on icon at bounding box center [111, 246] width 20 height 20
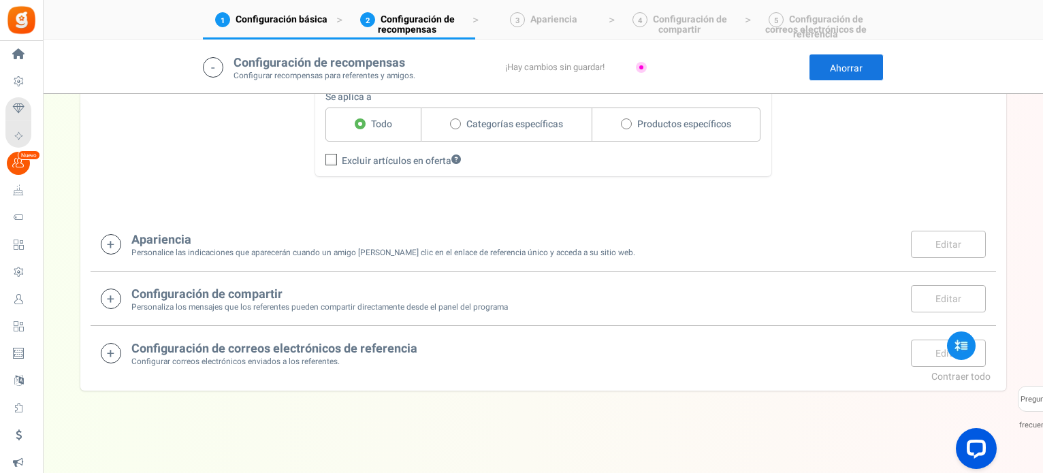
scroll to position [1329, 0]
click at [294, 293] on h4 "Configuración de compartir" at bounding box center [319, 298] width 377 height 14
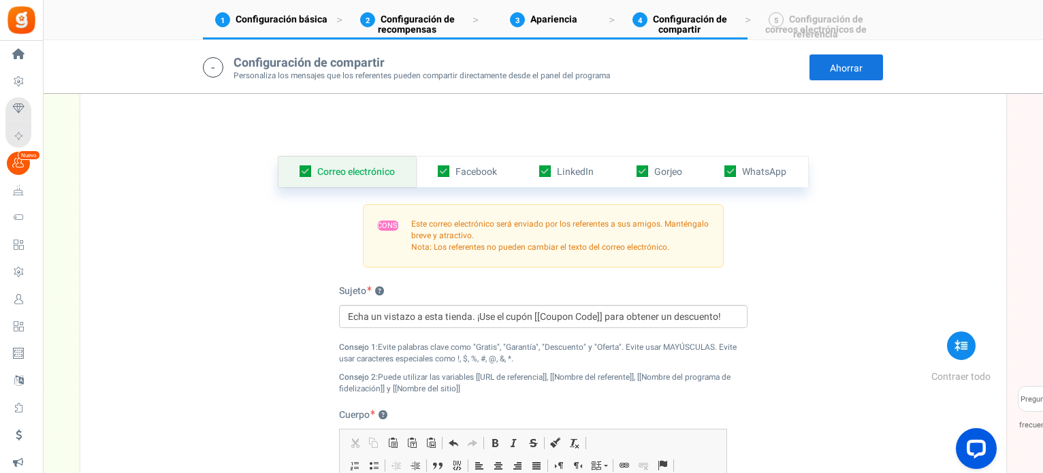
scroll to position [1562, 0]
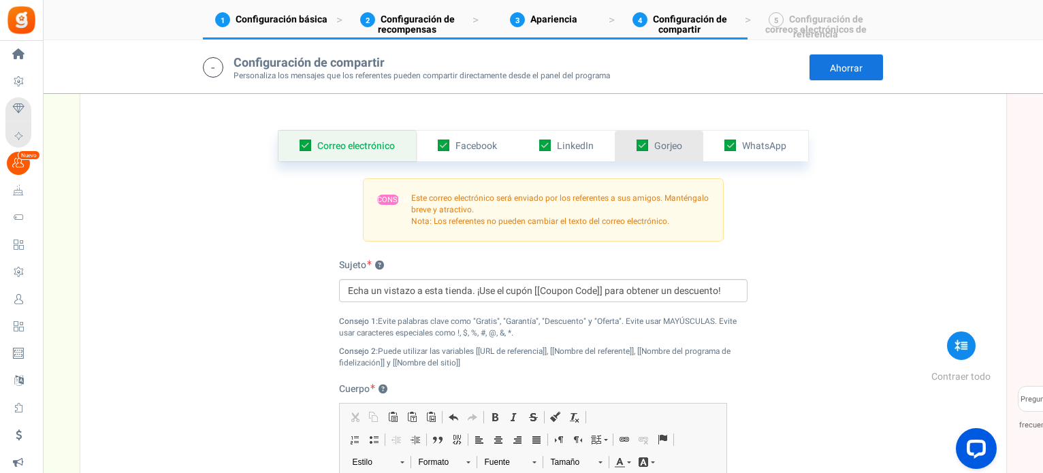
drag, startPoint x: 645, startPoint y: 141, endPoint x: 622, endPoint y: 148, distance: 24.3
click at [645, 141] on icon at bounding box center [643, 146] width 12 height 12
click at [632, 142] on input "checkbox" at bounding box center [627, 146] width 9 height 9
checkbox input "false"
click at [546, 141] on icon at bounding box center [545, 146] width 12 height 12
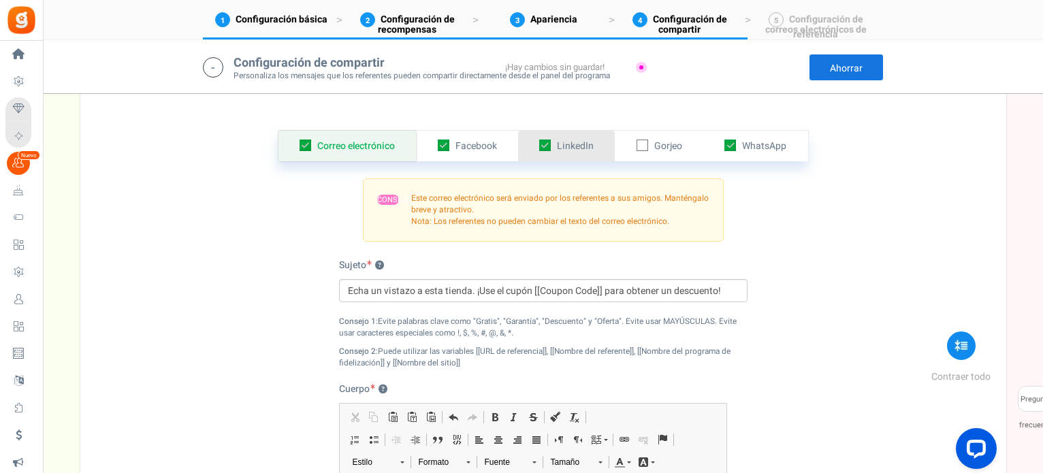
click at [535, 142] on input "checkbox" at bounding box center [530, 146] width 9 height 9
checkbox input "false"
click at [443, 142] on icon at bounding box center [444, 146] width 12 height 12
click at [433, 142] on input "checkbox" at bounding box center [428, 146] width 9 height 9
checkbox input "false"
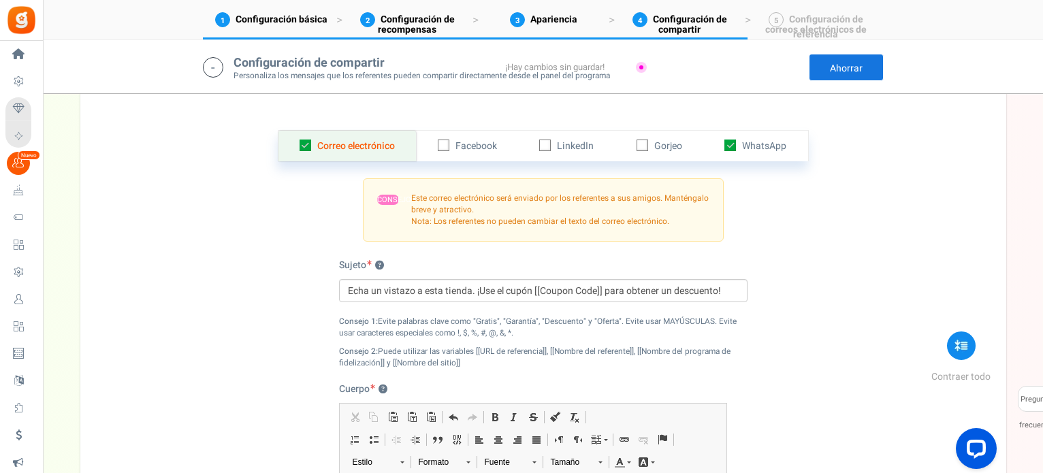
click at [302, 145] on icon at bounding box center [306, 146] width 12 height 12
click at [295, 145] on input "checkbox" at bounding box center [290, 146] width 9 height 9
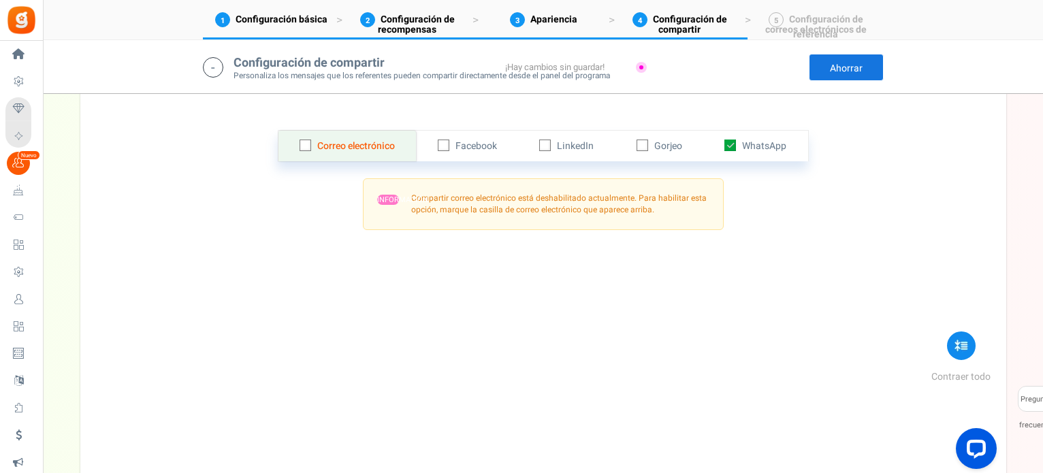
click at [311, 139] on link "Correo electrónico" at bounding box center [348, 146] width 138 height 31
click at [306, 144] on icon at bounding box center [306, 146] width 9 height 9
click at [295, 144] on input "checkbox" at bounding box center [290, 146] width 9 height 9
checkbox input "true"
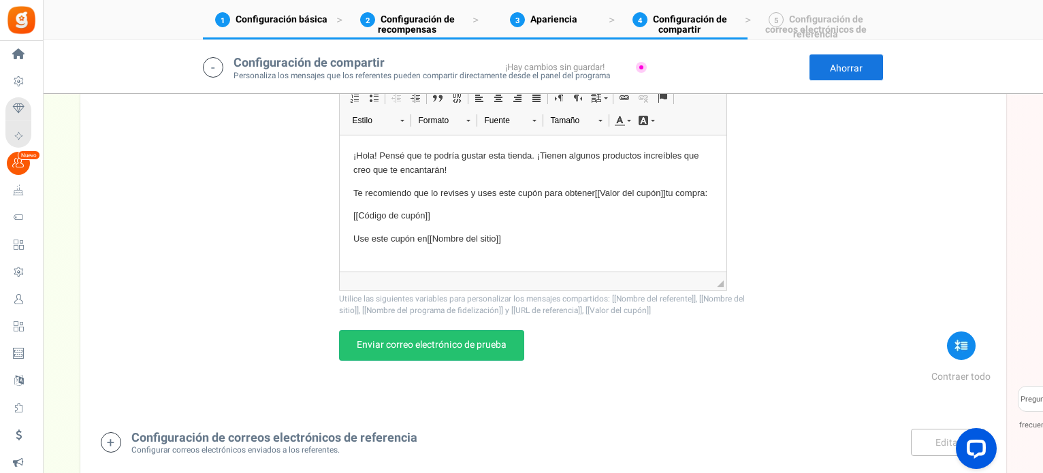
scroll to position [1990, 0]
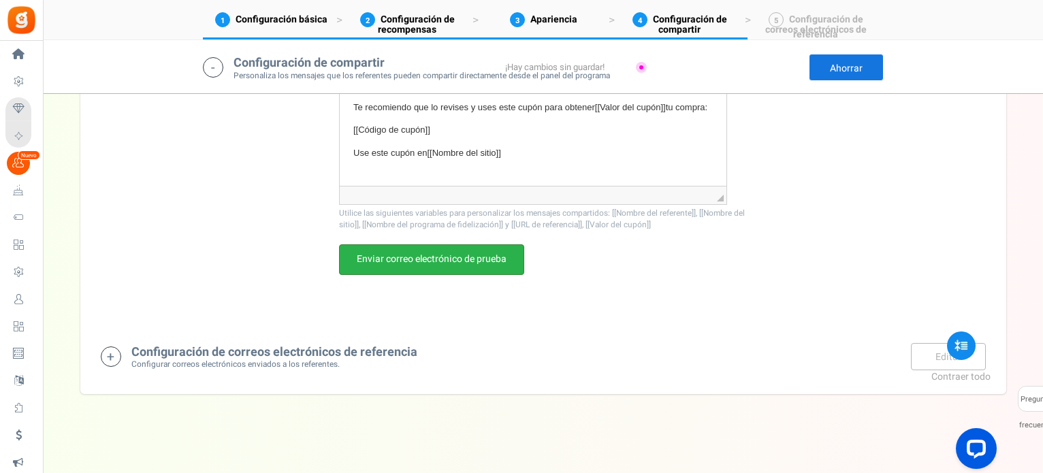
click at [417, 261] on font "Enviar correo electrónico de prueba" at bounding box center [432, 260] width 150 height 14
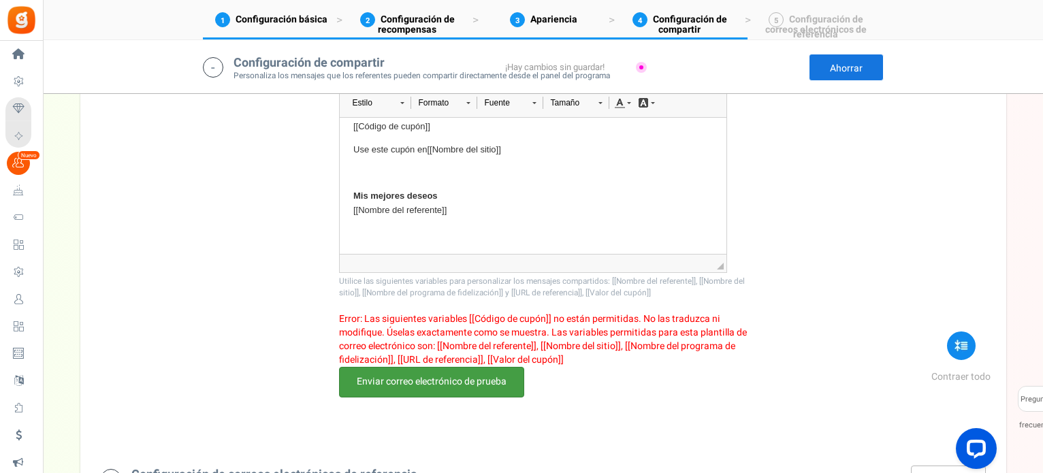
scroll to position [2045, 0]
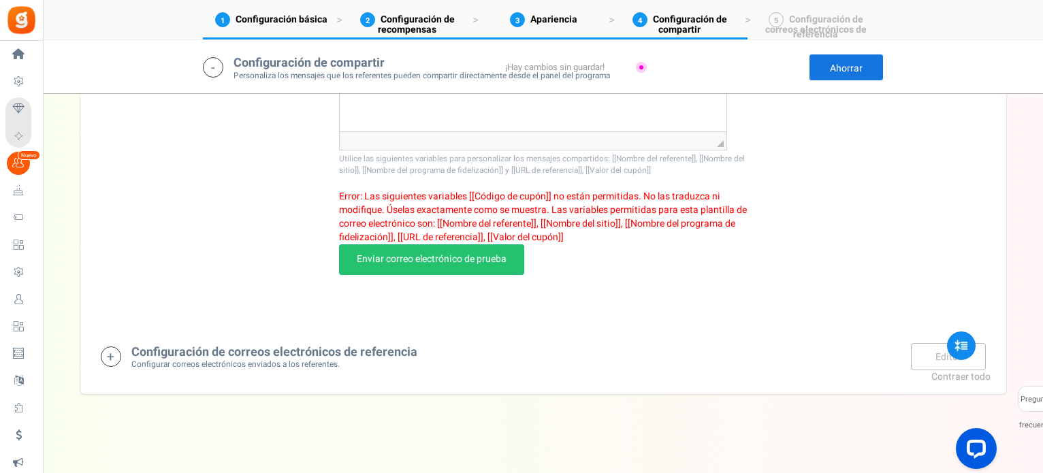
click at [175, 359] on font "Configurar correos electrónicos enviados a los referentes." at bounding box center [235, 365] width 208 height 12
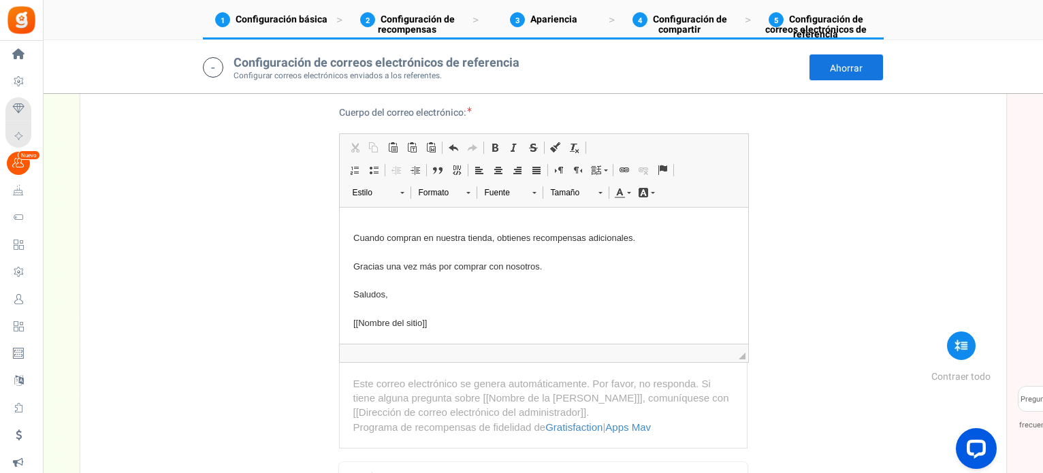
scroll to position [2741, 0]
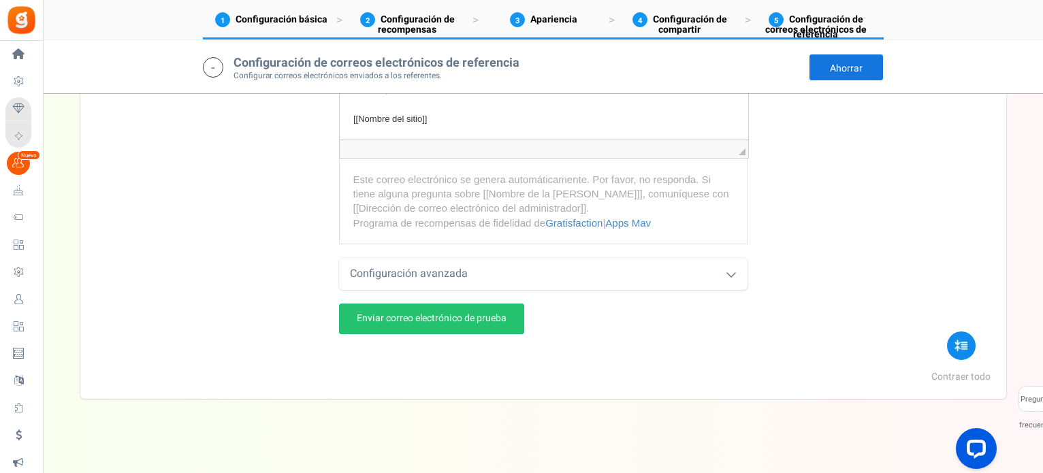
click at [446, 266] on font "Configuración avanzada" at bounding box center [409, 274] width 118 height 16
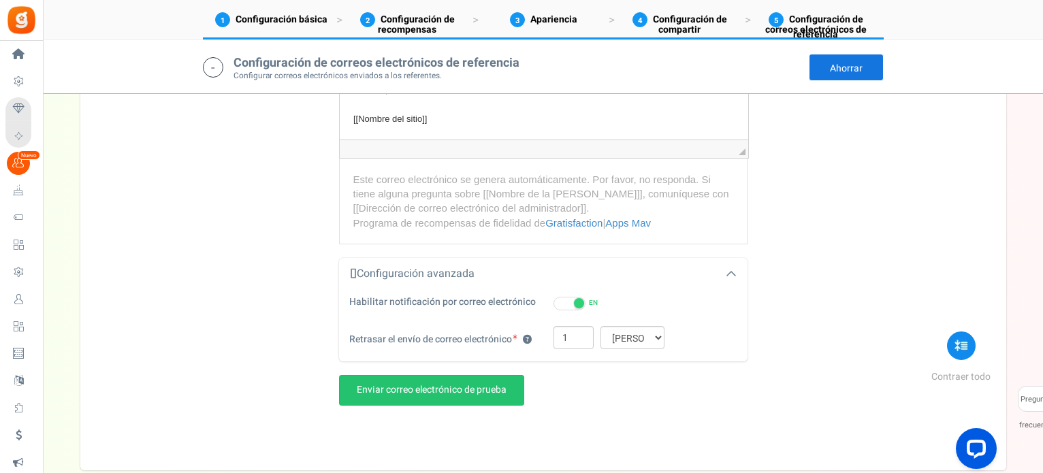
click at [446, 266] on font "Configuración avanzada" at bounding box center [416, 274] width 118 height 16
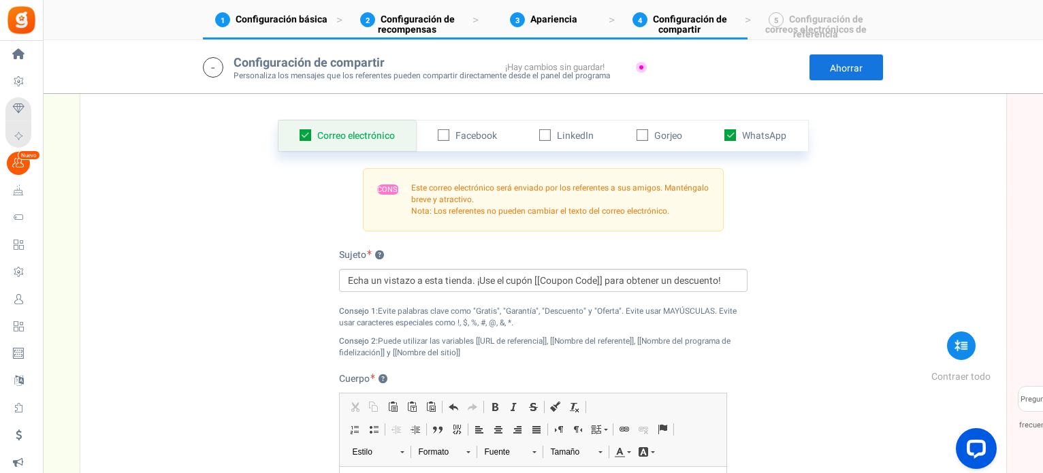
scroll to position [1379, 0]
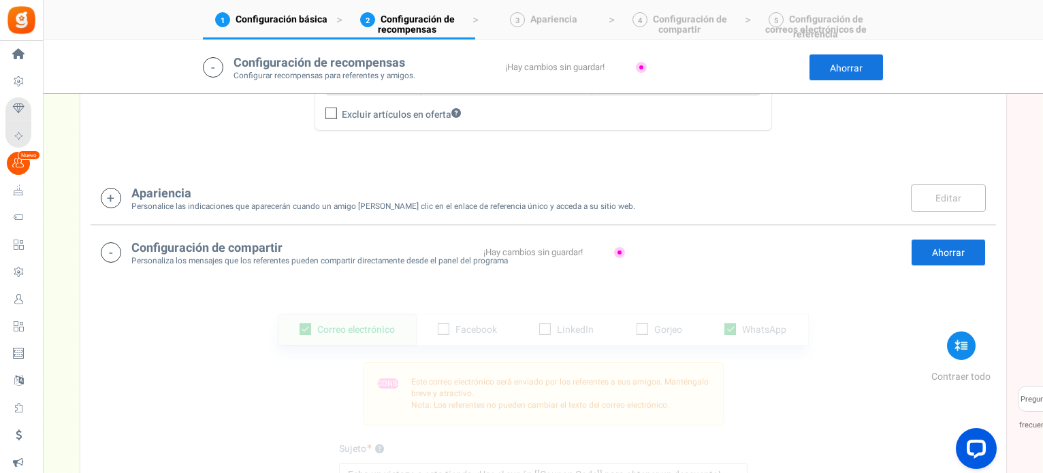
click at [950, 251] on font "Ahorrar" at bounding box center [948, 254] width 33 height 14
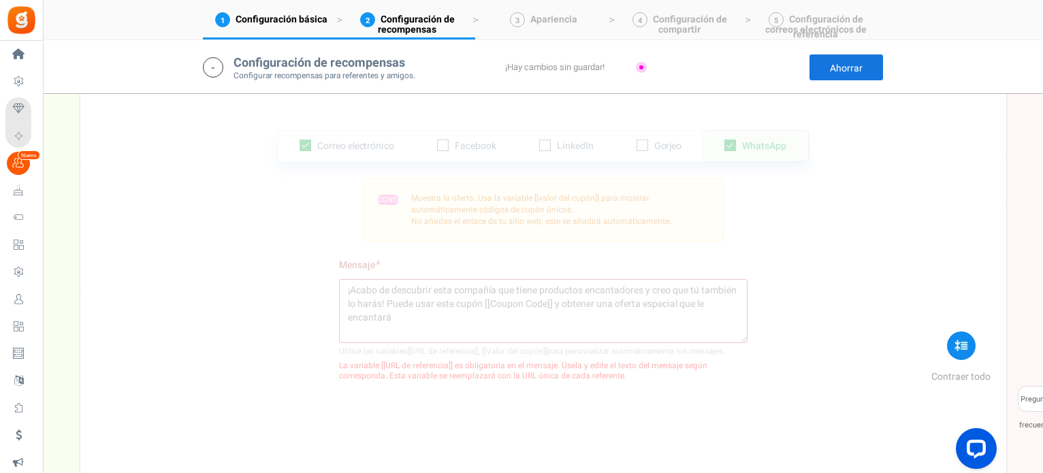
scroll to position [1358, 0]
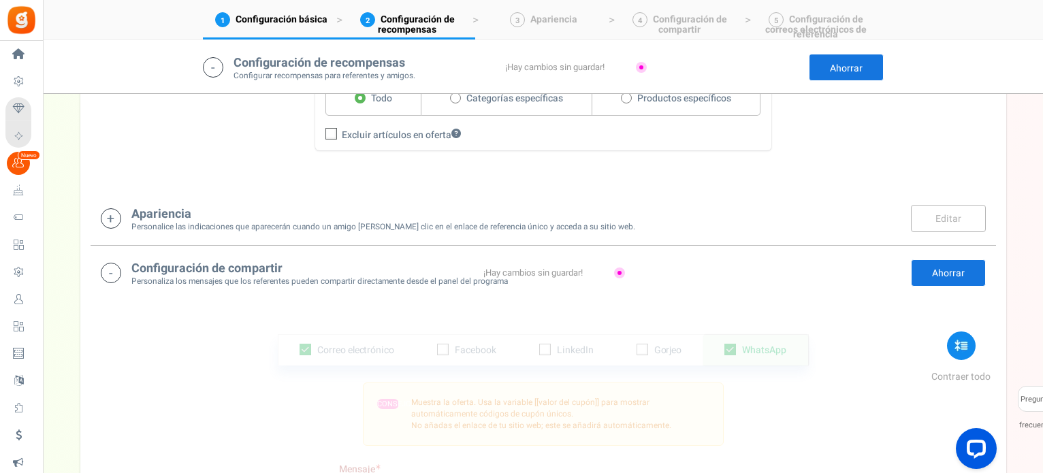
click at [114, 268] on icon at bounding box center [111, 273] width 20 height 20
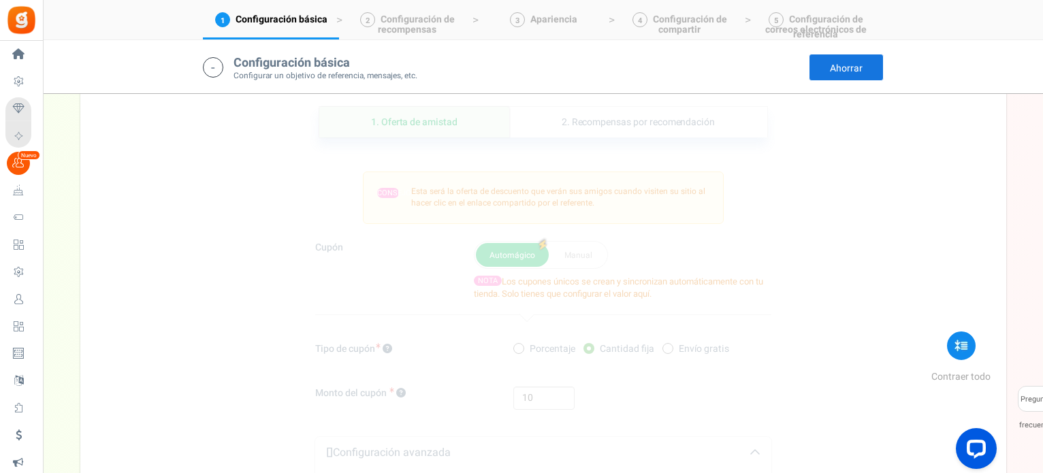
scroll to position [745, 0]
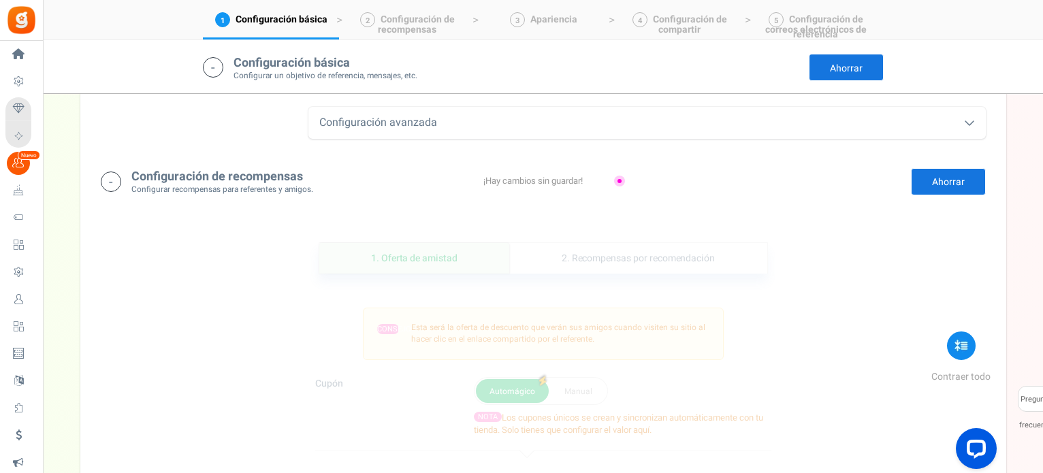
click at [926, 181] on link "Ahorrar" at bounding box center [948, 181] width 75 height 27
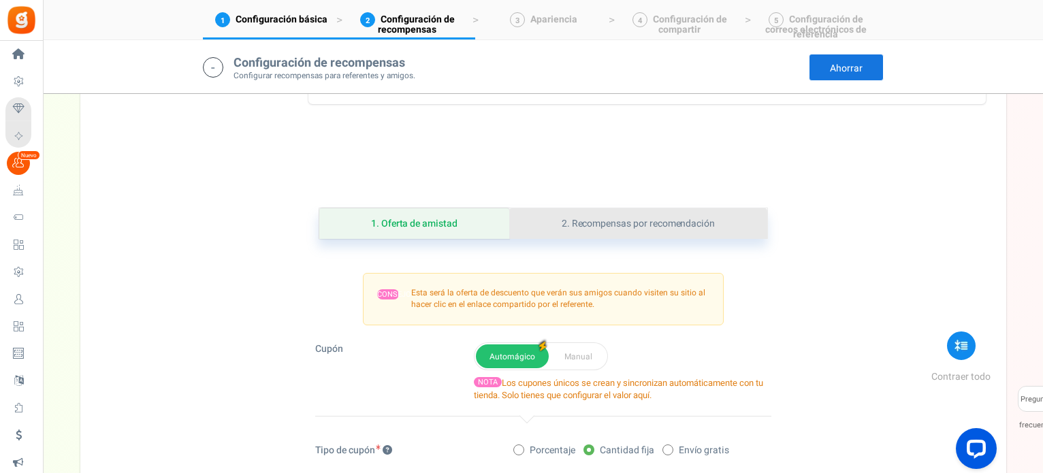
scroll to position [813, 0]
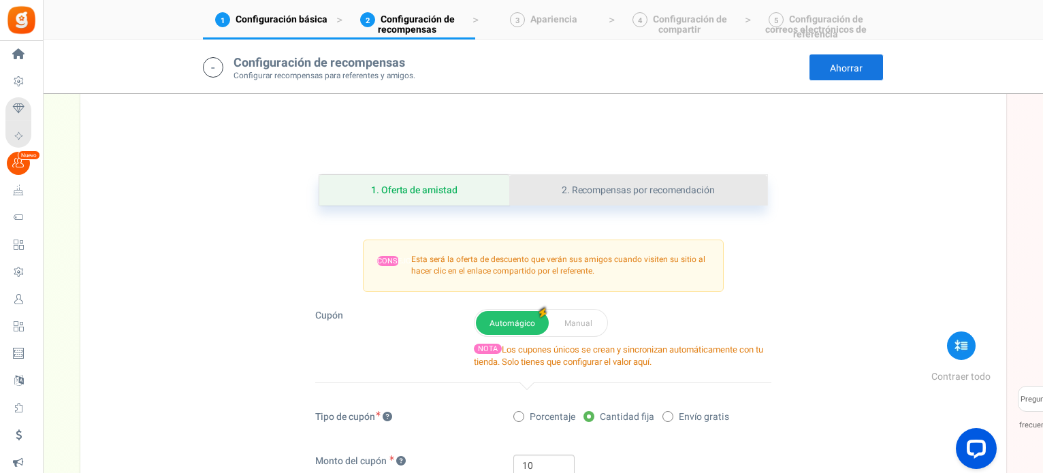
click at [602, 191] on font "2. Recompensas por recomendación" at bounding box center [638, 190] width 153 height 14
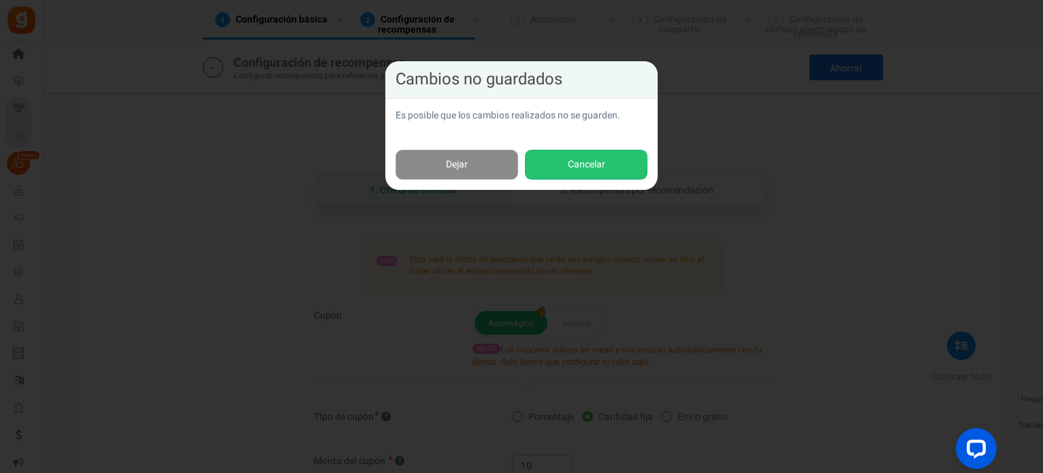
click at [496, 163] on link "Dejar" at bounding box center [457, 165] width 123 height 31
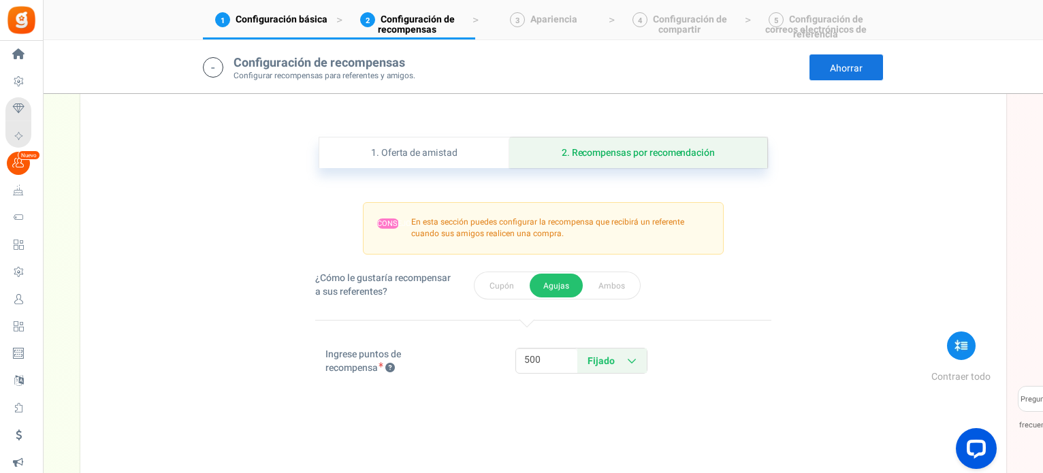
scroll to position [949, 0]
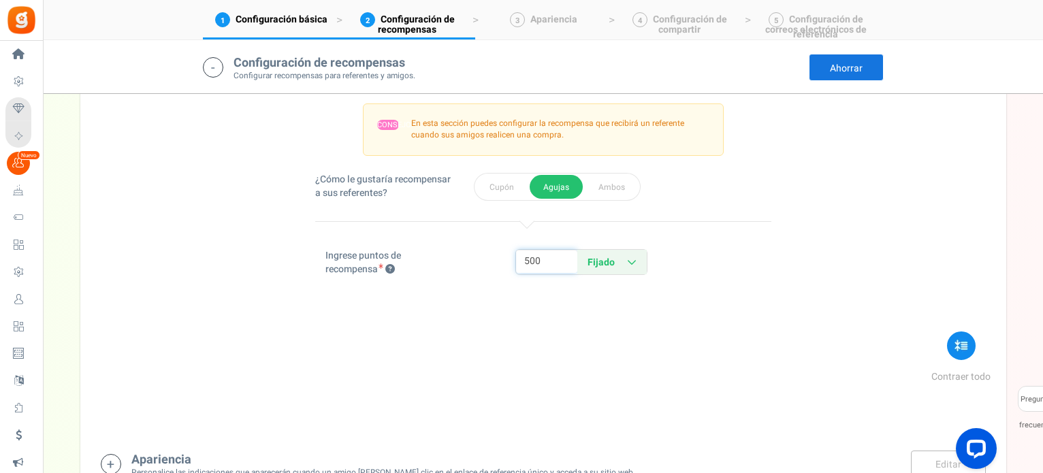
drag, startPoint x: 526, startPoint y: 261, endPoint x: 501, endPoint y: 262, distance: 25.2
click at [509, 261] on div "10 500 Fijado Porcentaje Fijado Porcentaje Para activar el porcentaje , el obje…" at bounding box center [638, 262] width 266 height 26
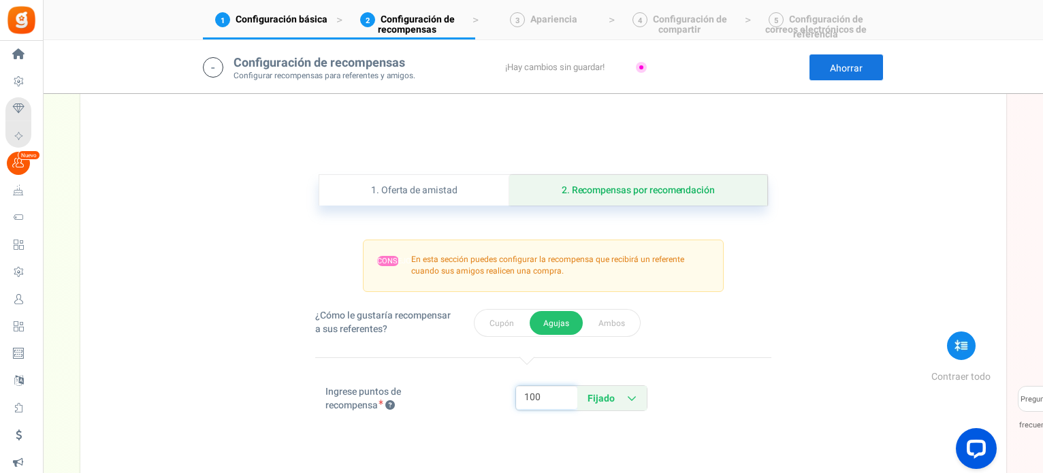
type input "100"
click at [215, 64] on icon at bounding box center [213, 67] width 20 height 20
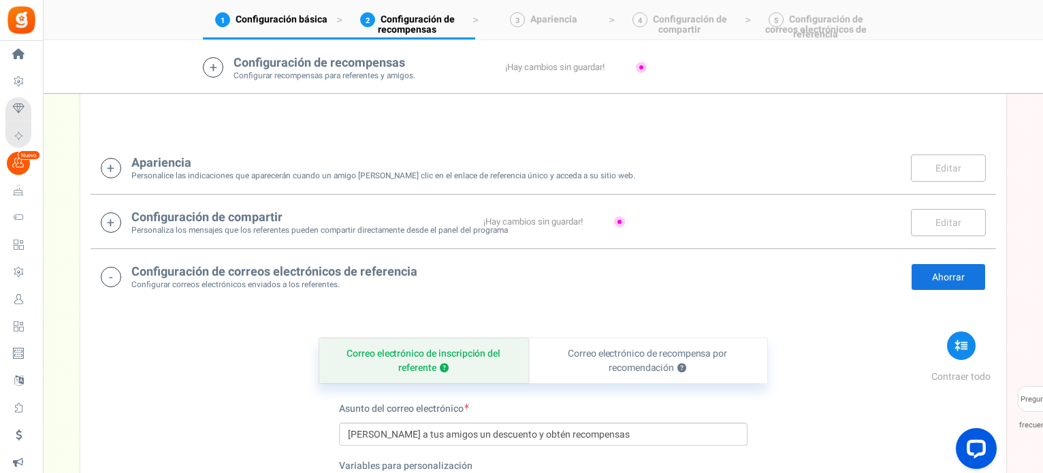
click at [215, 64] on icon at bounding box center [213, 67] width 20 height 20
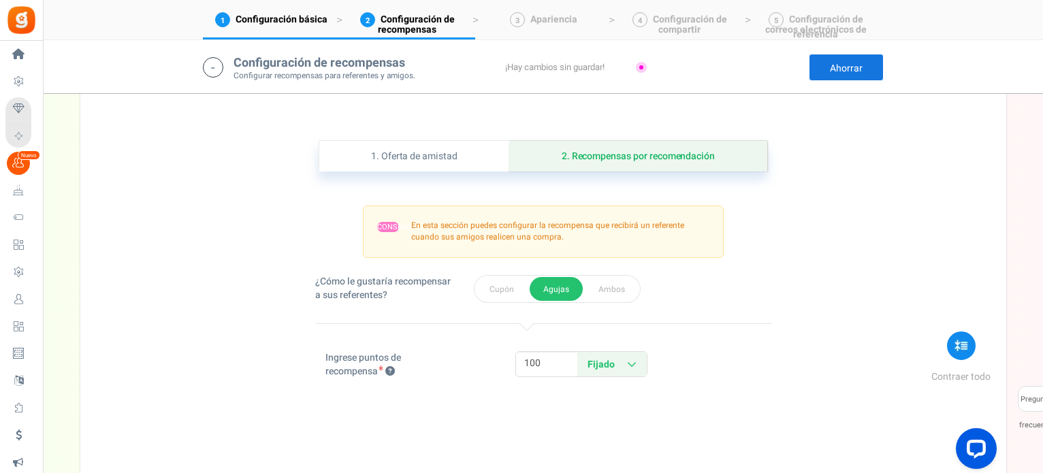
scroll to position [860, 0]
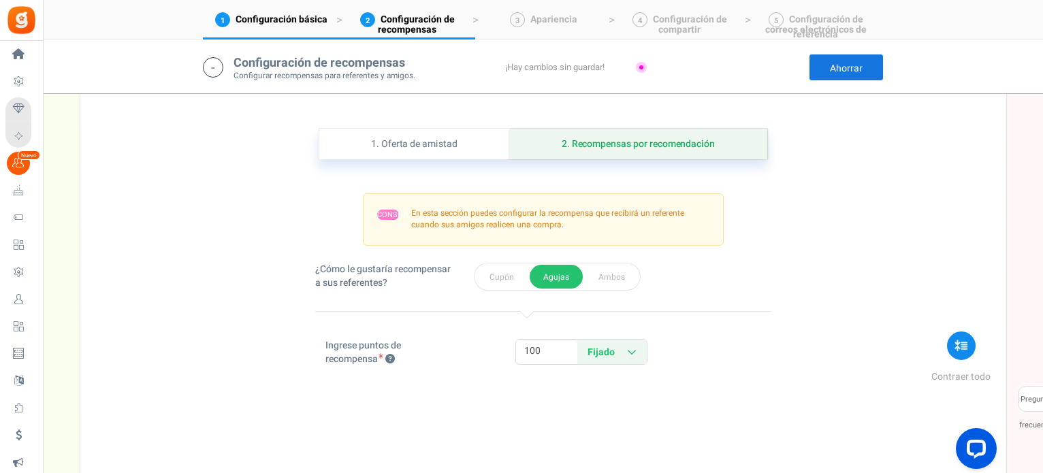
click at [822, 77] on link "Ahorrar" at bounding box center [846, 67] width 75 height 27
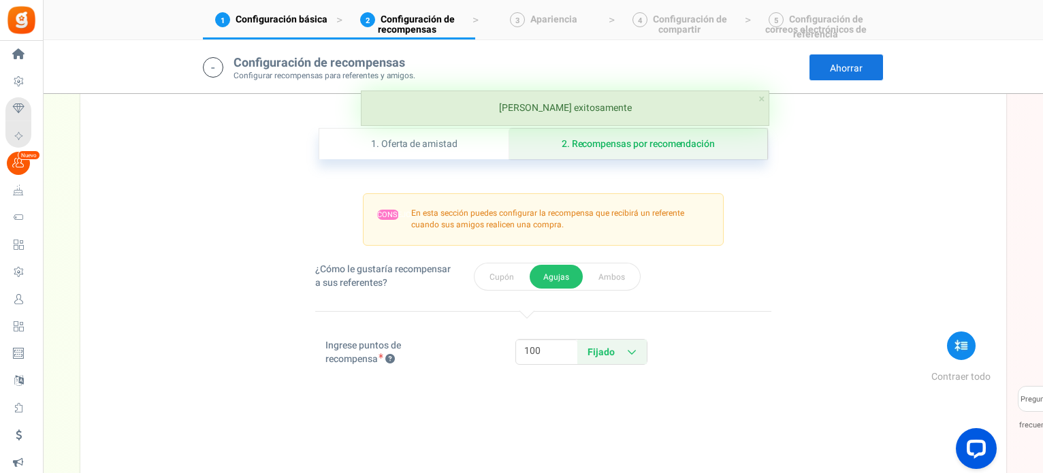
click at [217, 67] on icon at bounding box center [213, 67] width 20 height 20
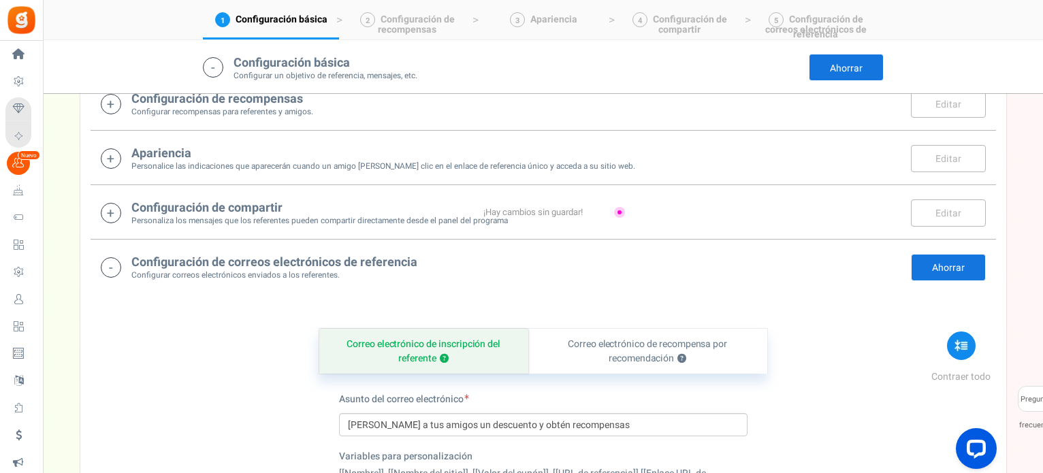
scroll to position [791, 0]
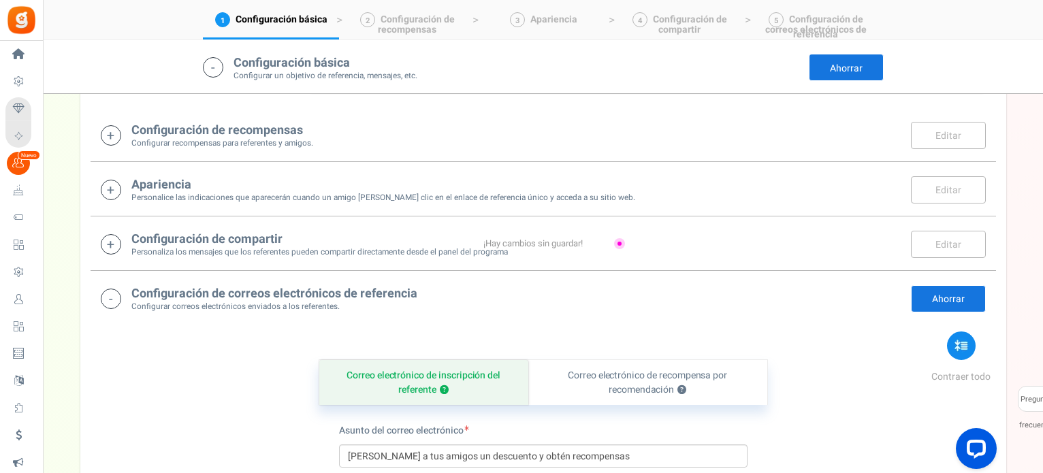
click at [397, 244] on h4 "Configuración de compartir" at bounding box center [319, 240] width 377 height 14
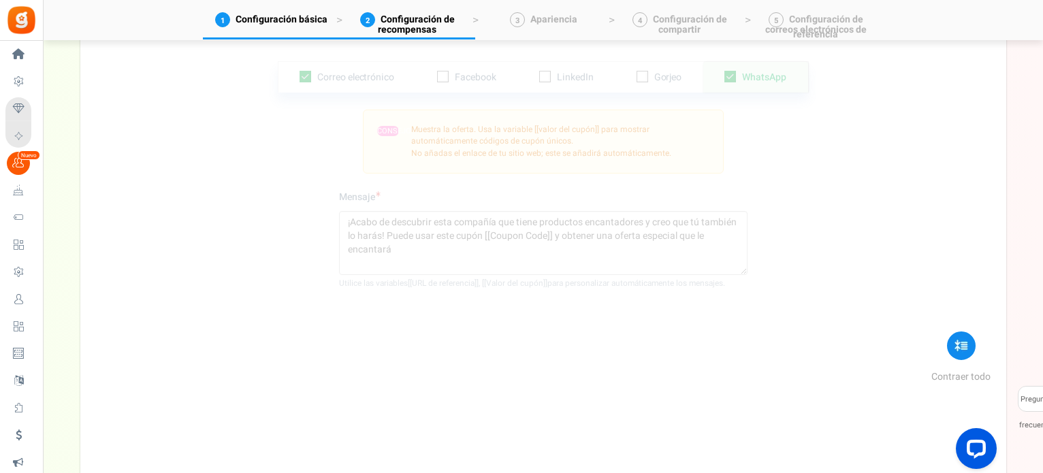
scroll to position [900, 0]
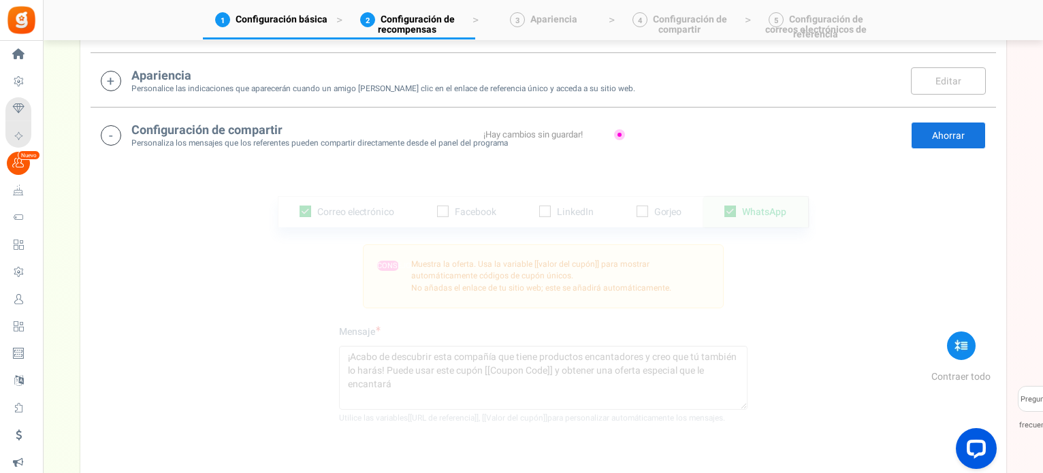
drag, startPoint x: 918, startPoint y: 133, endPoint x: 911, endPoint y: 137, distance: 7.9
click at [918, 133] on link "Ahorrar" at bounding box center [948, 135] width 75 height 27
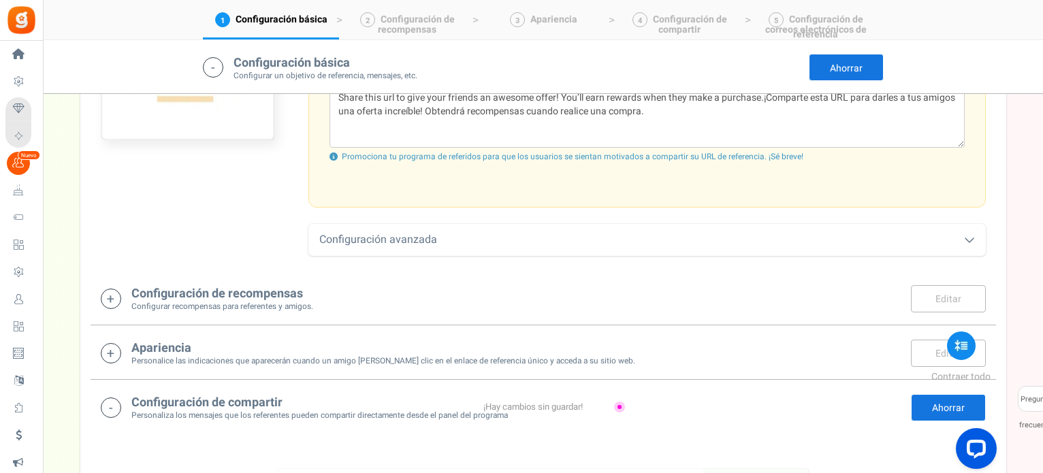
scroll to position [696, 0]
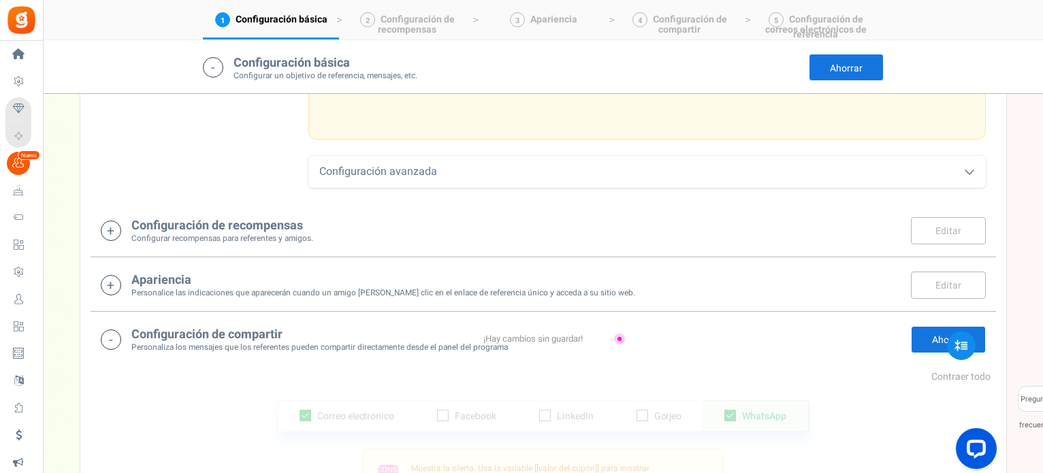
click at [932, 339] on font "Ahorrar" at bounding box center [948, 340] width 33 height 14
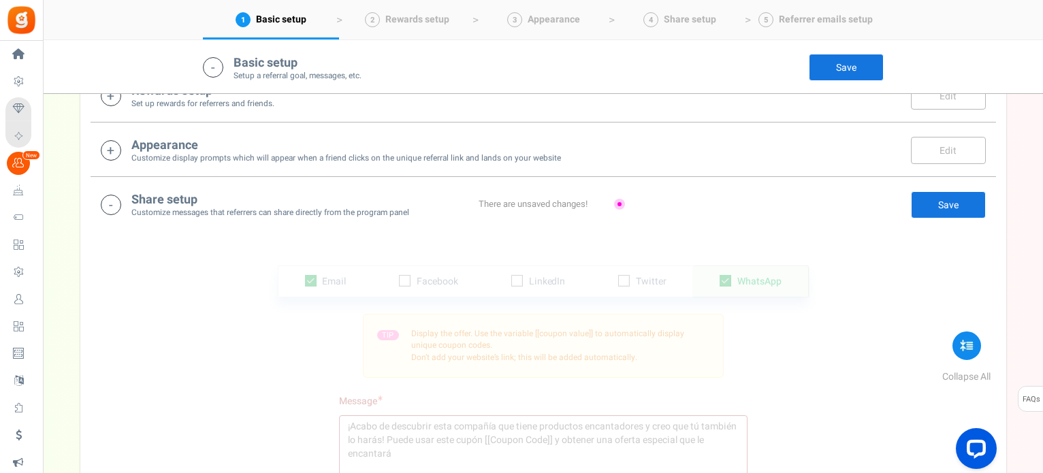
scroll to position [734, 0]
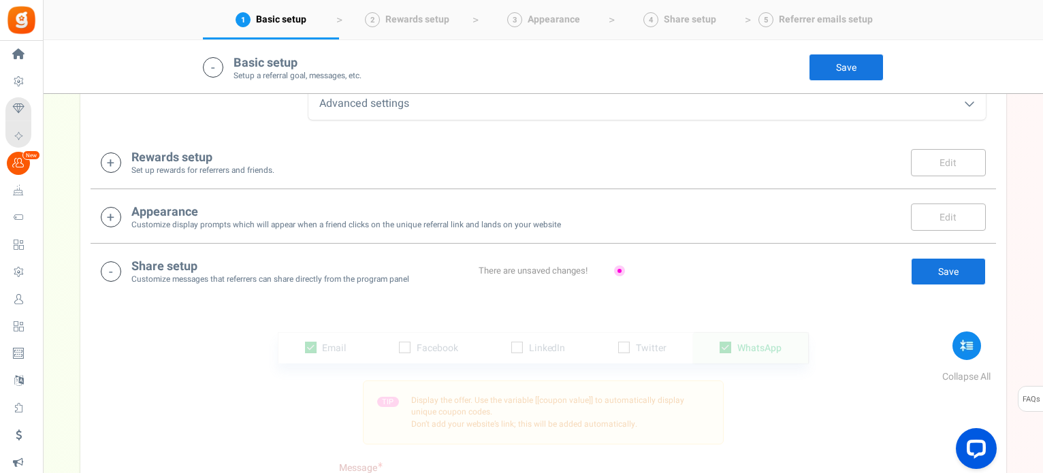
click at [943, 269] on link "Save" at bounding box center [948, 271] width 75 height 27
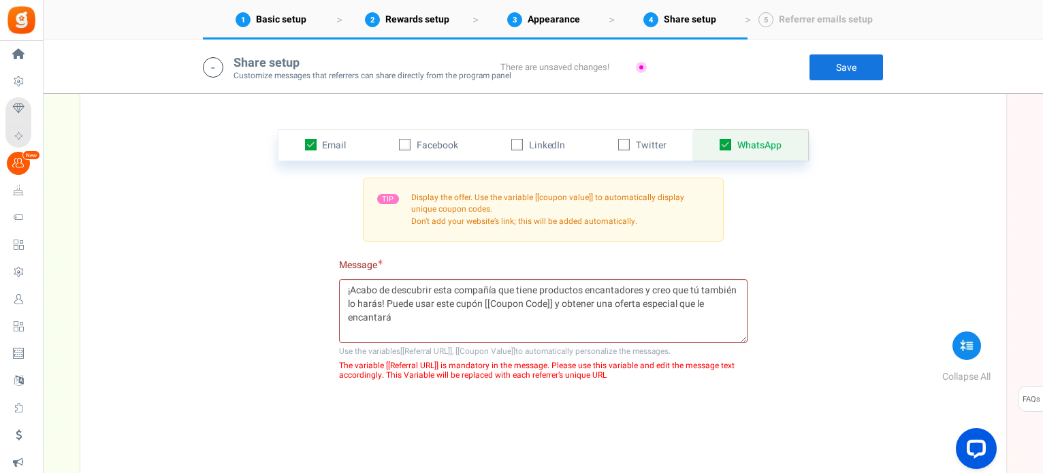
scroll to position [937, 0]
drag, startPoint x: 496, startPoint y: 288, endPoint x: 436, endPoint y: 283, distance: 60.2
click at [436, 283] on textarea "¡Acabo de descubrir esta compañía que tiene productos encantadores y creo que t…" at bounding box center [543, 311] width 409 height 64
drag, startPoint x: 528, startPoint y: 287, endPoint x: 569, endPoint y: 287, distance: 41.5
click at [569, 287] on textarea "¡Acabo de descubrir CIS Jewelry que tiene productos encantadores y creo que tú …" at bounding box center [543, 311] width 409 height 64
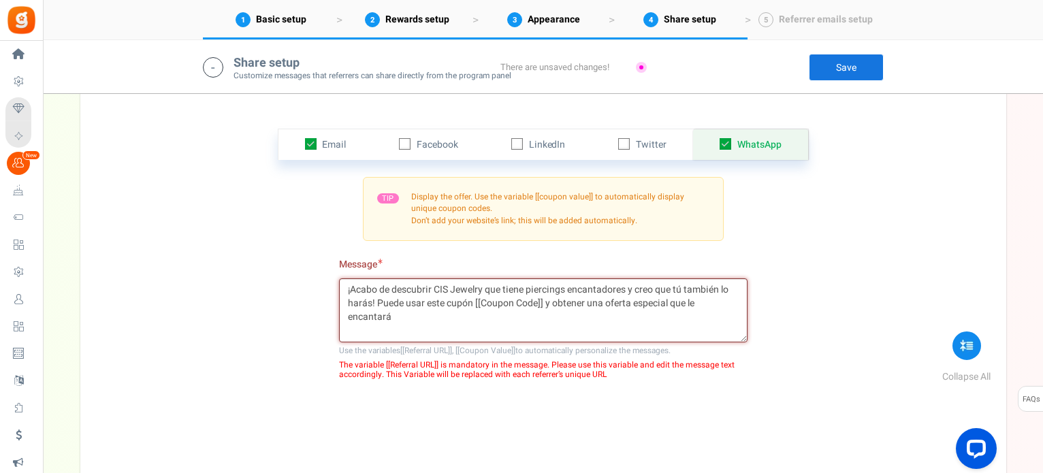
drag, startPoint x: 626, startPoint y: 287, endPoint x: 570, endPoint y: 284, distance: 56.0
click at [570, 284] on textarea "¡Acabo de descubrir CIS Jewelry que tiene piercings encantadores y creo que tú …" at bounding box center [543, 311] width 409 height 64
click at [526, 289] on textarea "¡Acabo de descubrir CIS Jewelry que tiene piercings y creo que tú también lo ha…" at bounding box center [543, 311] width 409 height 64
type textarea "¡Acabo de descubrir CIS Jewelry que tiene hermosos piercings y creo que tú tamb…"
click at [829, 73] on link "Save" at bounding box center [846, 67] width 75 height 27
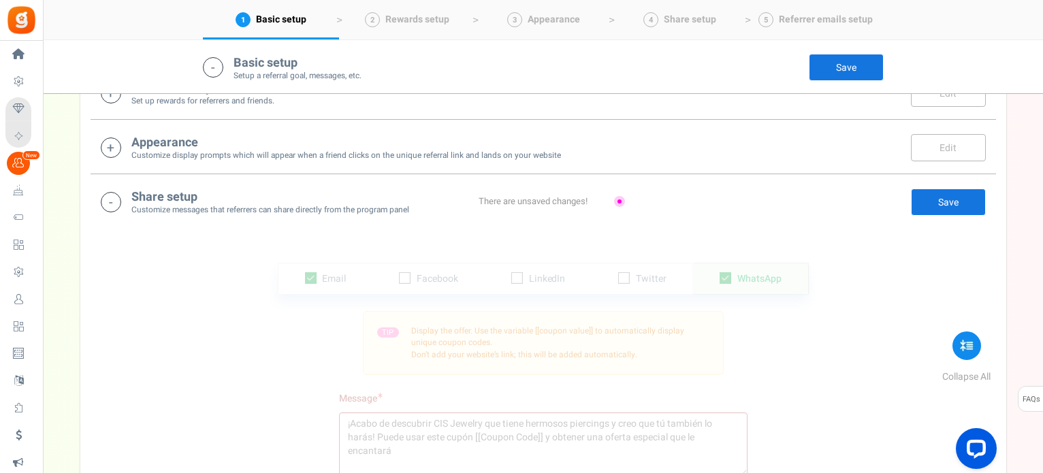
scroll to position [801, 0]
click at [924, 204] on link "Save" at bounding box center [948, 204] width 75 height 27
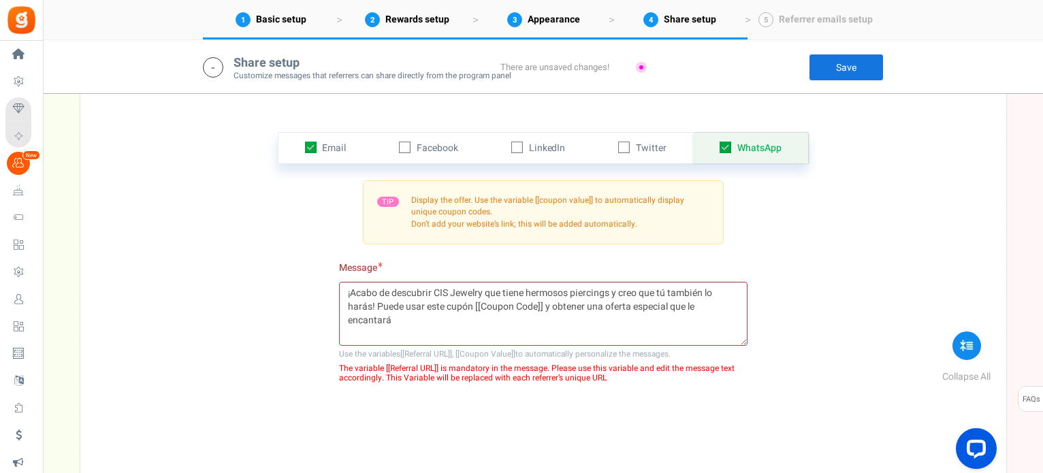
scroll to position [937, 0]
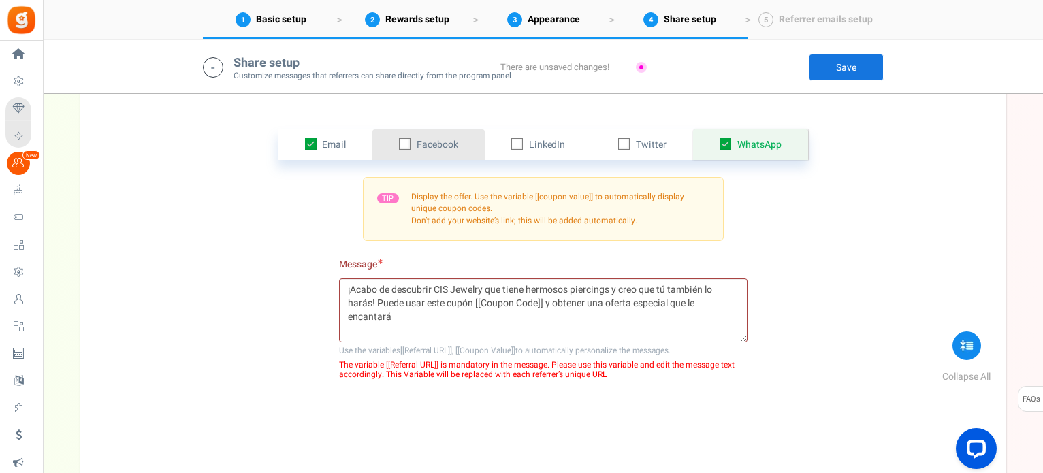
click at [405, 142] on icon at bounding box center [405, 144] width 9 height 9
click at [394, 142] on input "checkbox" at bounding box center [389, 144] width 9 height 9
checkbox input "true"
click at [631, 142] on link "Twitter" at bounding box center [642, 144] width 101 height 31
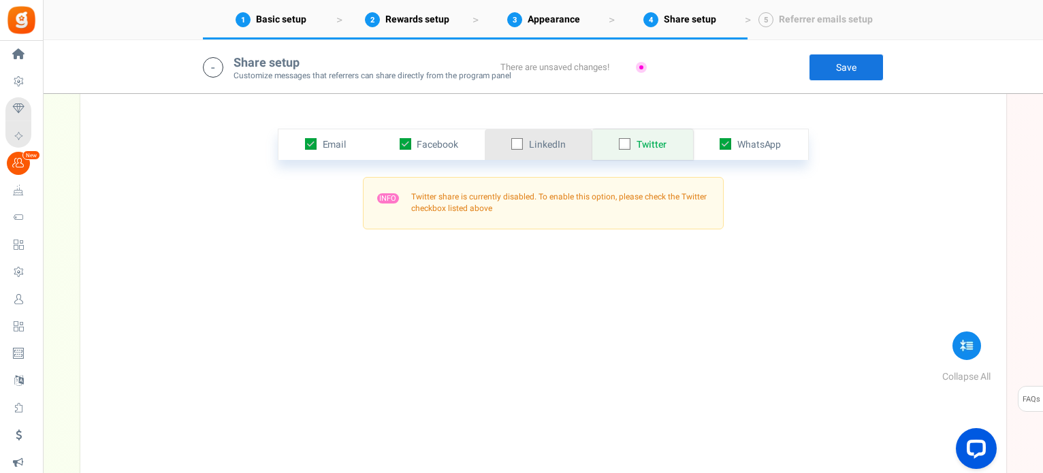
click at [518, 145] on icon at bounding box center [518, 144] width 9 height 9
click at [507, 145] on input "checkbox" at bounding box center [502, 144] width 9 height 9
checkbox input "true"
click at [629, 141] on icon at bounding box center [625, 144] width 9 height 9
click at [614, 141] on input "checkbox" at bounding box center [609, 144] width 9 height 9
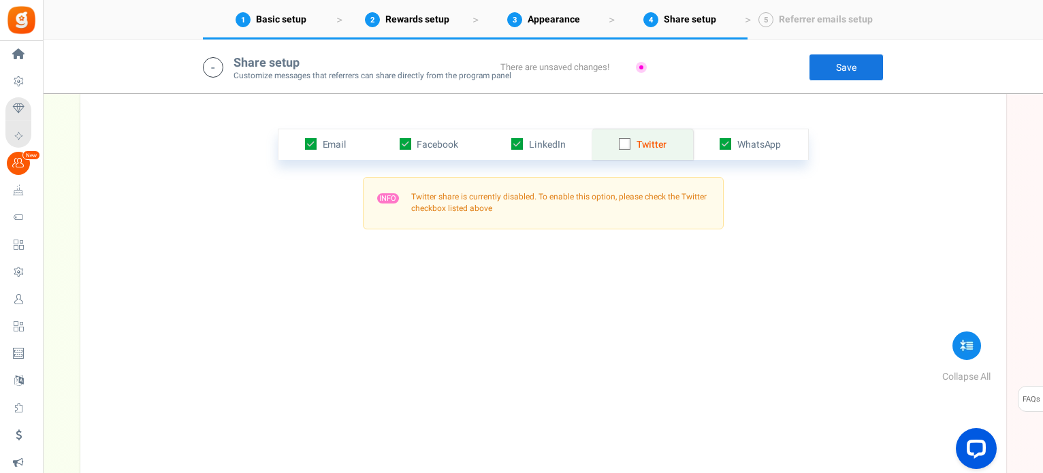
checkbox input "true"
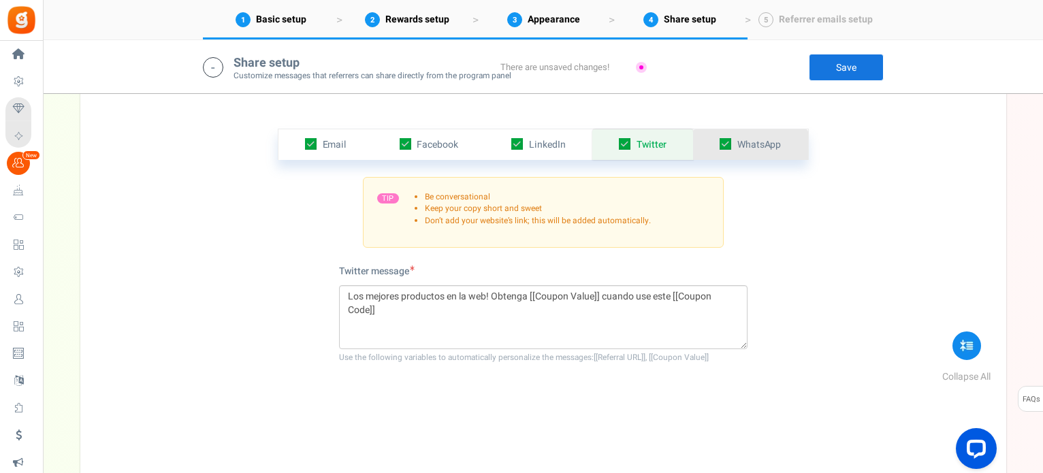
click at [768, 148] on span "WhatsApp" at bounding box center [760, 145] width 44 height 14
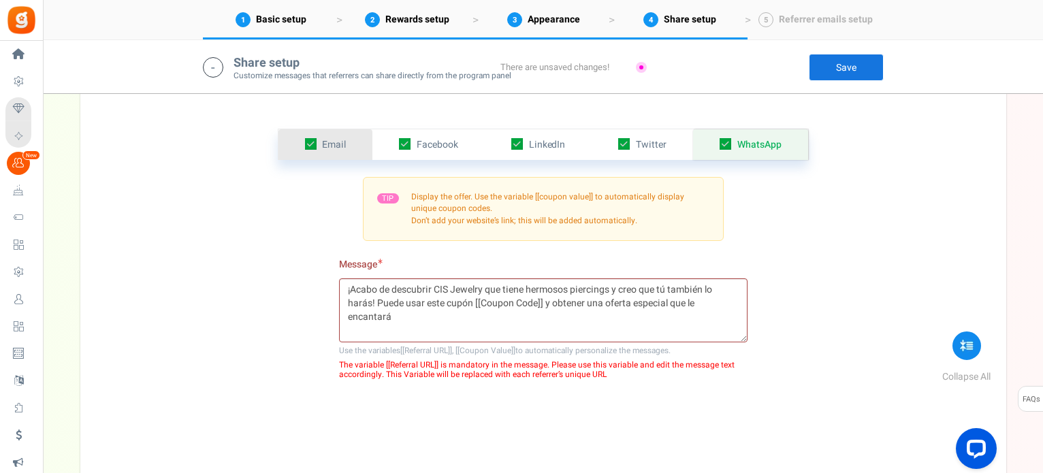
click at [347, 140] on link "Email" at bounding box center [326, 144] width 95 height 31
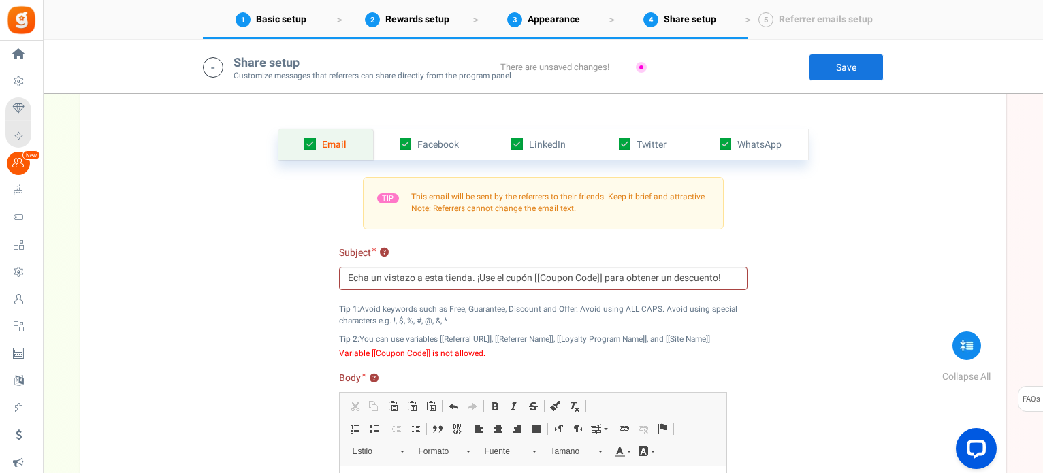
click at [311, 144] on icon at bounding box center [310, 144] width 12 height 12
click at [300, 144] on input "checkbox" at bounding box center [295, 144] width 9 height 9
checkbox input "false"
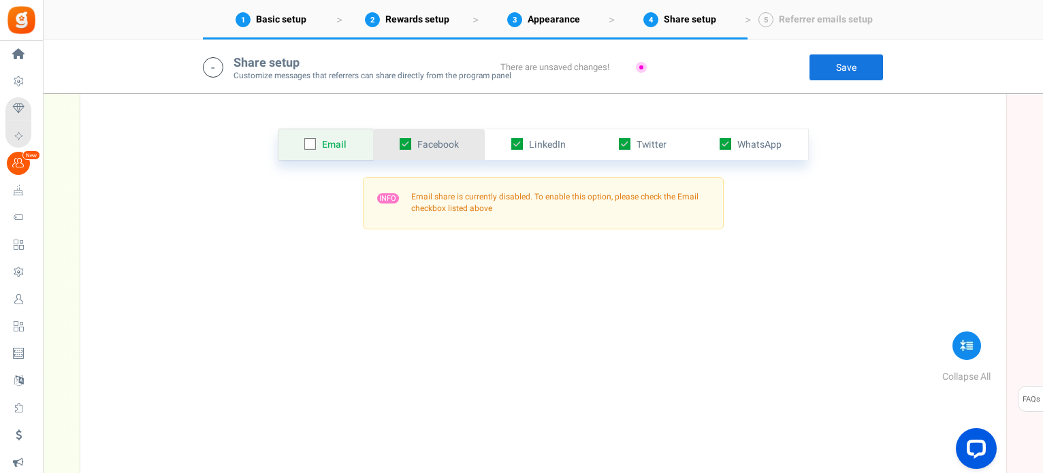
click at [404, 142] on icon at bounding box center [406, 144] width 12 height 12
click at [395, 142] on input "checkbox" at bounding box center [390, 144] width 9 height 9
checkbox input "false"
click at [521, 146] on icon at bounding box center [518, 144] width 12 height 12
click at [507, 146] on input "checkbox" at bounding box center [502, 144] width 9 height 9
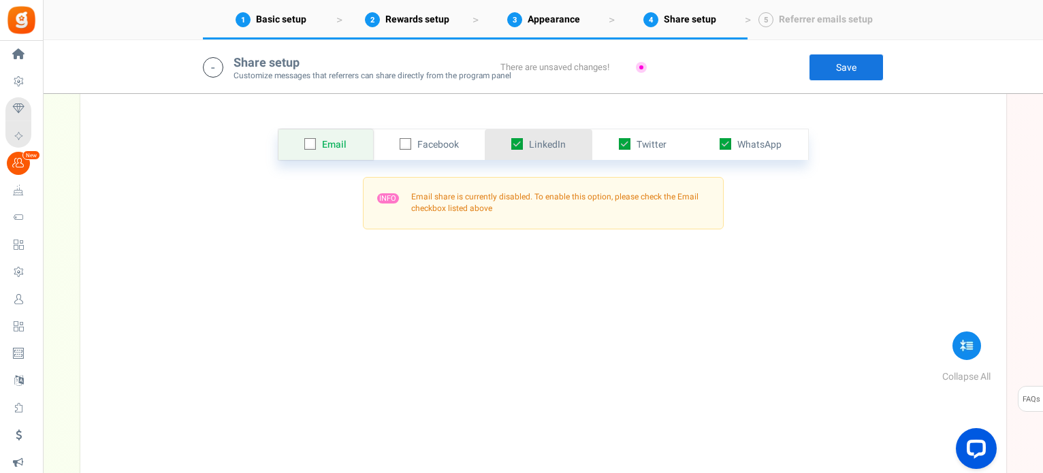
checkbox input "false"
click at [621, 143] on icon at bounding box center [625, 144] width 12 height 12
click at [614, 143] on input "checkbox" at bounding box center [609, 144] width 9 height 9
checkbox input "false"
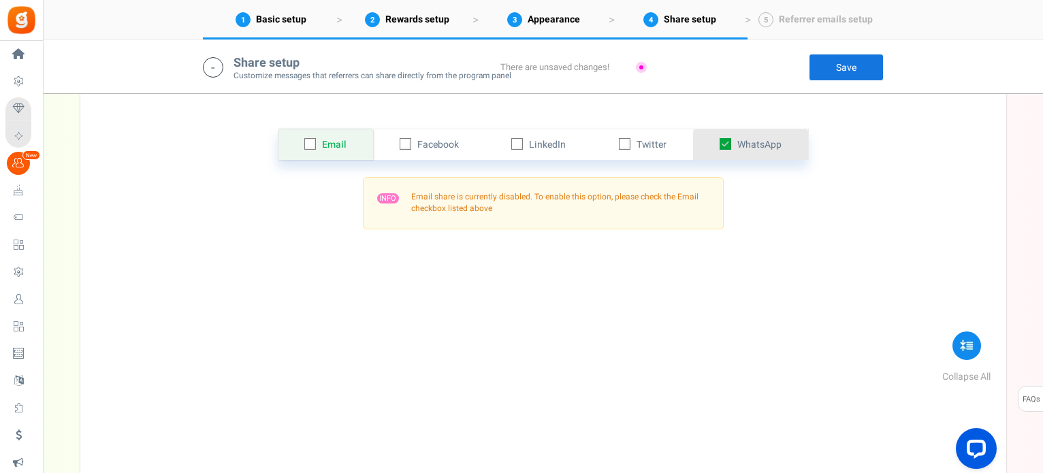
click at [757, 146] on span "WhatsApp" at bounding box center [760, 145] width 44 height 14
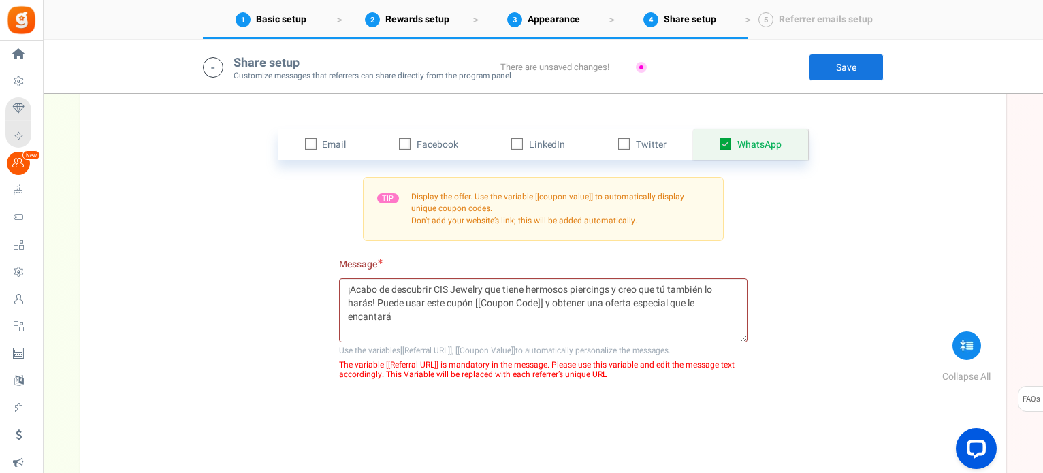
click at [836, 67] on link "Save" at bounding box center [846, 67] width 75 height 27
click at [845, 68] on link "Save" at bounding box center [846, 67] width 75 height 27
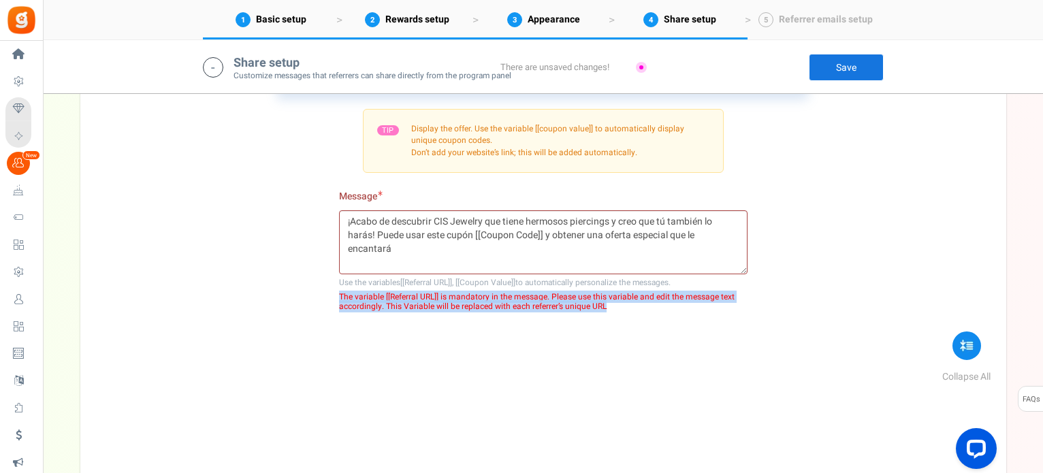
drag, startPoint x: 341, startPoint y: 300, endPoint x: 608, endPoint y: 315, distance: 267.4
click at [608, 315] on div "Email Facebook LinkedIn Twitter WhatsApp INFO Email share is currently disabled…" at bounding box center [544, 240] width 906 height 426
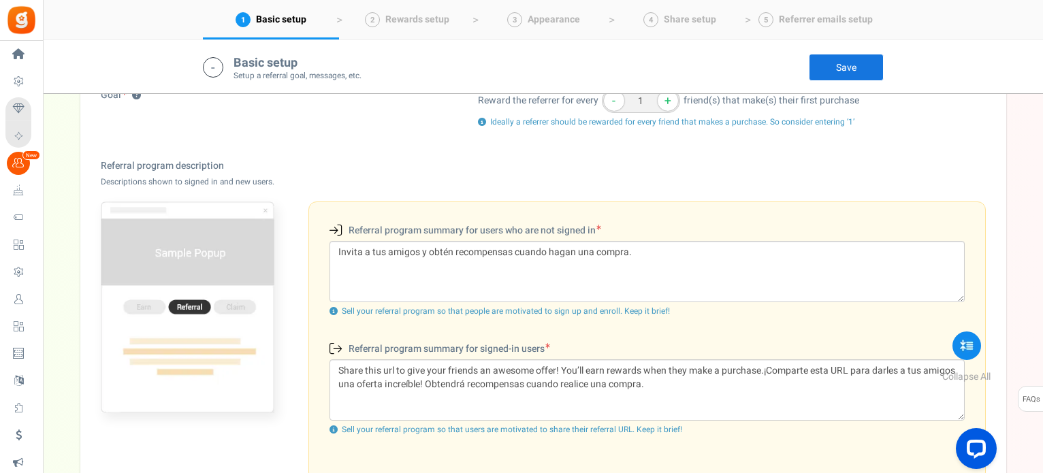
scroll to position [392, 0]
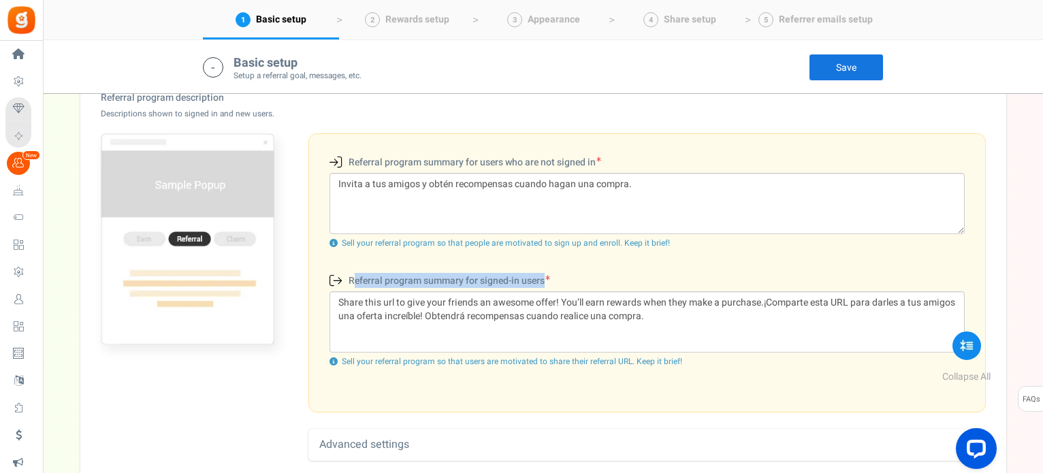
drag, startPoint x: 351, startPoint y: 277, endPoint x: 518, endPoint y: 294, distance: 167.7
click at [518, 294] on div "Referral program summary for signed-in users (Existing users) Share this url to…" at bounding box center [647, 325] width 656 height 105
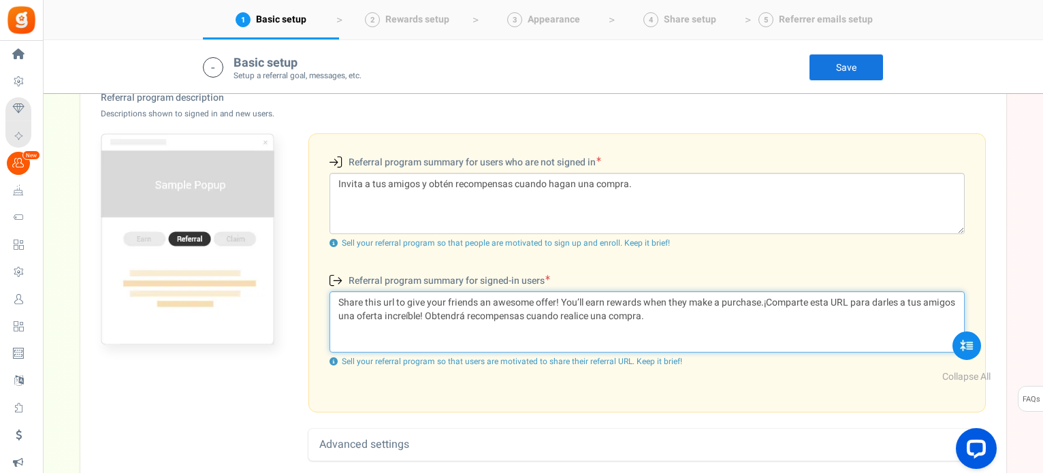
drag, startPoint x: 660, startPoint y: 323, endPoint x: 338, endPoint y: 296, distance: 323.3
click at [338, 296] on textarea "Share this url to give your friends an awesome offer! You’ll earn rewards when …" at bounding box center [647, 322] width 635 height 61
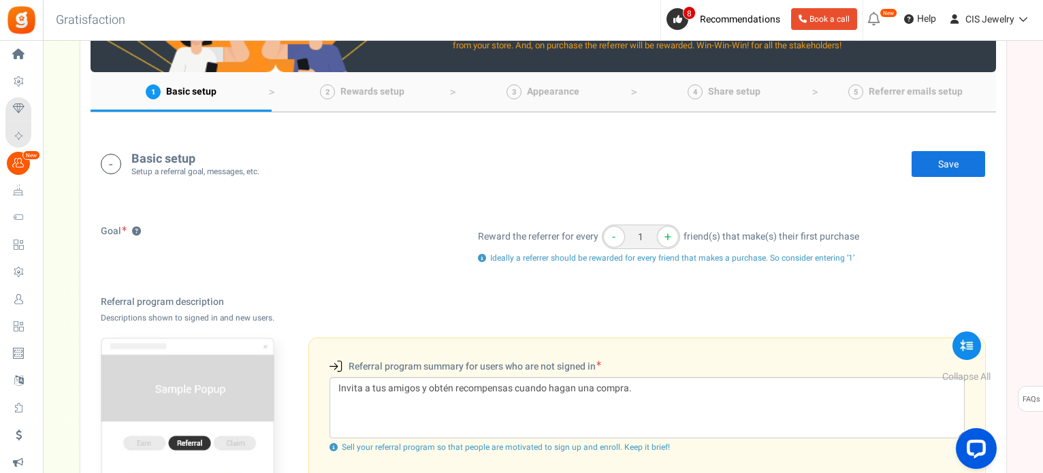
scroll to position [0, 0]
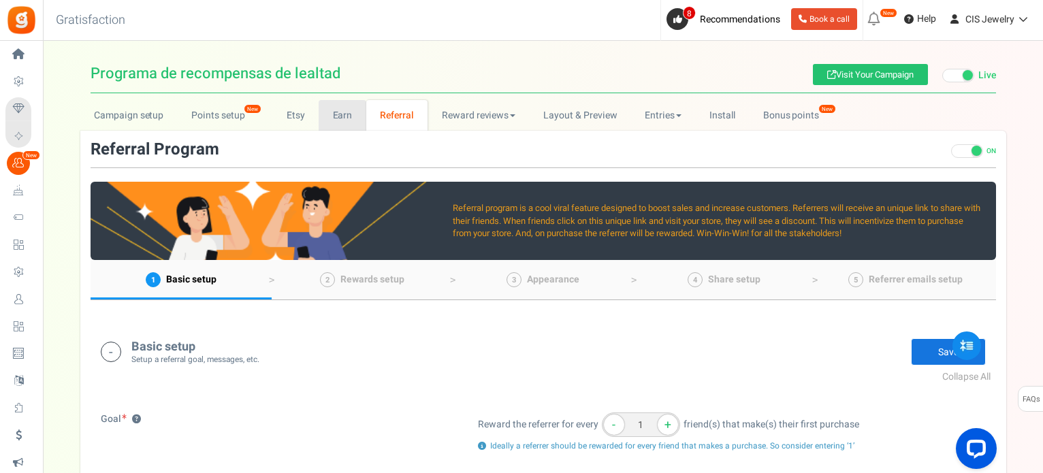
click at [117, 349] on icon at bounding box center [111, 352] width 20 height 20
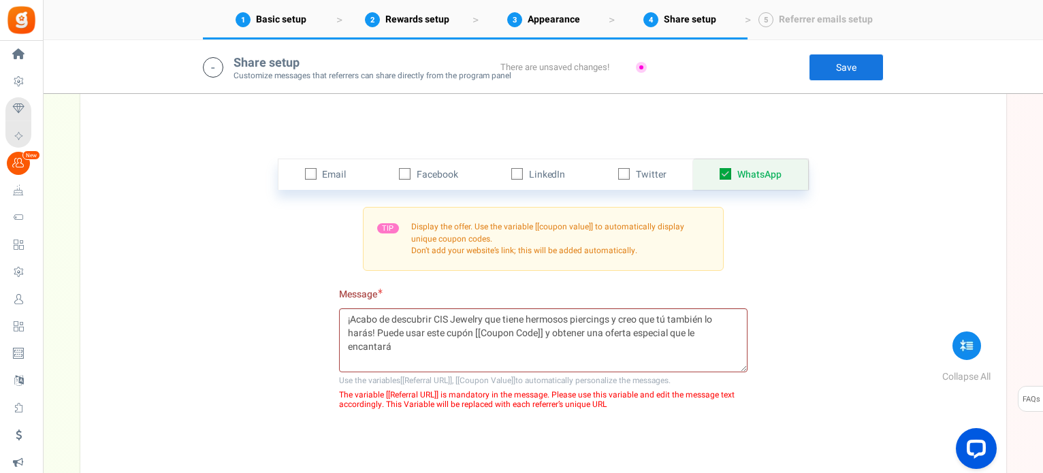
scroll to position [477, 0]
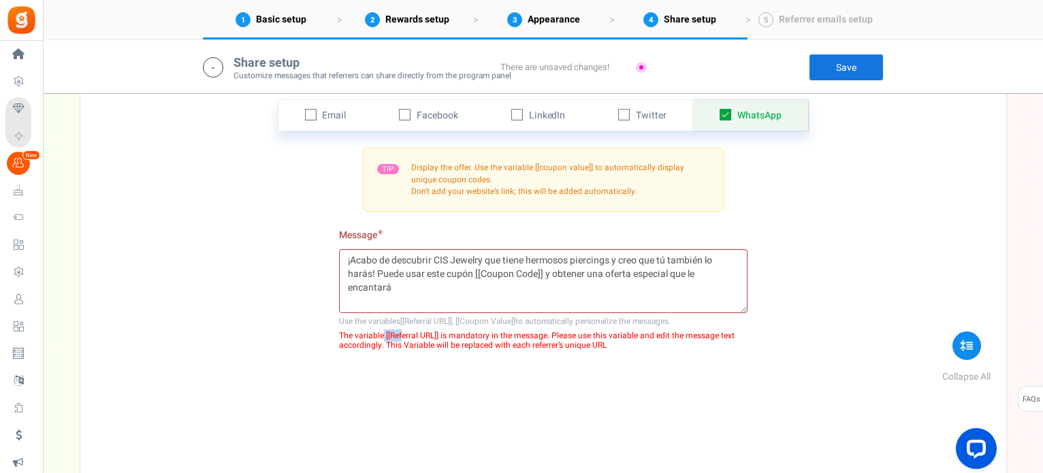
drag, startPoint x: 383, startPoint y: 334, endPoint x: 403, endPoint y: 334, distance: 20.4
click at [403, 334] on span "The variable [[Referral URL]] is mandatory in the message. Please use this vari…" at bounding box center [543, 341] width 409 height 20
drag, startPoint x: 437, startPoint y: 332, endPoint x: 385, endPoint y: 336, distance: 51.9
click at [385, 336] on span "The variable [[Referral URL]] is mandatory in the message. Please use this vari…" at bounding box center [543, 341] width 409 height 20
drag, startPoint x: 439, startPoint y: 334, endPoint x: 384, endPoint y: 332, distance: 54.5
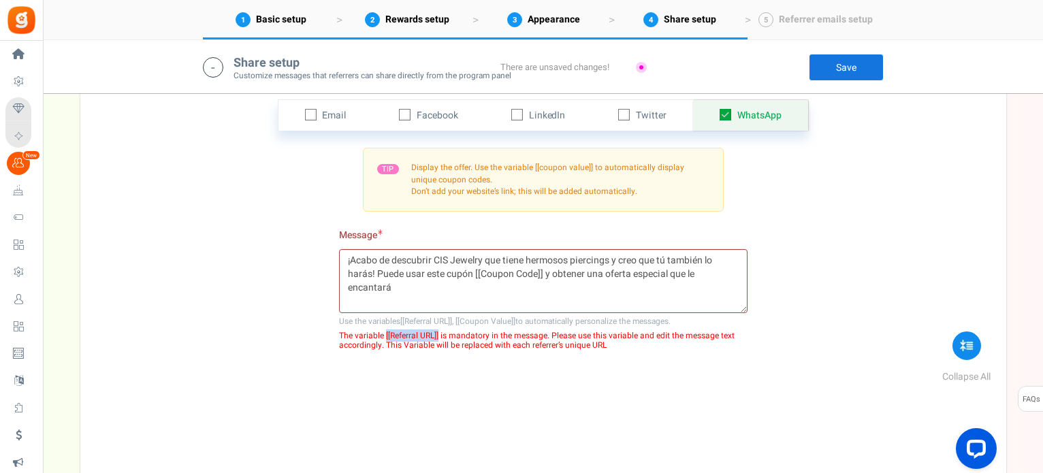
click at [384, 332] on span "The variable [[Referral URL]] is mandatory in the message. Please use this vari…" at bounding box center [543, 341] width 409 height 20
copy span "[[Referral URL]]"
click at [485, 259] on textarea "¡Acabo de descubrir CIS Jewelry que tiene hermosos piercings y creo que tú tamb…" at bounding box center [543, 281] width 409 height 64
paste textarea "[[Referral URL]]"
click at [441, 292] on textarea "¡Acabo de descubrir CIS Jewelry [[Referral URL]] que tiene hermosos piercings y…" at bounding box center [543, 281] width 409 height 64
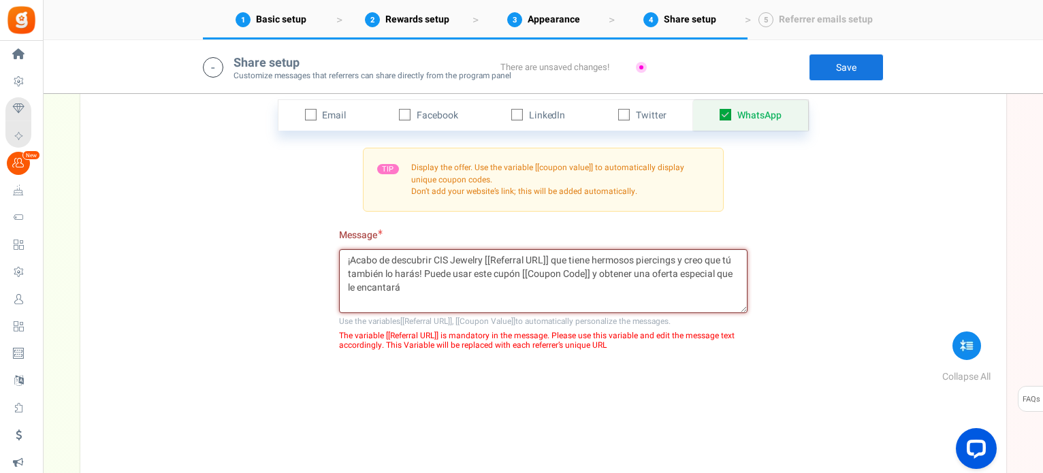
paste textarea "[[Referral URL]]"
click at [828, 73] on link "Save" at bounding box center [846, 67] width 75 height 27
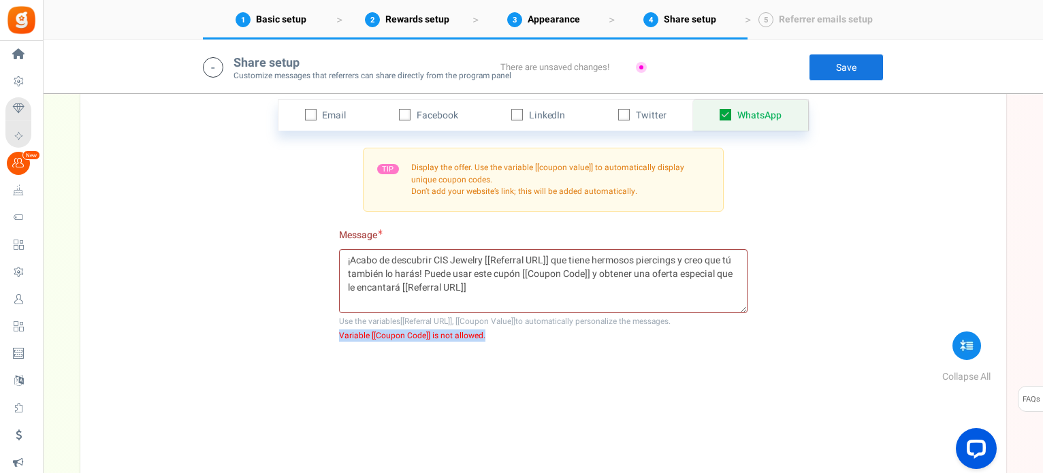
drag, startPoint x: 338, startPoint y: 336, endPoint x: 483, endPoint y: 337, distance: 145.1
click at [483, 337] on div "Email Facebook LinkedIn Twitter WhatsApp INFO Email share is currently disabled…" at bounding box center [544, 278] width 906 height 426
drag, startPoint x: 583, startPoint y: 274, endPoint x: 564, endPoint y: 272, distance: 19.3
click at [564, 272] on textarea "¡Acabo de descubrir CIS Jewelry [[Referral URL]] que tiene hermosos piercings y…" at bounding box center [543, 281] width 409 height 64
click at [549, 259] on textarea "¡Acabo de descubrir CIS Jewelry [[Referral URL]] que tiene hermosos piercings y…" at bounding box center [543, 281] width 409 height 64
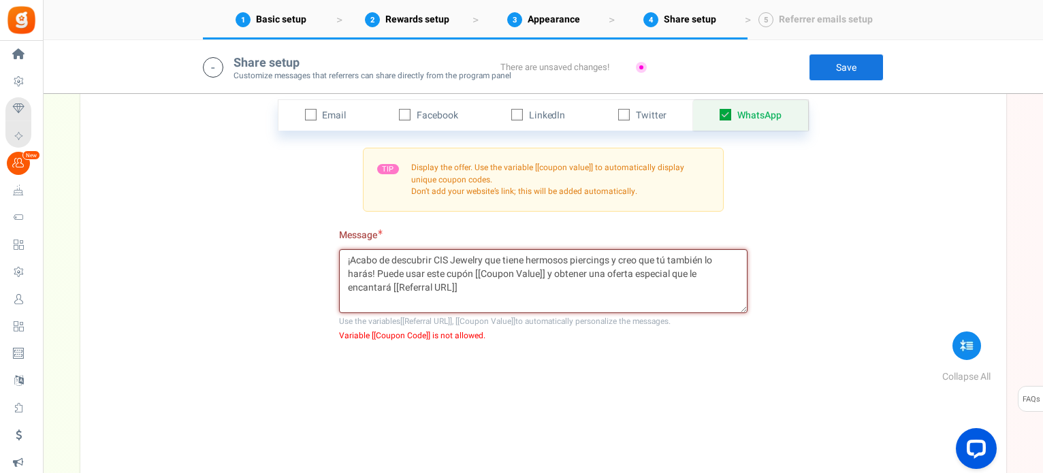
type textarea "¡Acabo de descubrir CIS Jewelry que tiene hermosos piercings y creo que tú tamb…"
click at [834, 74] on link "Save" at bounding box center [846, 67] width 75 height 27
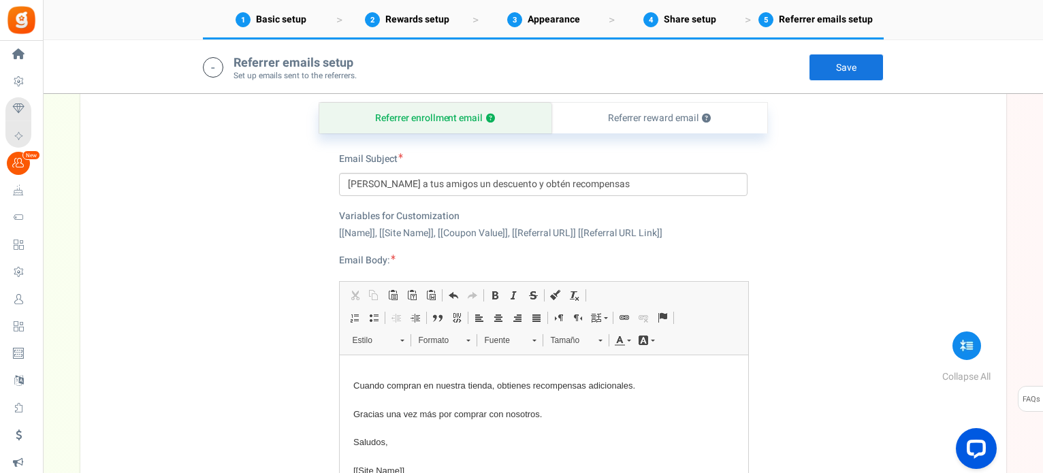
scroll to position [954, 0]
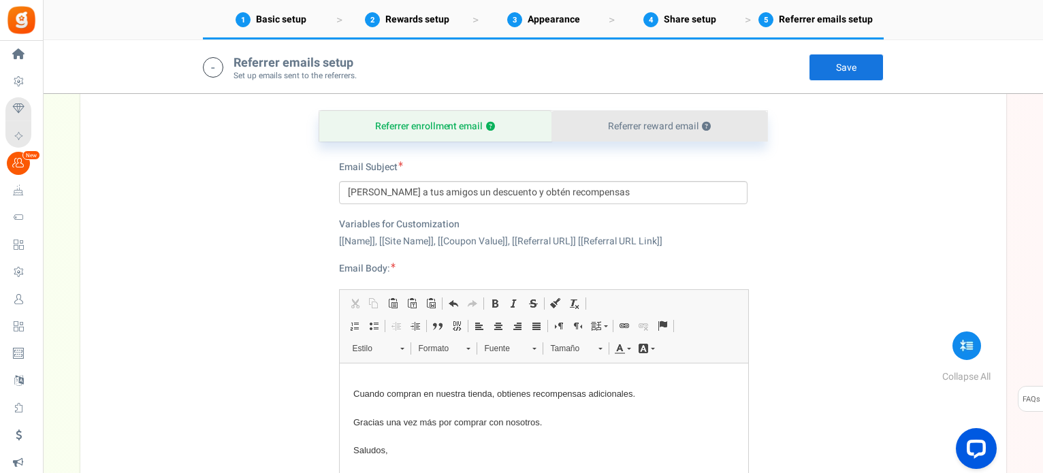
click at [664, 122] on link "Referrer reward email ?" at bounding box center [660, 126] width 216 height 31
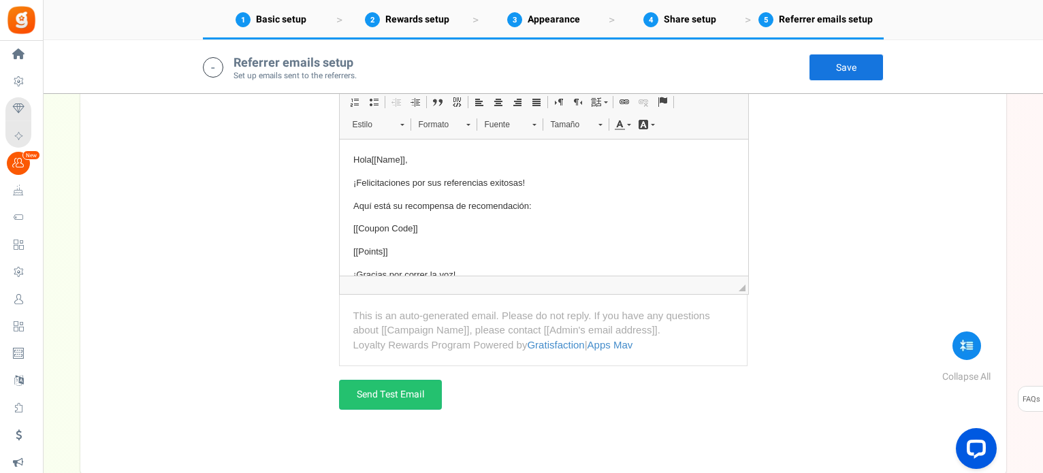
scroll to position [1256, 0]
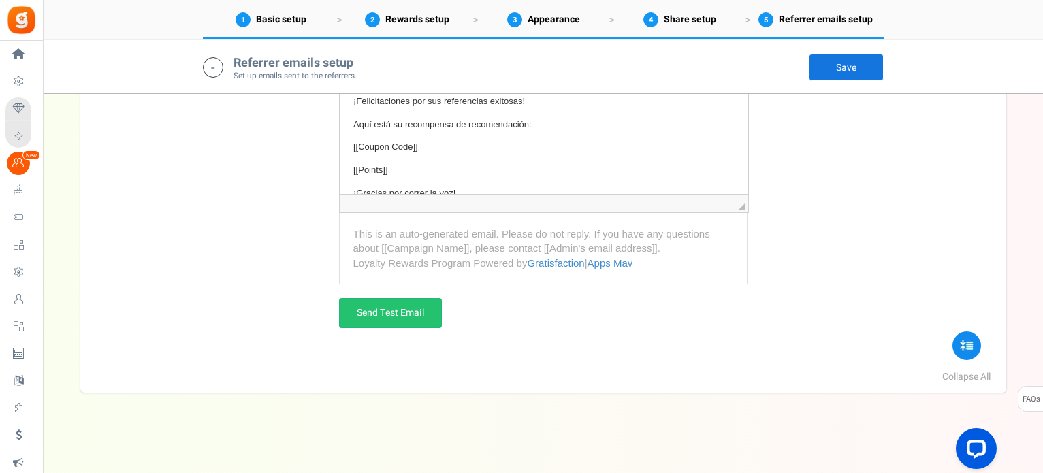
click at [841, 67] on link "Save" at bounding box center [846, 67] width 75 height 27
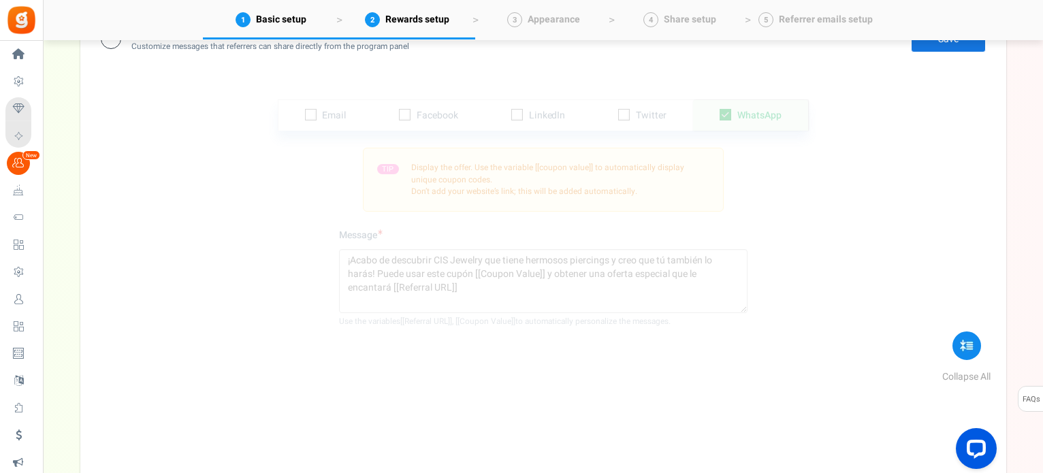
scroll to position [272, 0]
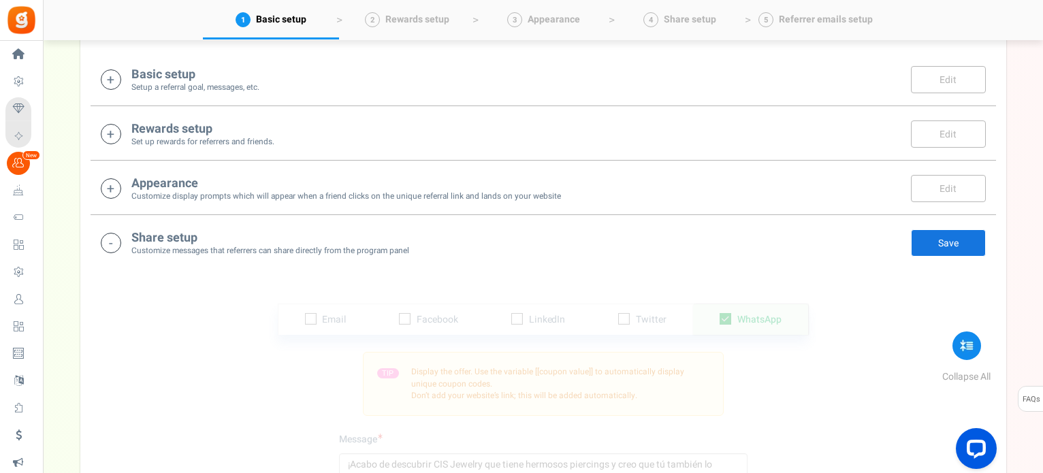
click at [432, 84] on div "Basic setup Setup a referral goal, messages, etc. Edit Save" at bounding box center [543, 79] width 885 height 28
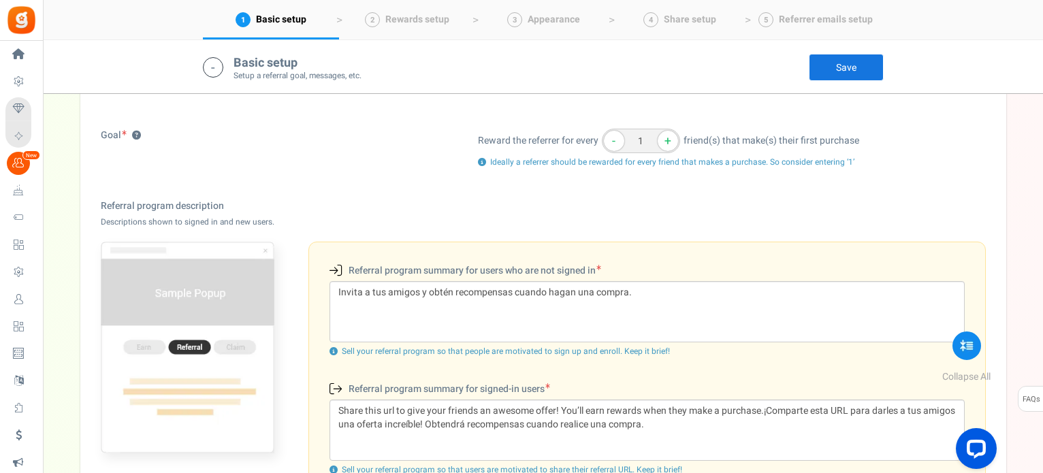
scroll to position [285, 0]
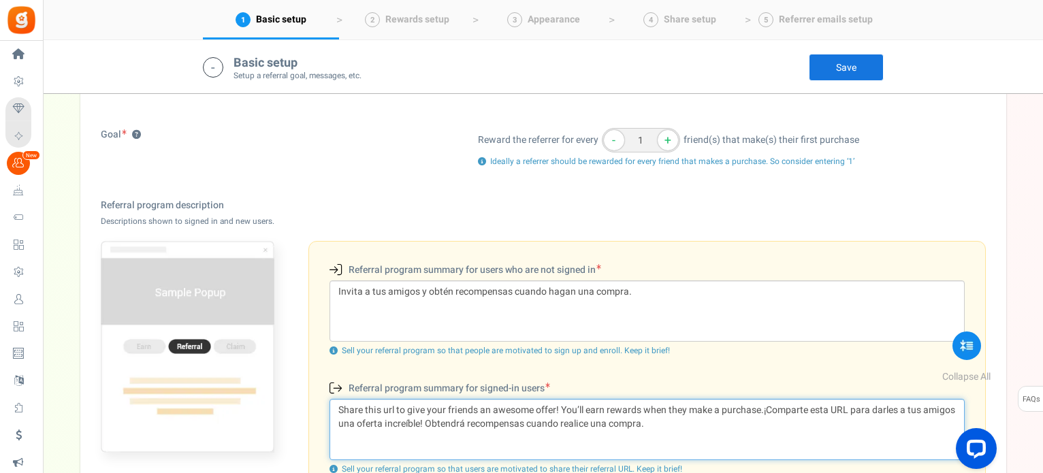
drag, startPoint x: 617, startPoint y: 428, endPoint x: 336, endPoint y: 403, distance: 282.5
click at [336, 403] on textarea "Share this url to give your friends an awesome offer! You’ll earn rewards when …" at bounding box center [647, 429] width 635 height 61
paste textarea
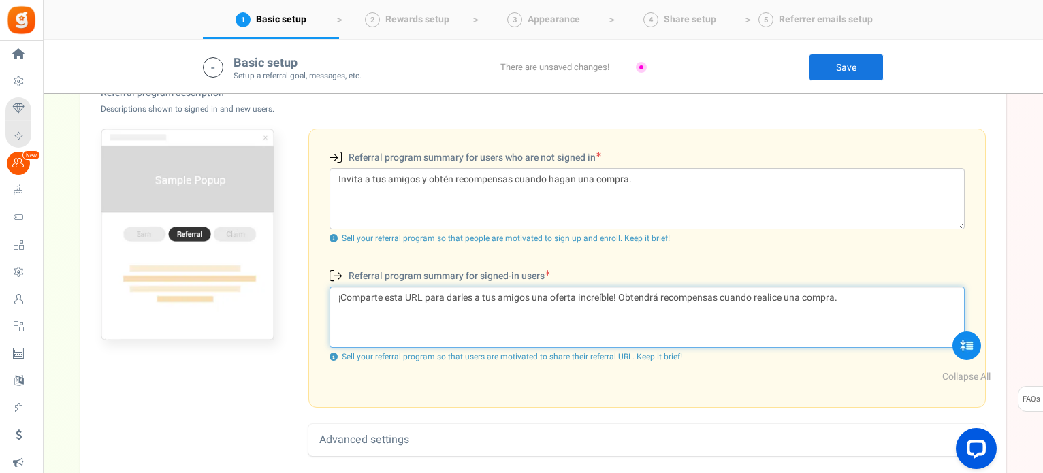
scroll to position [421, 0]
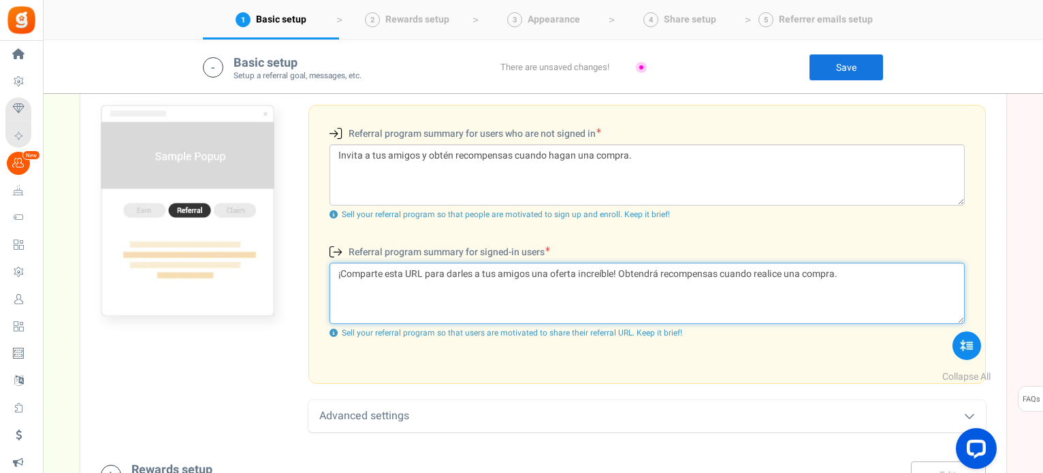
type textarea "¡Comparte esta URL para darles a tus amigos una oferta increíble! Obtendrá reco…"
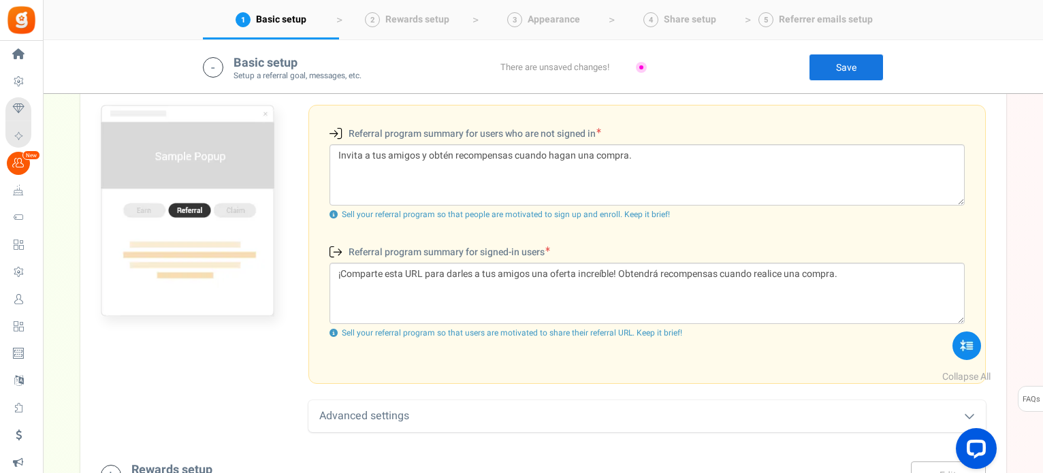
click at [836, 77] on link "Save" at bounding box center [846, 67] width 75 height 27
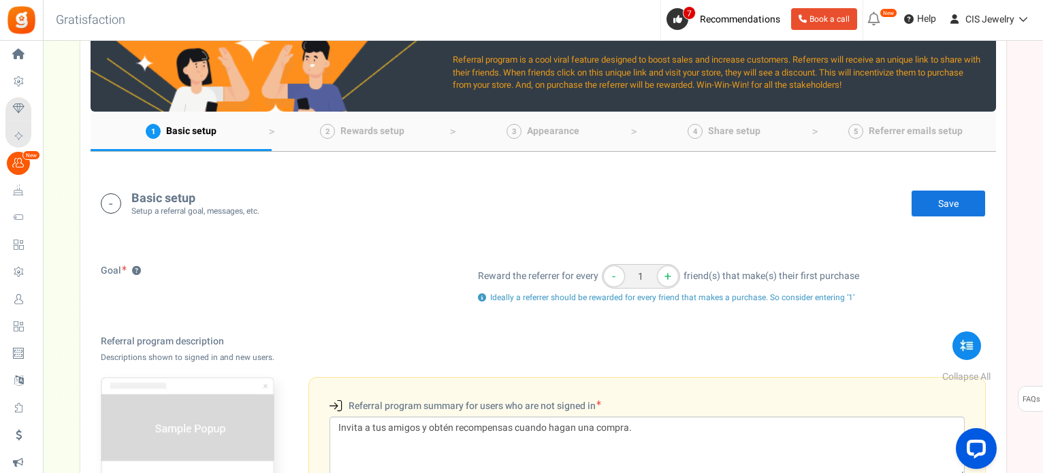
scroll to position [0, 0]
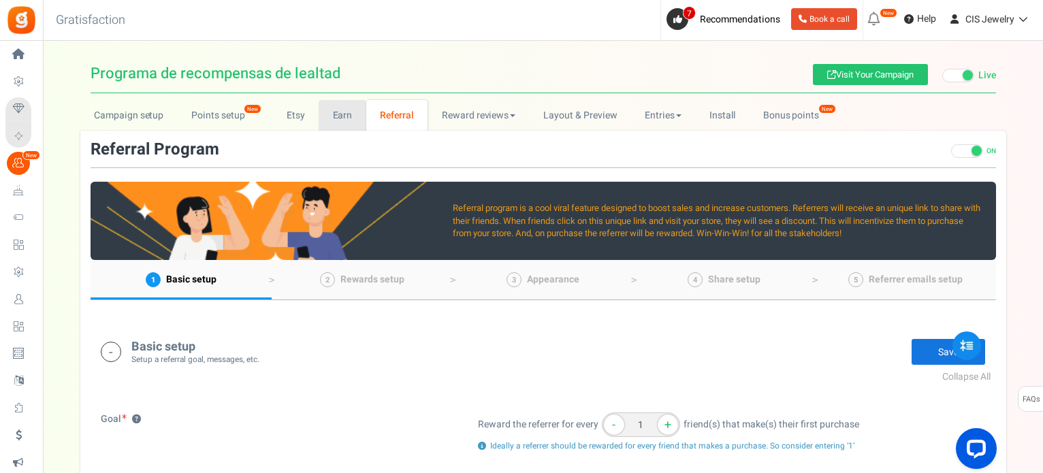
click at [970, 151] on span at bounding box center [967, 151] width 32 height 14
click at [951, 151] on input "ON OFF" at bounding box center [951, 158] width 0 height 23
